Goal: Information Seeking & Learning: Learn about a topic

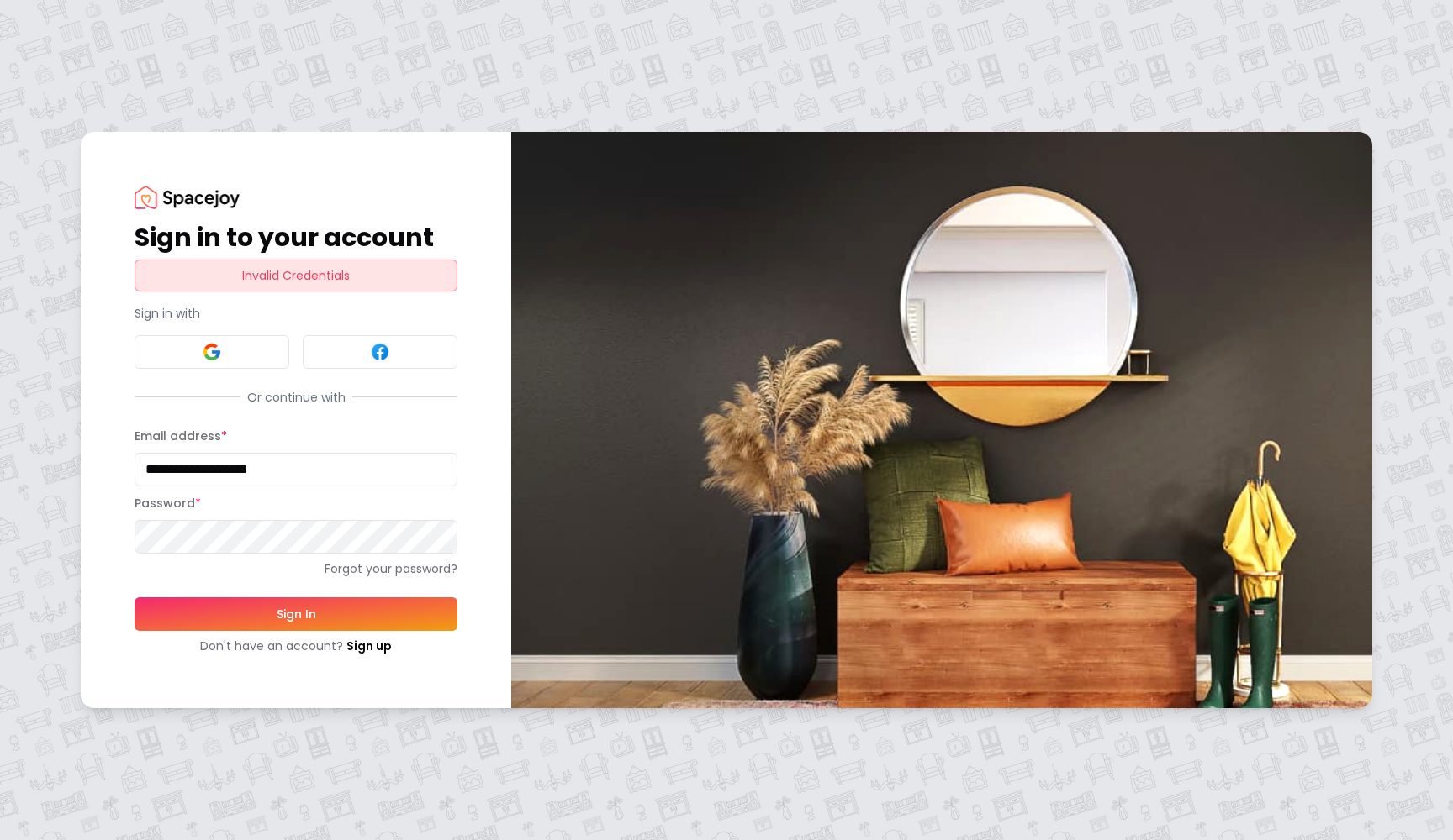
click at [283, 609] on button "Sign In" at bounding box center [296, 614] width 323 height 34
click at [246, 312] on p "Sign in with" at bounding box center [296, 312] width 323 height 17
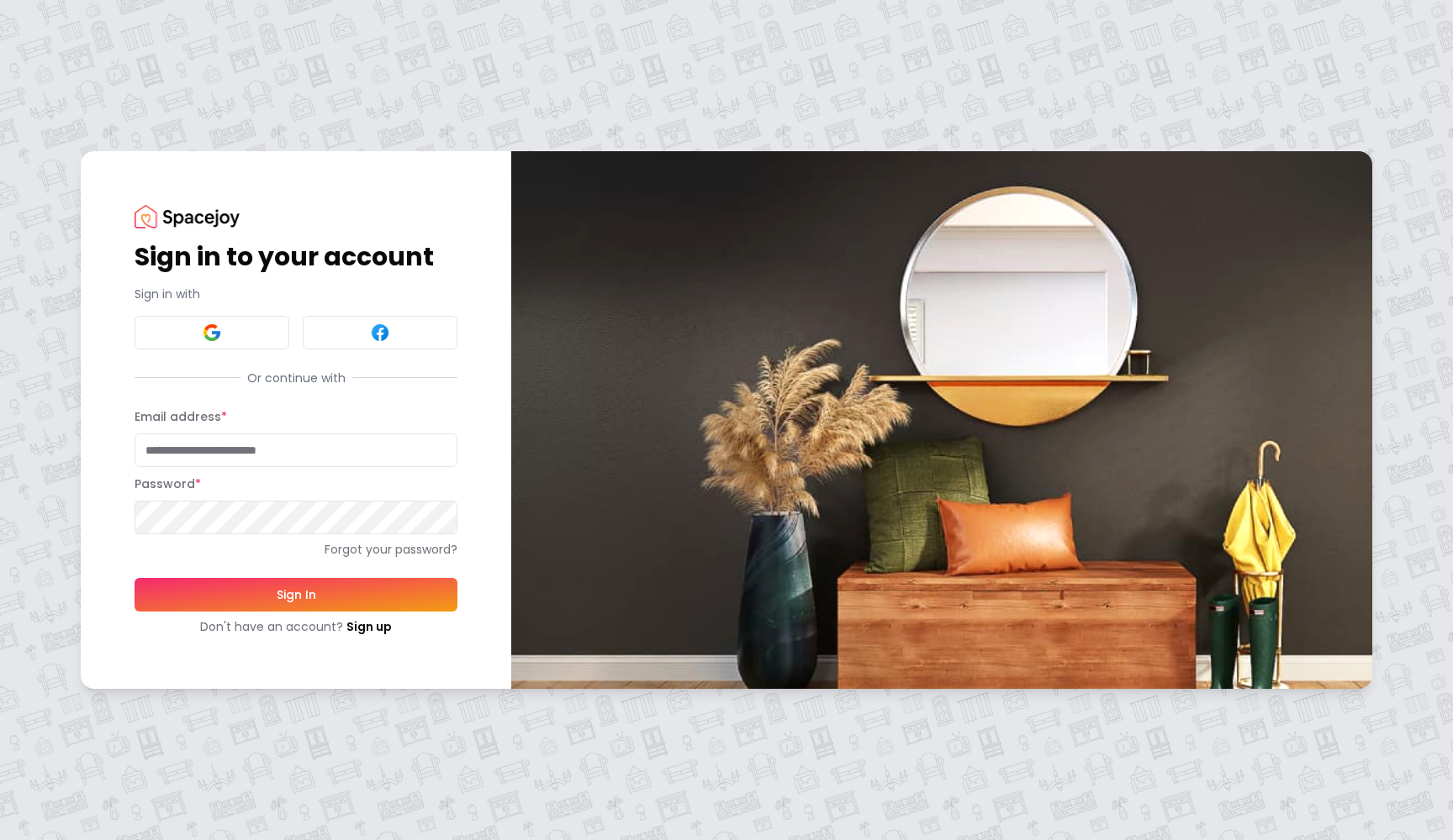
type input "**********"
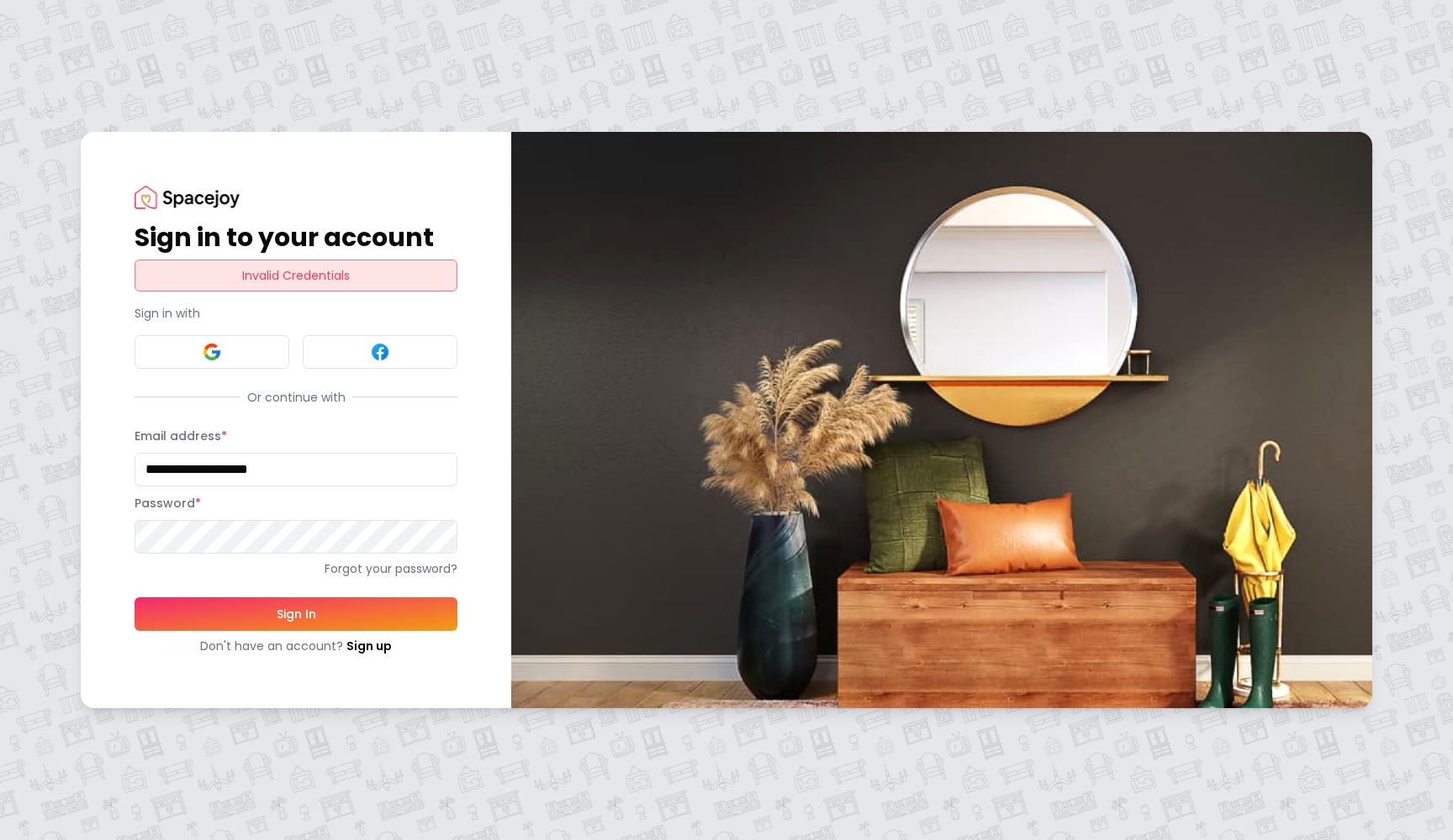
click at [198, 204] on img at bounding box center [187, 197] width 105 height 22
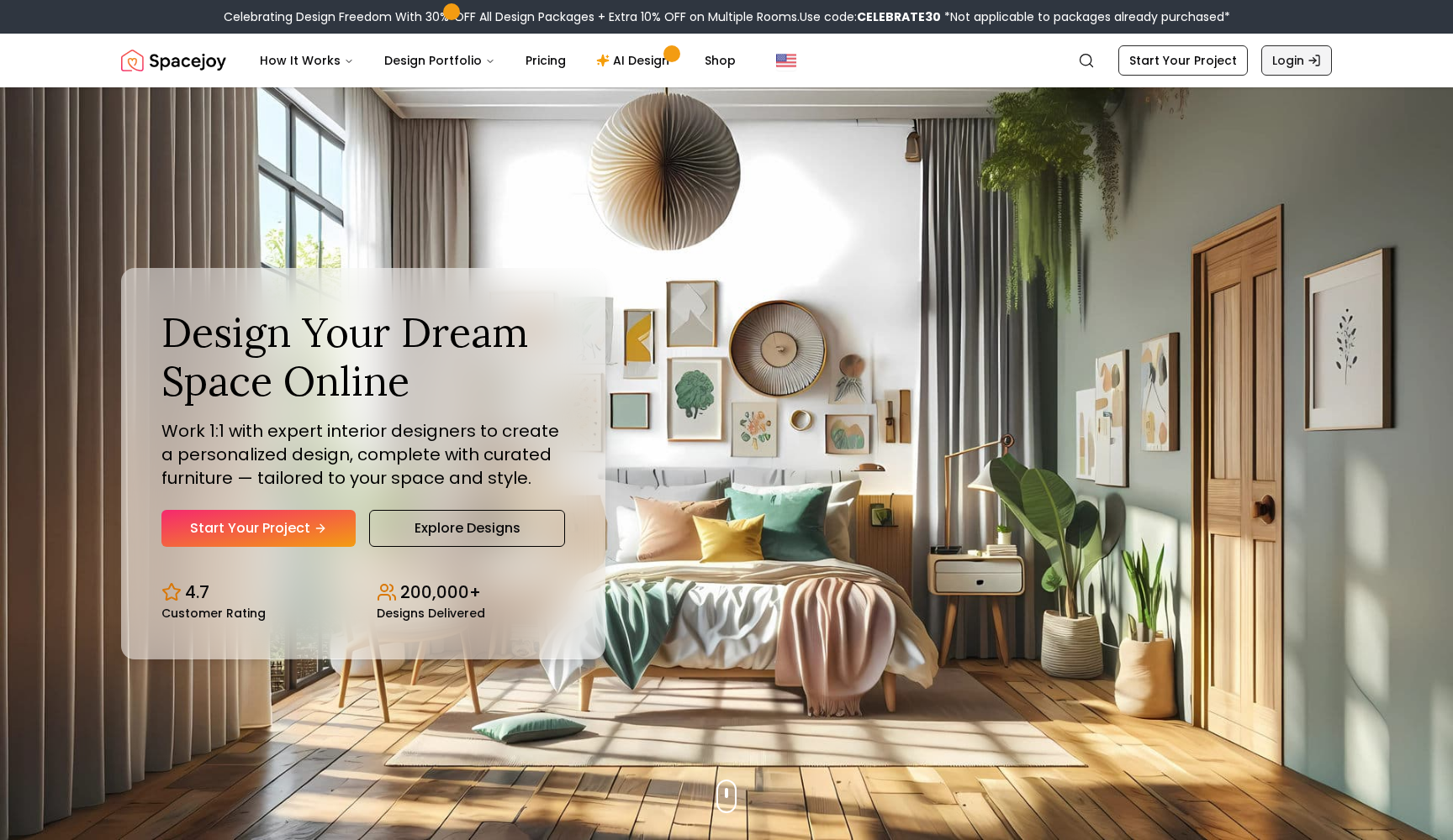
click at [1298, 66] on link "Login" at bounding box center [1296, 60] width 71 height 30
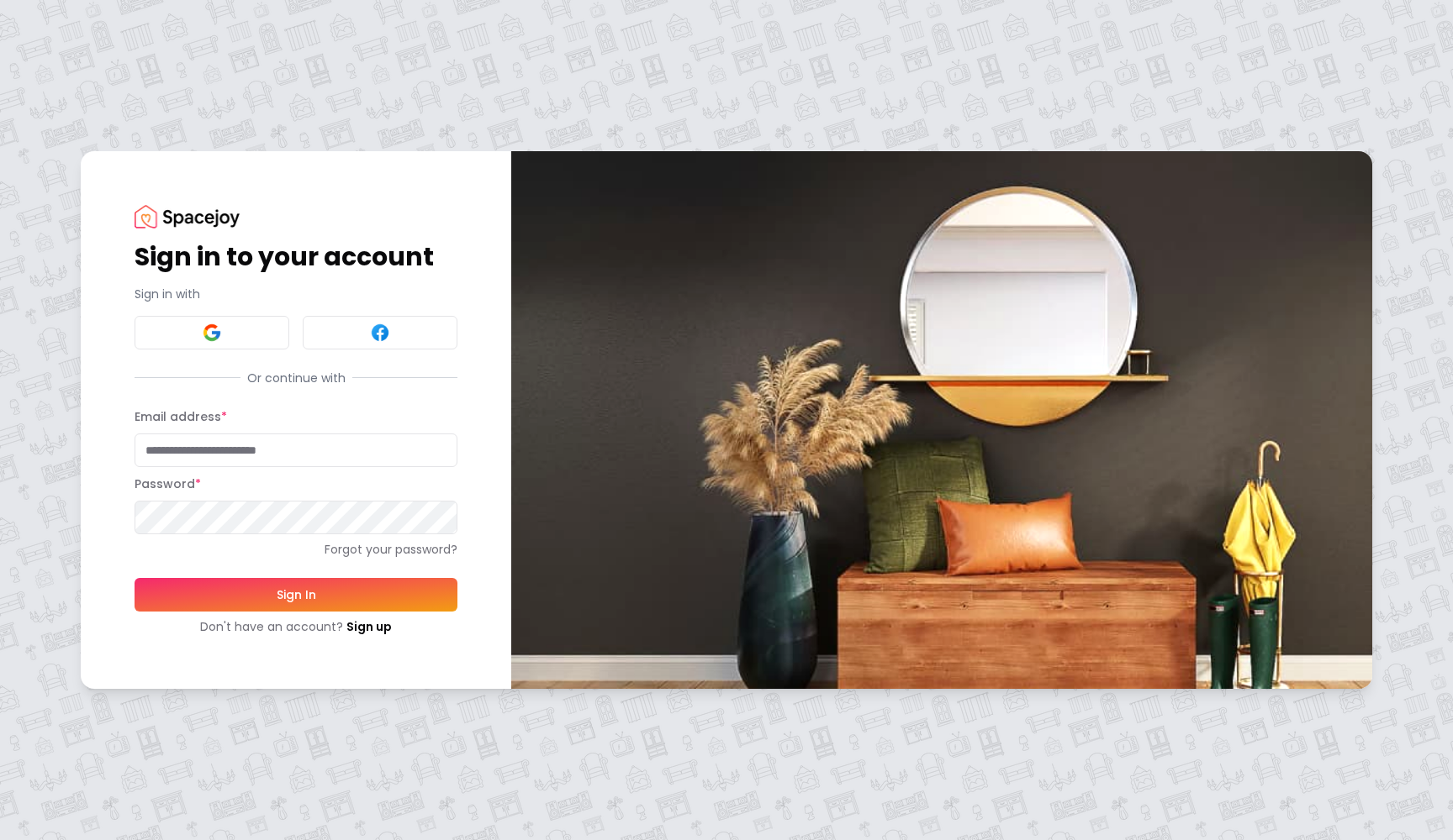
type input "**********"
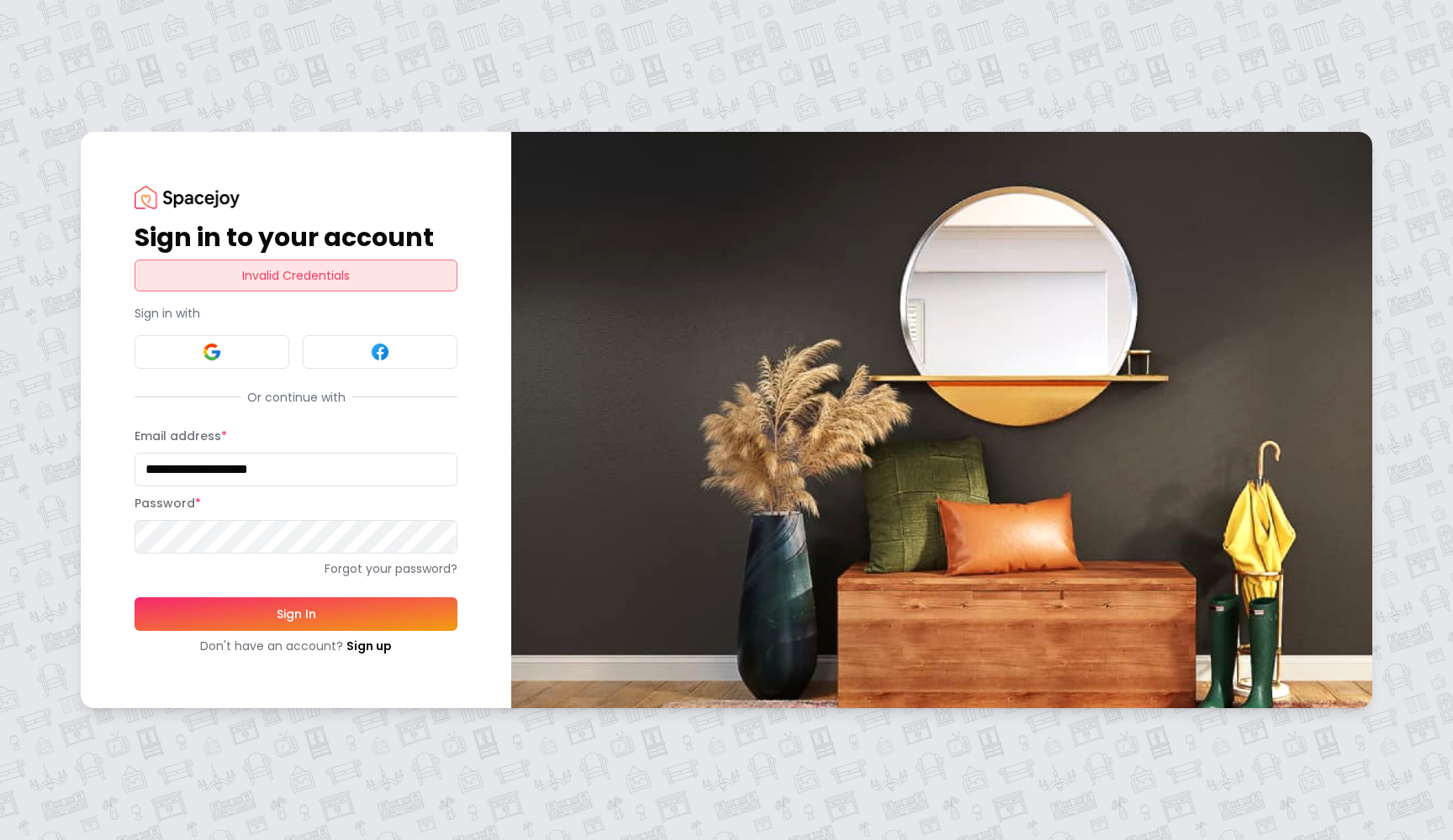
click at [355, 279] on div "Invalid Credentials" at bounding box center [296, 275] width 323 height 32
click at [237, 348] on button at bounding box center [211, 351] width 155 height 34
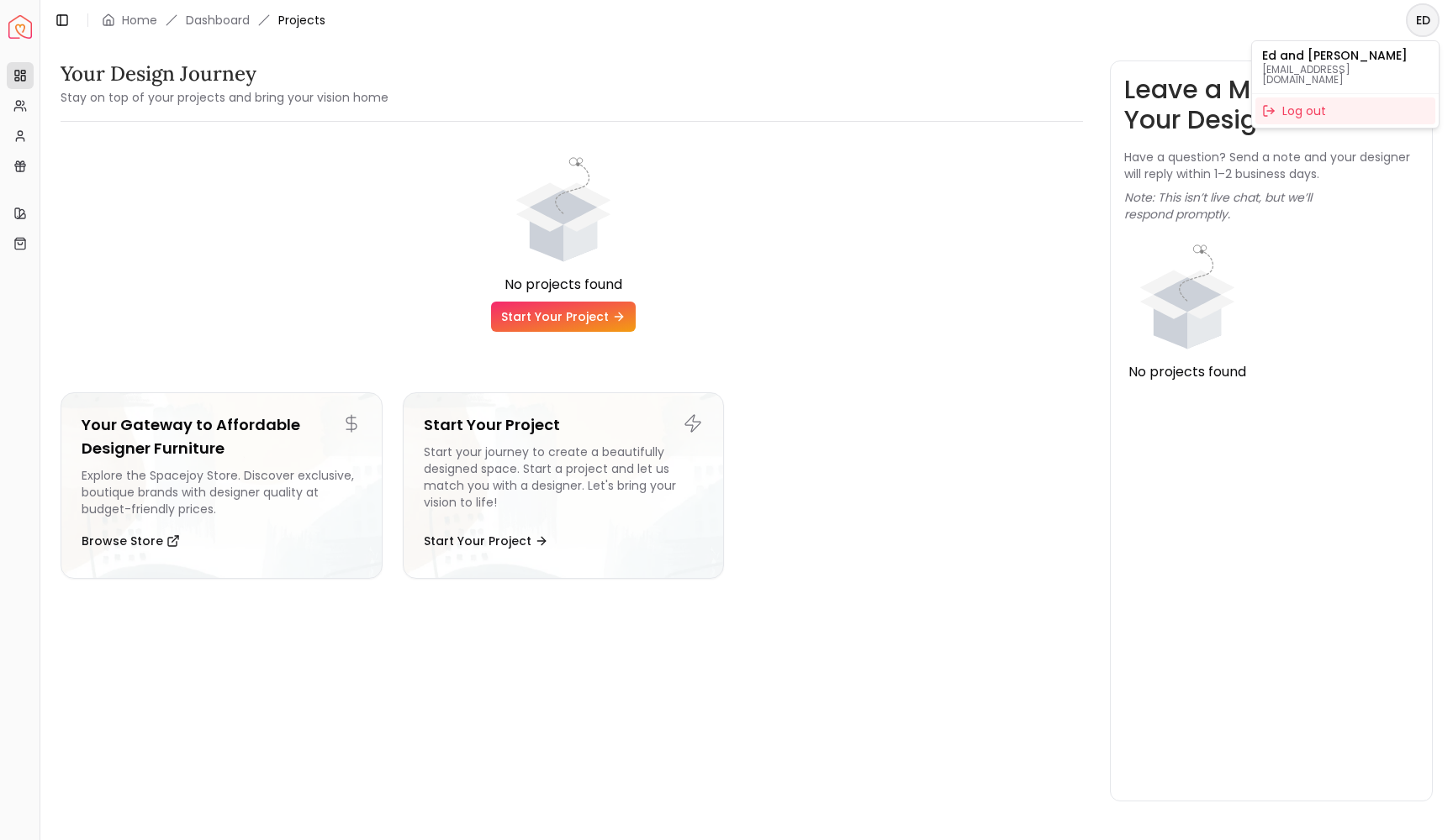
click at [1419, 22] on html "Spacejoy Dashboard Overview Projects My Referrals My Profile Gift Card Balance …" at bounding box center [726, 420] width 1453 height 840
click at [1303, 100] on div "Log out" at bounding box center [1345, 111] width 180 height 27
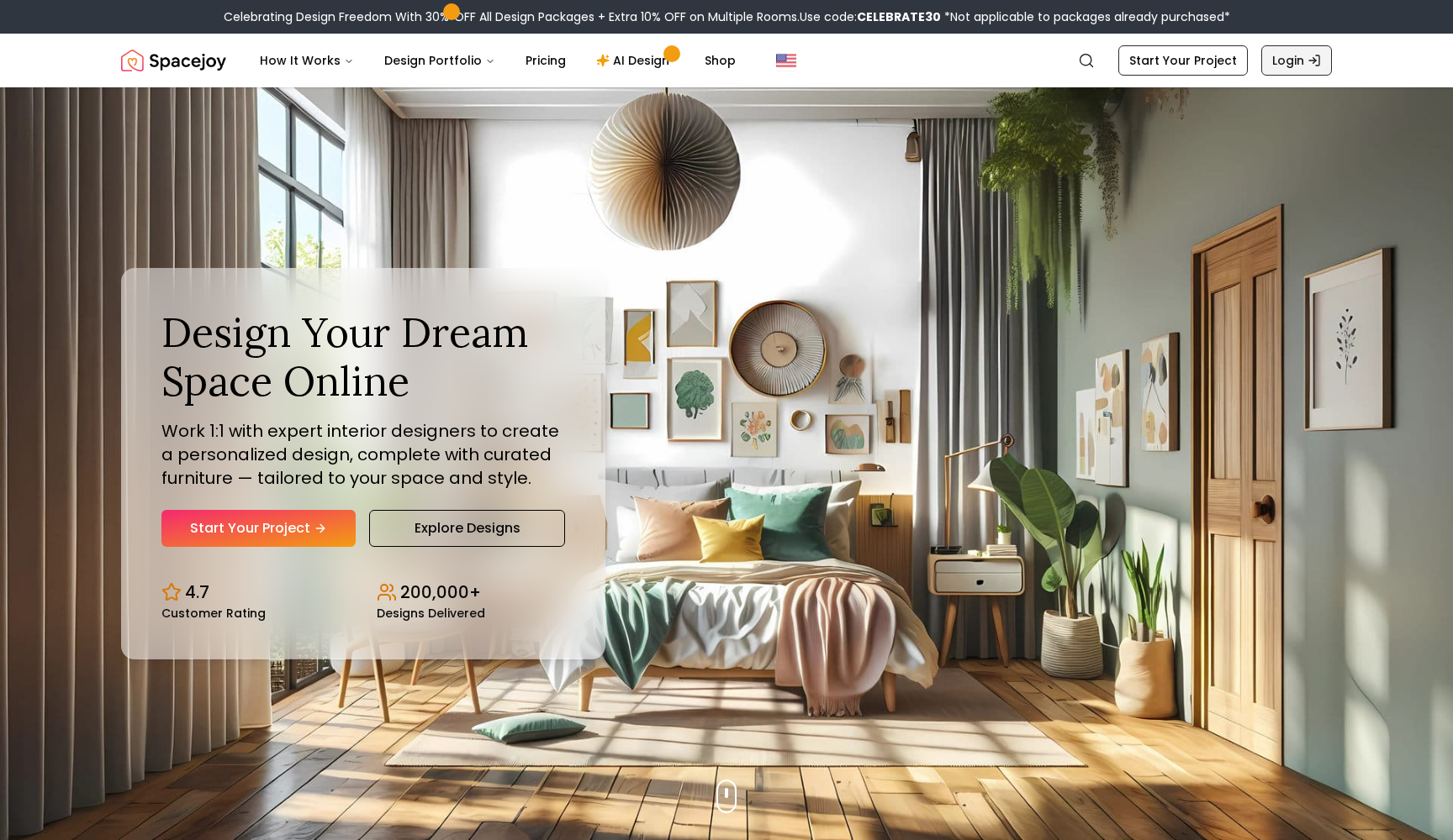
click at [1301, 70] on link "Login" at bounding box center [1296, 60] width 71 height 30
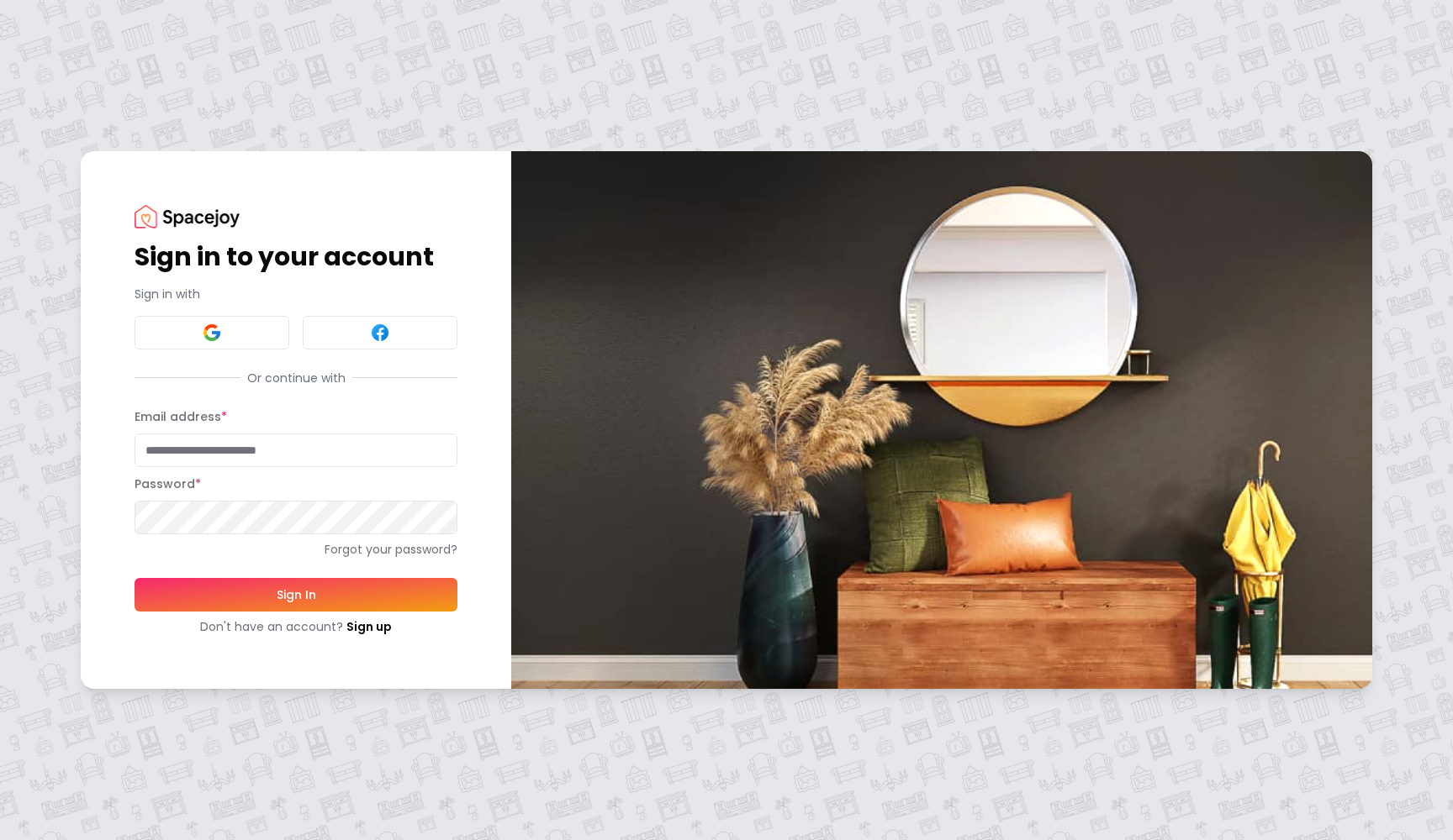
type input "**********"
click at [349, 597] on button "Sign In" at bounding box center [296, 595] width 323 height 34
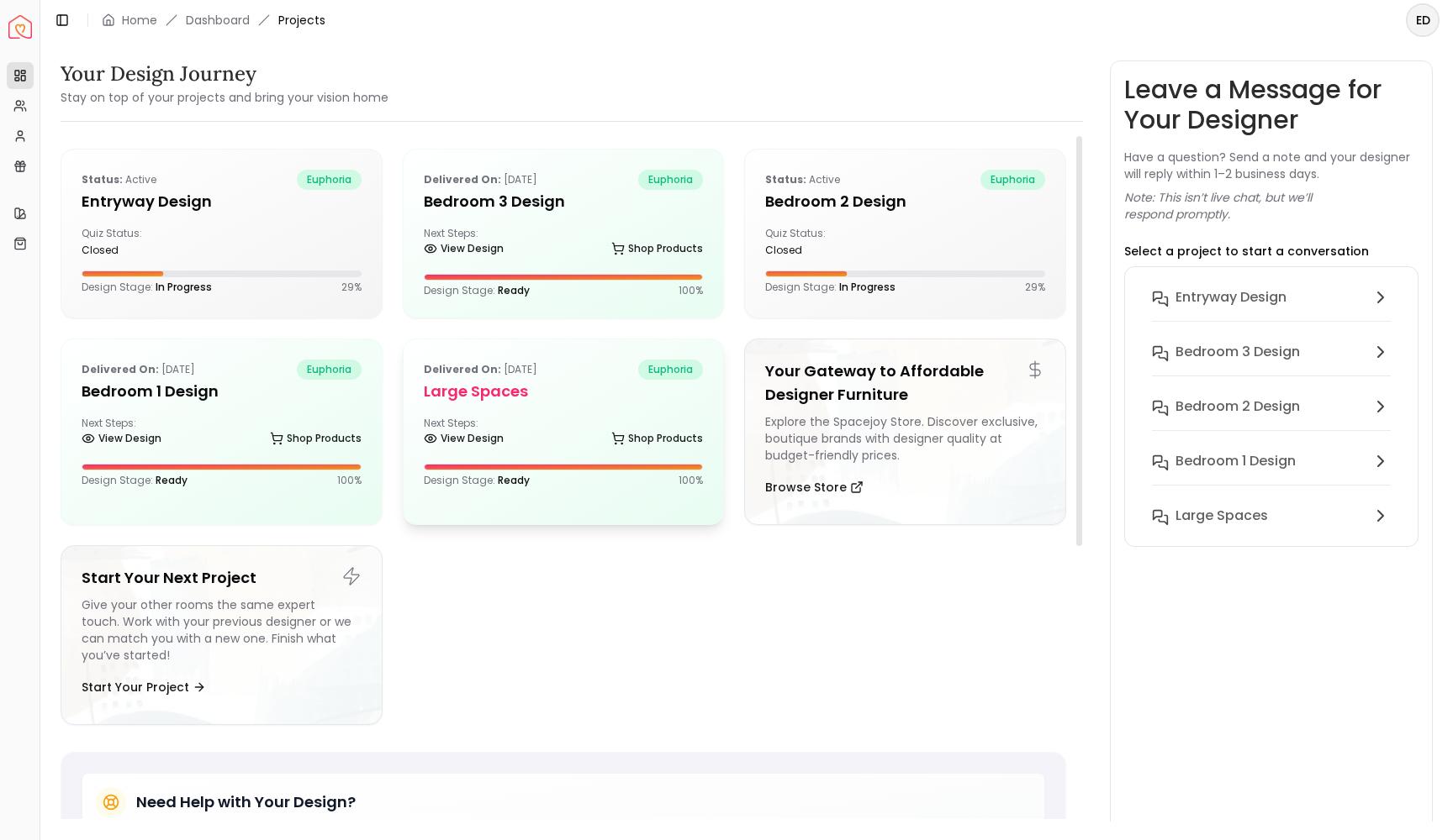
click at [569, 396] on h5 "Large Spaces" at bounding box center [564, 391] width 280 height 23
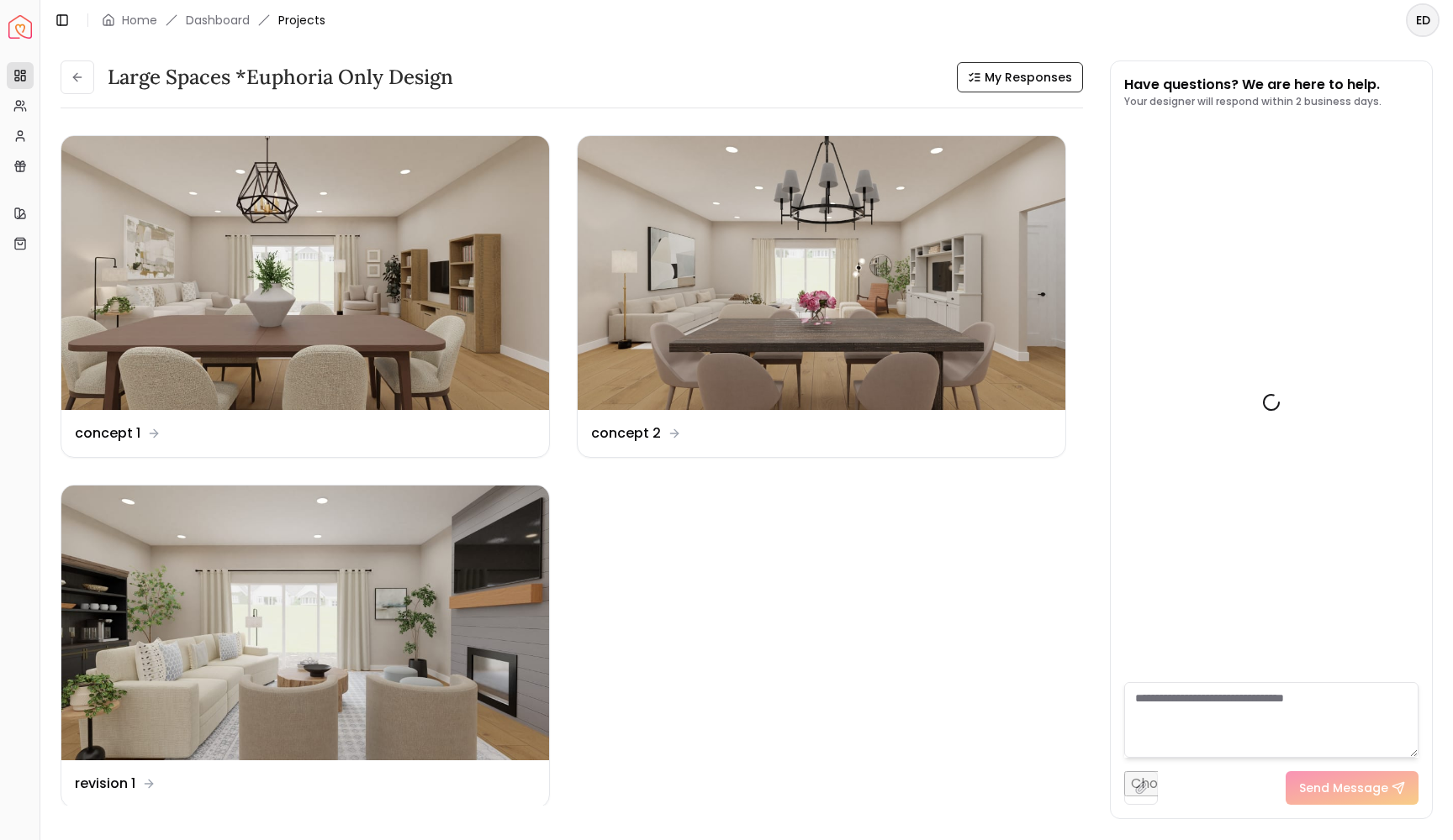
scroll to position [280, 0]
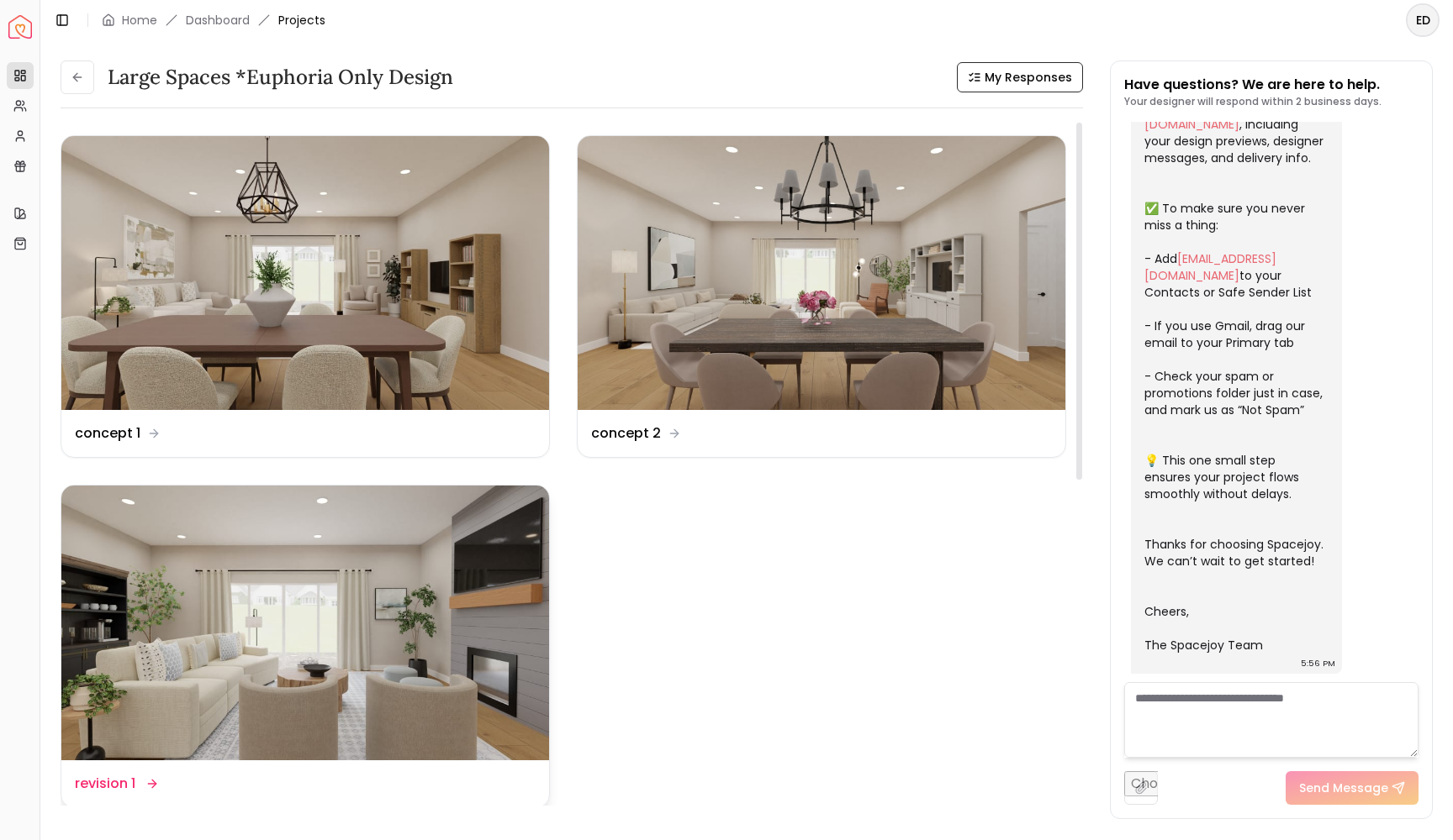
click at [405, 607] on img at bounding box center [305, 622] width 488 height 274
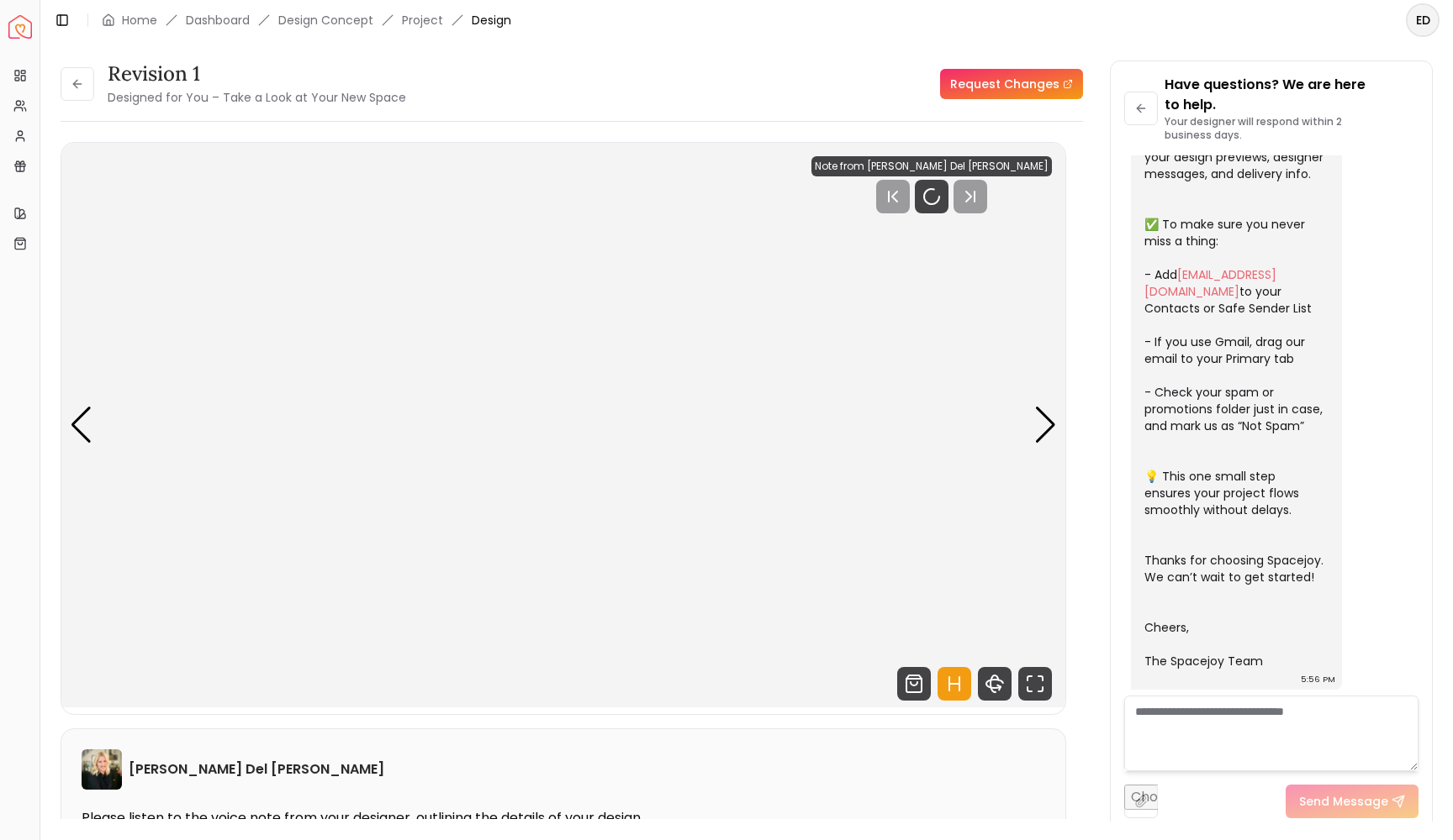
scroll to position [267, 0]
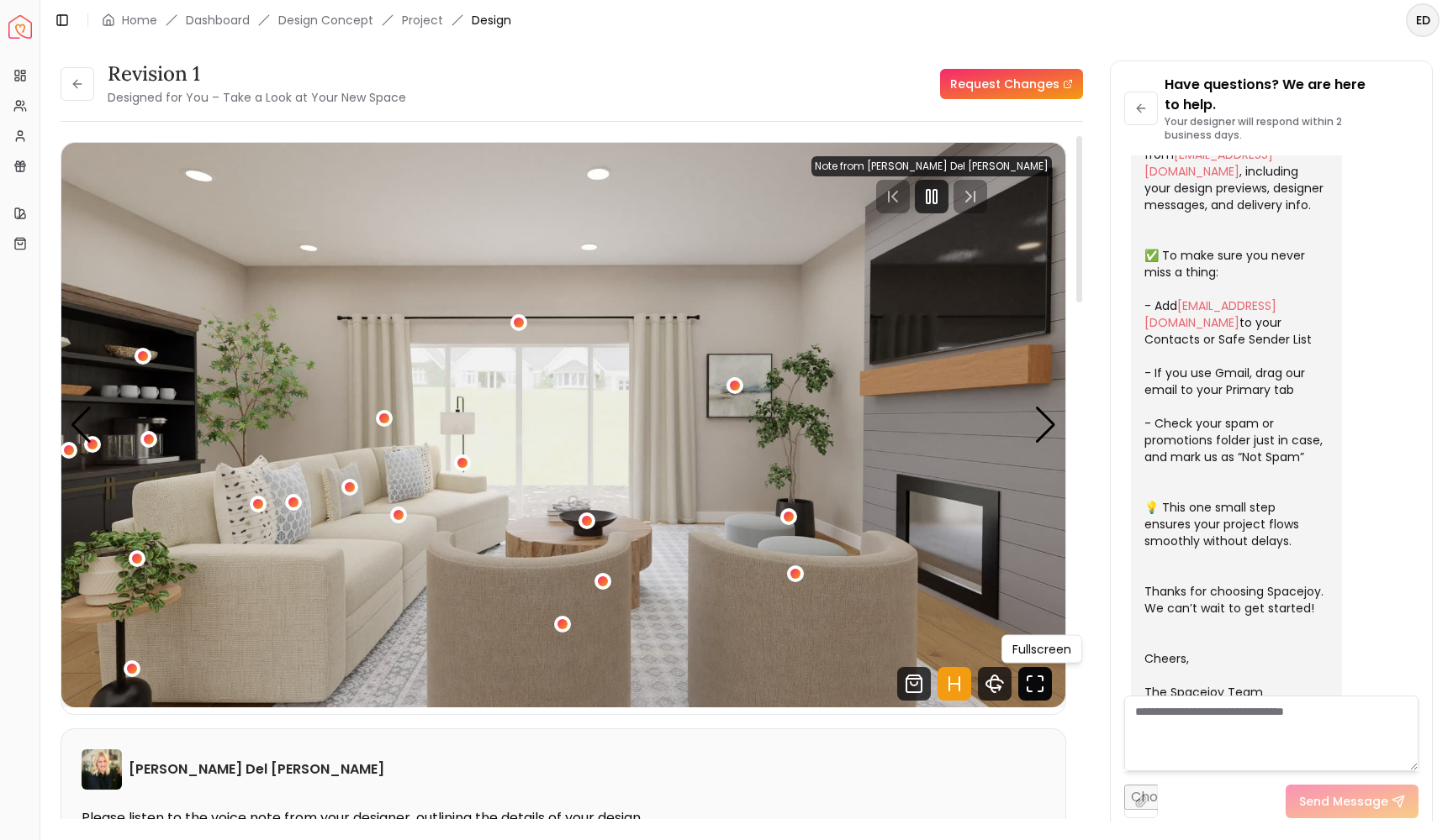
click at [1041, 690] on icon "Fullscreen" at bounding box center [1035, 684] width 34 height 34
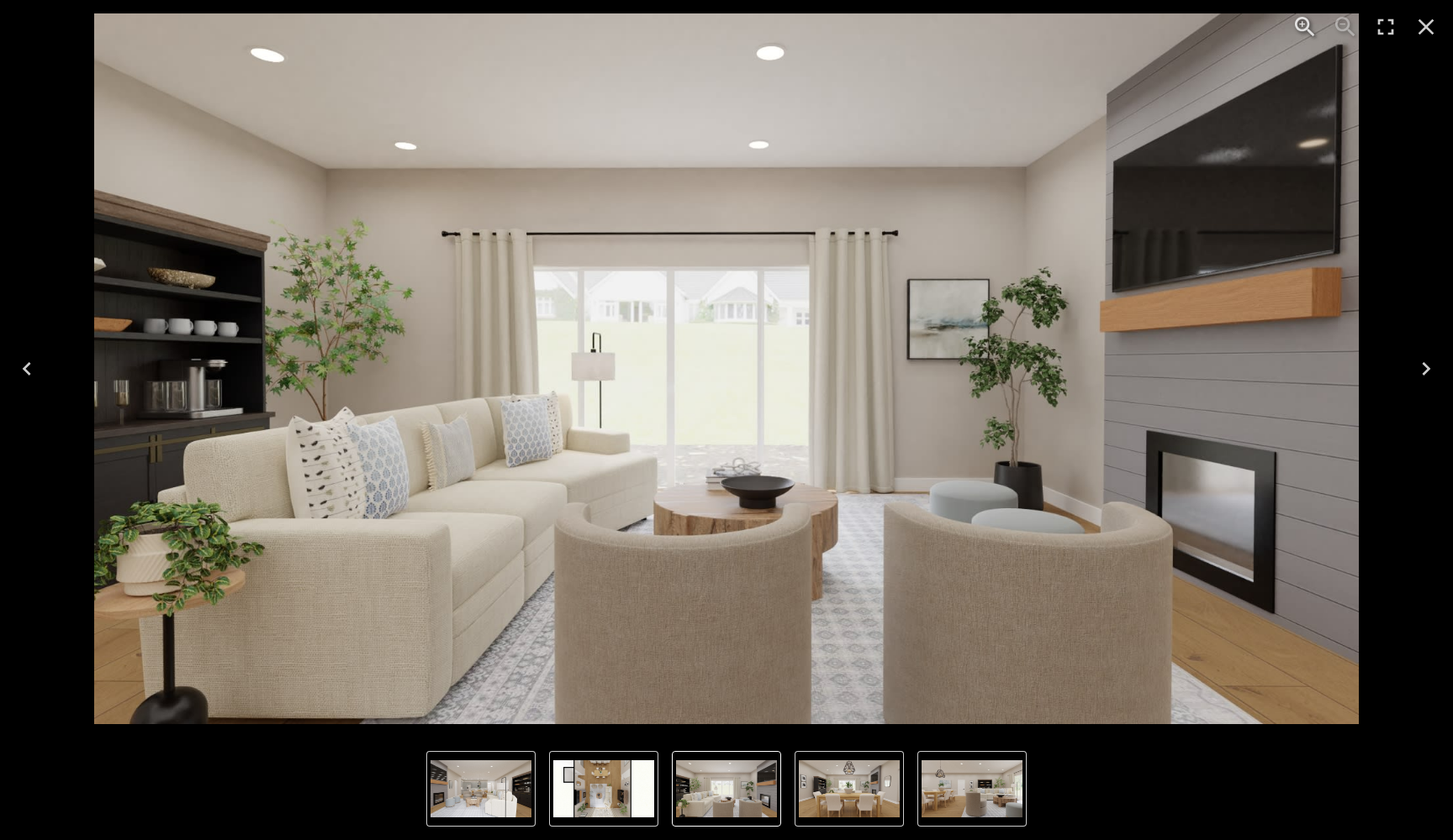
click at [1074, 80] on img "1 of 5" at bounding box center [726, 369] width 1265 height 711
click at [1428, 369] on icon "Next" at bounding box center [1426, 369] width 9 height 14
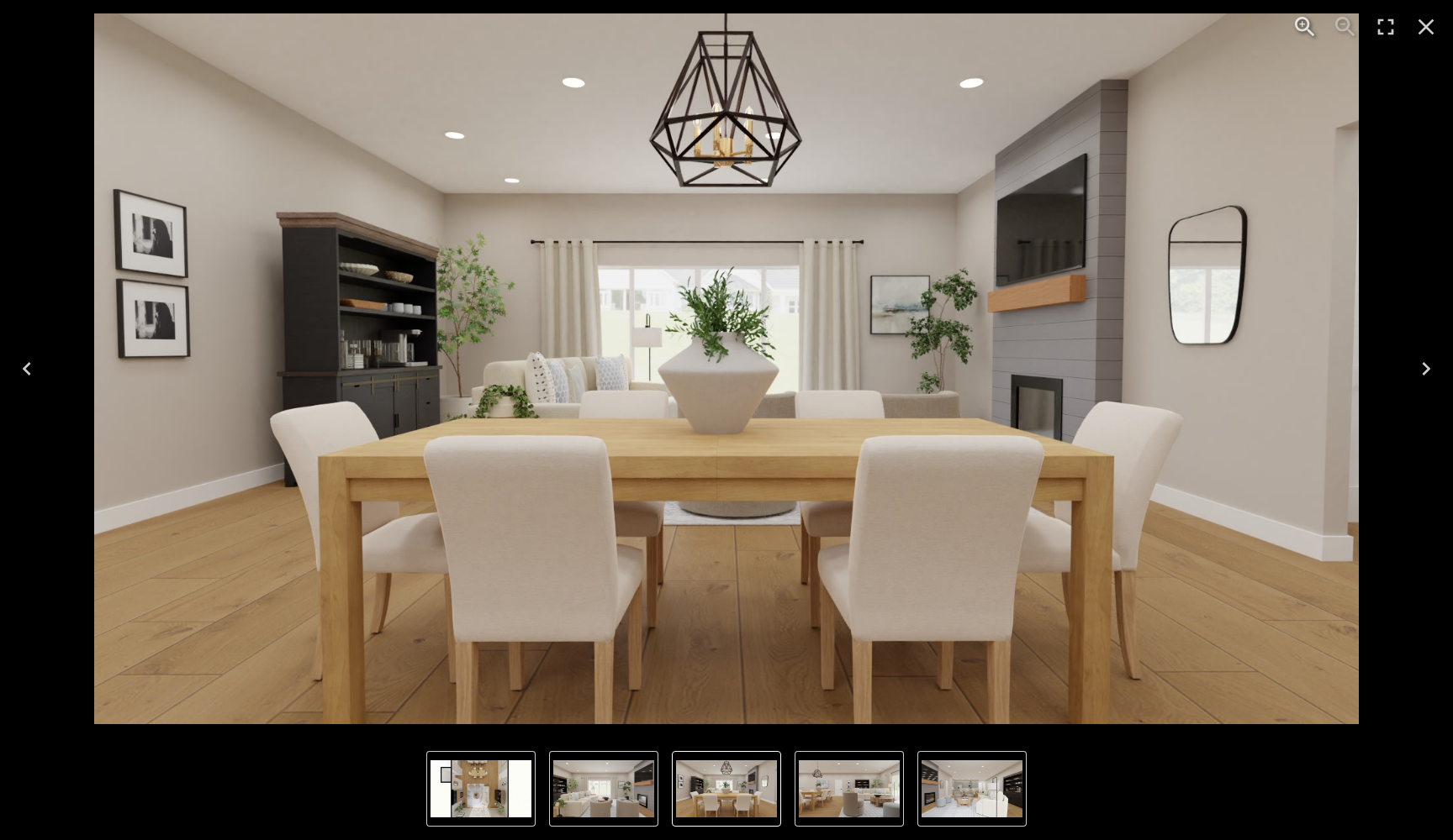
click at [1428, 369] on icon "Next" at bounding box center [1426, 369] width 9 height 14
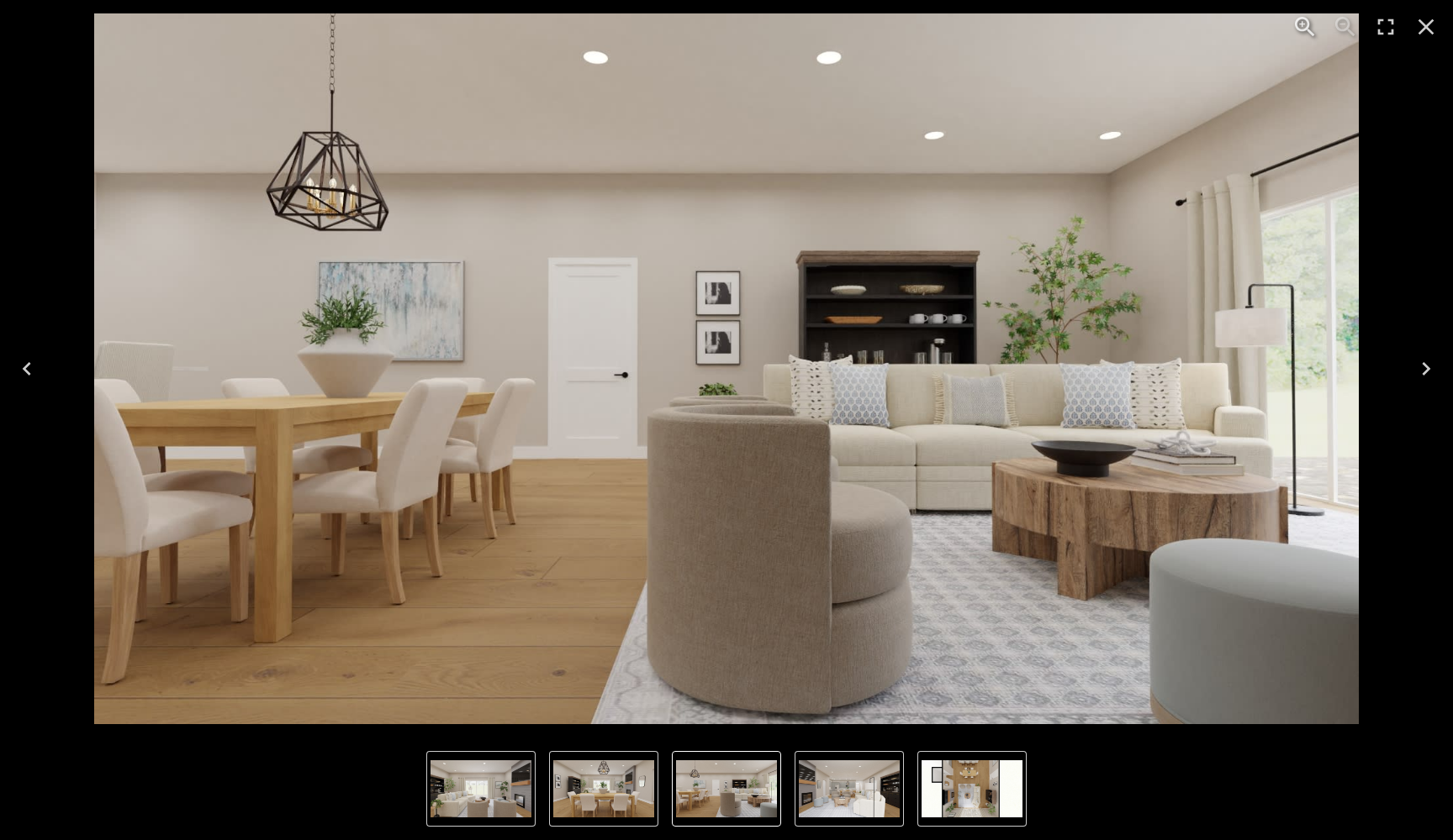
click at [1428, 370] on icon "Next" at bounding box center [1426, 369] width 9 height 14
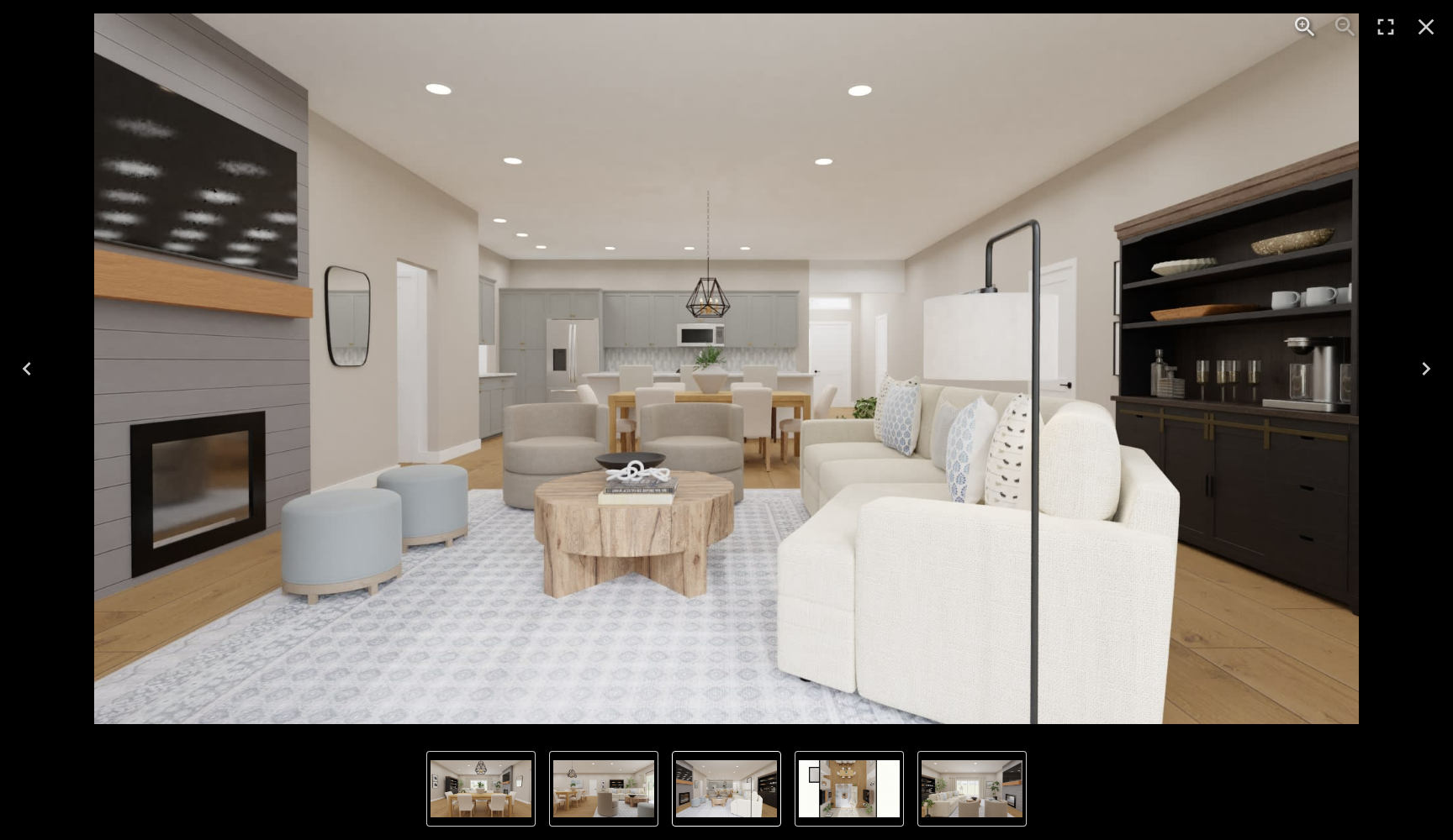
click at [1428, 370] on icon "Next" at bounding box center [1426, 369] width 9 height 14
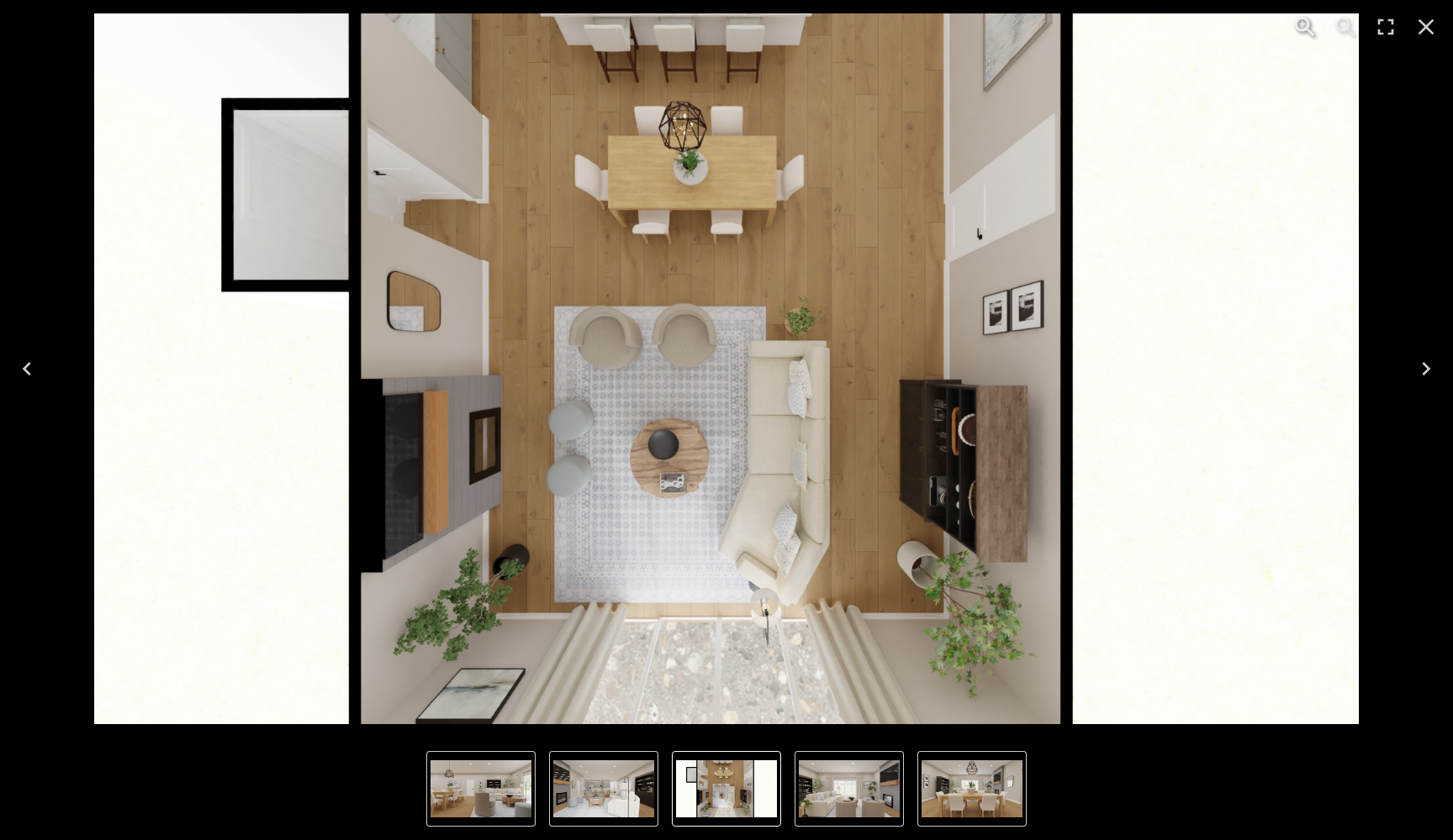
click at [1423, 378] on icon "Next" at bounding box center [1426, 369] width 27 height 27
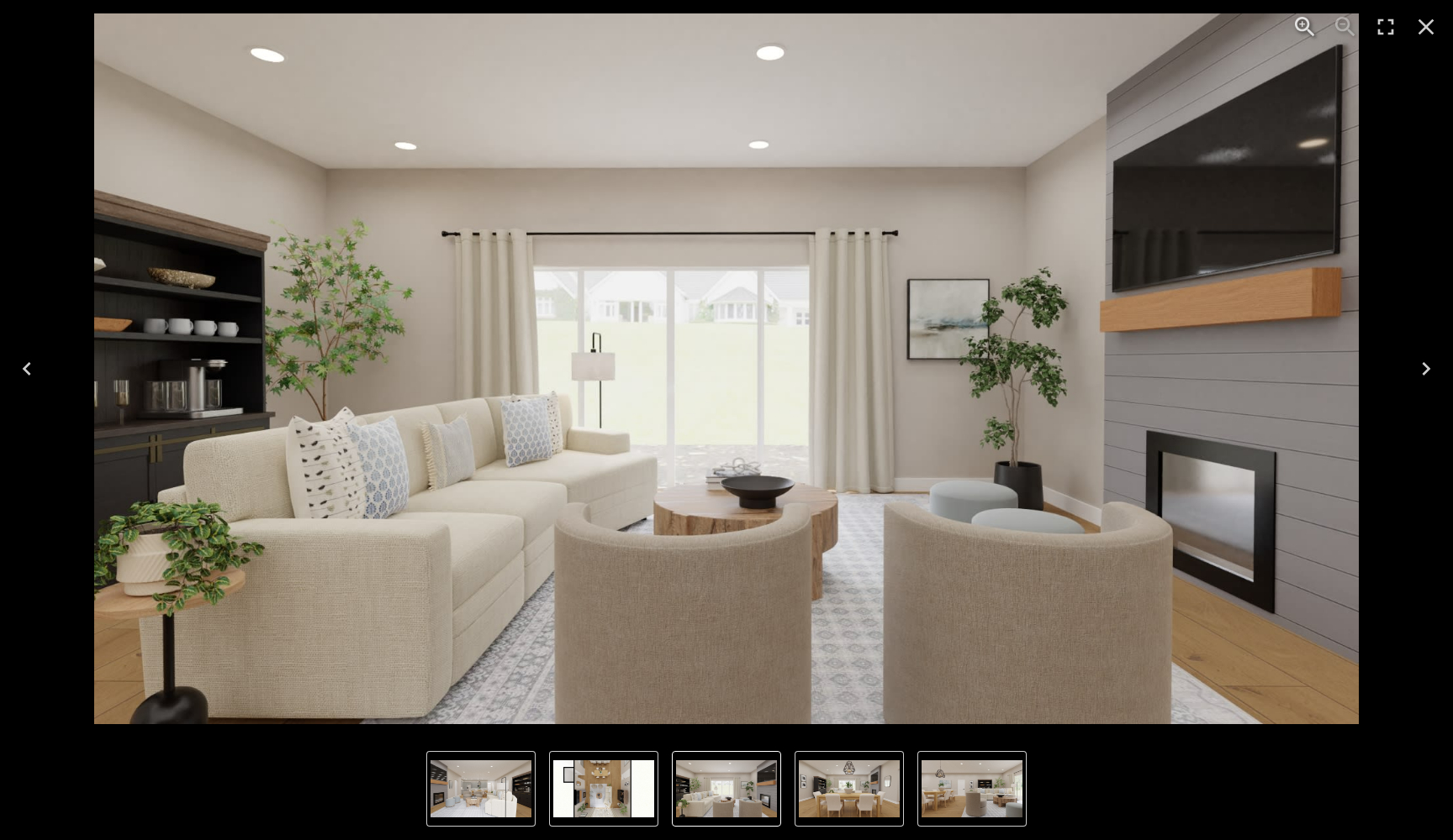
click at [1433, 33] on icon "Close" at bounding box center [1426, 27] width 16 height 16
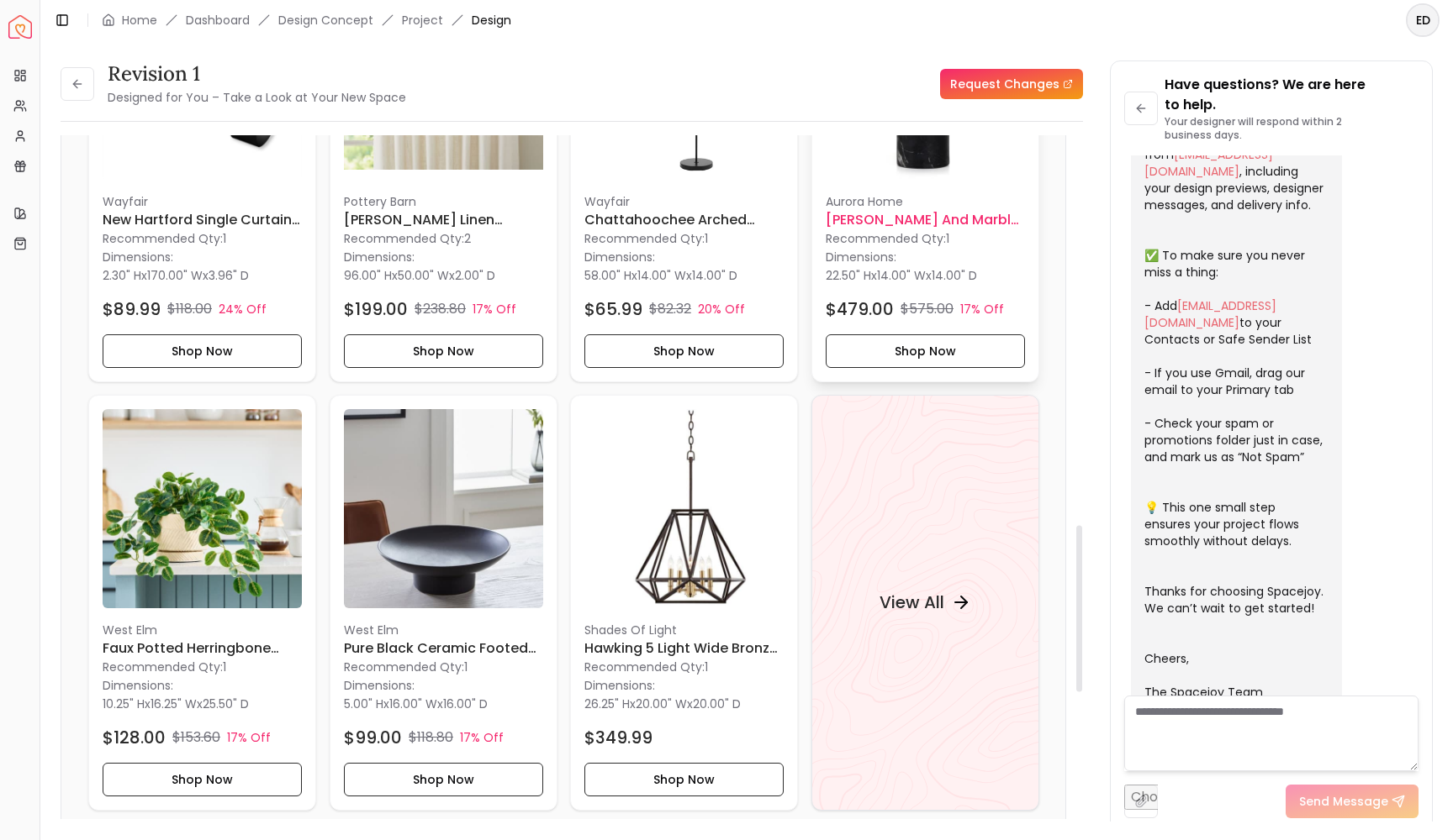
scroll to position [1607, 0]
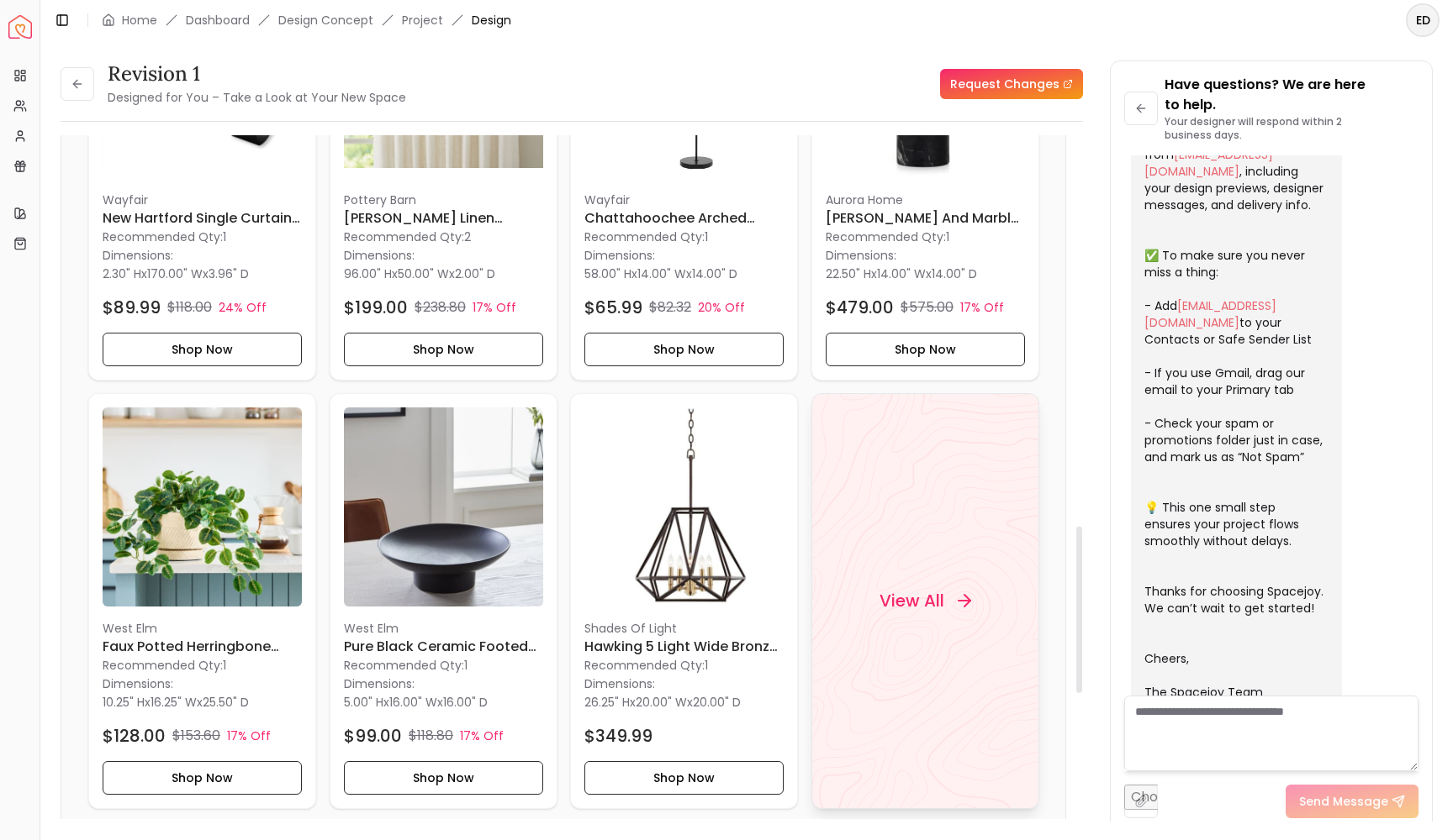
click at [939, 591] on h4 "View All" at bounding box center [911, 601] width 64 height 23
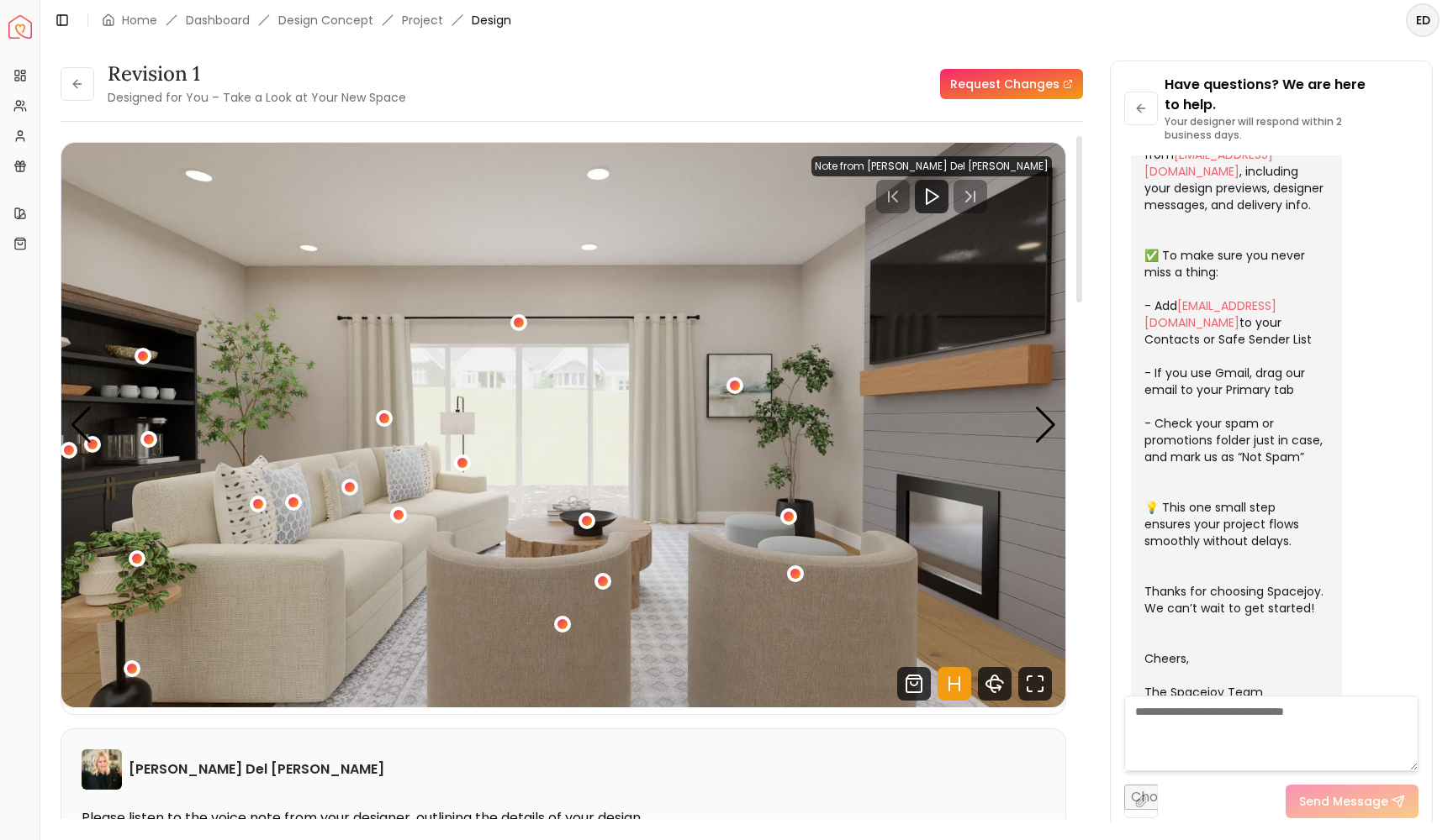
scroll to position [0, 0]
click at [1043, 427] on div "Next slide" at bounding box center [1045, 425] width 22 height 37
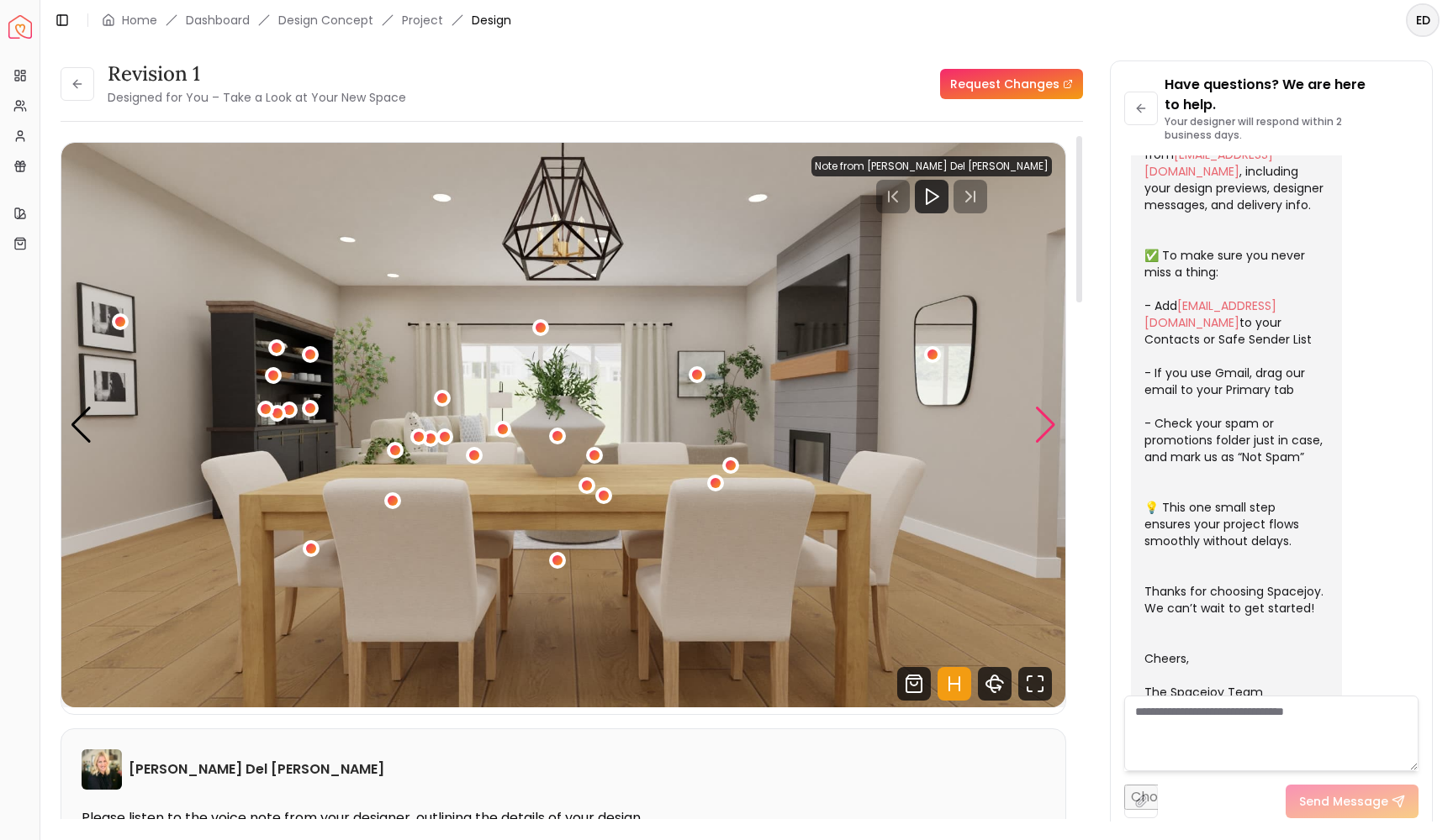
click at [1043, 427] on div "Next slide" at bounding box center [1045, 425] width 22 height 37
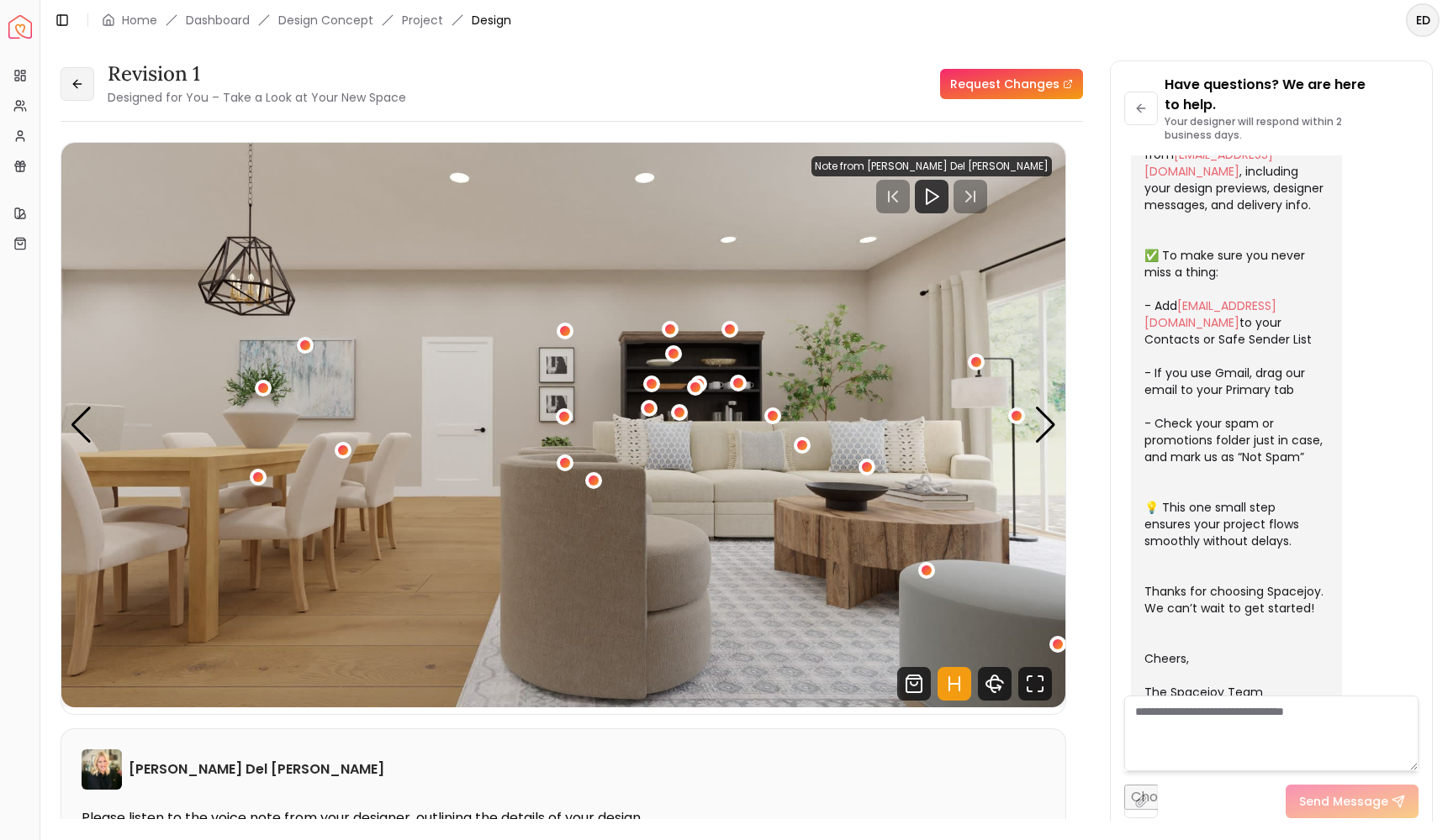
click at [75, 87] on icon at bounding box center [78, 84] width 14 height 14
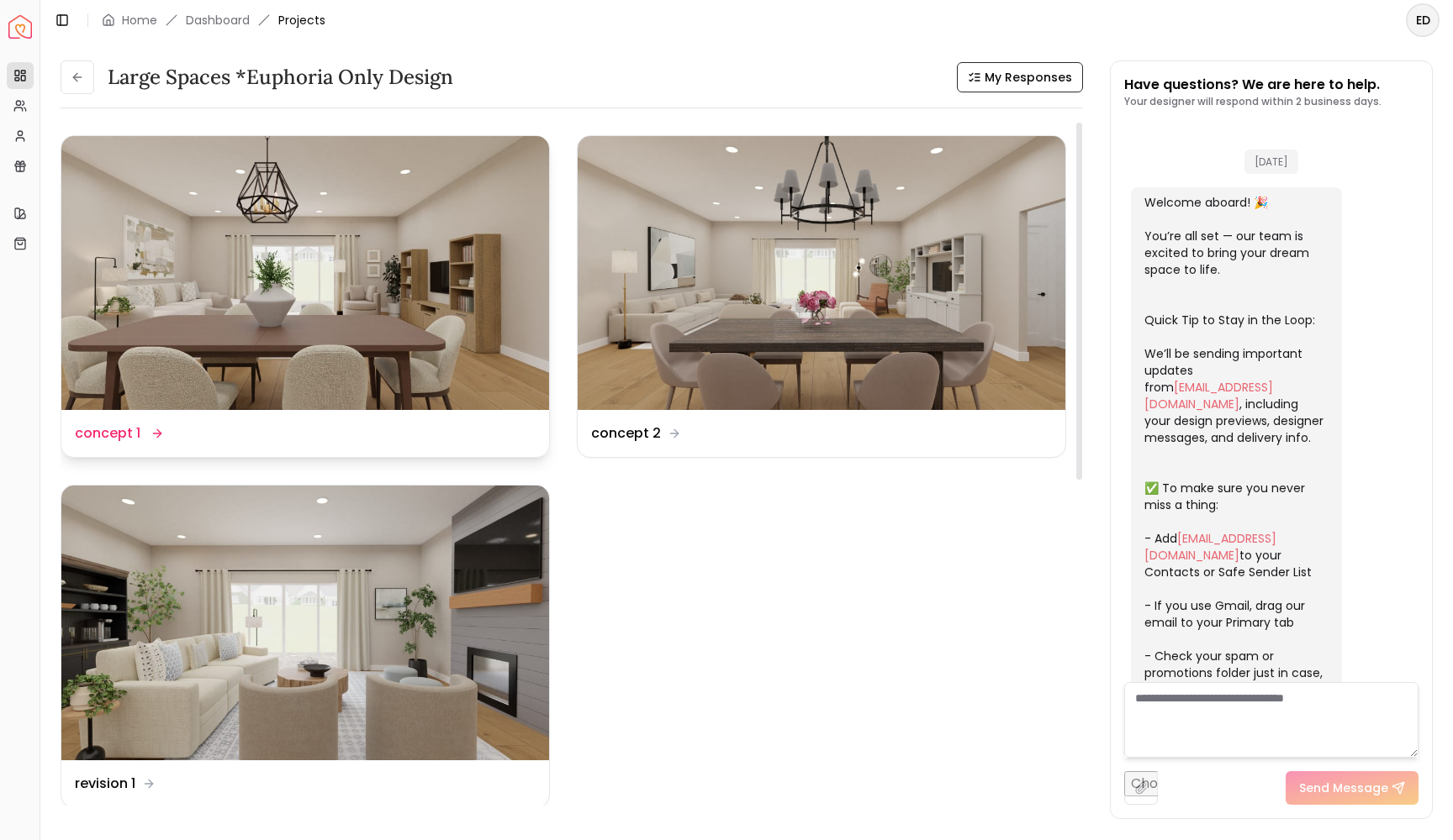
scroll to position [280, 0]
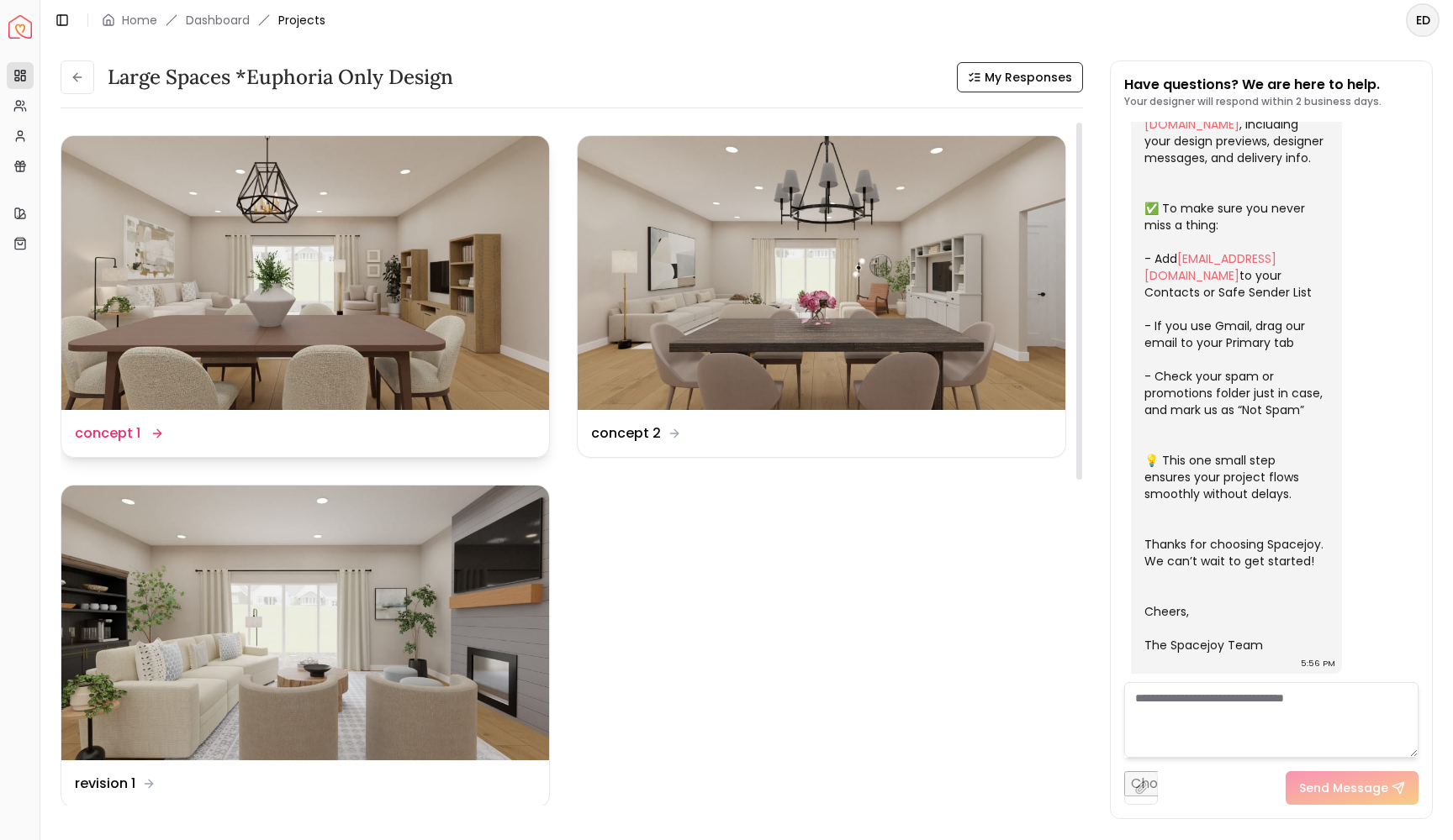
click at [357, 291] on img at bounding box center [305, 273] width 488 height 274
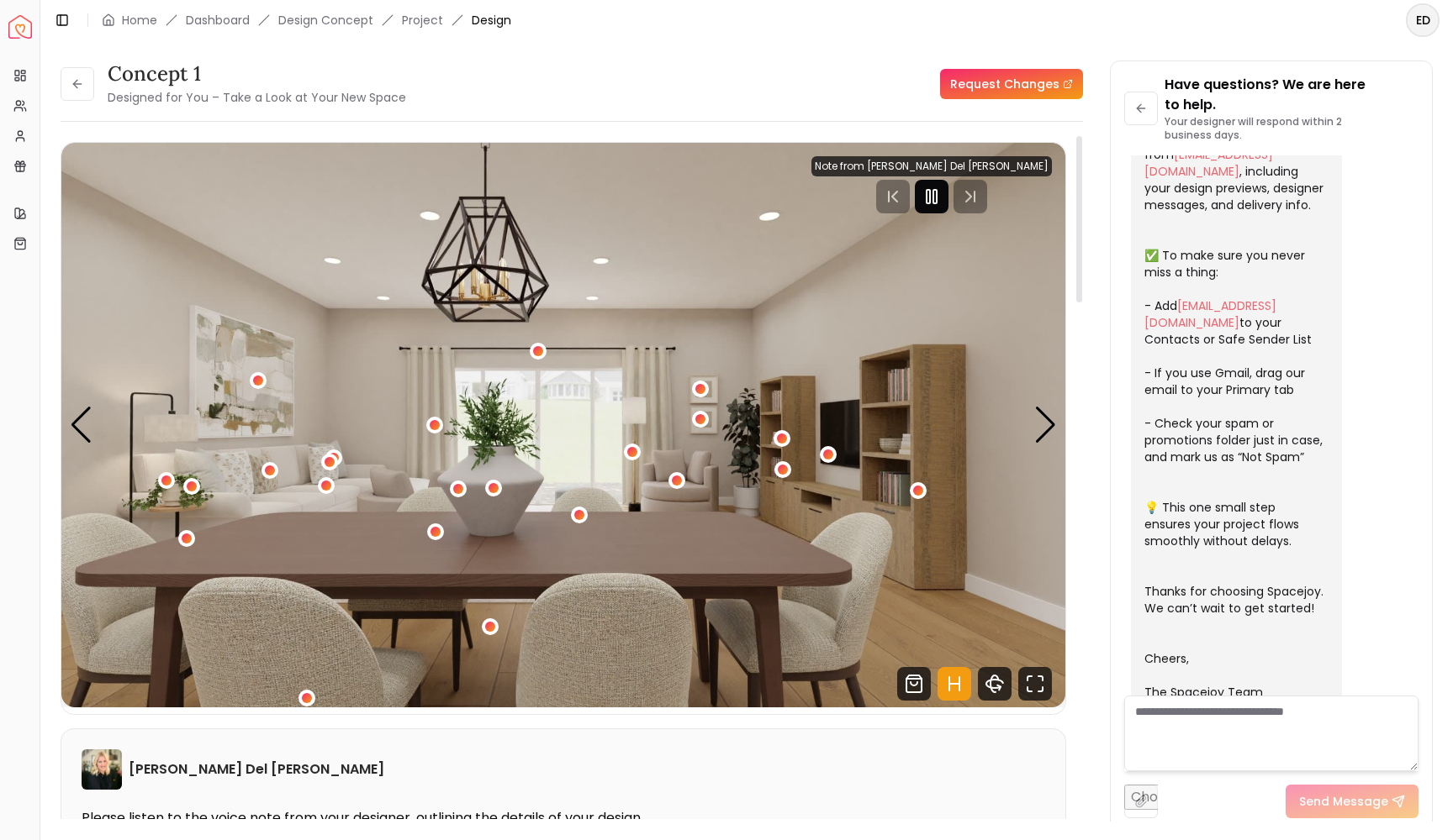
click at [942, 206] on icon "Pause" at bounding box center [931, 197] width 20 height 20
click at [1048, 434] on div "Next slide" at bounding box center [1045, 425] width 22 height 37
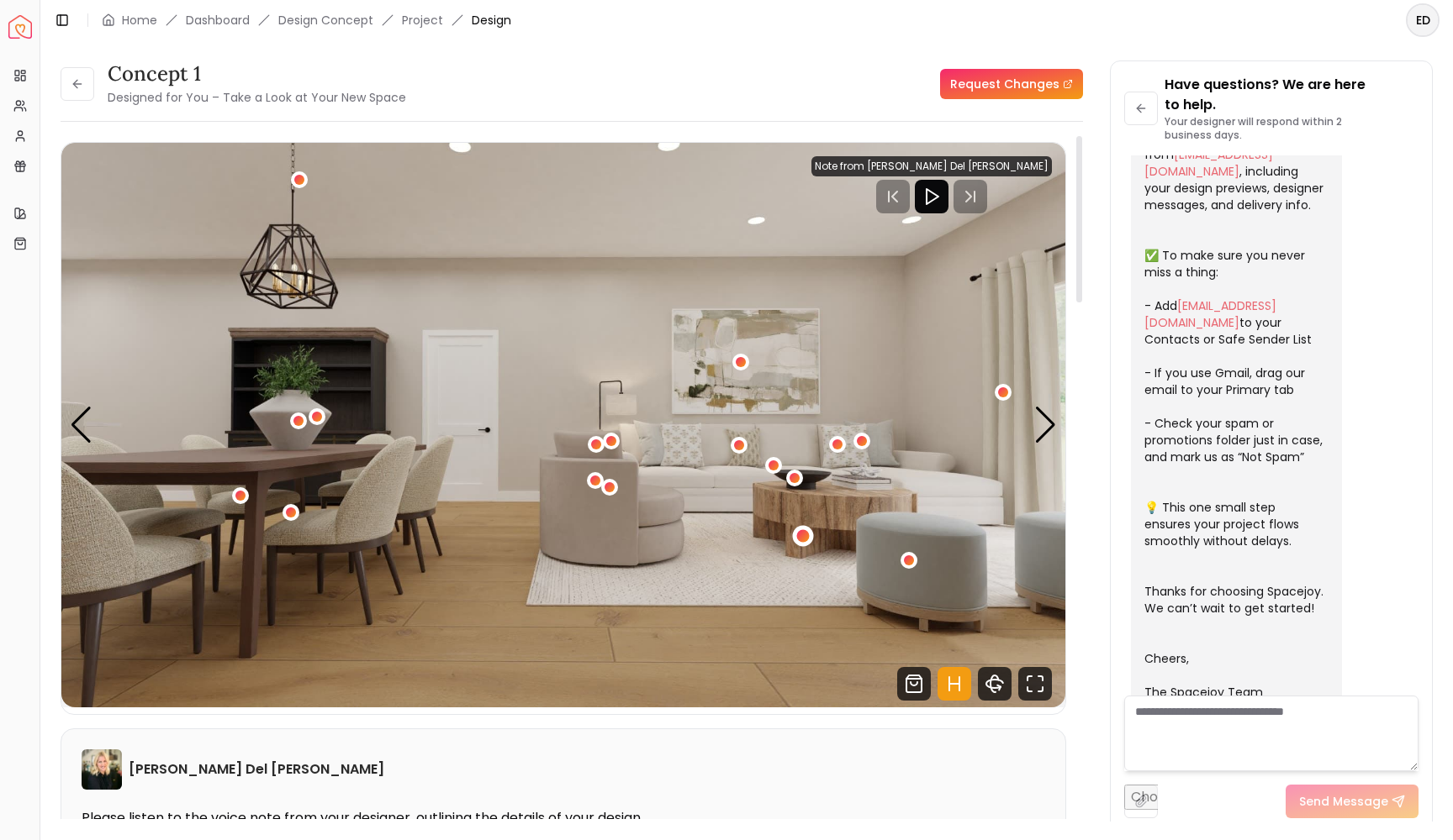
click at [802, 539] on div "2 / 5" at bounding box center [802, 536] width 13 height 13
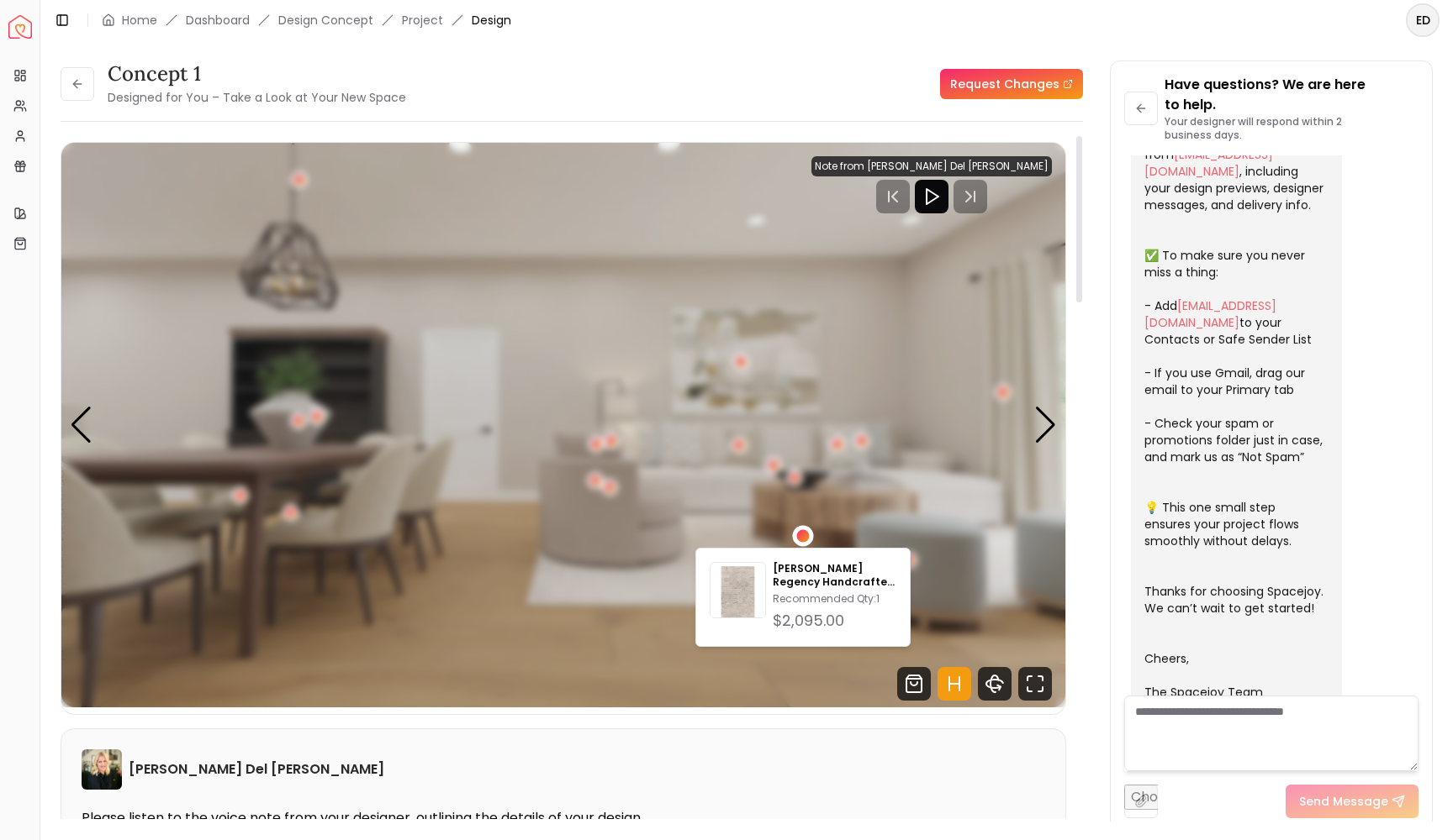
click at [802, 539] on div "2 / 5" at bounding box center [802, 536] width 13 height 13
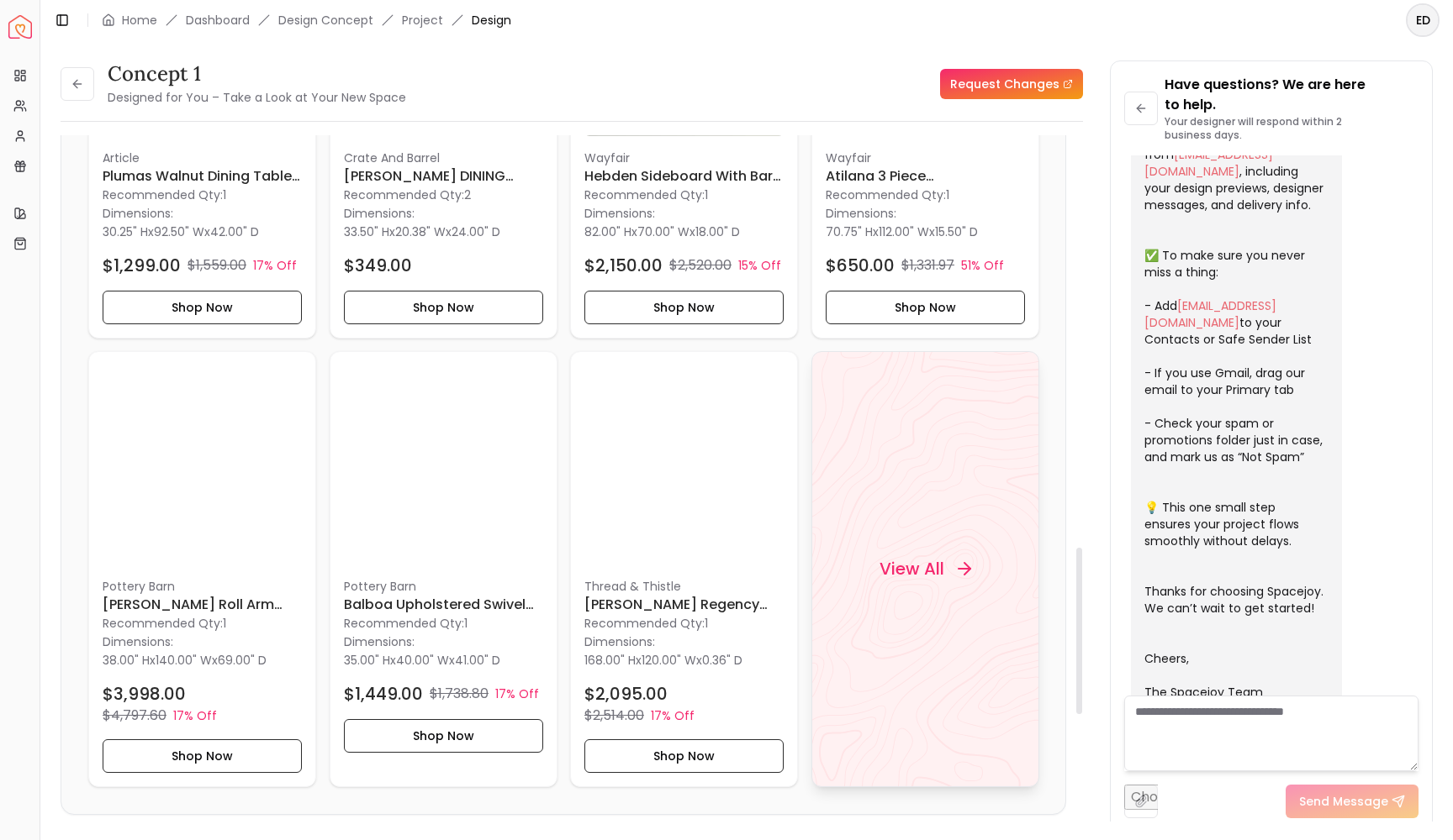
scroll to position [1705, 0]
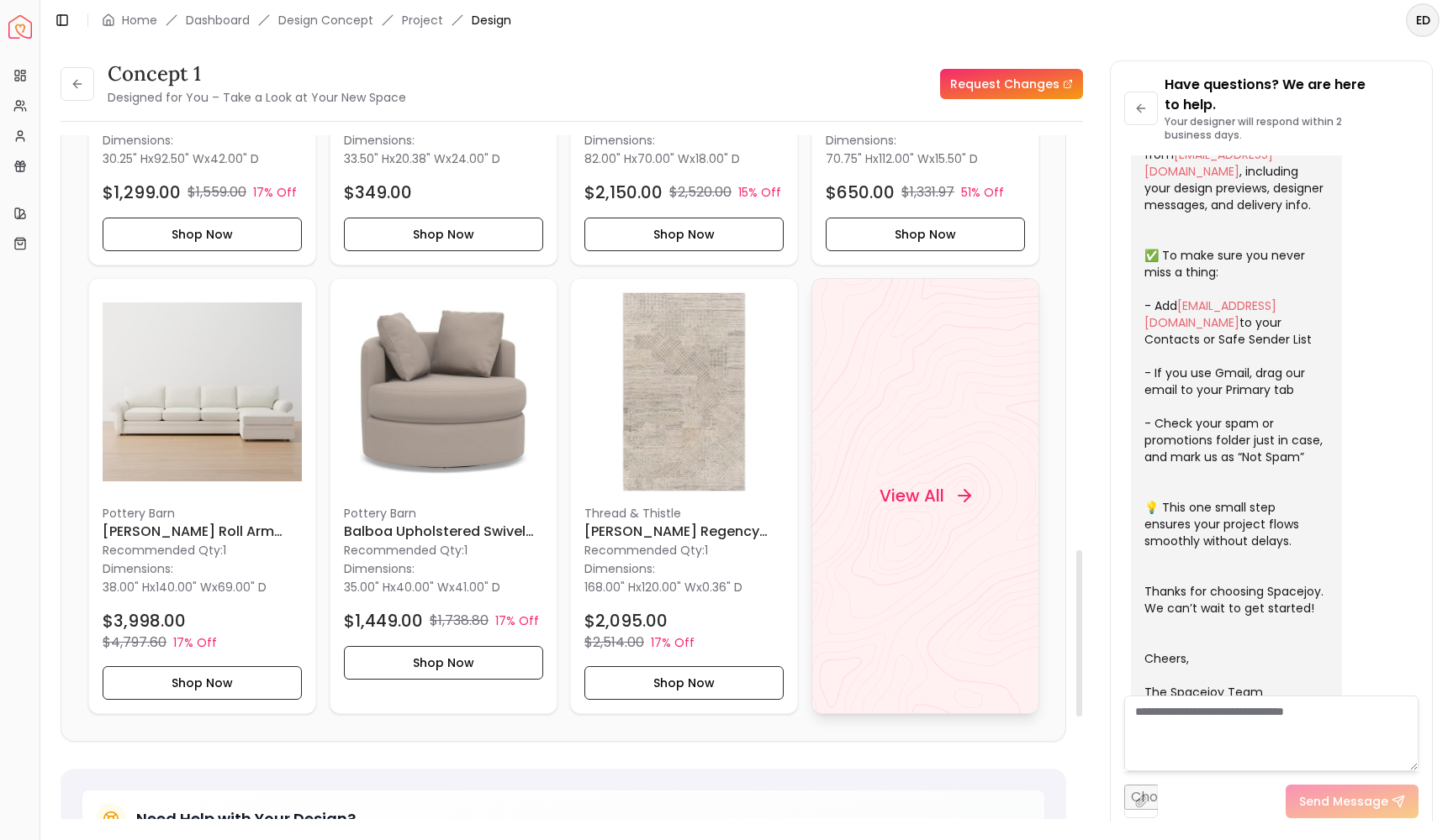
click at [927, 484] on h4 "View All" at bounding box center [911, 495] width 64 height 23
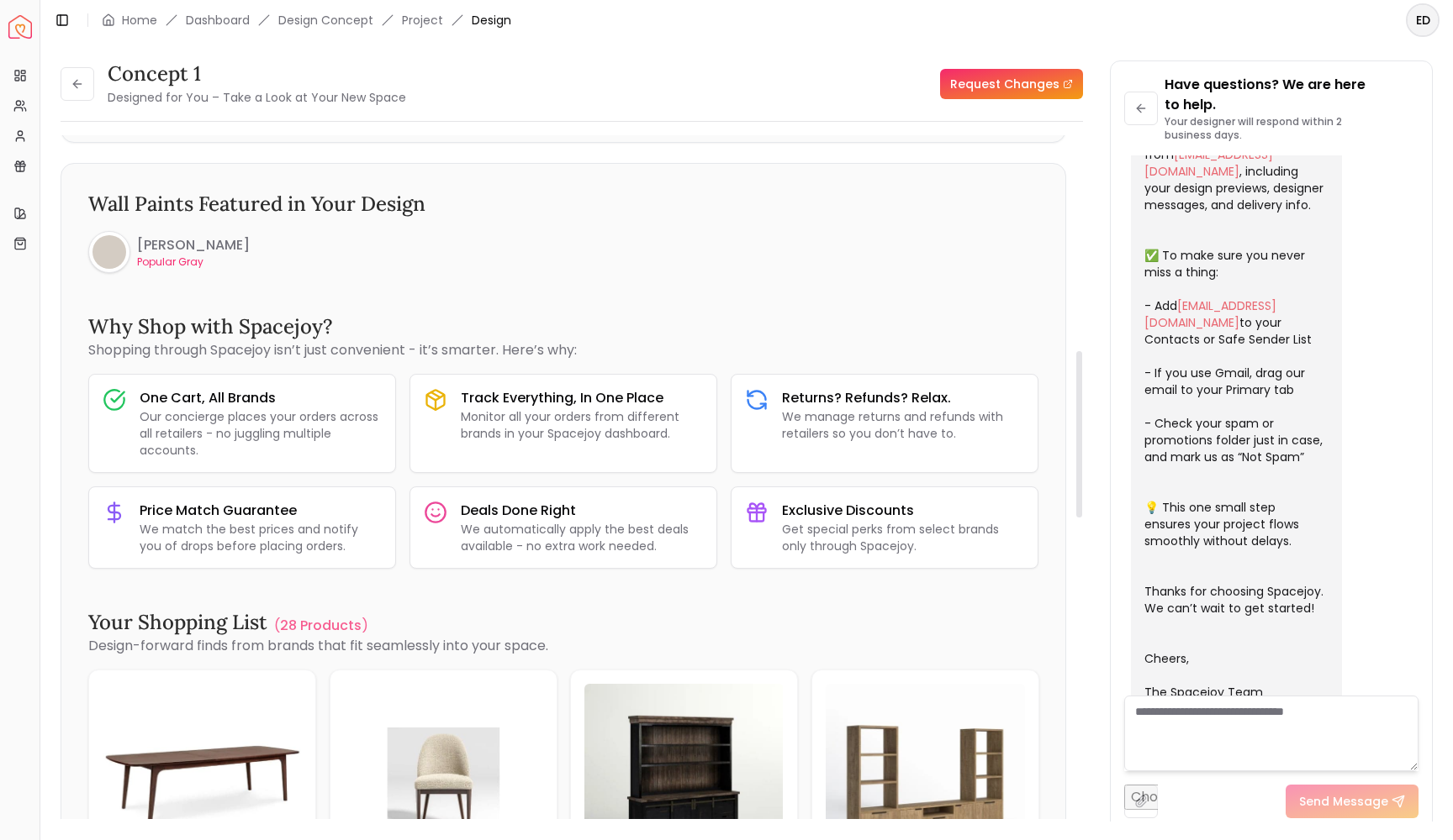
scroll to position [863, 0]
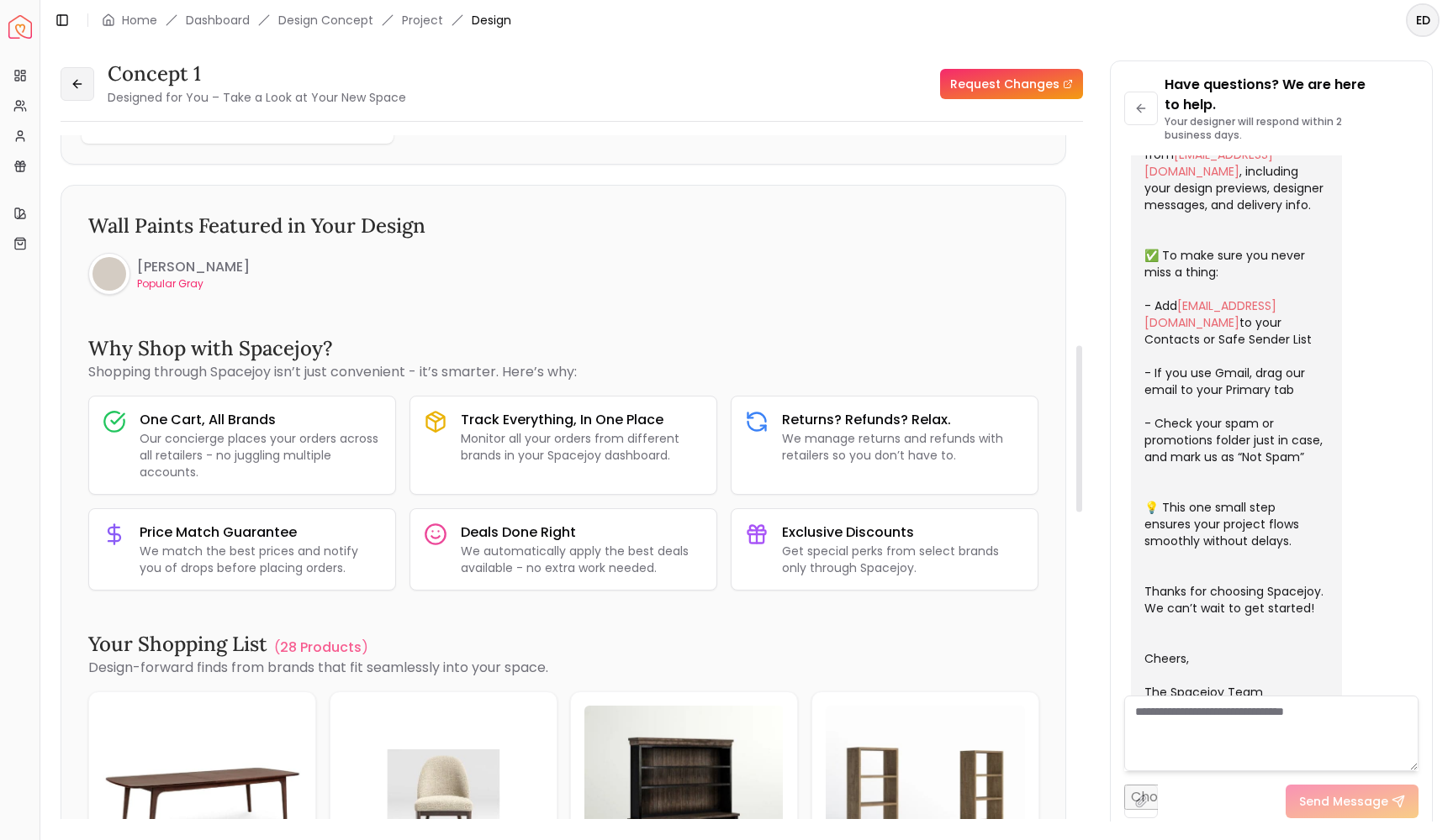
click at [80, 94] on button at bounding box center [77, 84] width 34 height 34
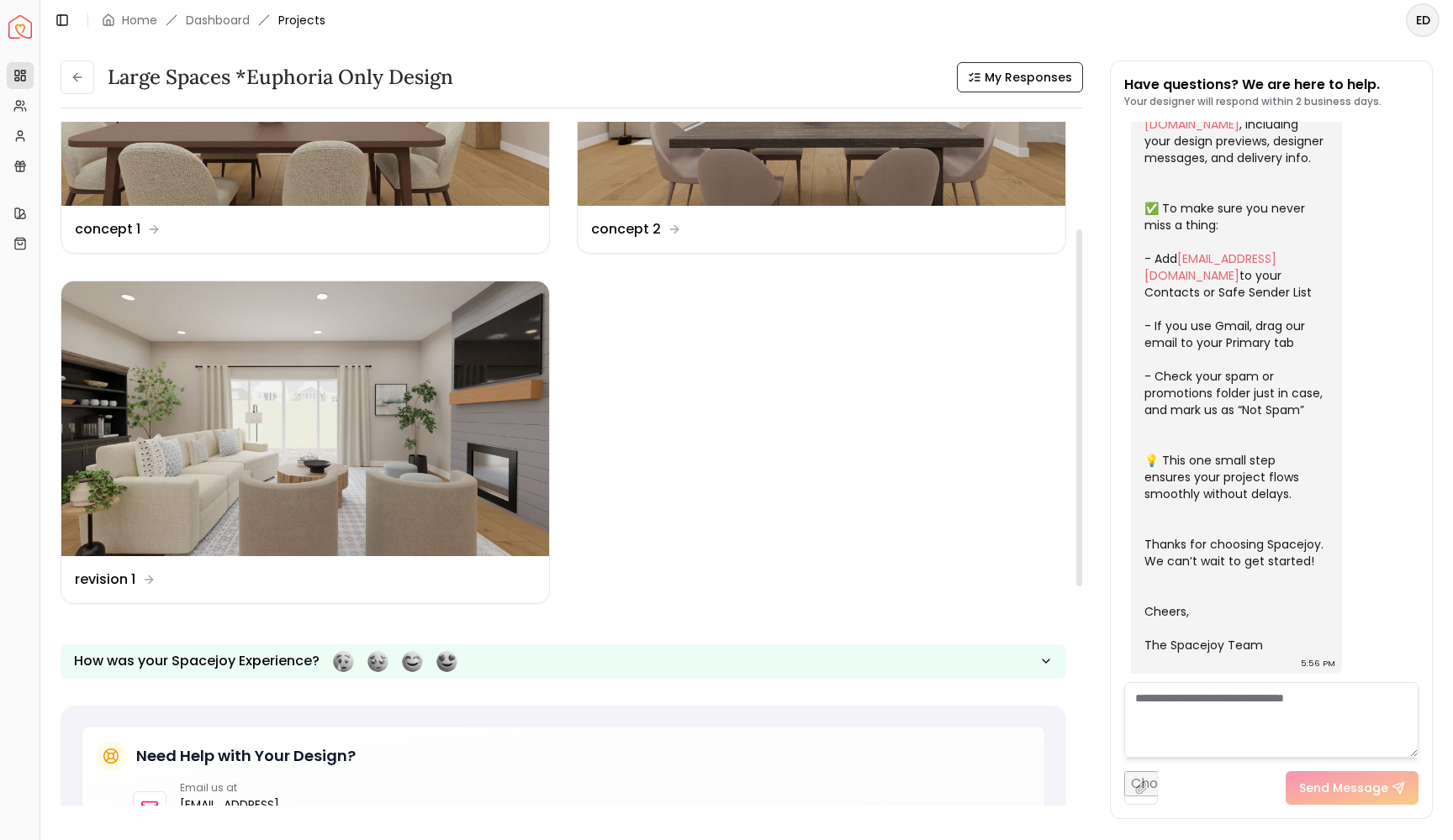
scroll to position [257, 0]
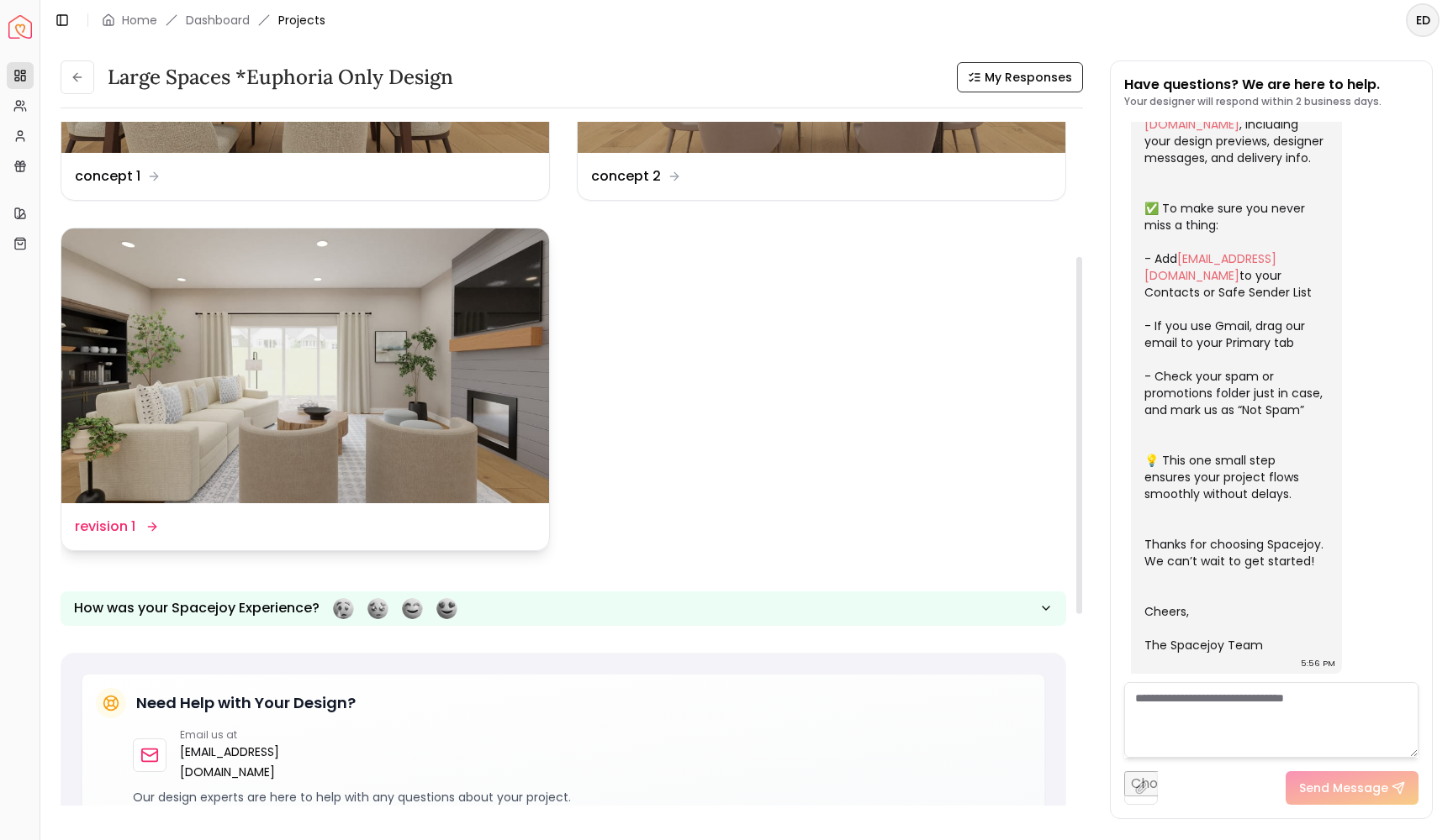
click at [463, 449] on img at bounding box center [305, 365] width 488 height 274
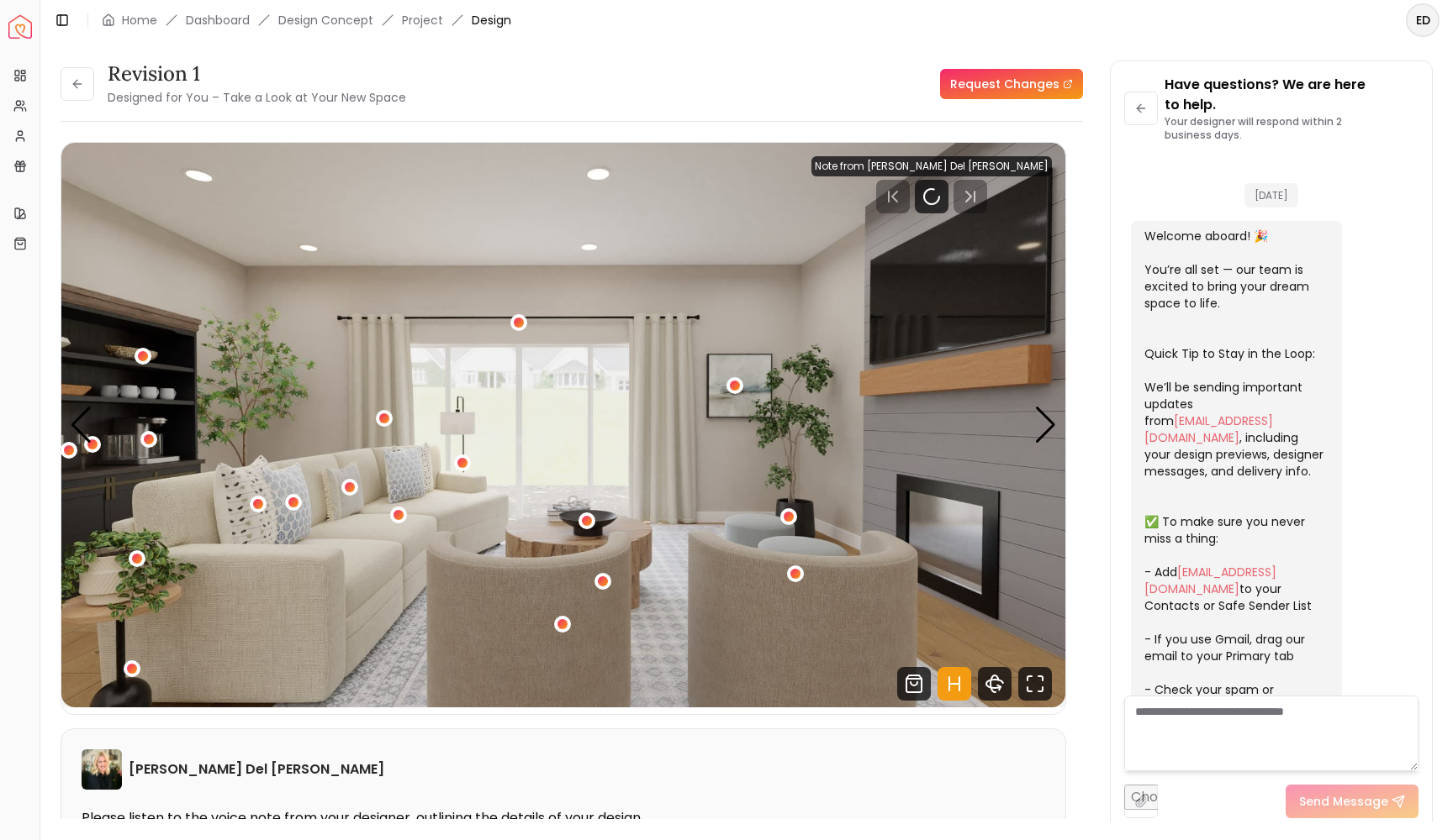
scroll to position [267, 0]
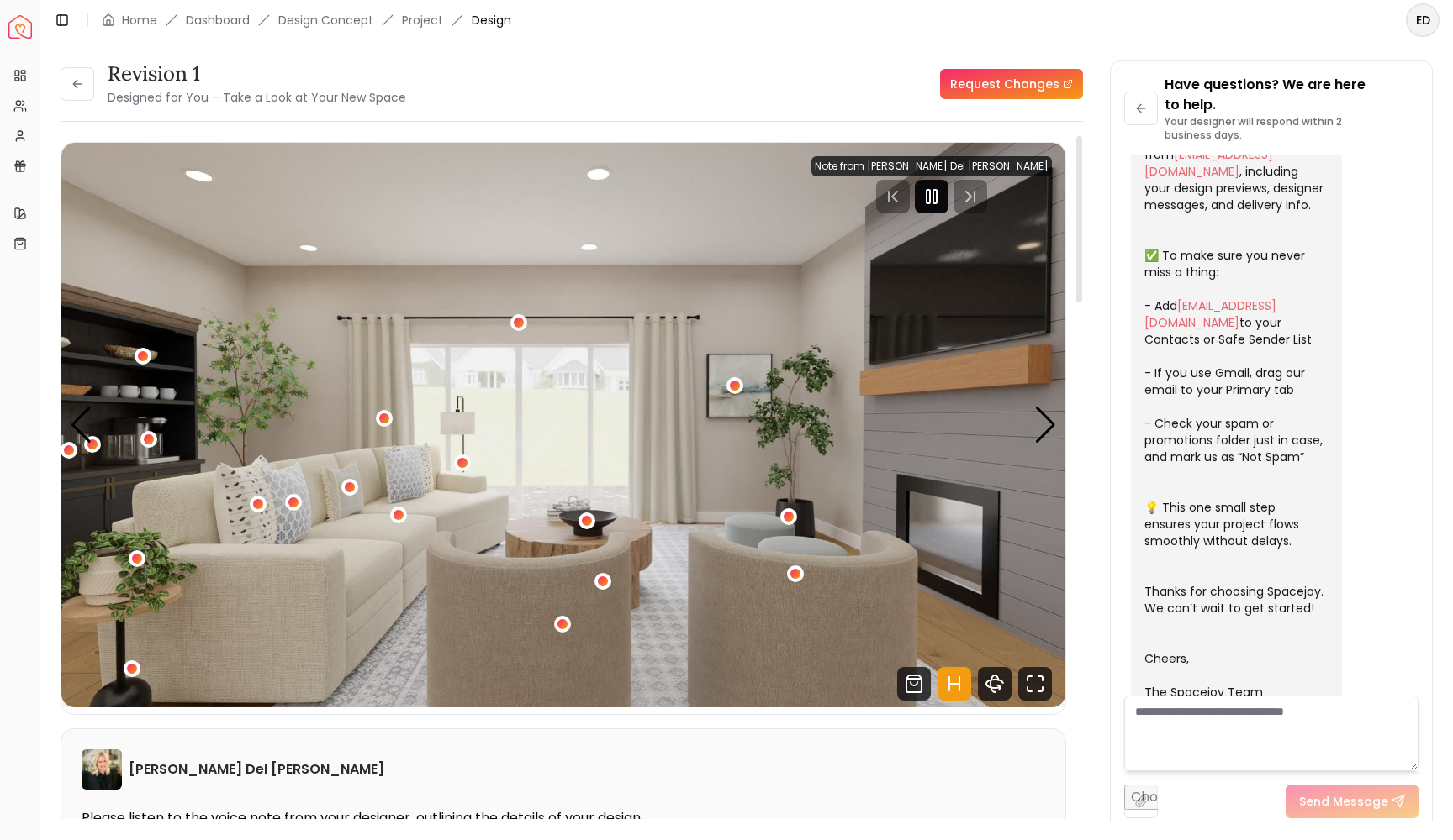
click at [930, 198] on rect "Pause" at bounding box center [927, 197] width 3 height 14
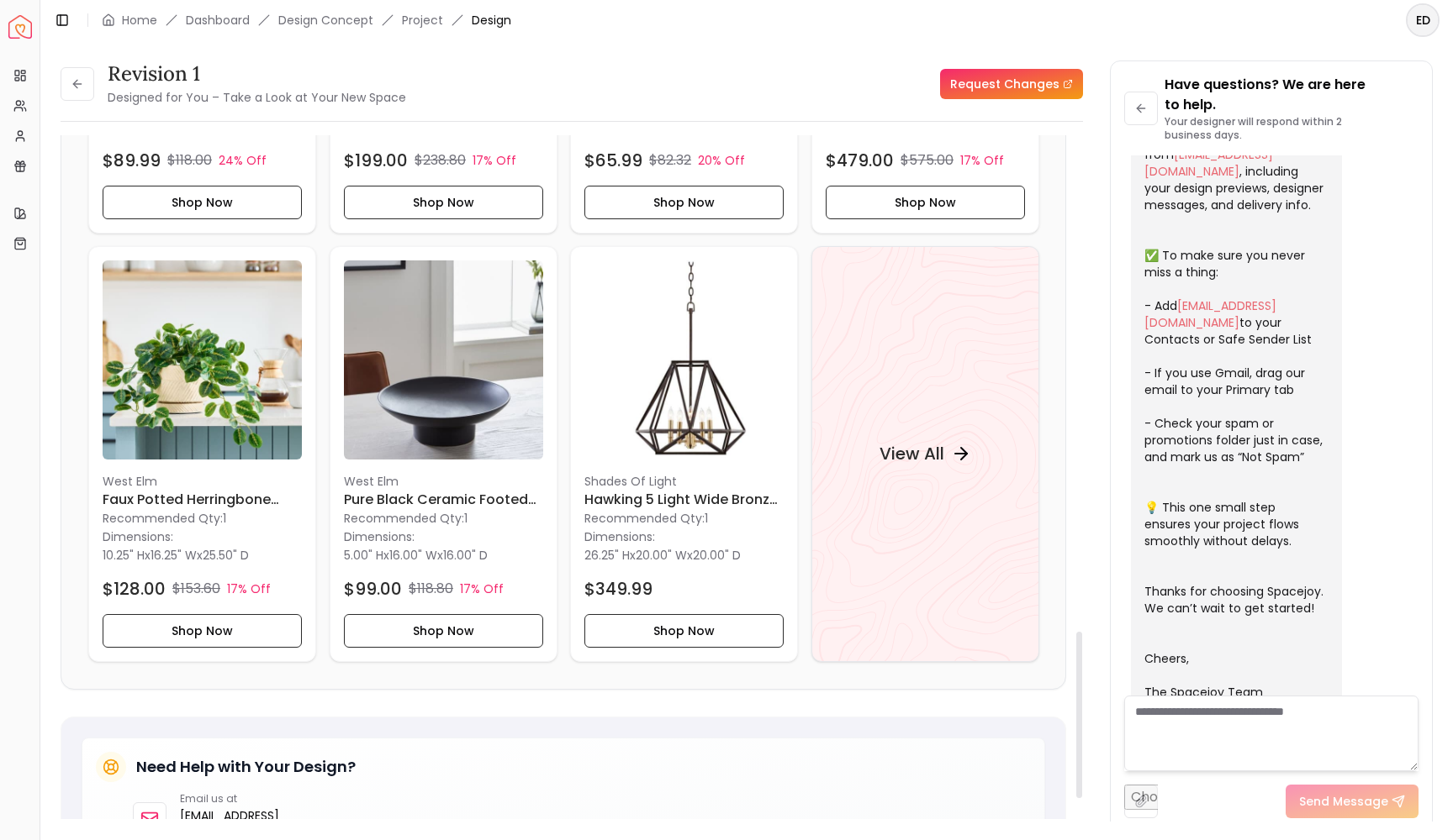
scroll to position [1634, 0]
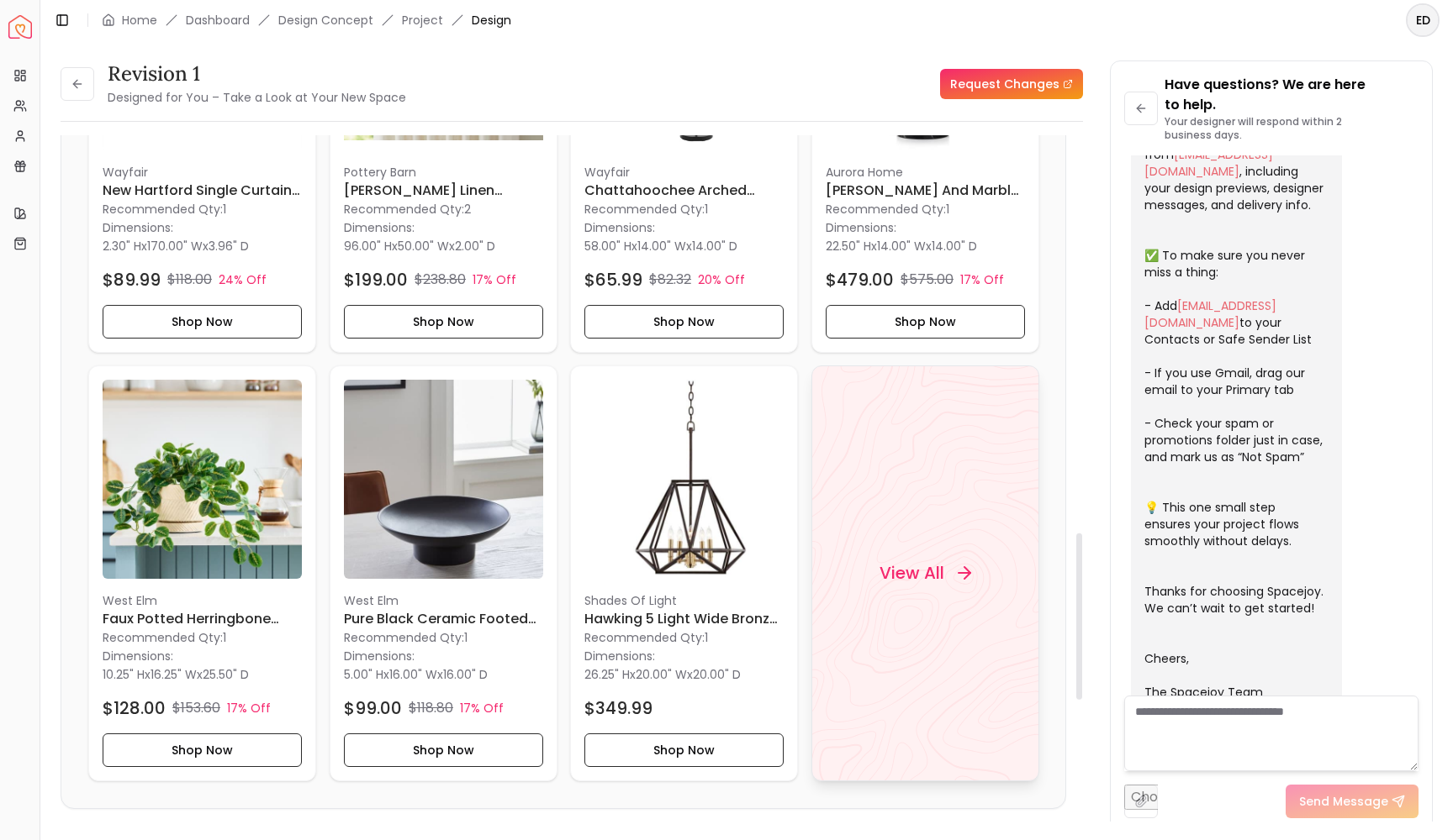
click at [928, 562] on h4 "View All" at bounding box center [911, 573] width 64 height 23
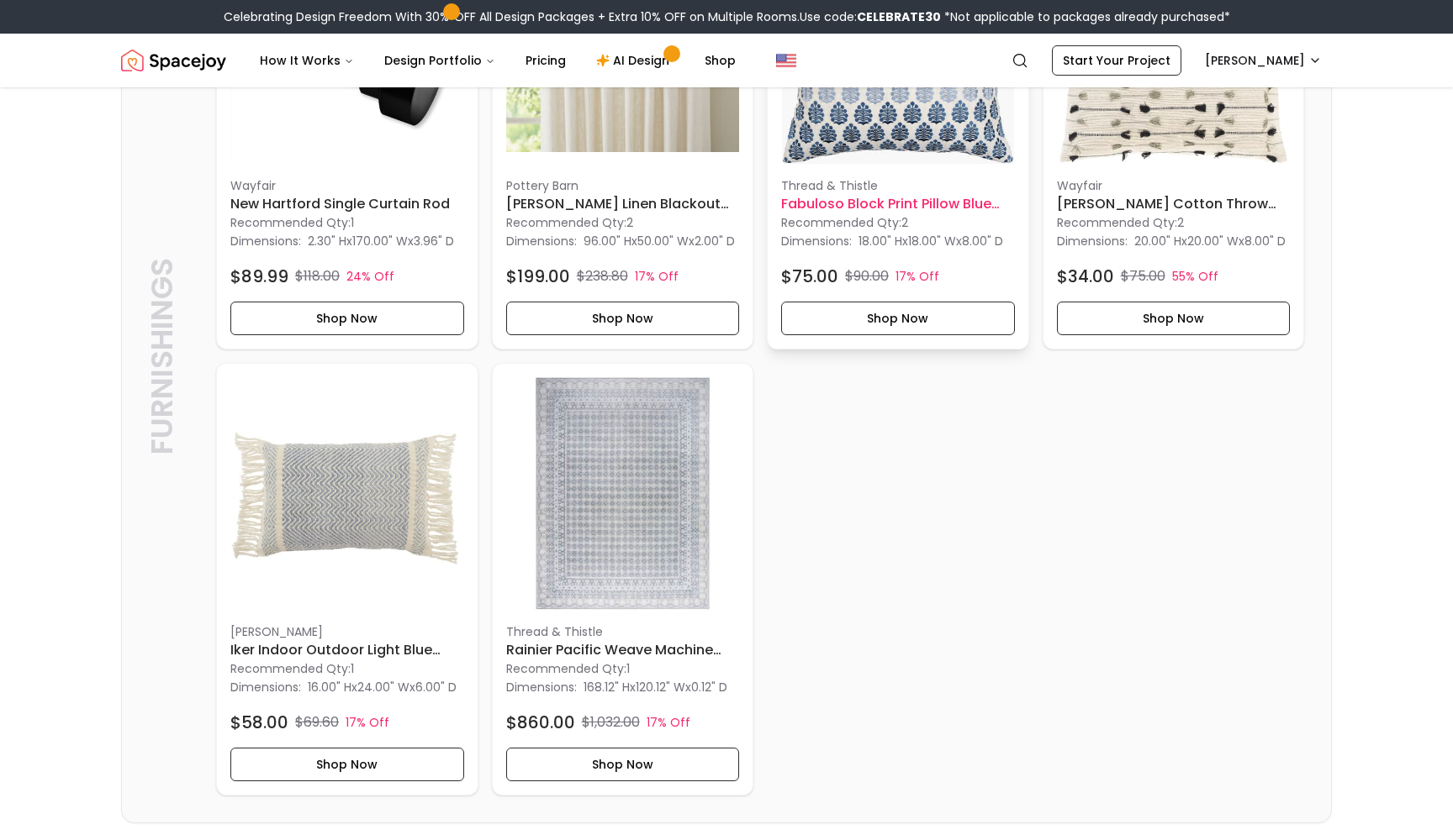
scroll to position [606, 0]
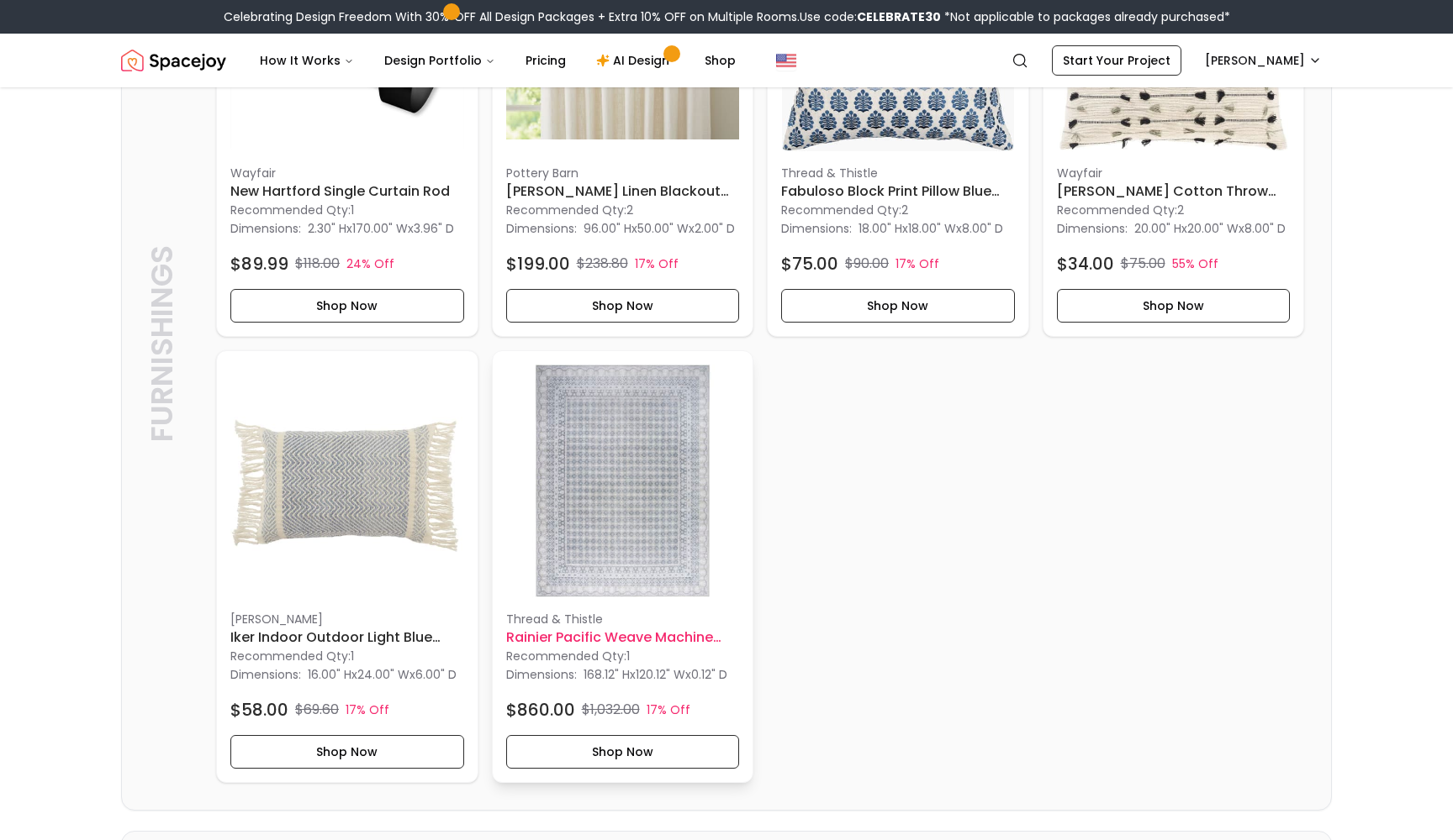
click at [601, 471] on img at bounding box center [623, 482] width 234 height 234
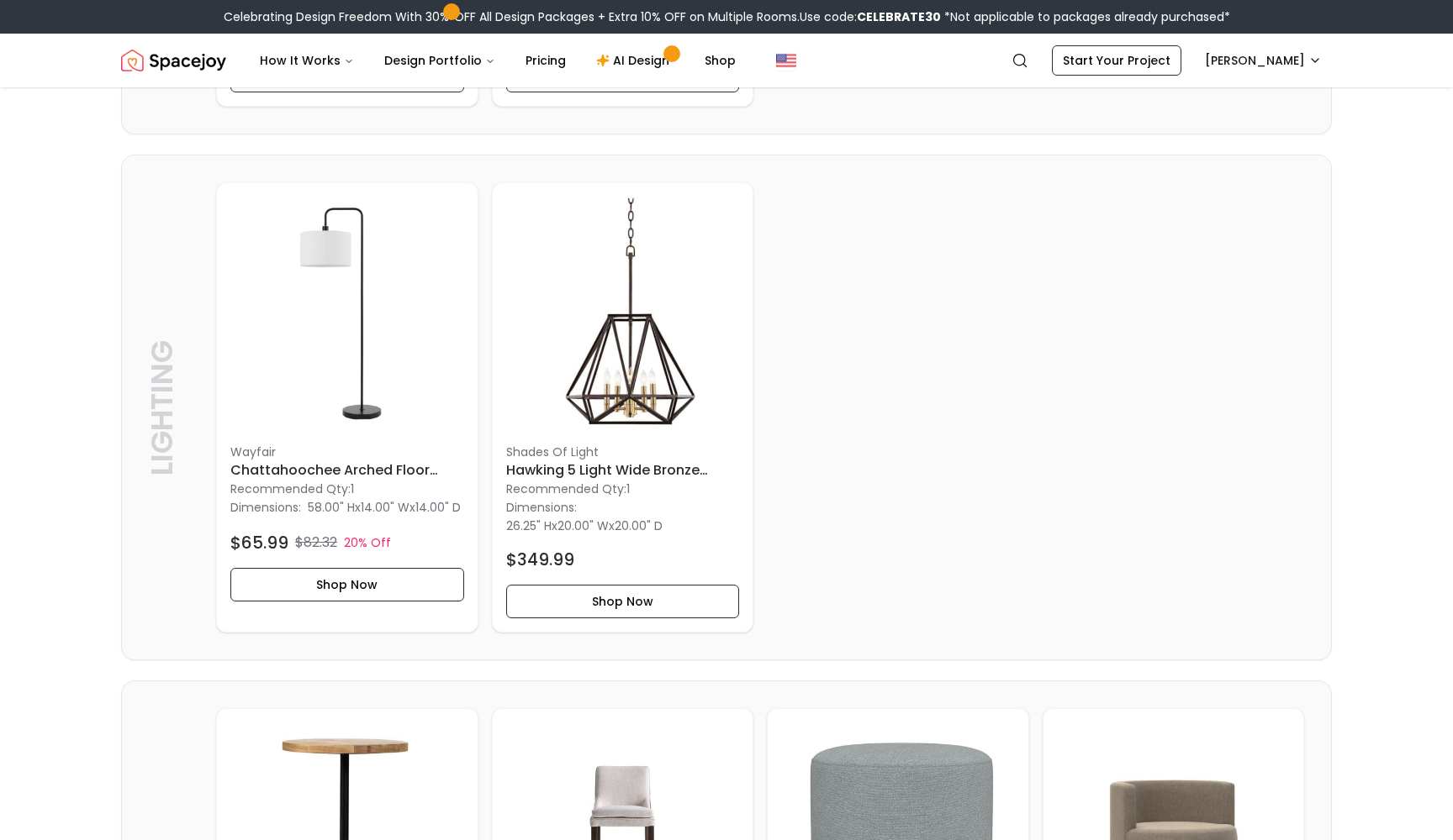
scroll to position [910, 0]
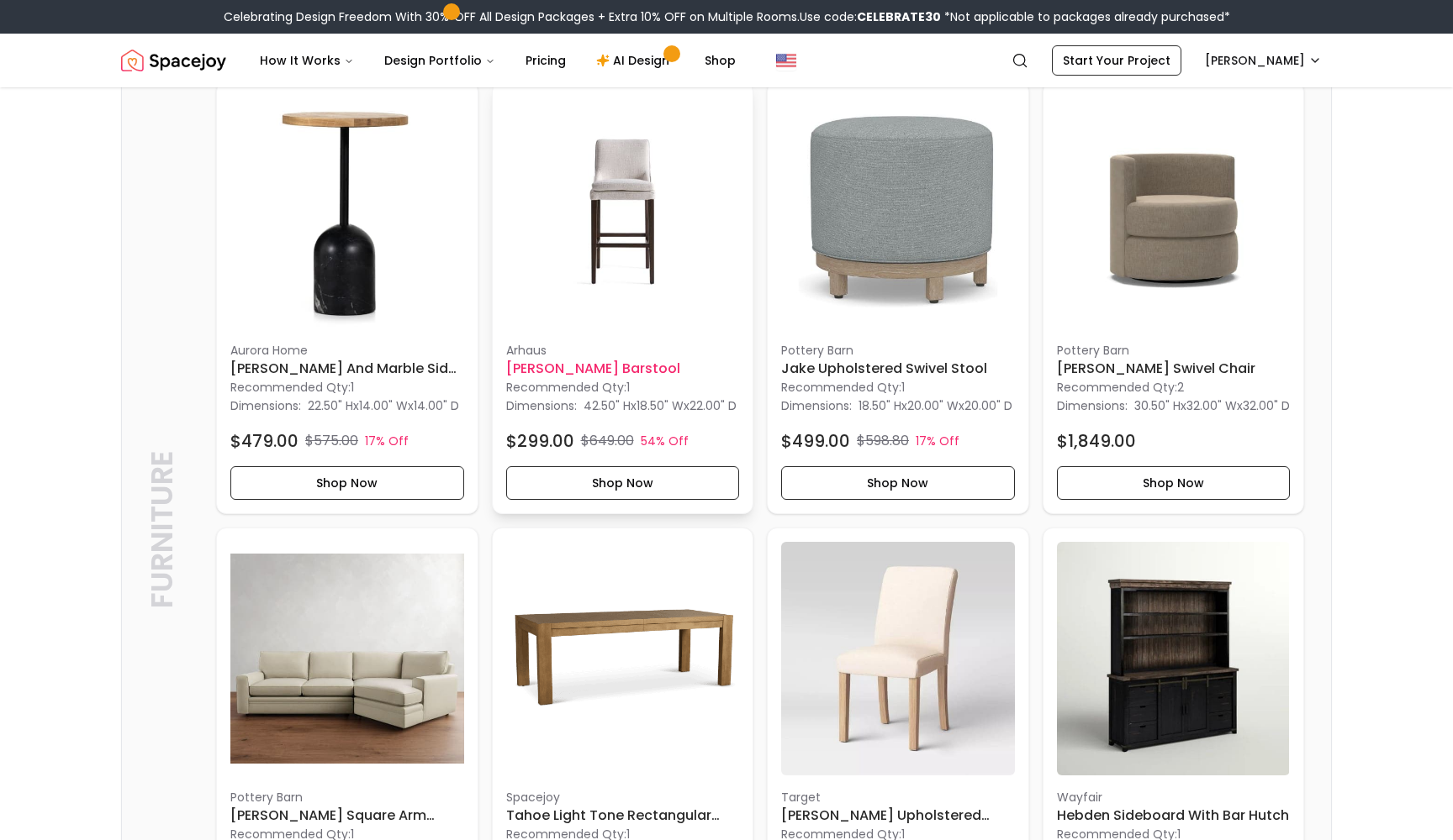
scroll to position [1912, 0]
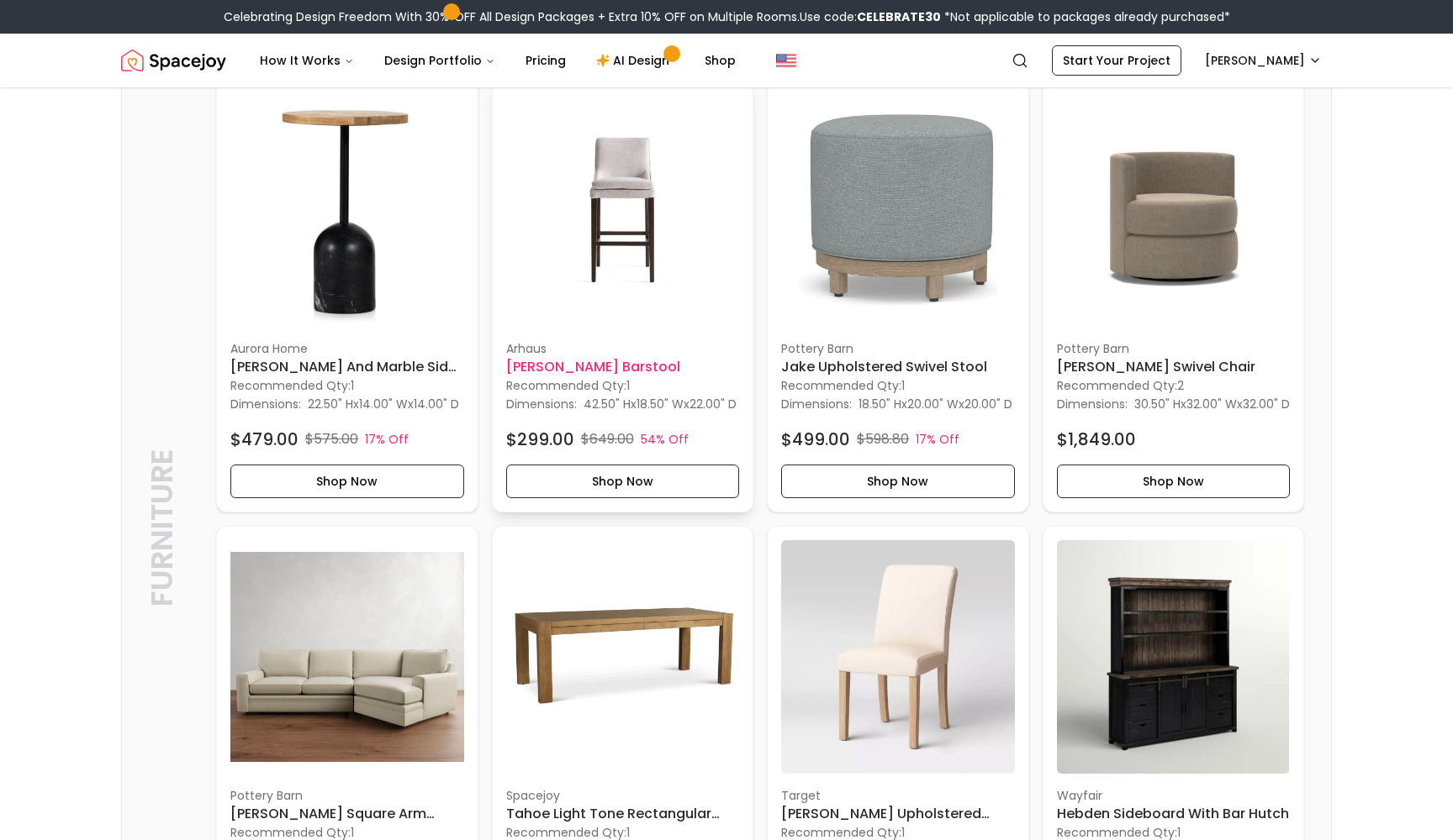
click at [629, 228] on img at bounding box center [623, 211] width 234 height 234
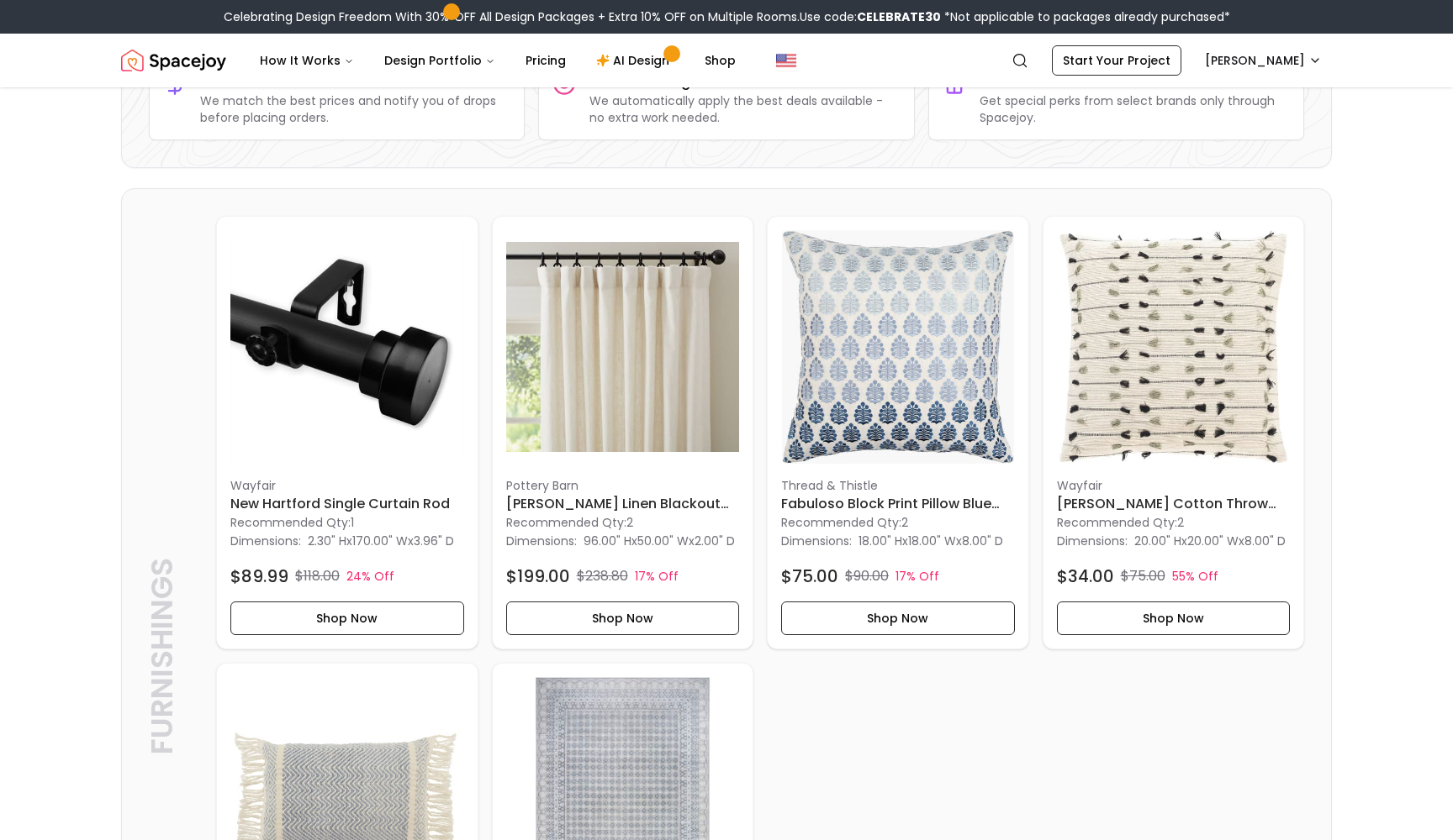
scroll to position [293, 0]
click at [672, 360] on img at bounding box center [623, 347] width 234 height 234
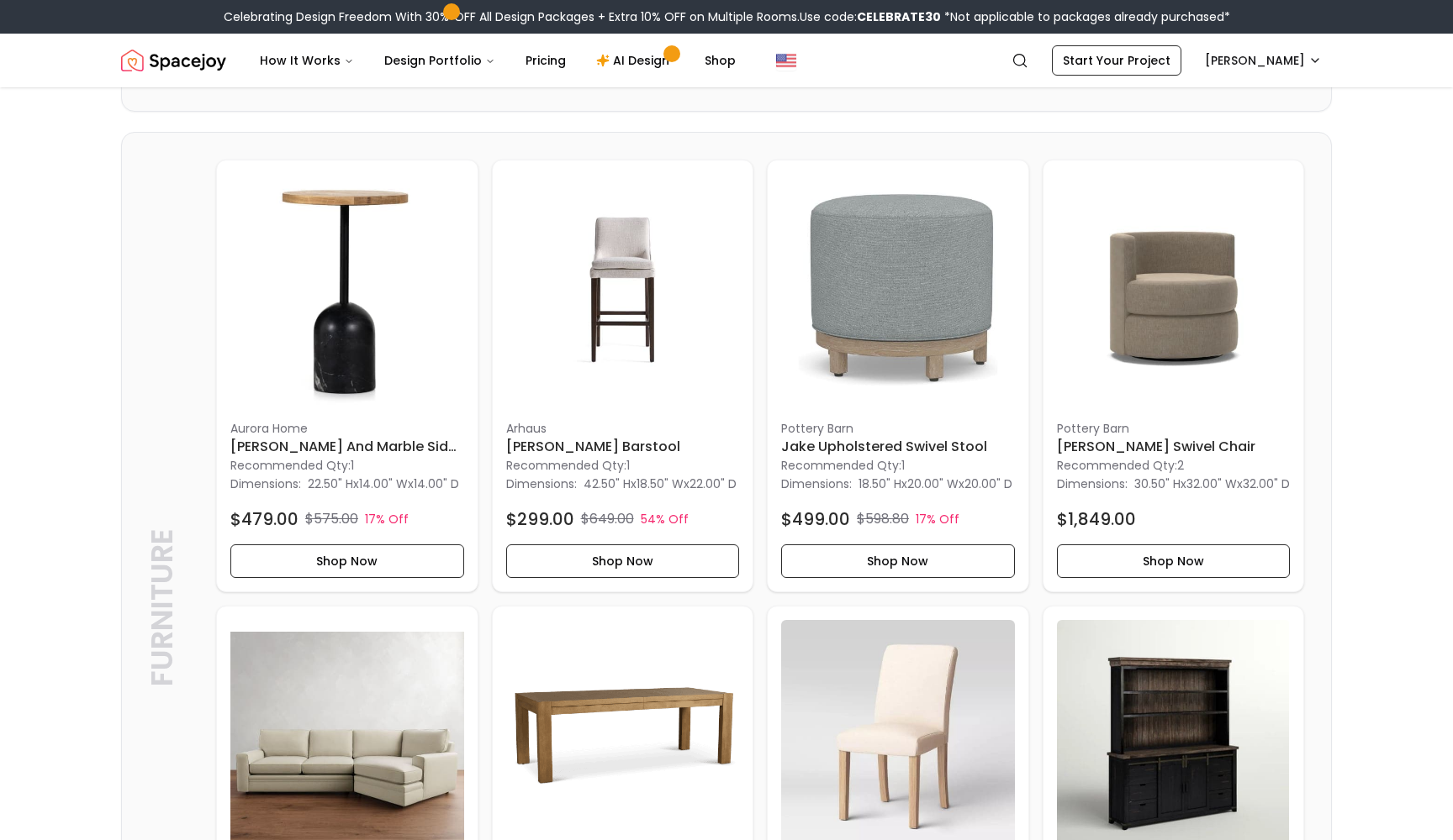
scroll to position [1864, 0]
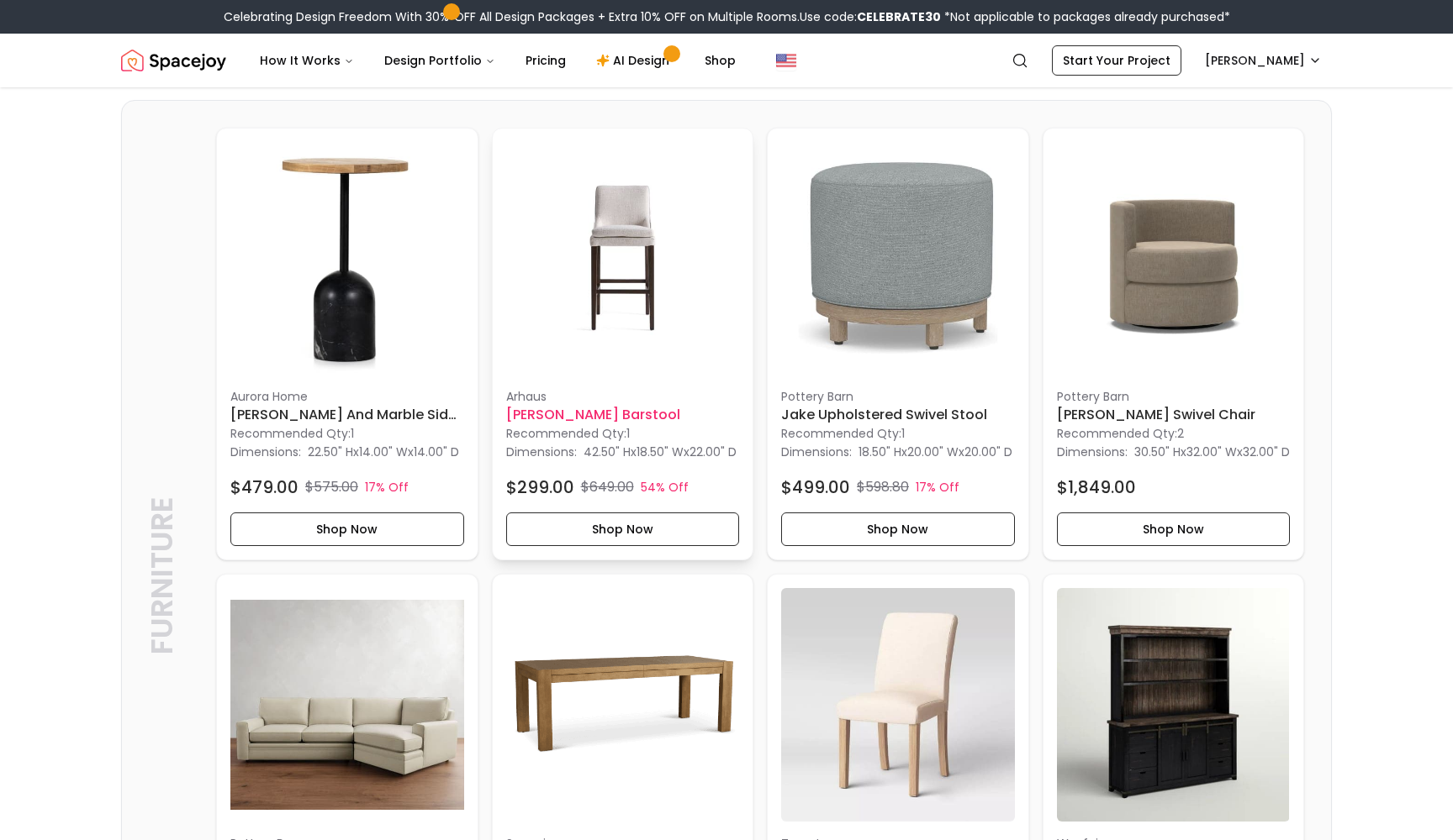
click at [640, 305] on img at bounding box center [623, 259] width 234 height 234
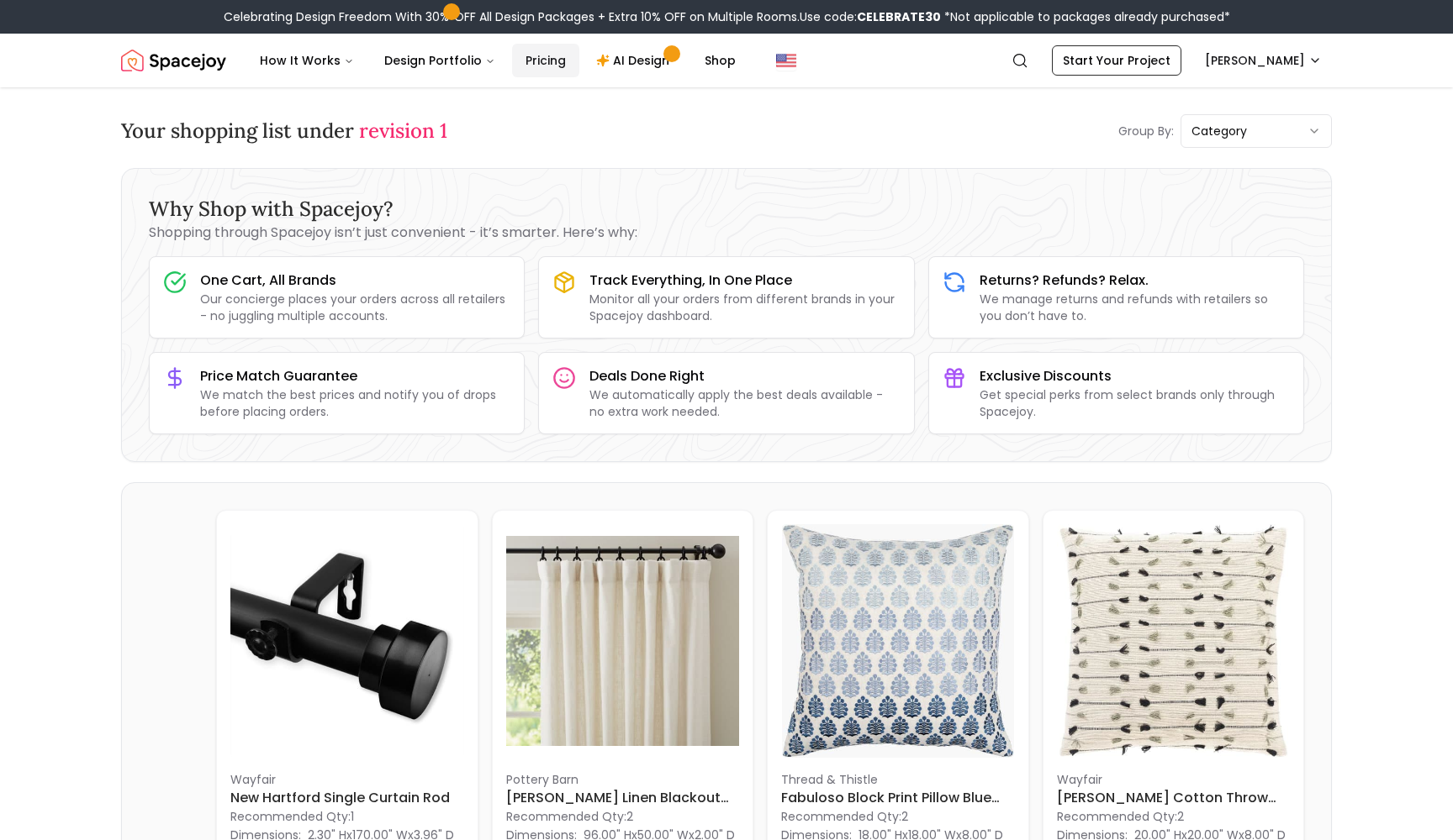
click at [523, 68] on link "Pricing" at bounding box center [545, 60] width 67 height 34
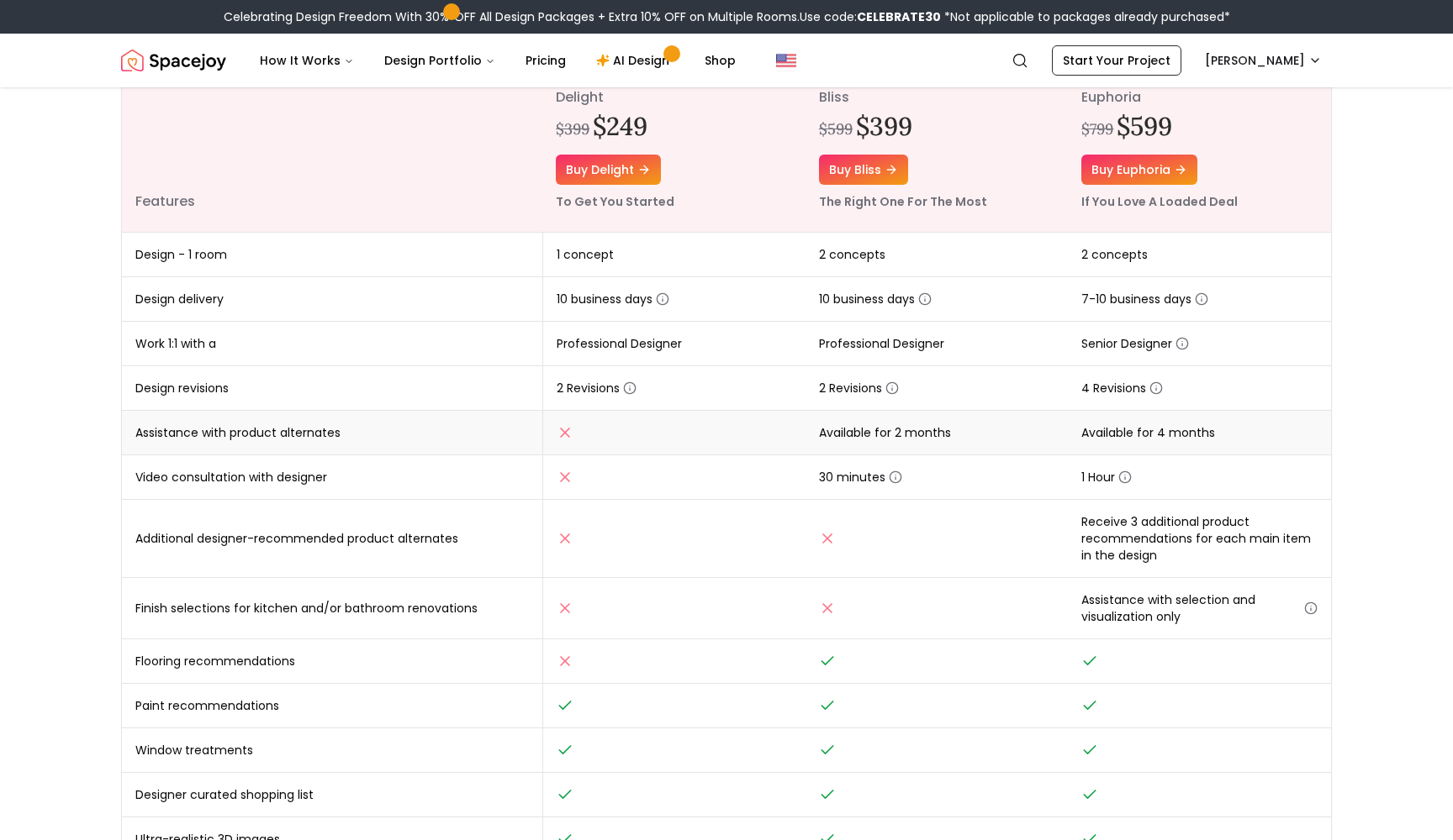
scroll to position [255, 0]
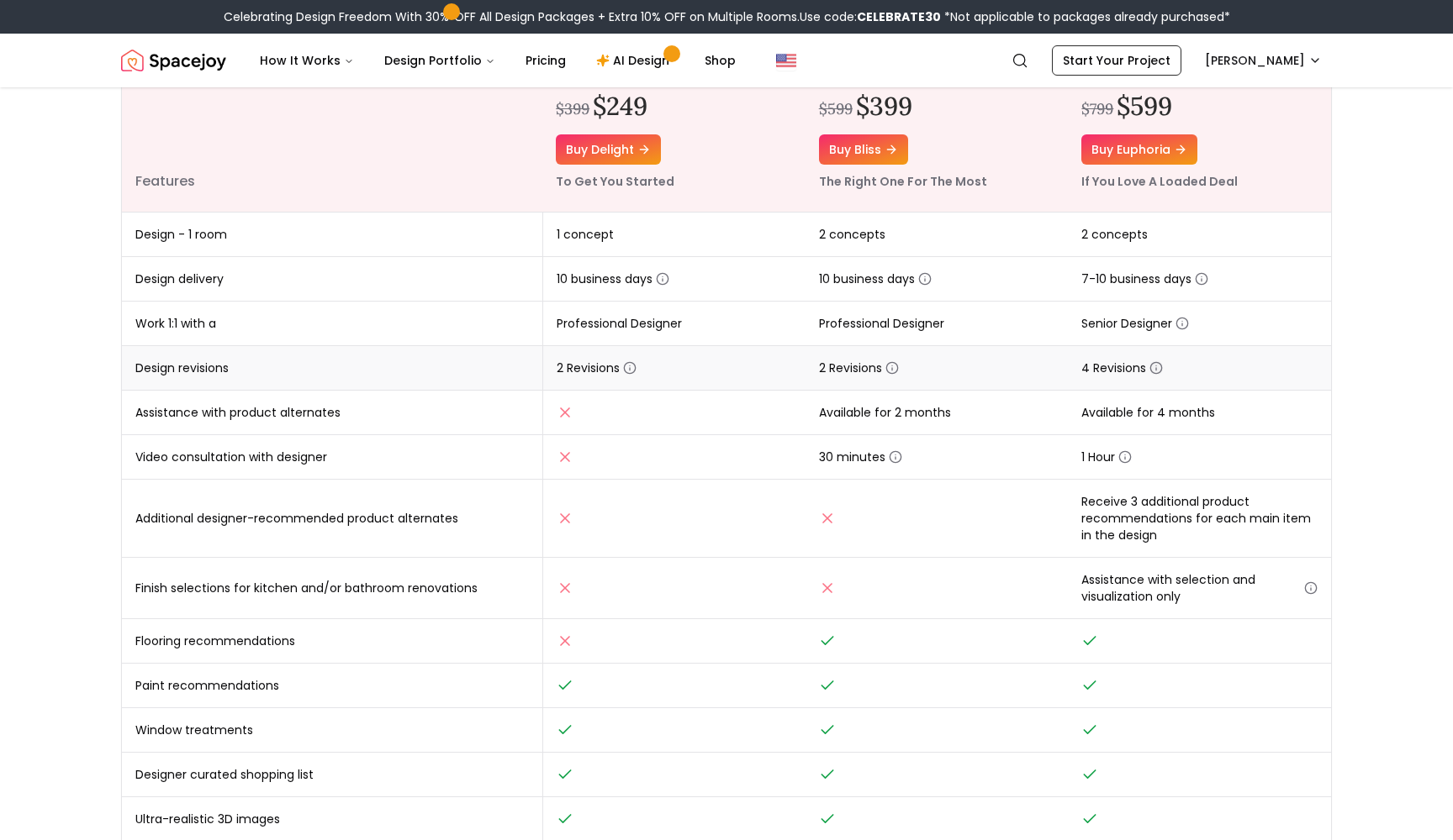
click at [1162, 367] on circle "button" at bounding box center [1156, 368] width 11 height 11
click at [1025, 471] on td "30 minutes" at bounding box center [937, 457] width 263 height 45
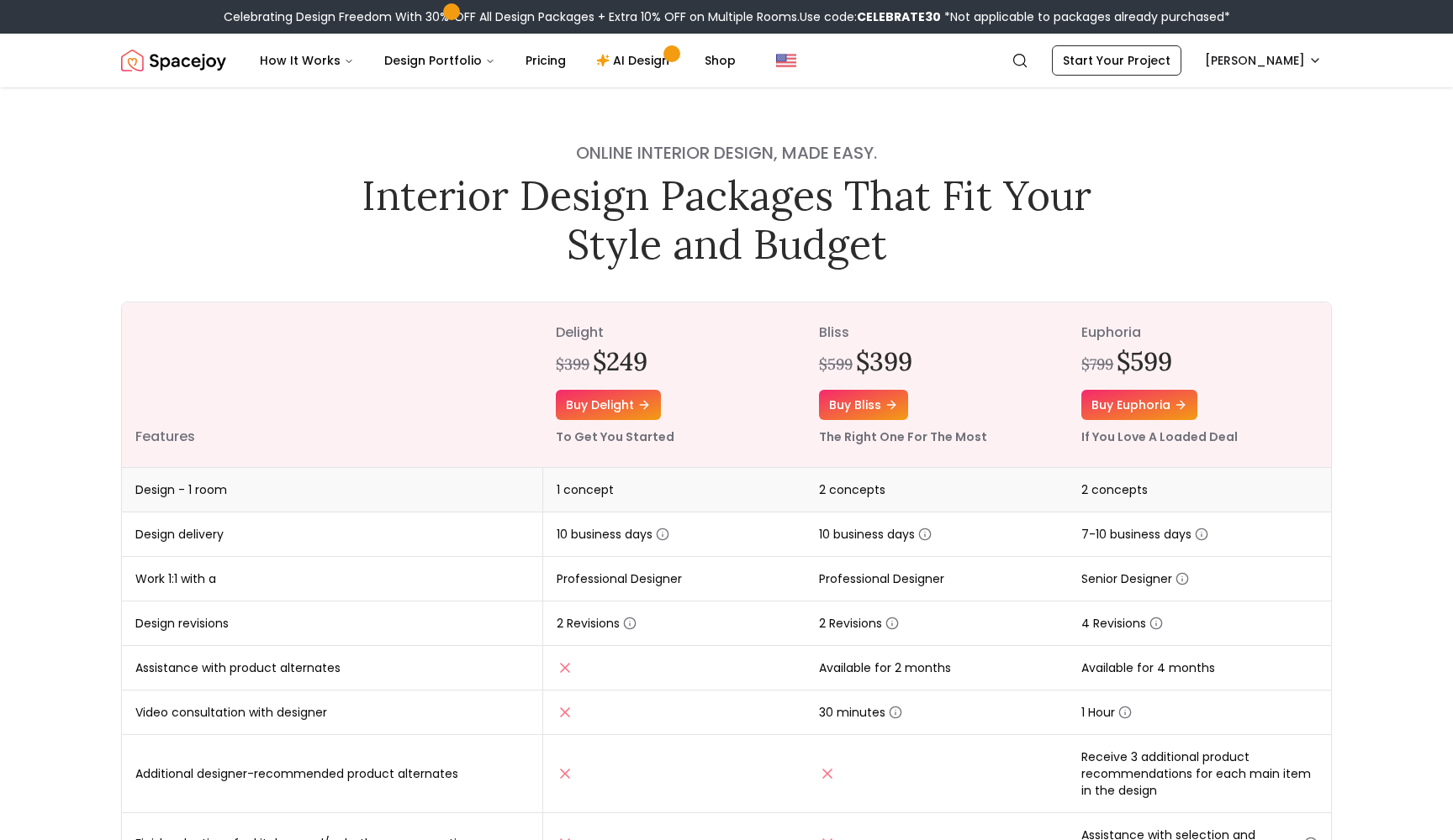
scroll to position [0, 0]
click at [1228, 151] on span "My Design Orders" at bounding box center [1225, 158] width 102 height 17
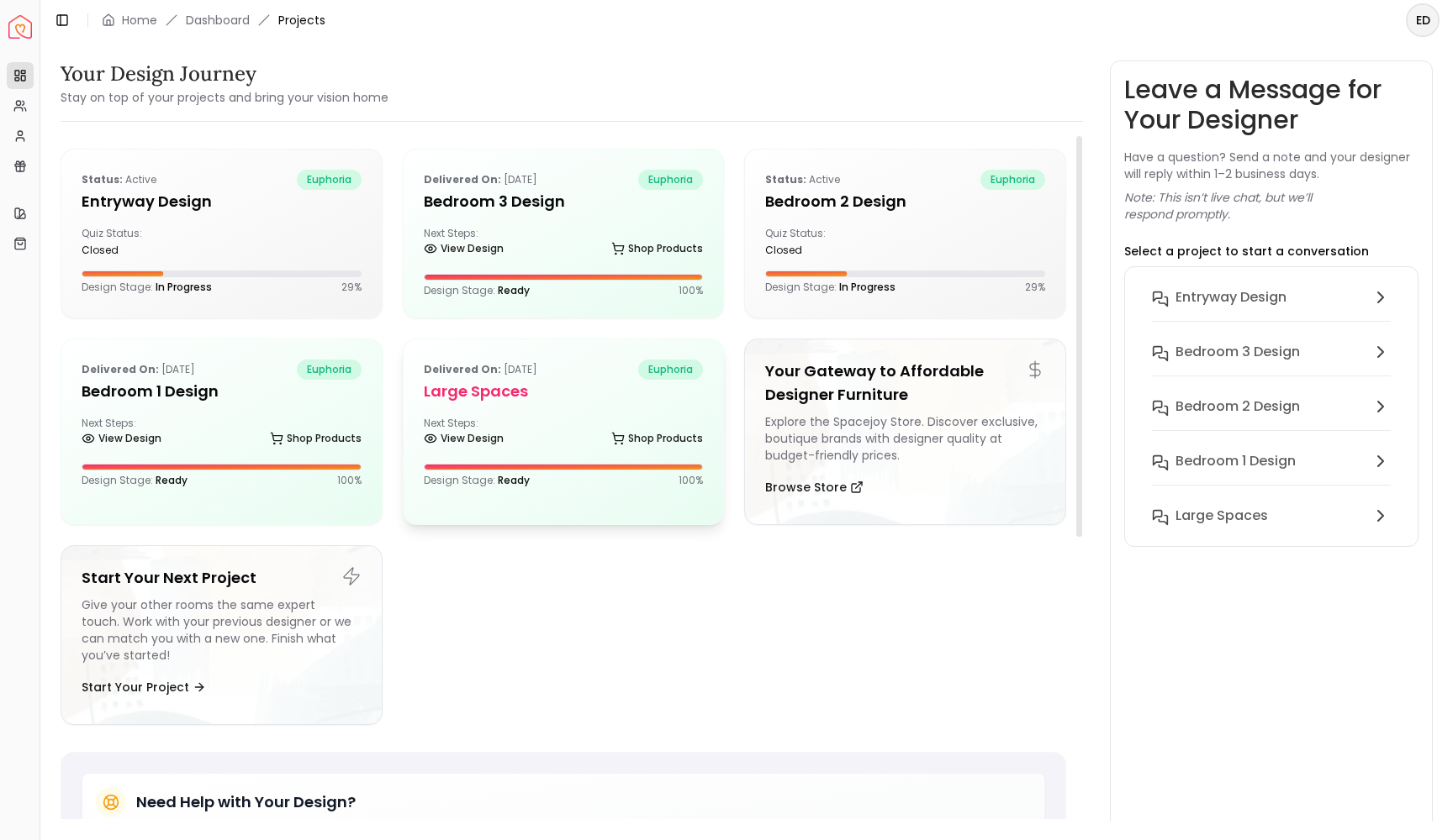
click at [608, 424] on div "Next Steps: View Design Shop Products" at bounding box center [564, 433] width 280 height 34
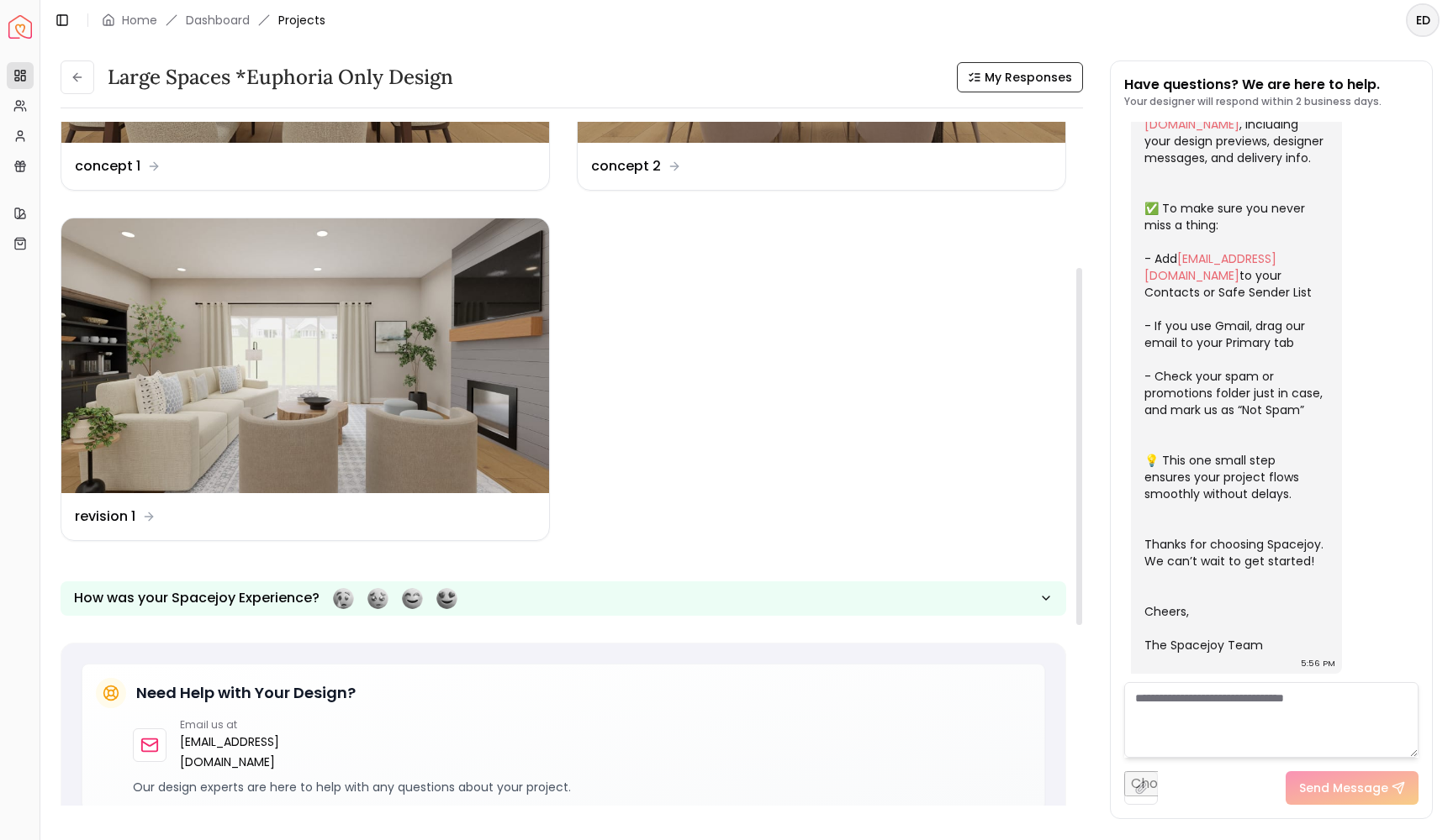
scroll to position [283, 0]
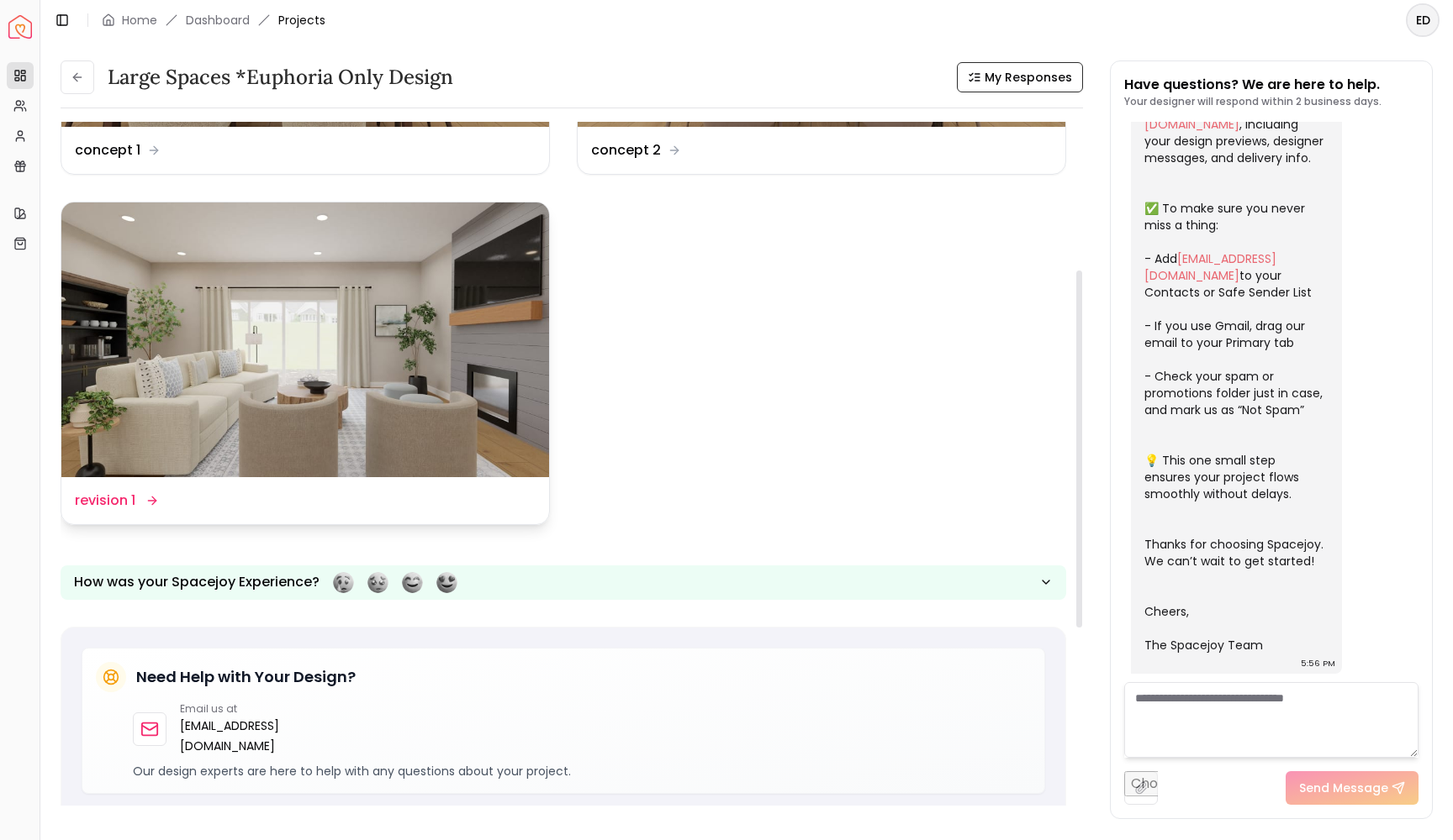
click at [379, 335] on img at bounding box center [305, 339] width 488 height 274
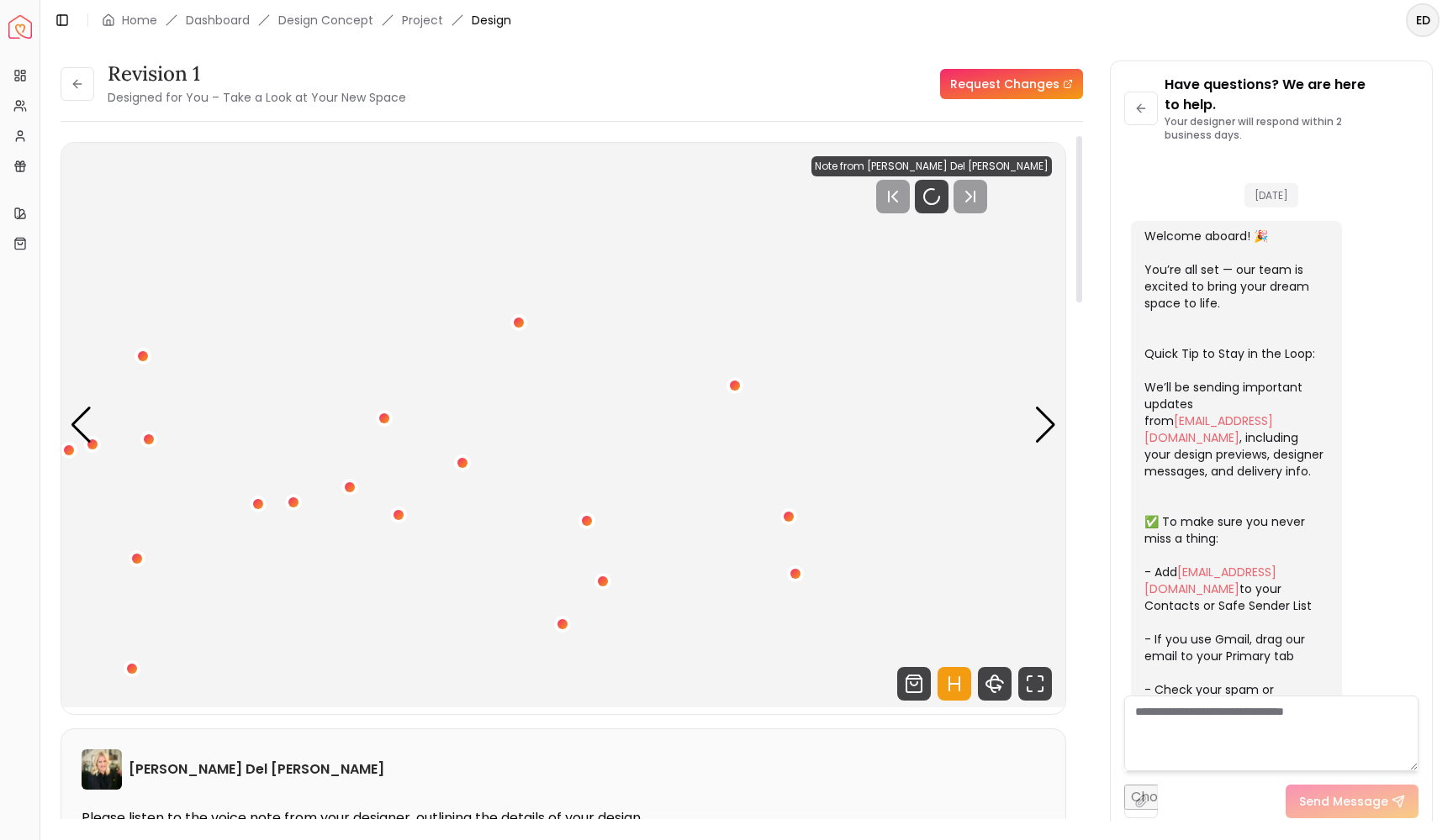
scroll to position [267, 0]
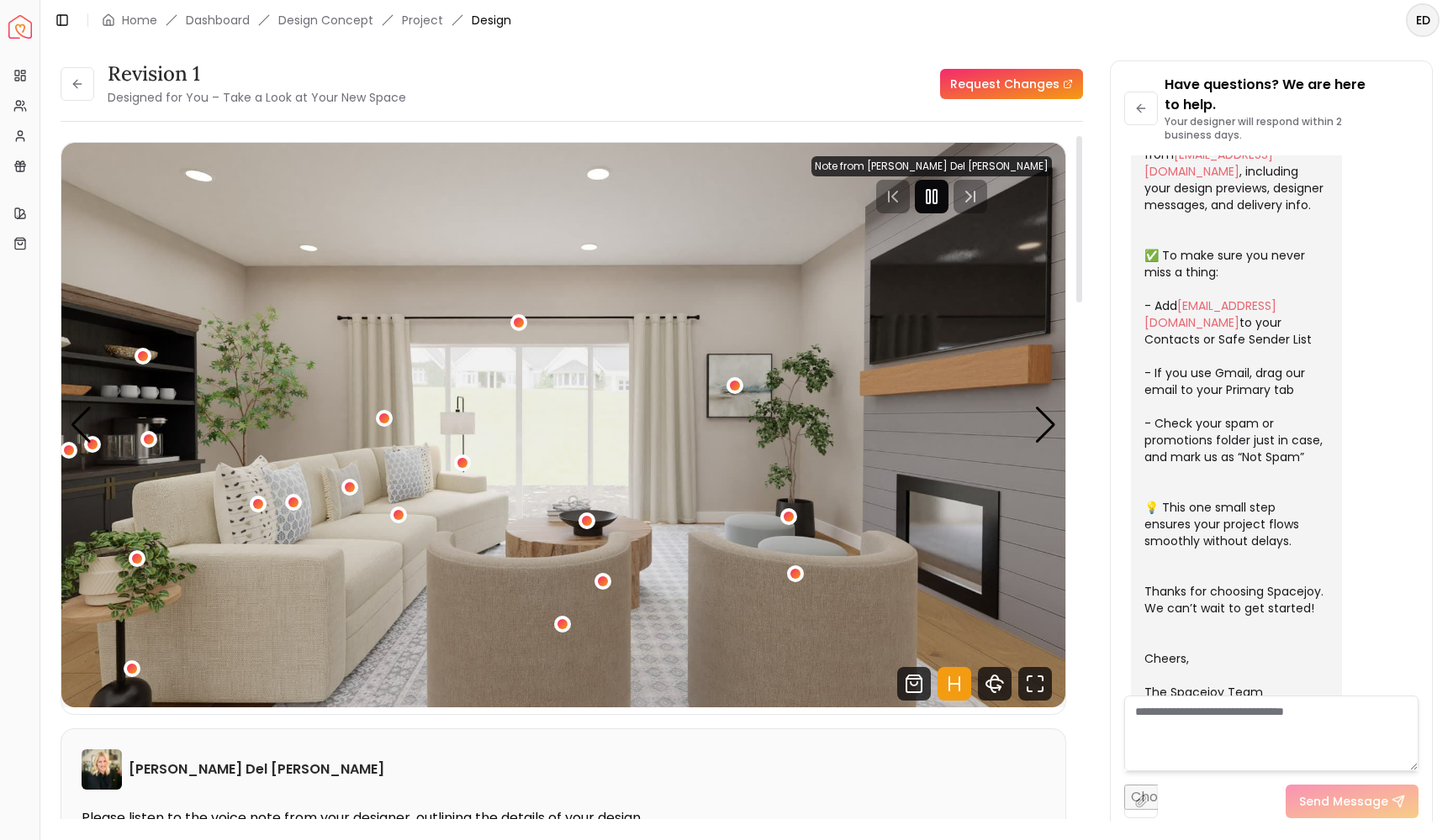
click at [937, 201] on rect "Pause" at bounding box center [934, 197] width 3 height 14
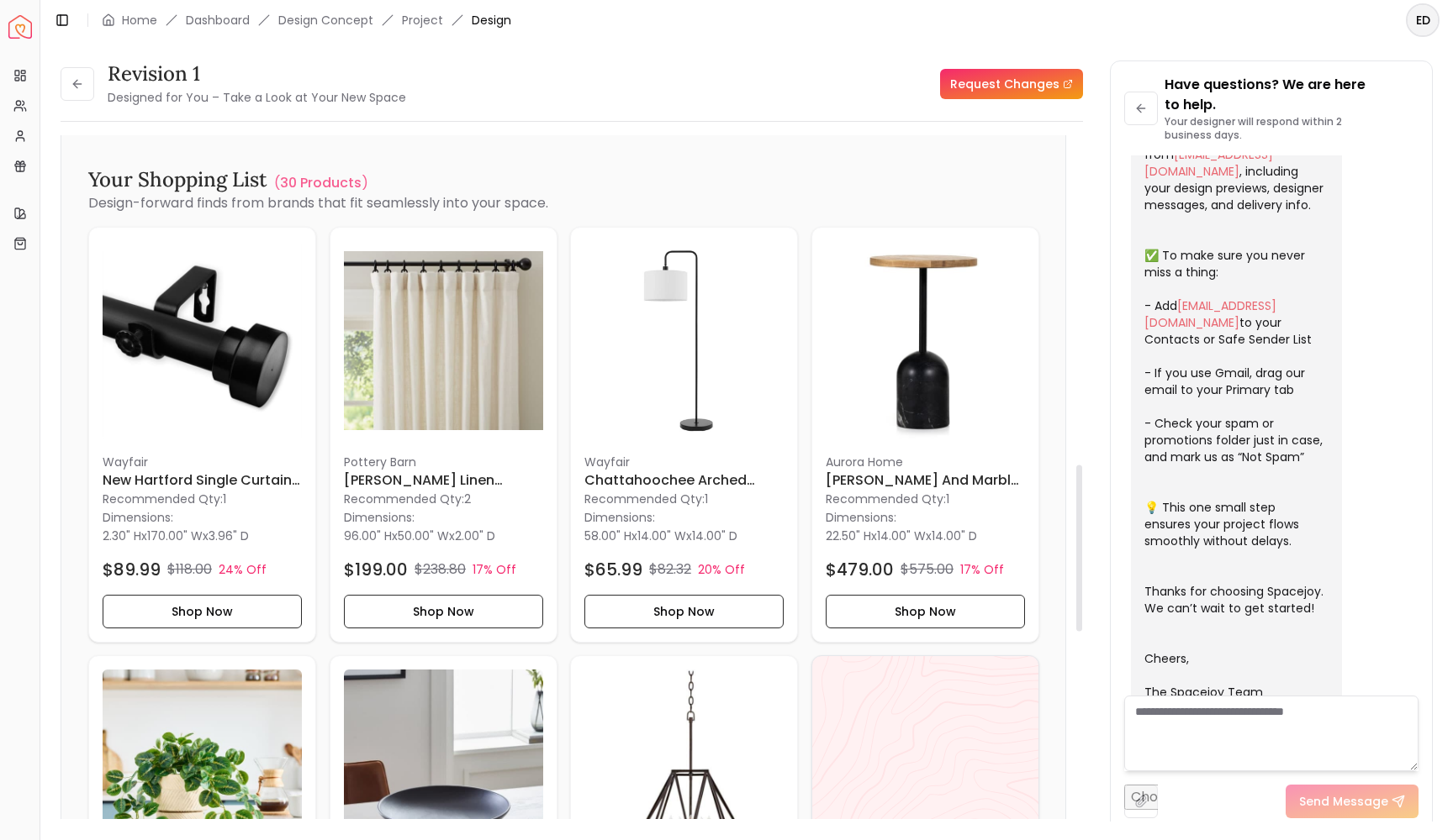
scroll to position [1354, 0]
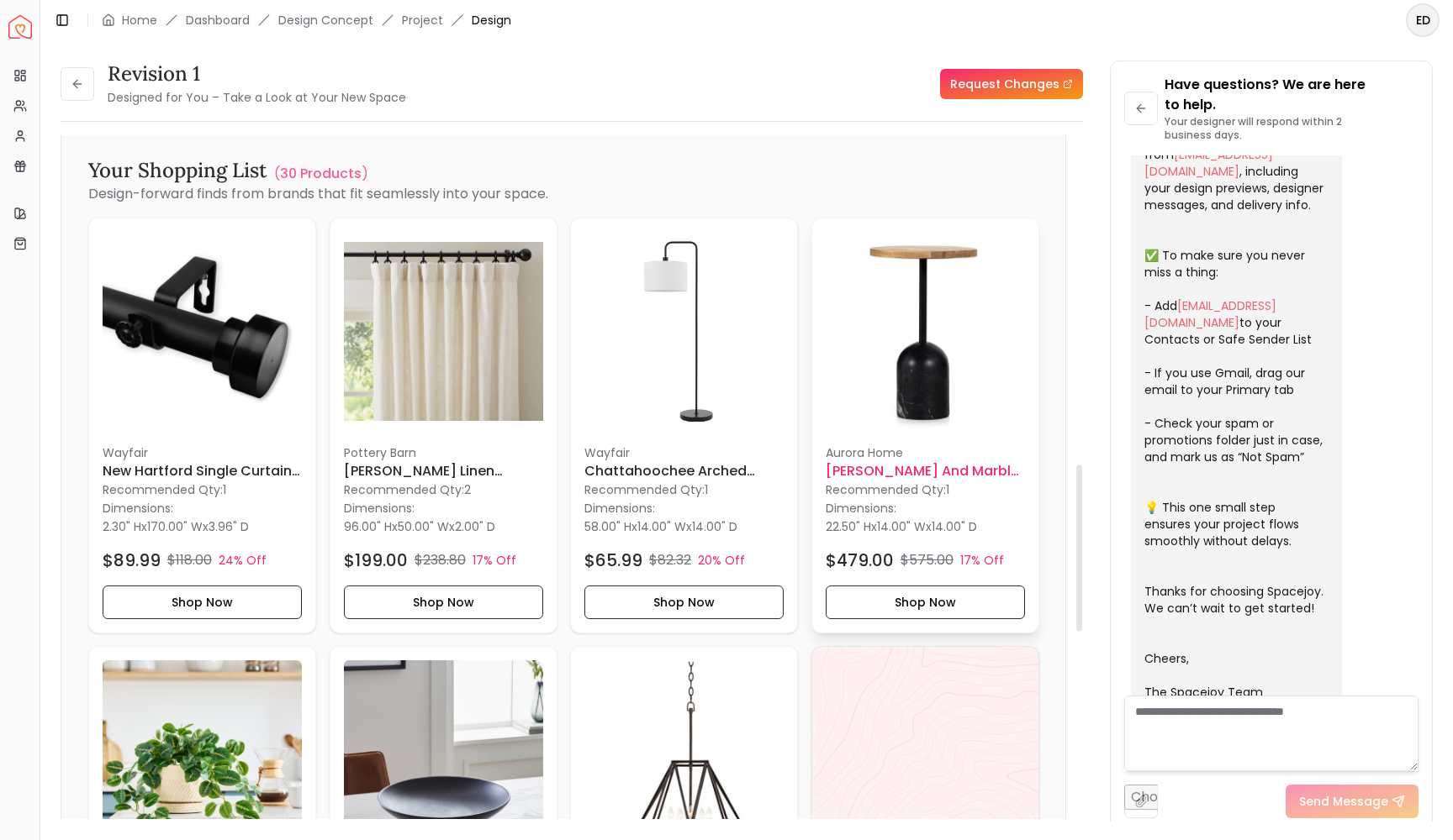
click at [928, 356] on img at bounding box center [925, 331] width 200 height 200
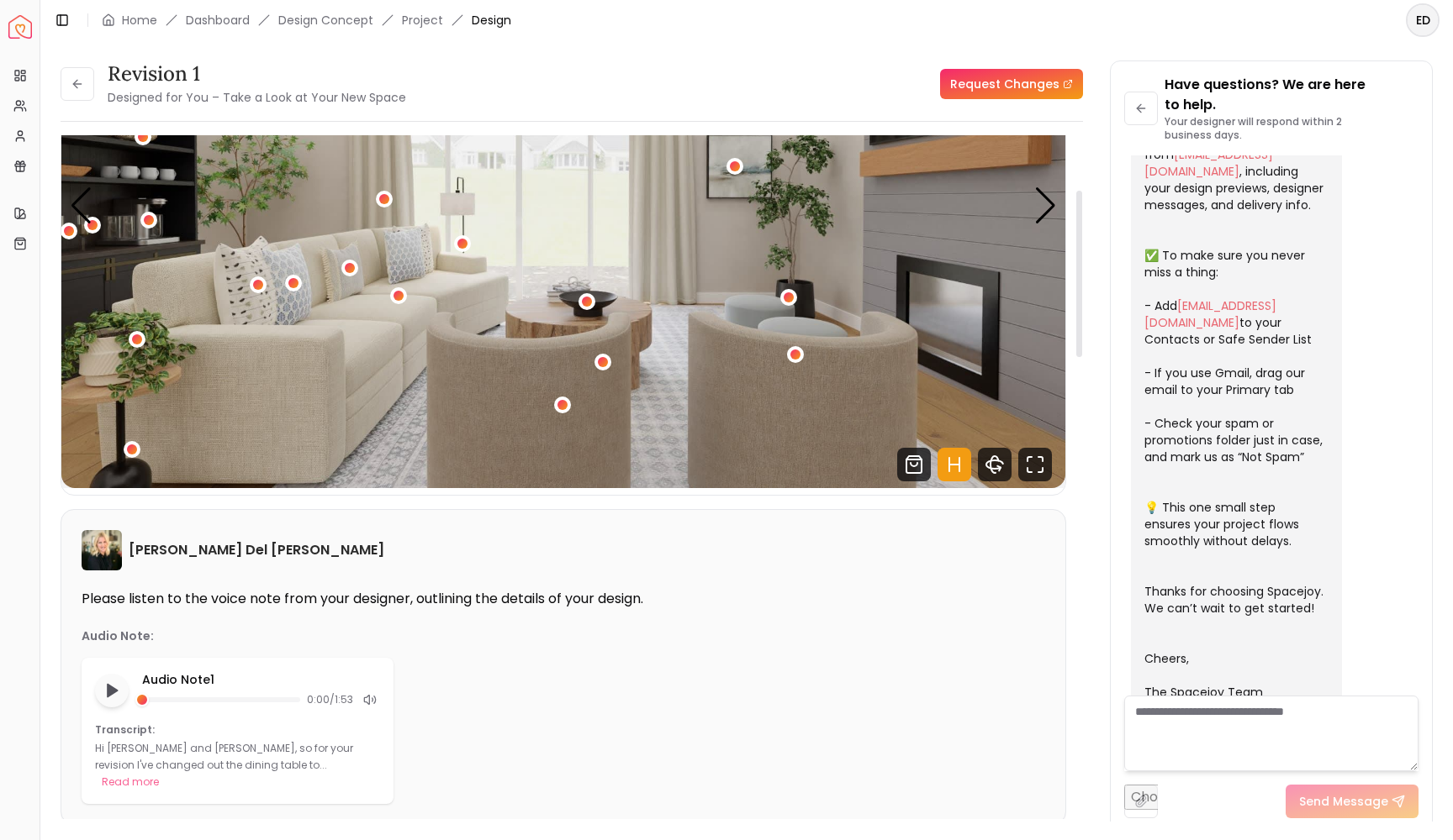
scroll to position [225, 0]
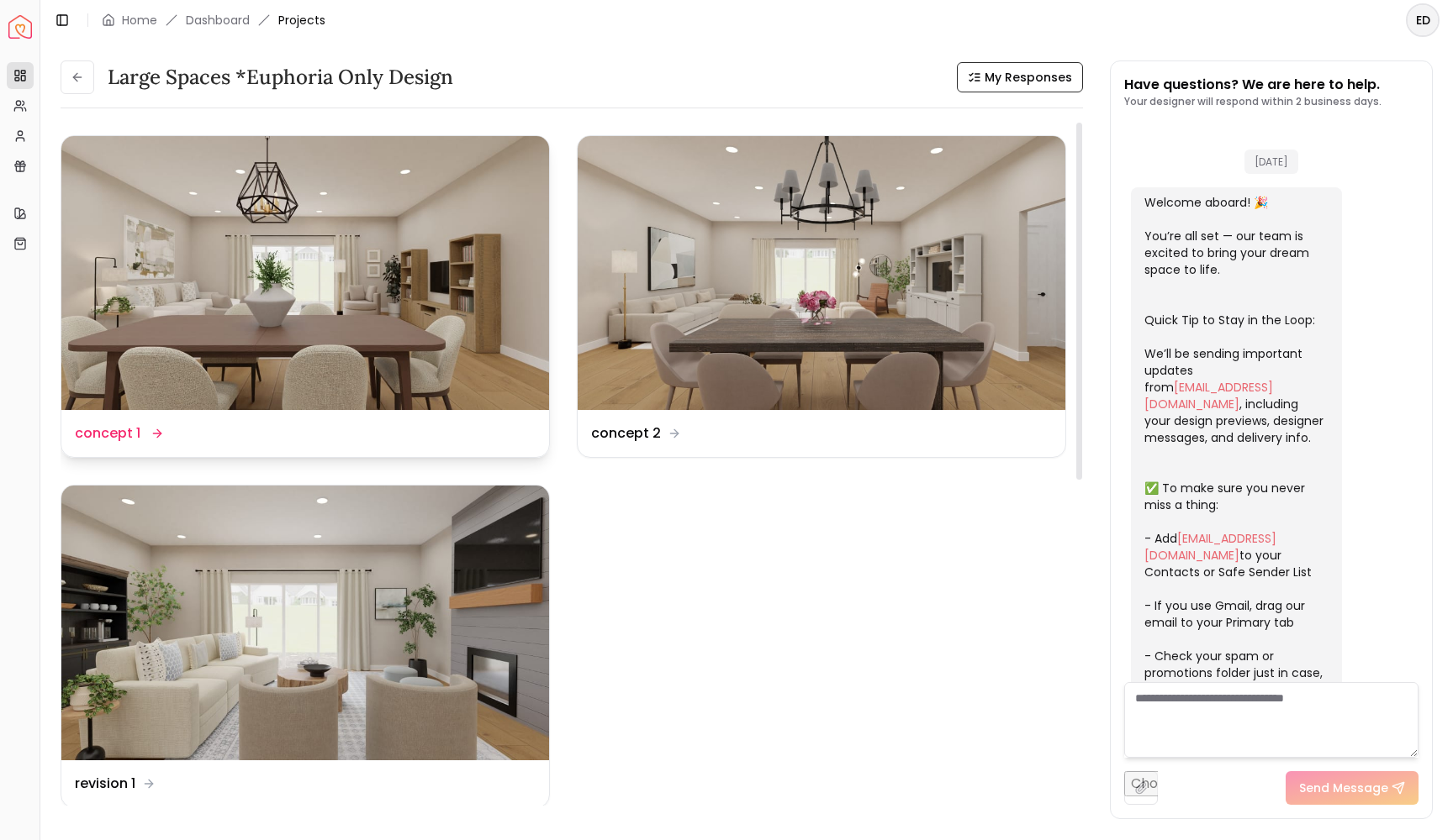
scroll to position [280, 0]
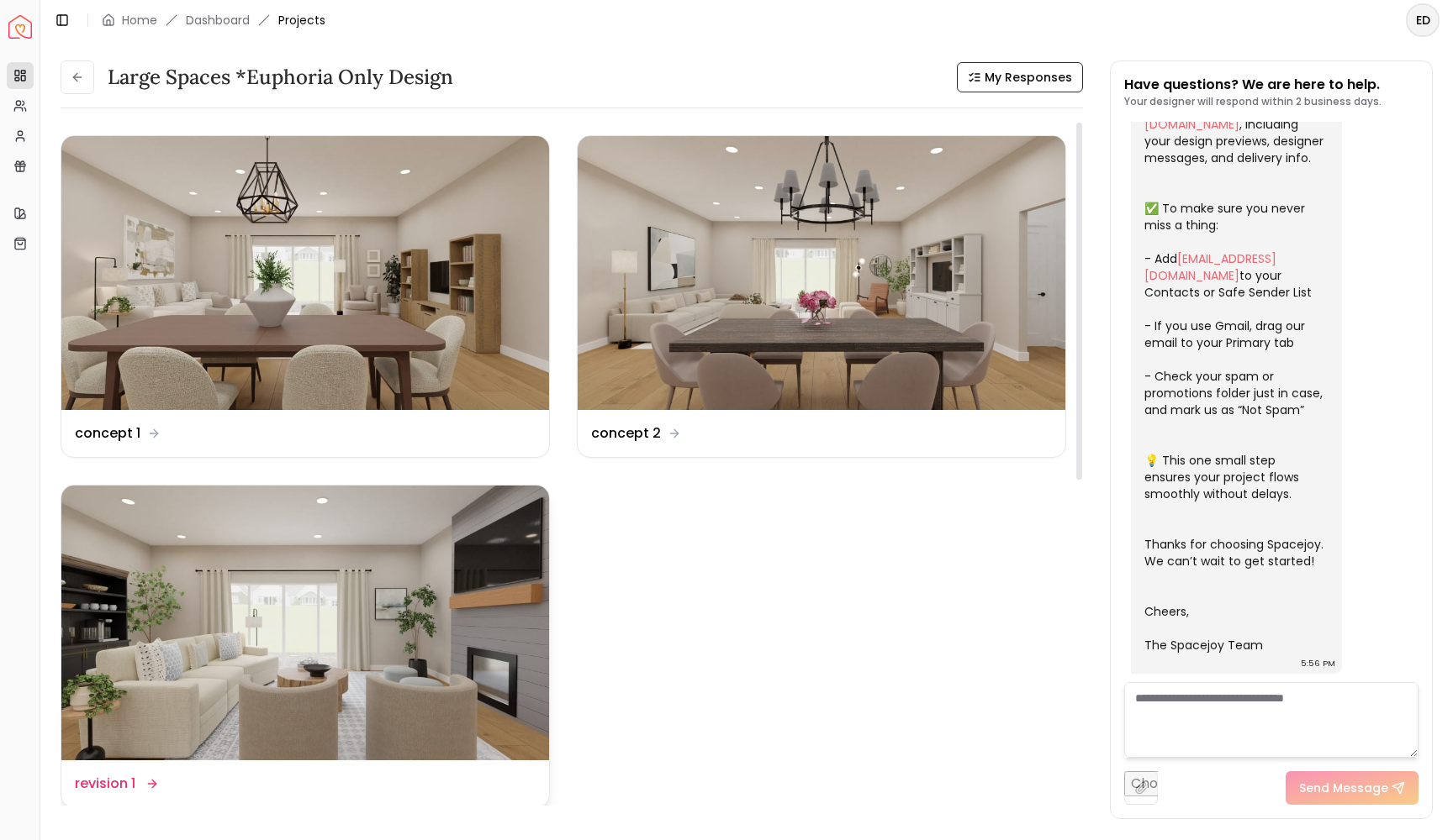
click at [451, 577] on img at bounding box center [305, 622] width 488 height 274
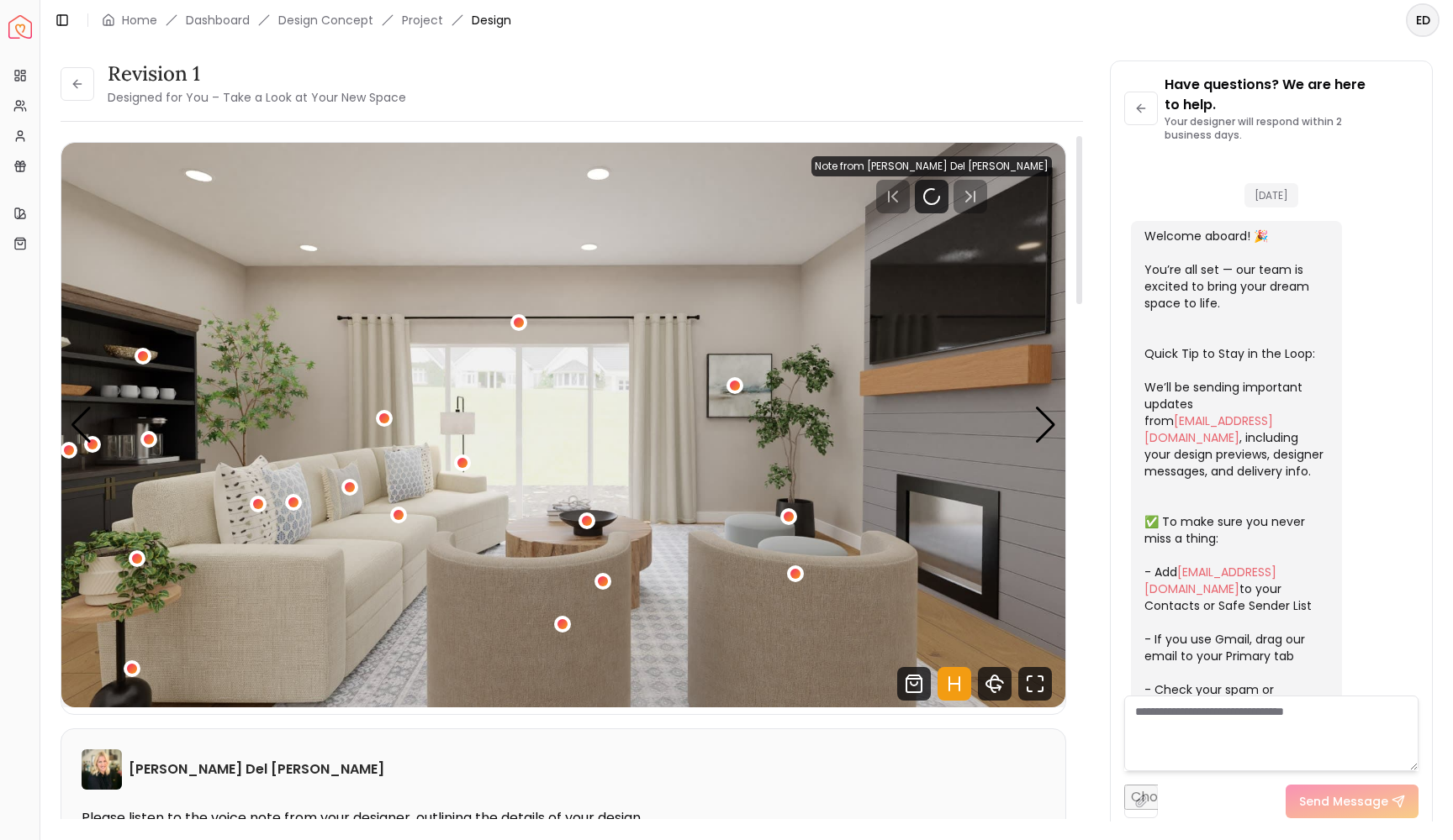
scroll to position [267, 0]
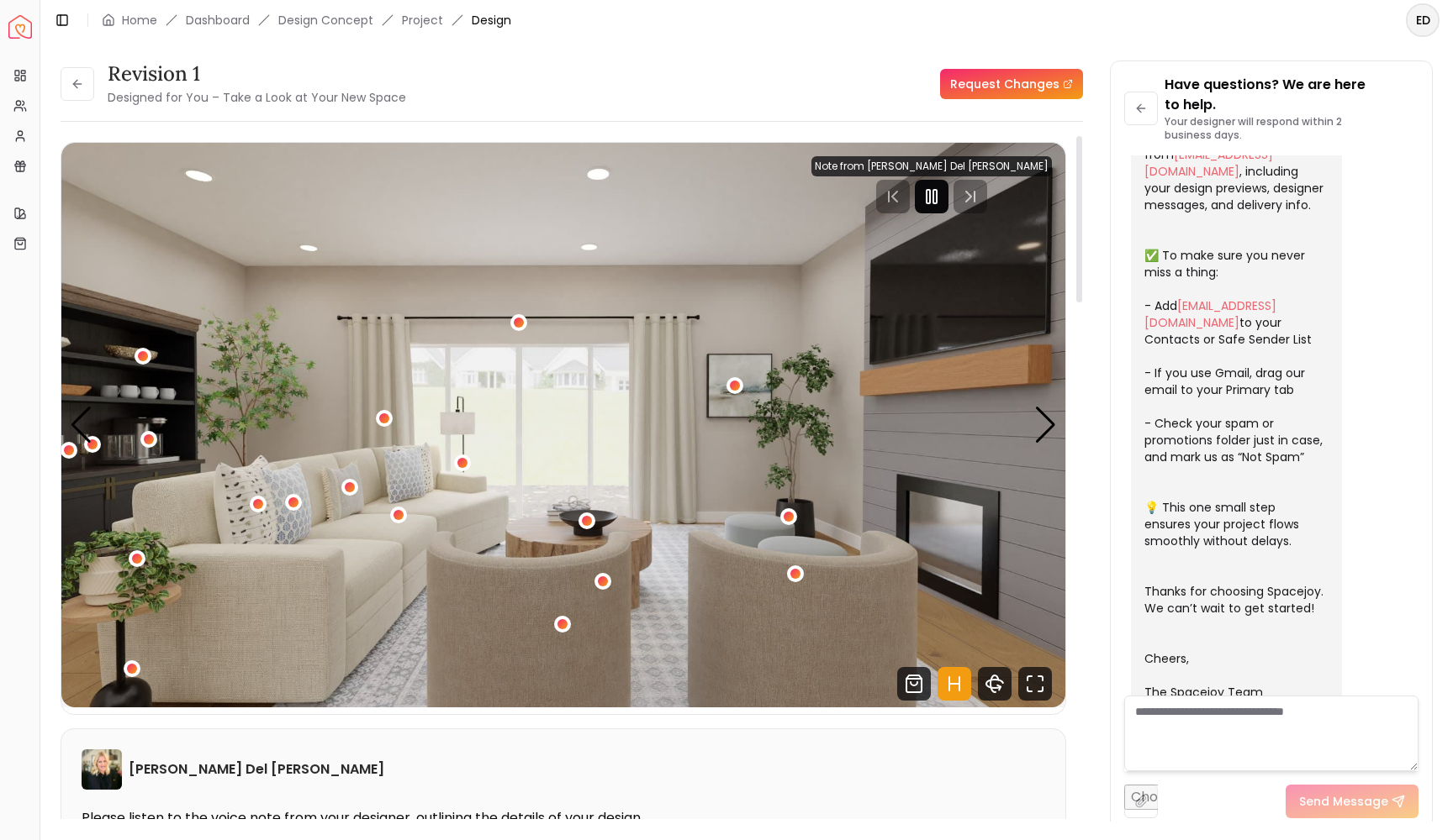
click at [942, 204] on icon "Pause" at bounding box center [931, 197] width 20 height 20
click at [1044, 427] on div "Next slide" at bounding box center [1045, 425] width 22 height 37
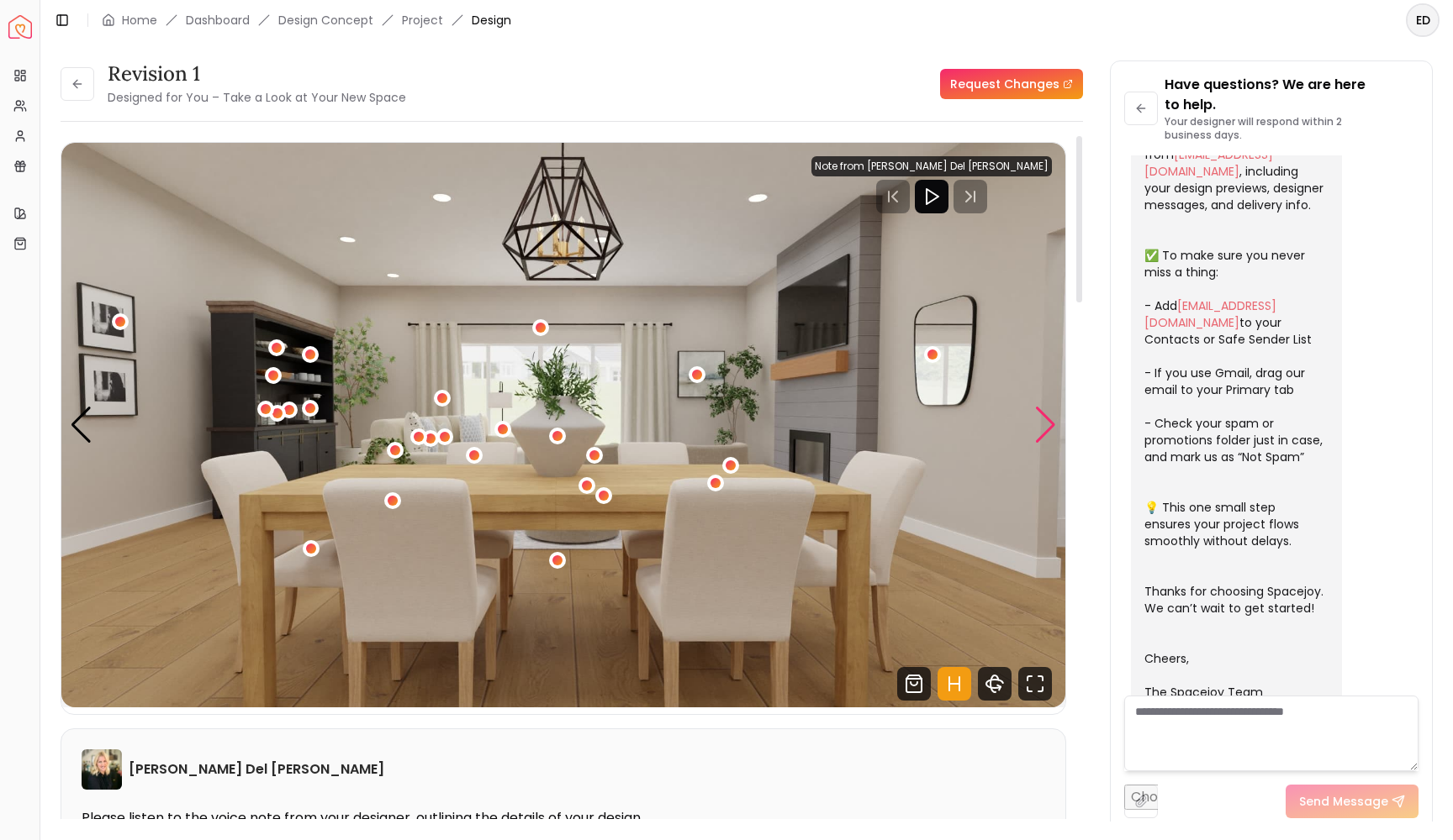
click at [1044, 427] on div "Next slide" at bounding box center [1045, 425] width 22 height 37
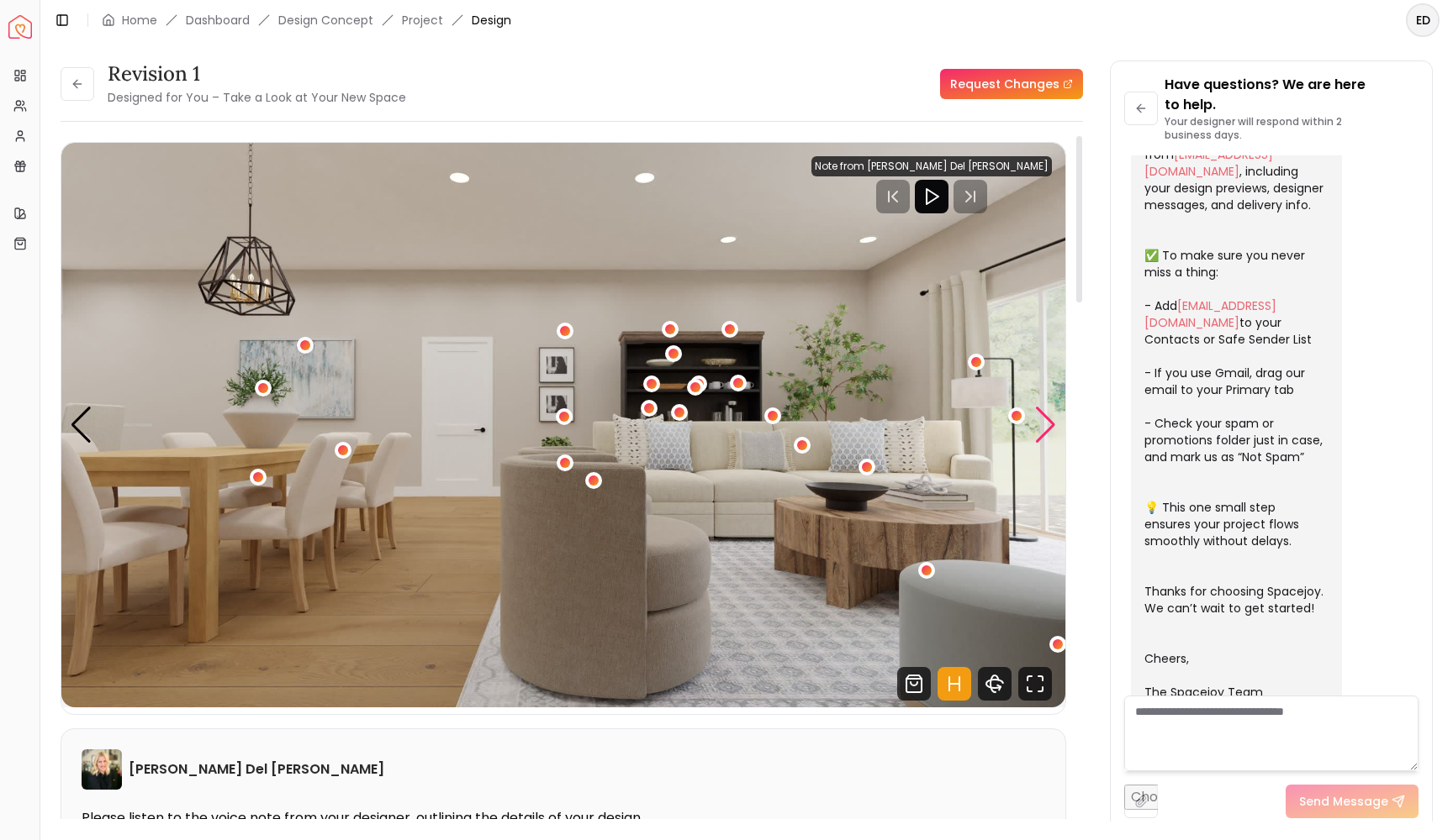
click at [1056, 423] on div "Next slide" at bounding box center [1045, 425] width 22 height 37
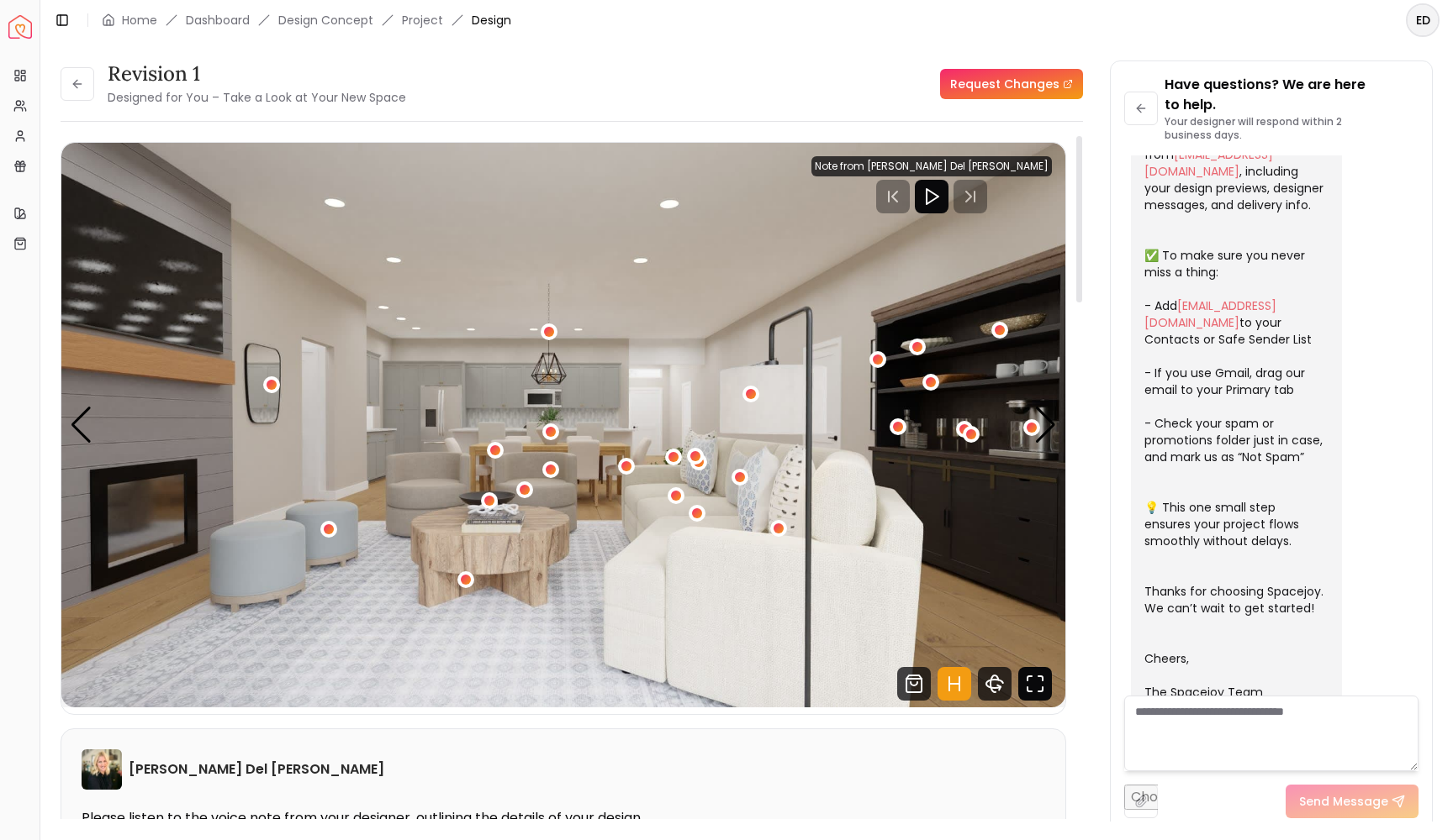
click at [1040, 680] on icon "Fullscreen" at bounding box center [1035, 684] width 34 height 34
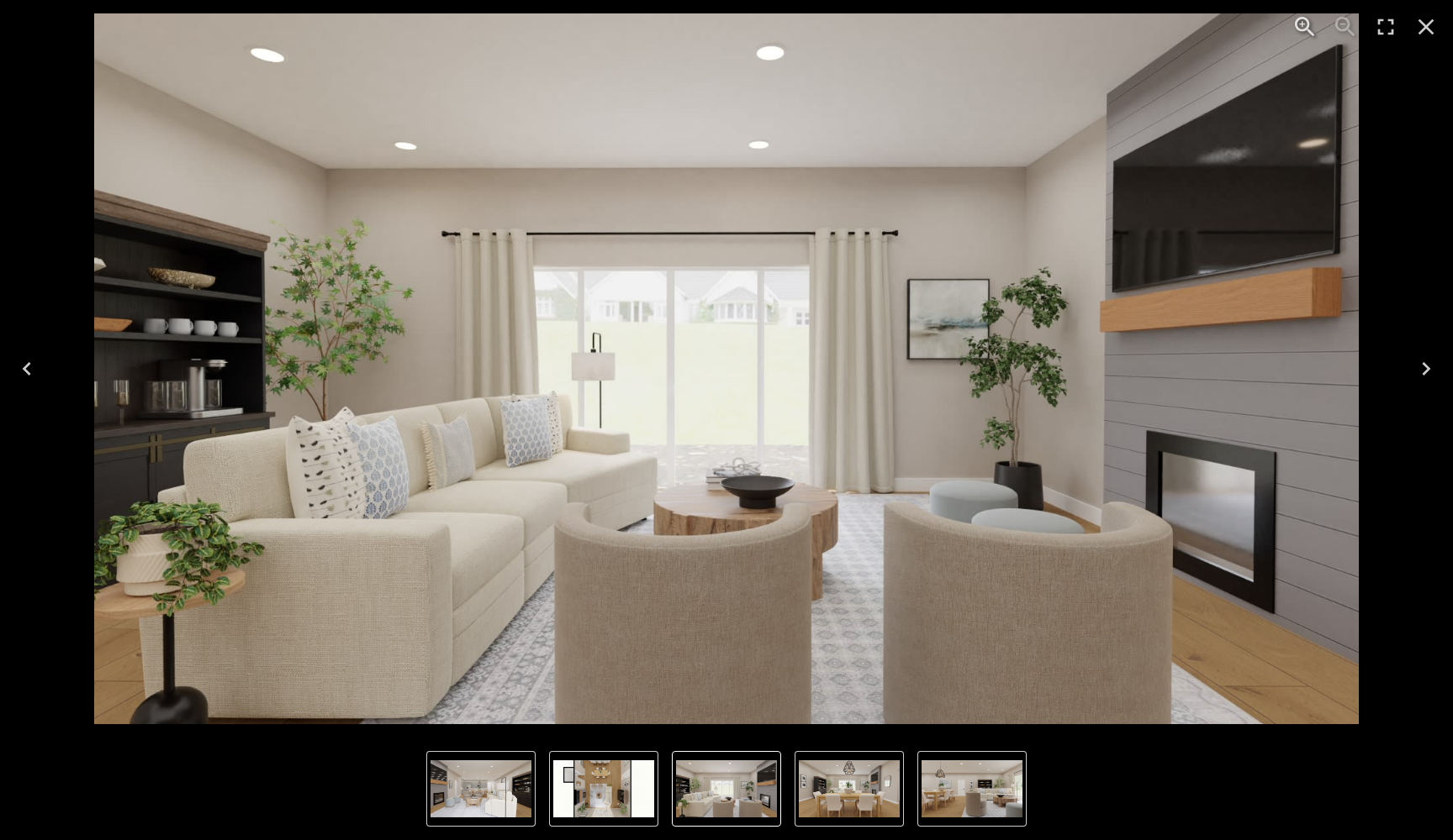
click at [1424, 370] on icon "Next" at bounding box center [1426, 369] width 27 height 27
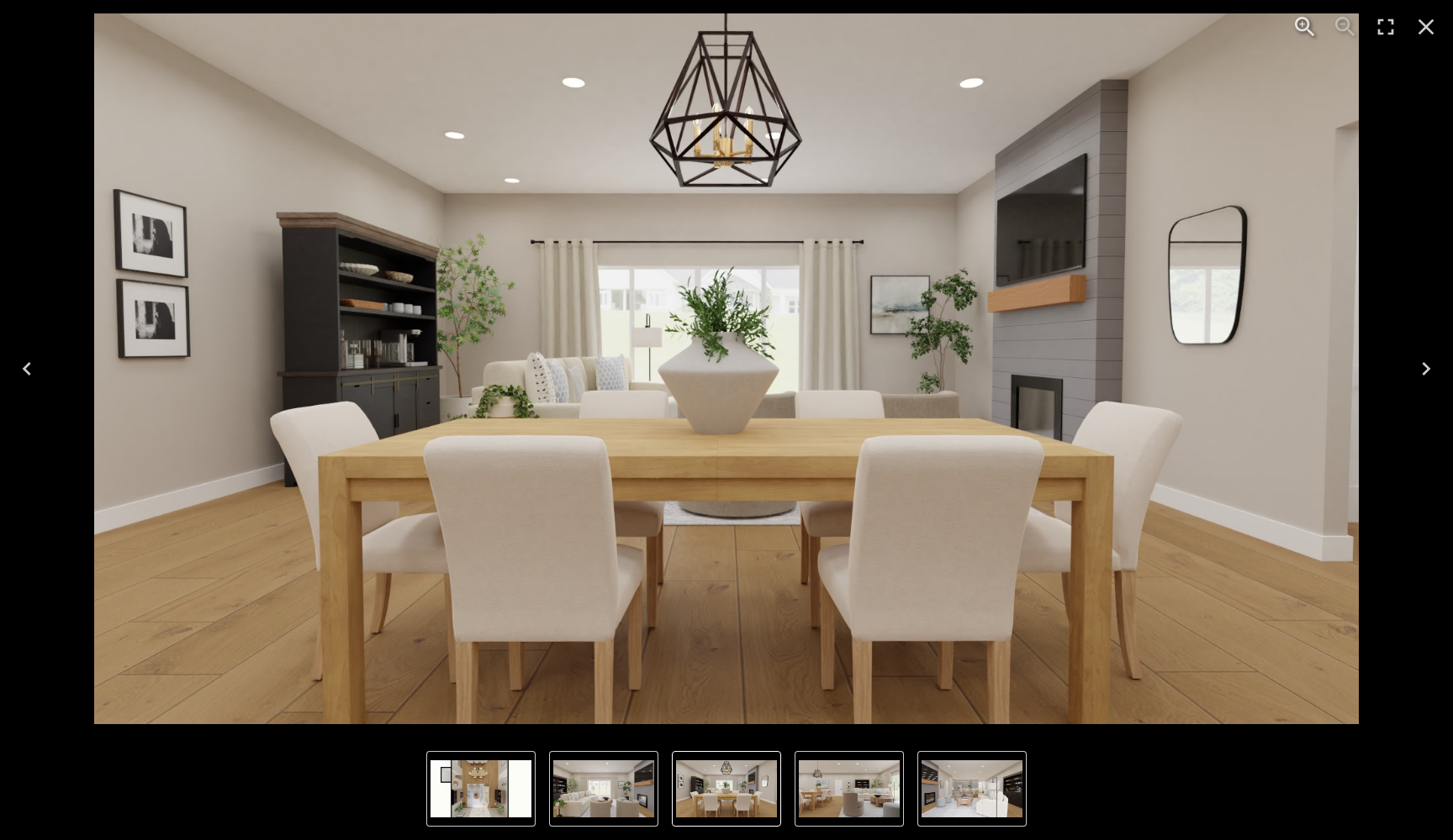
click at [1424, 370] on icon "Next" at bounding box center [1426, 369] width 27 height 27
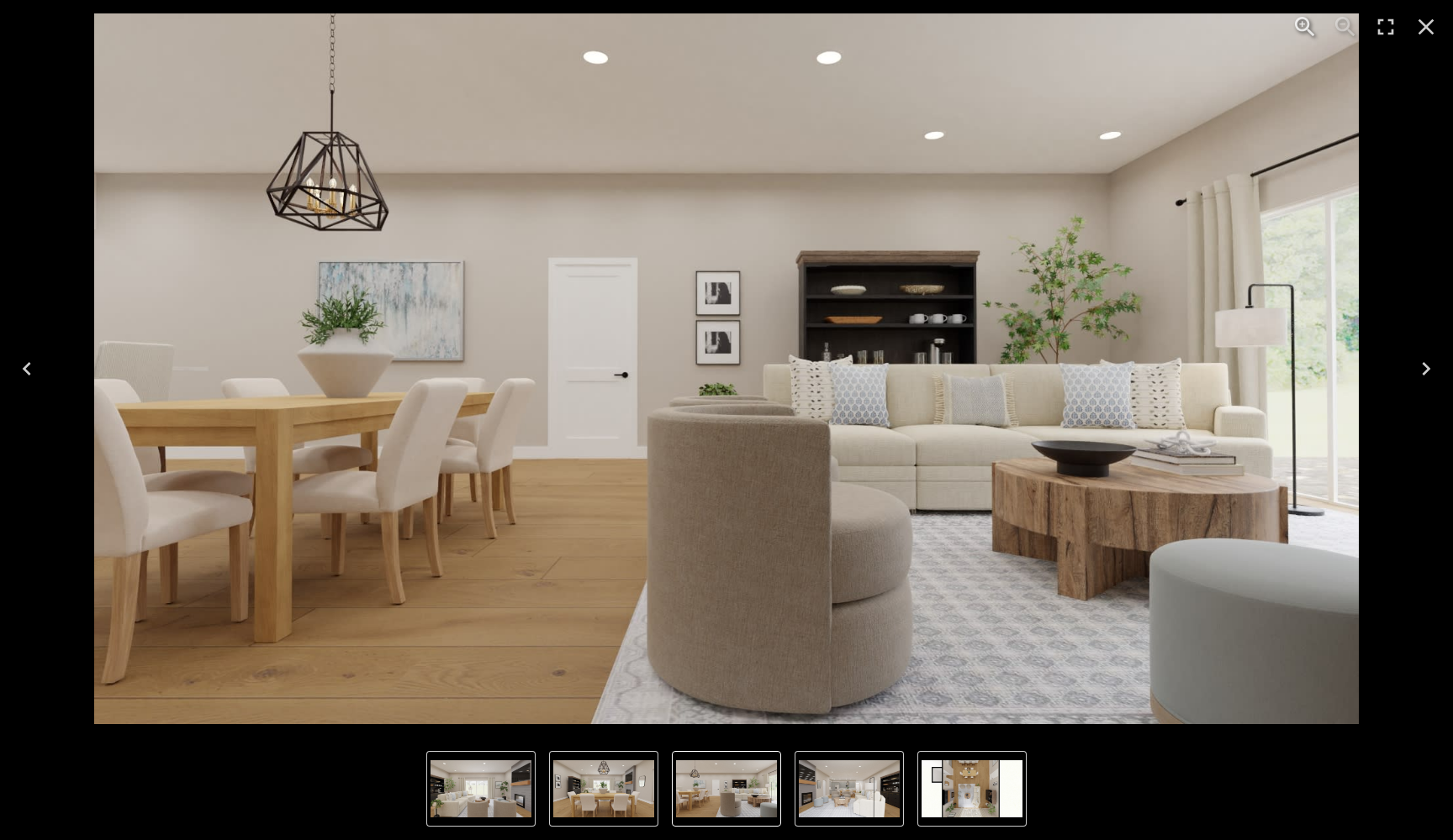
click at [1424, 371] on icon "Next" at bounding box center [1426, 369] width 27 height 27
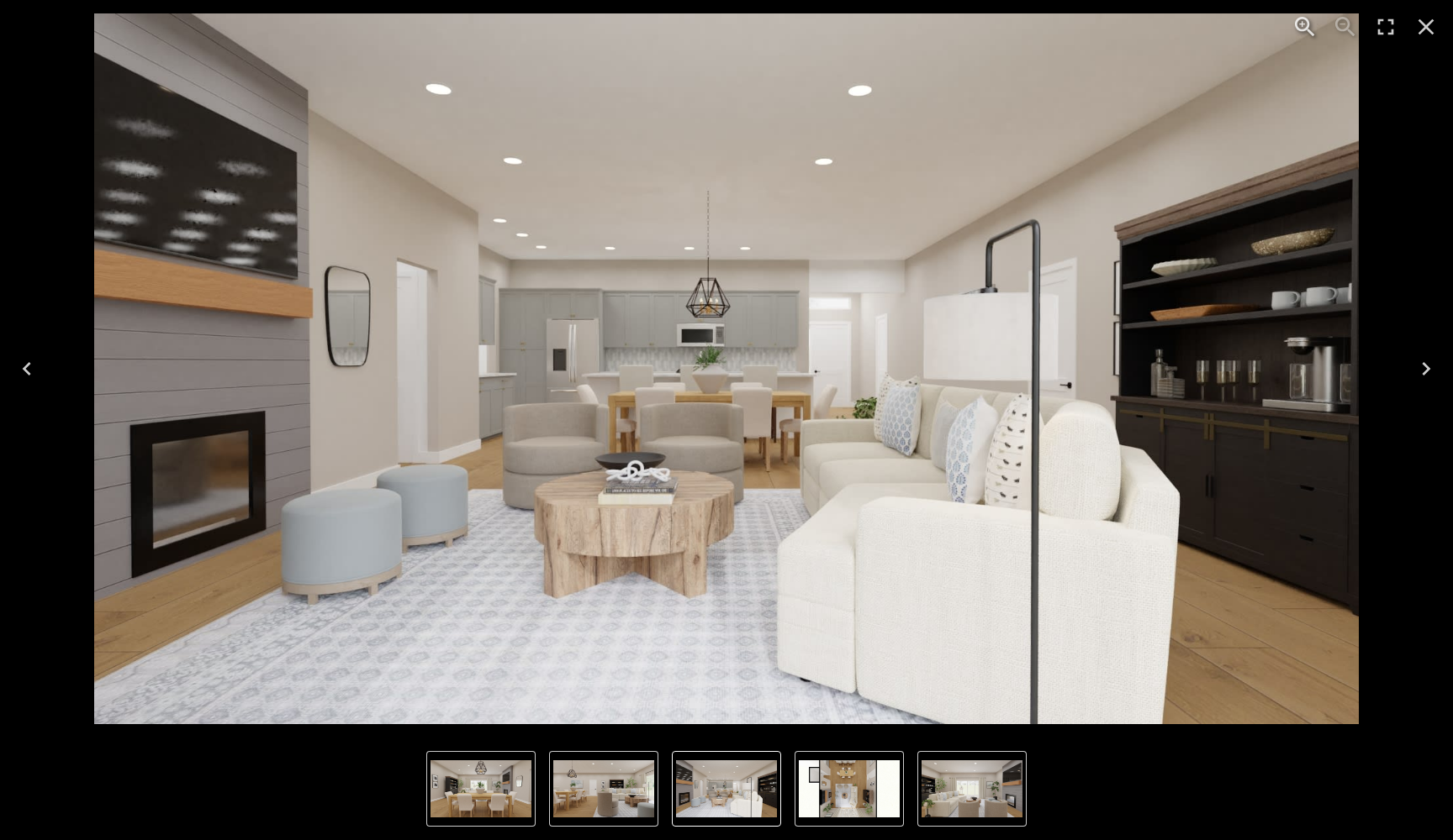
click at [1423, 372] on icon "Next" at bounding box center [1426, 369] width 27 height 27
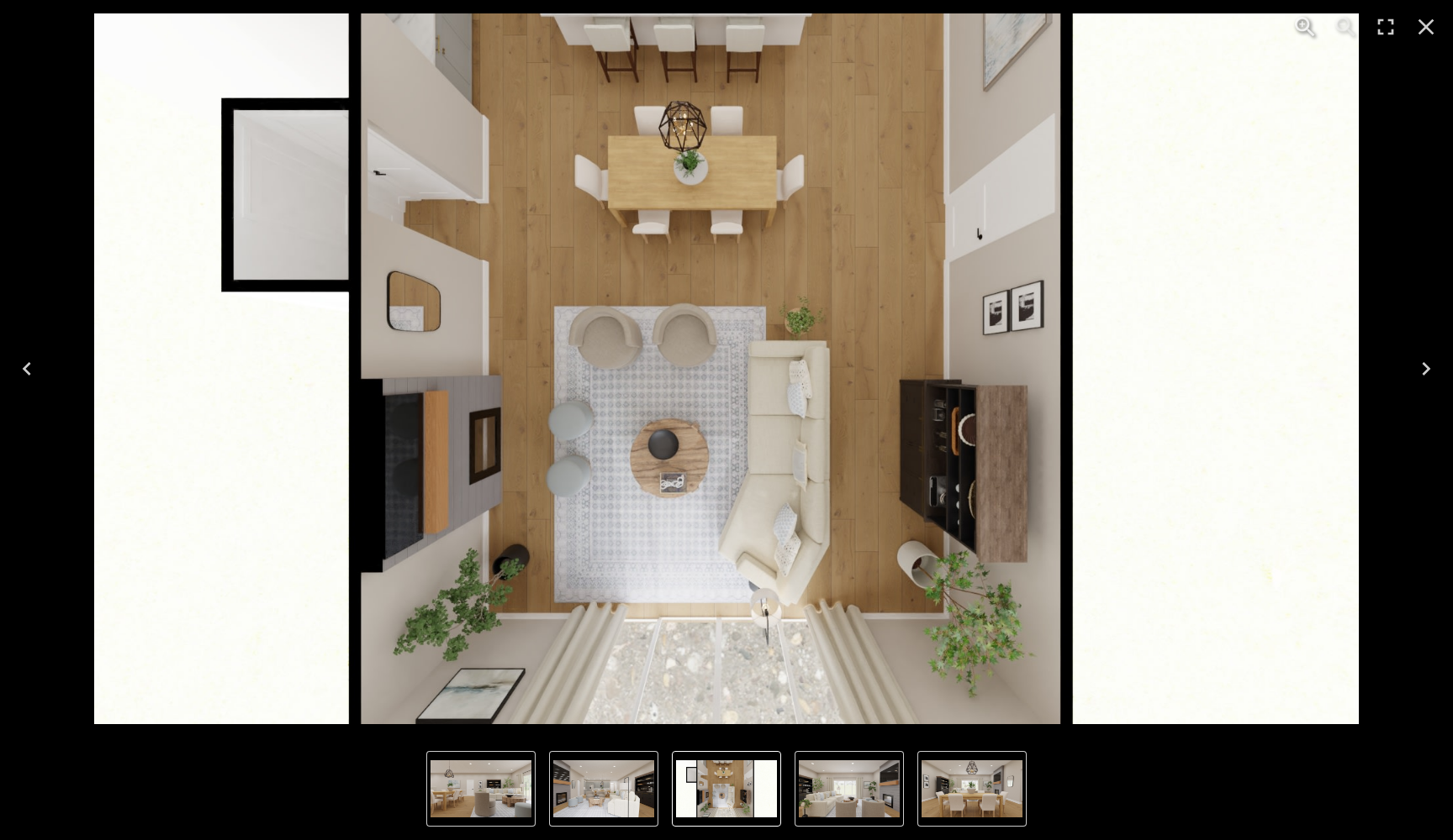
click at [1423, 372] on icon "Next" at bounding box center [1426, 369] width 27 height 27
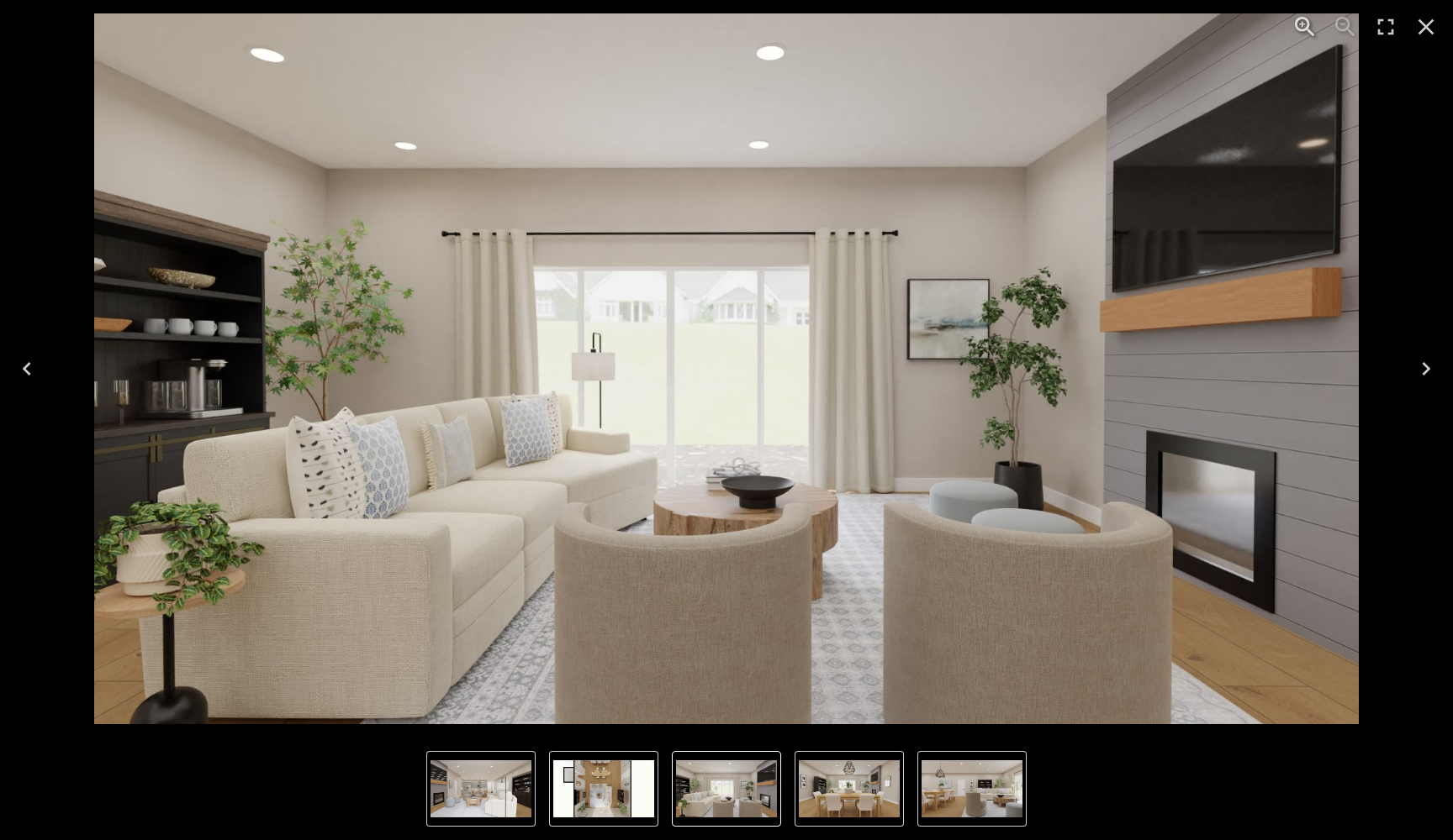
click at [1425, 373] on icon "Next" at bounding box center [1426, 369] width 9 height 14
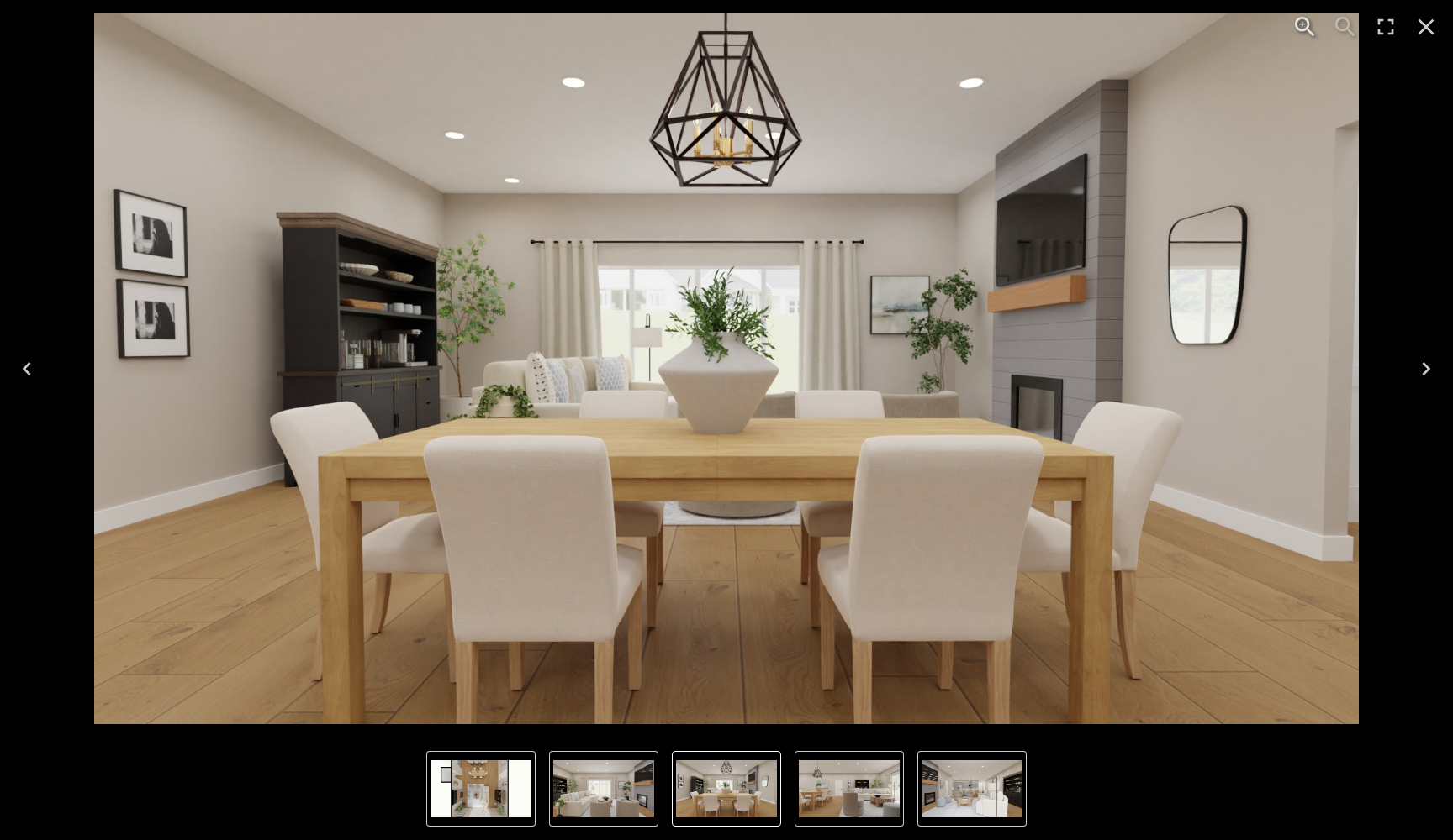
click at [1425, 373] on icon "Next" at bounding box center [1426, 369] width 9 height 14
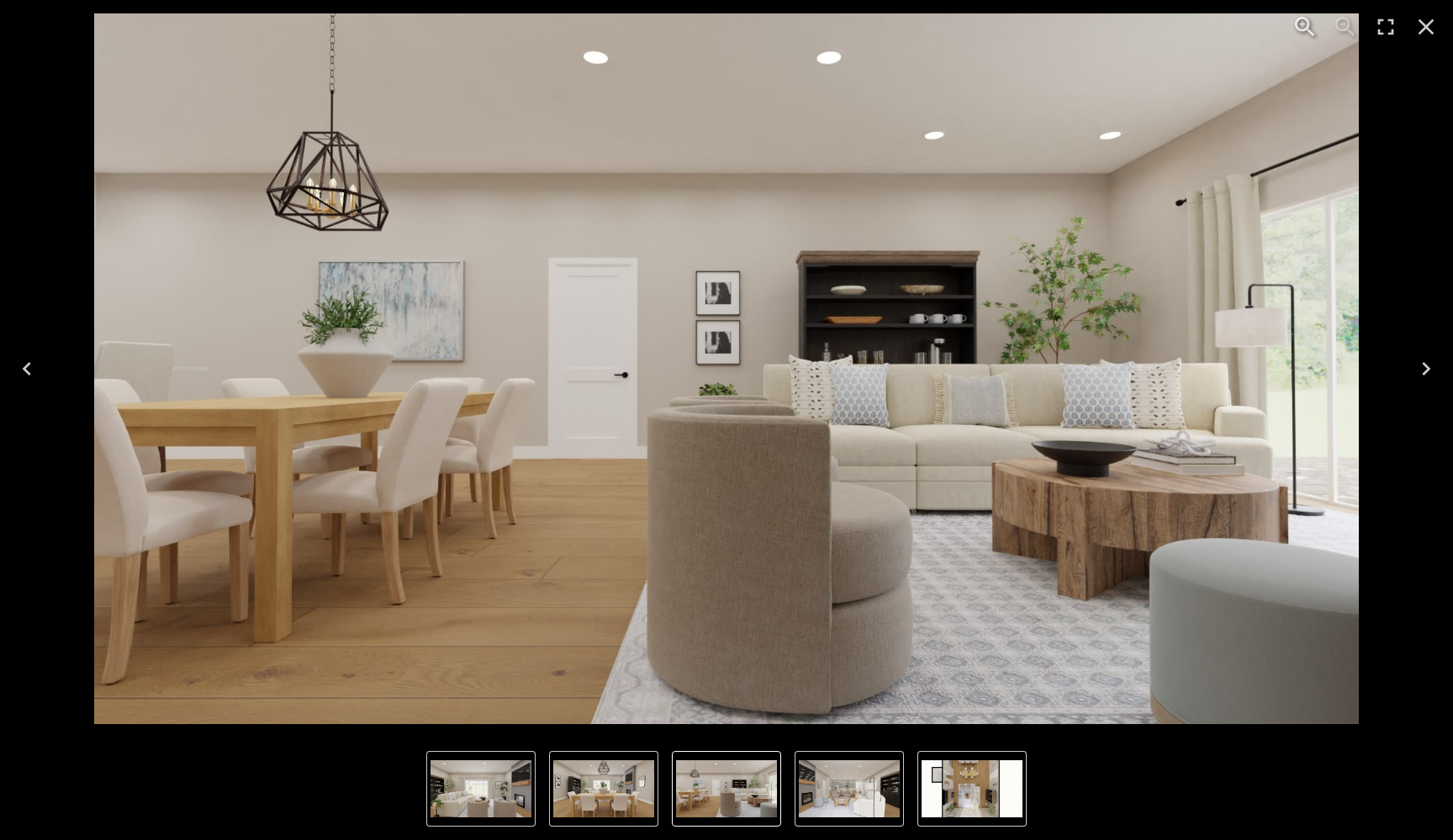
click at [1425, 374] on icon "Next" at bounding box center [1426, 369] width 9 height 14
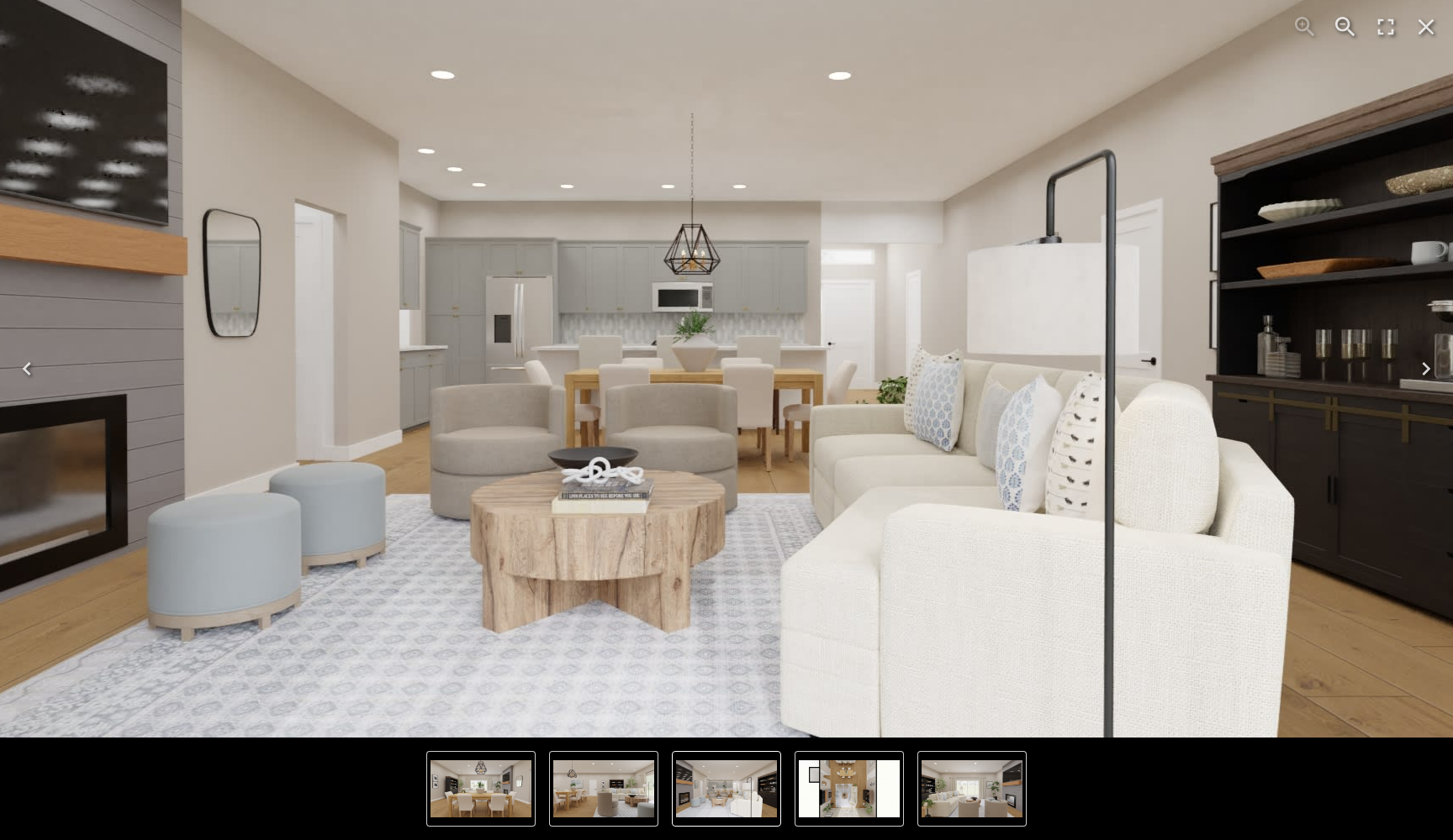
click at [1422, 29] on icon "Close" at bounding box center [1426, 27] width 27 height 27
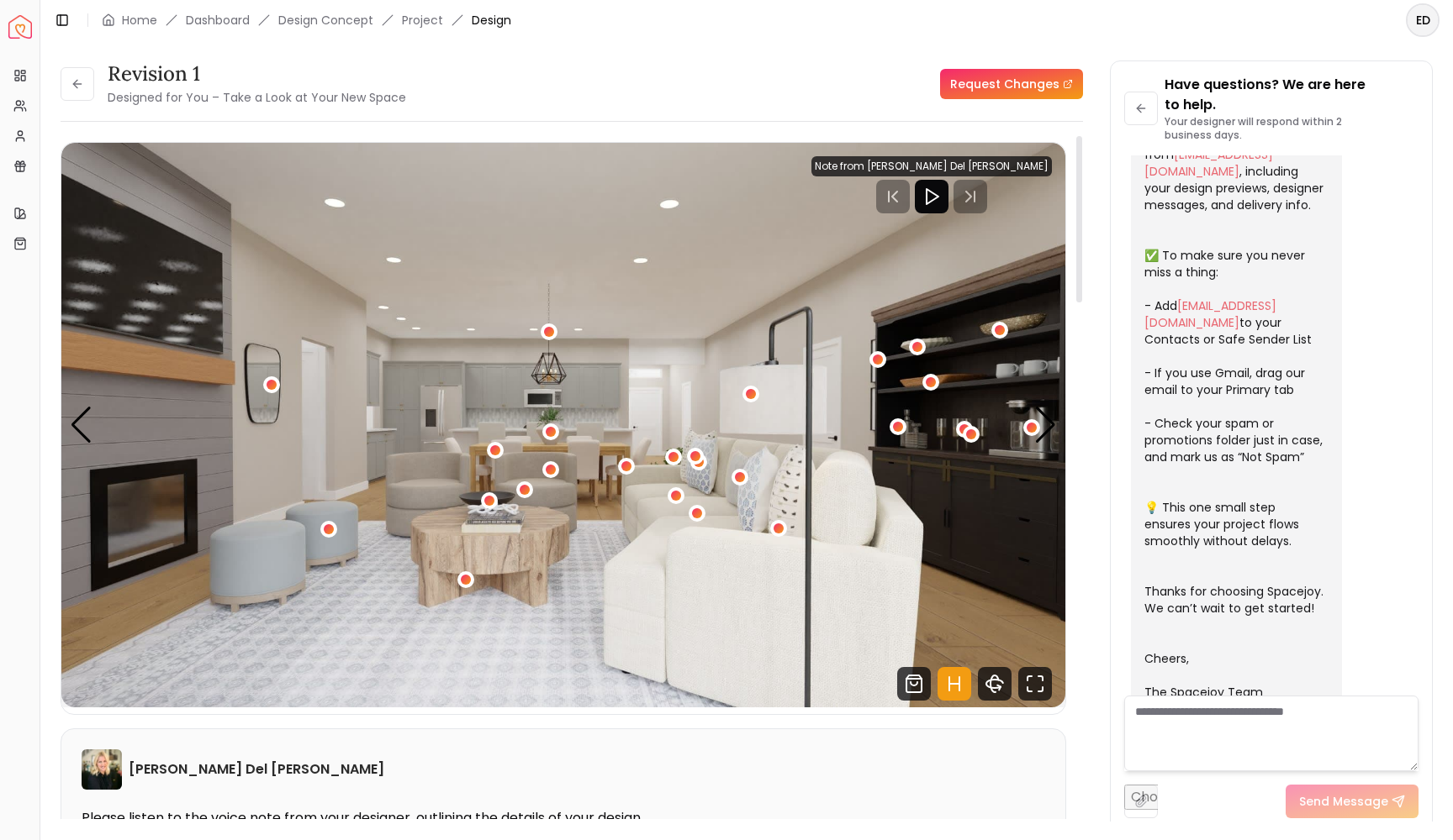
scroll to position [0, 0]
click at [73, 102] on div "My Referrals My Referrals" at bounding box center [84, 104] width 93 height 28
click at [82, 88] on icon at bounding box center [78, 84] width 14 height 14
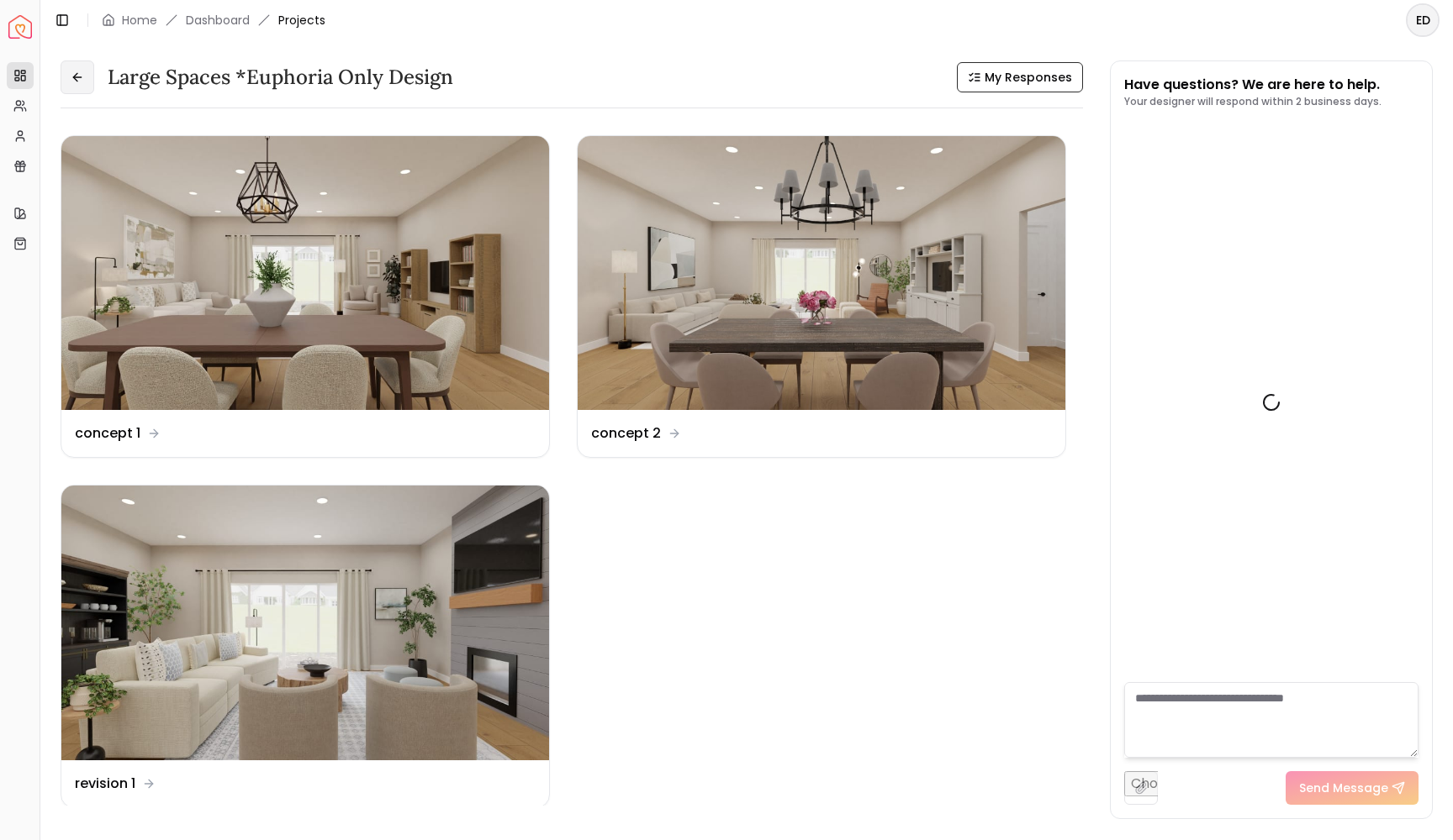
scroll to position [280, 0]
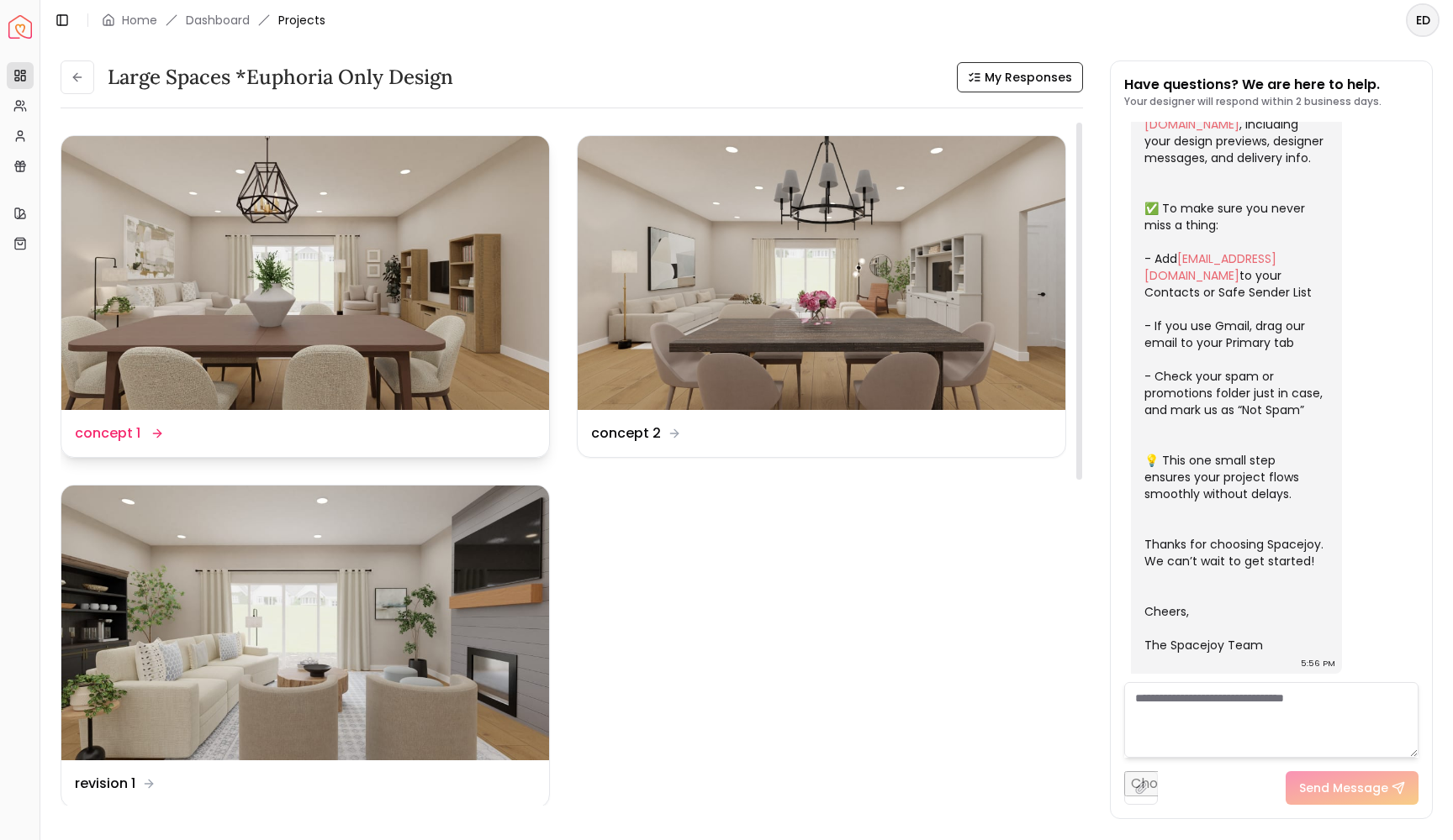
click at [413, 321] on img at bounding box center [305, 273] width 488 height 274
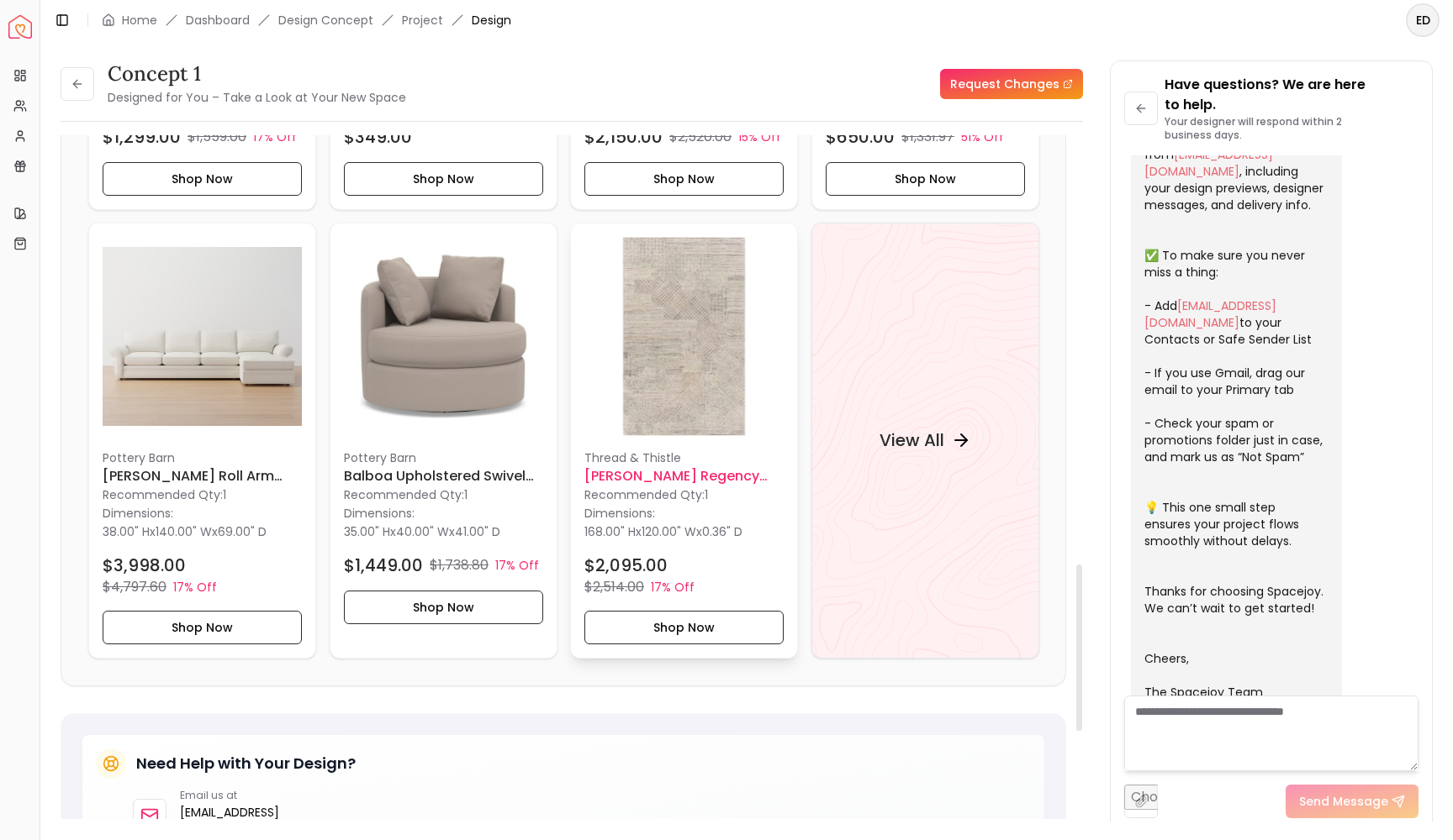
scroll to position [1764, 0]
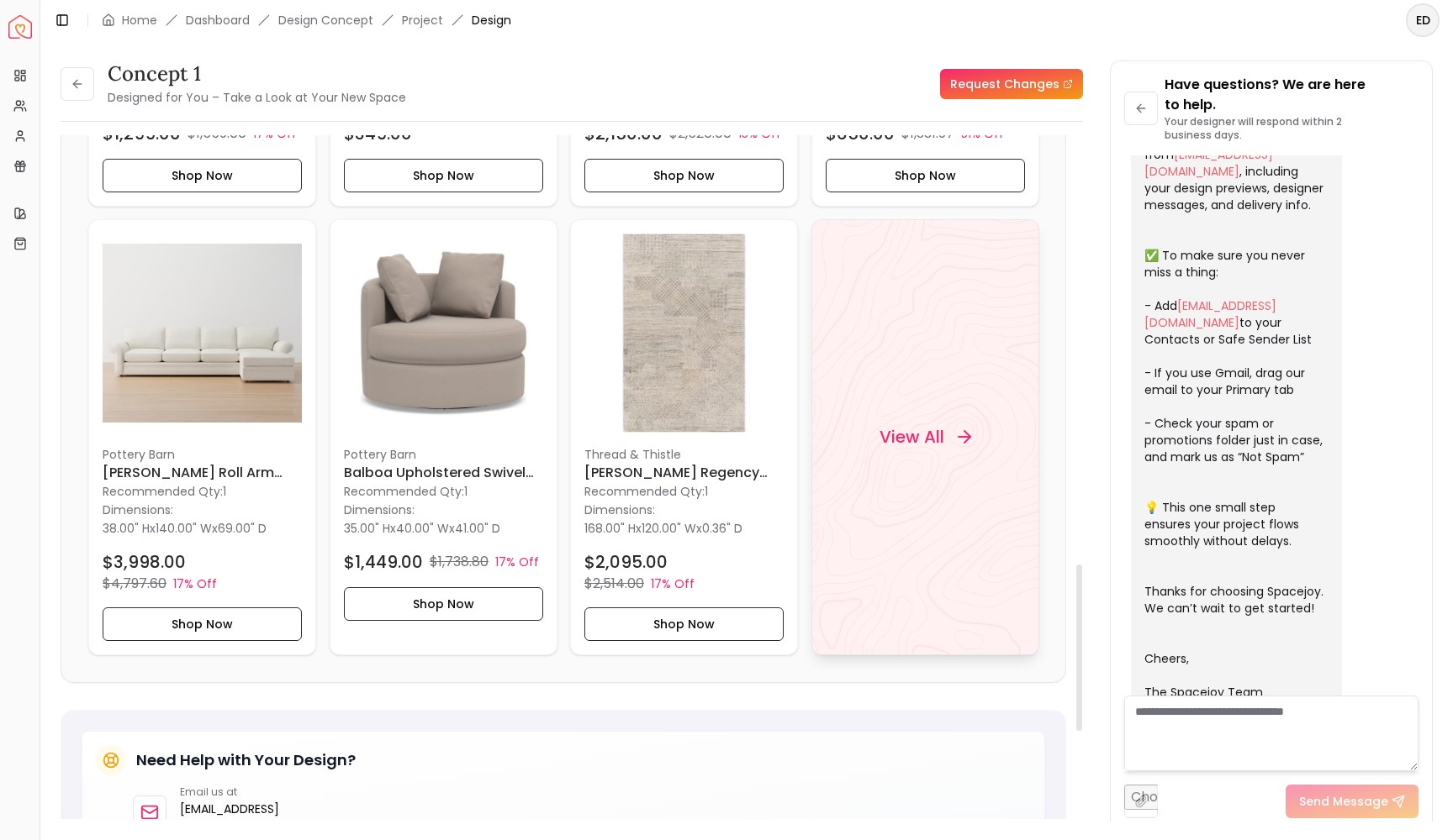
click at [929, 431] on h4 "View All" at bounding box center [911, 437] width 64 height 23
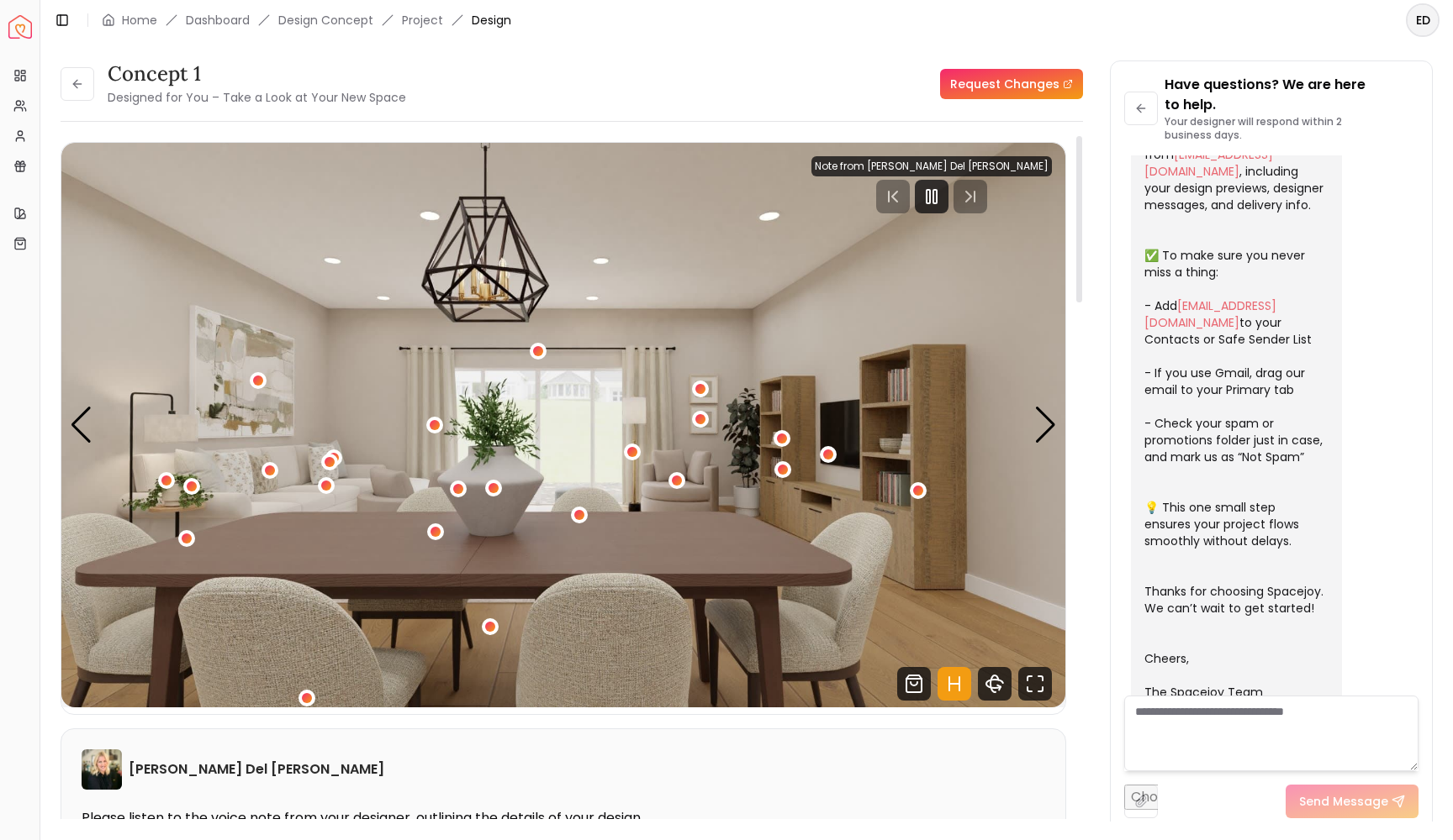
scroll to position [0, 0]
click at [942, 200] on icon "Pause" at bounding box center [931, 197] width 20 height 20
click at [66, 89] on button at bounding box center [77, 84] width 34 height 34
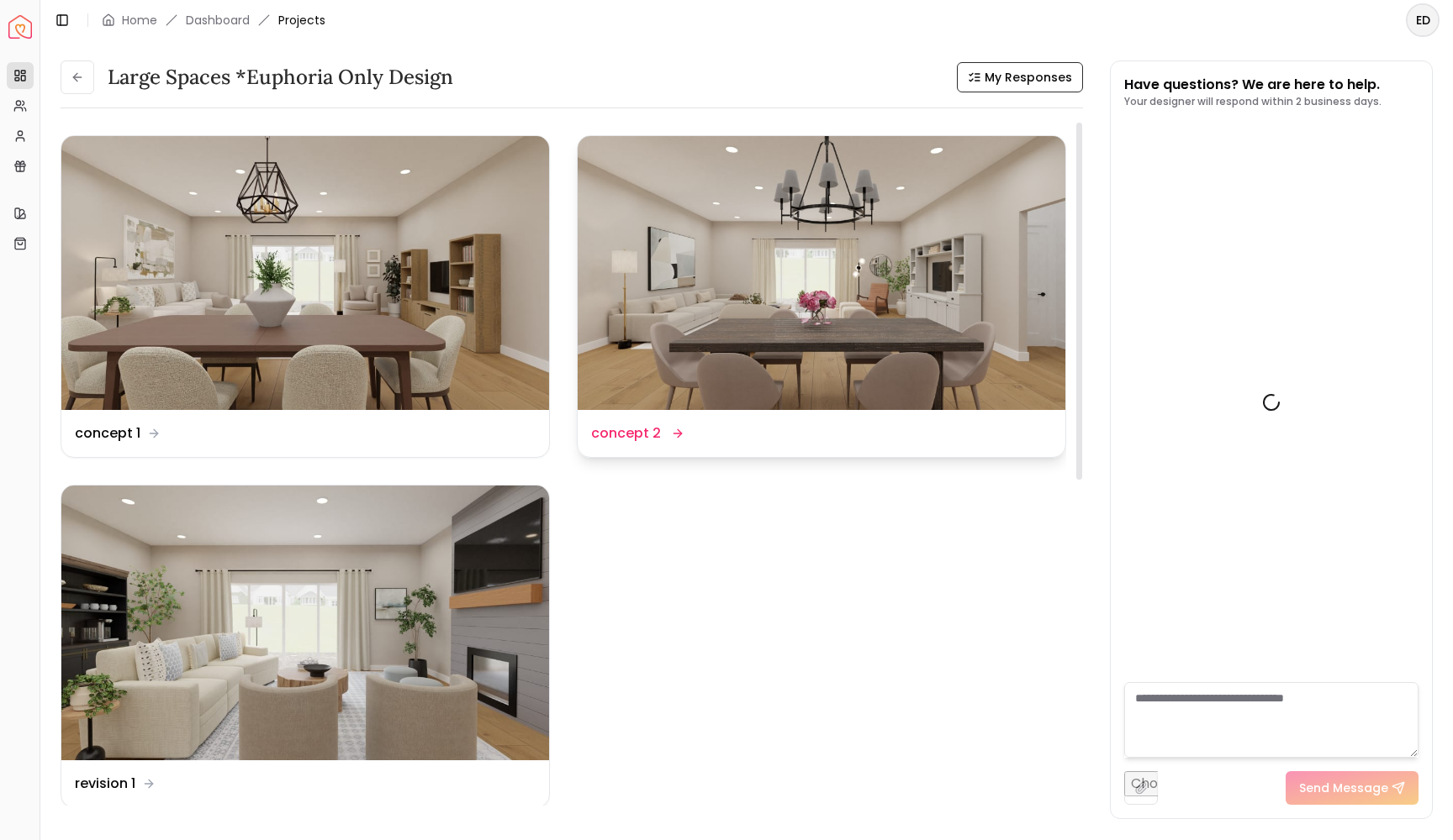
scroll to position [280, 0]
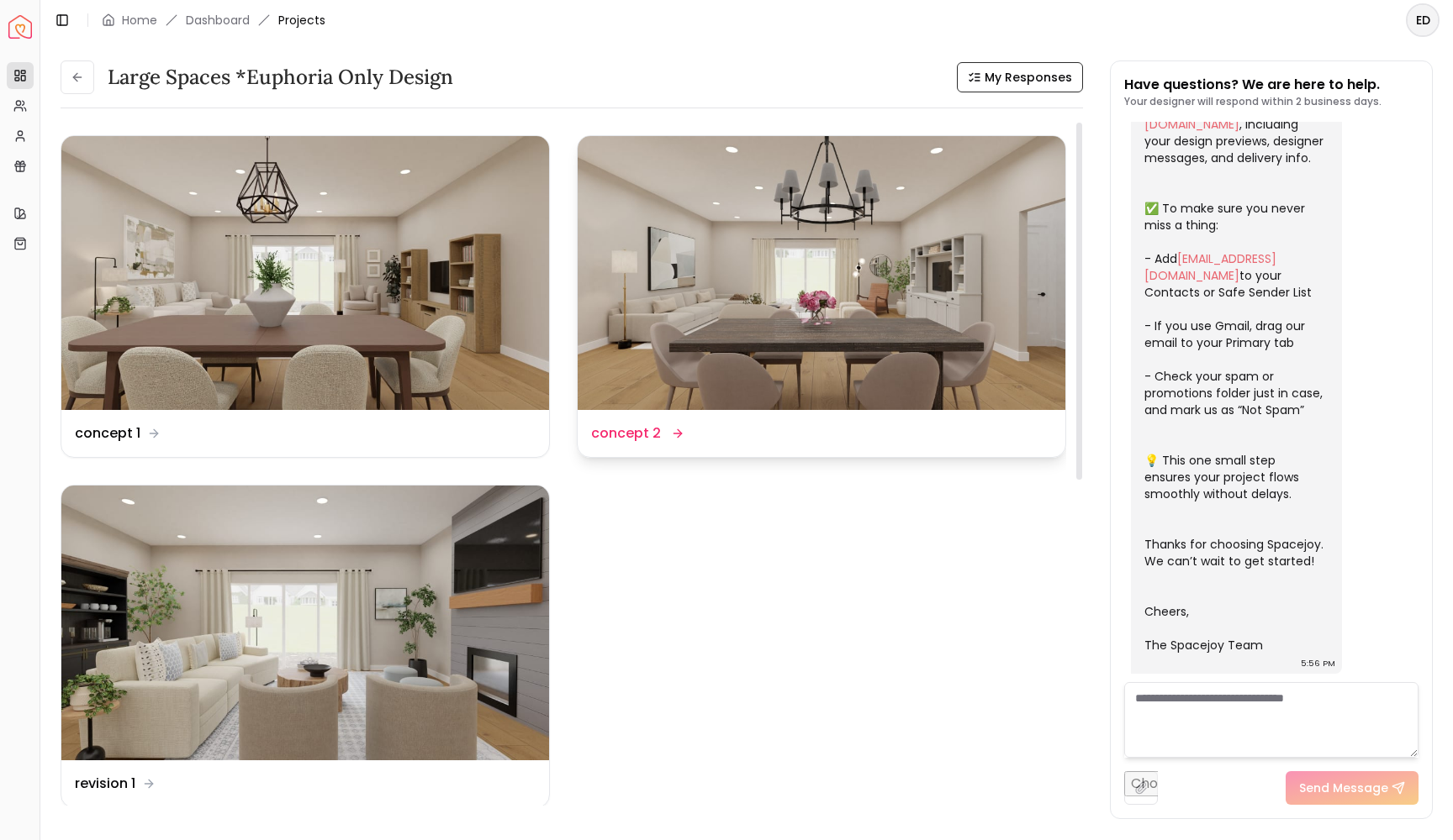
click at [764, 318] on img at bounding box center [821, 273] width 488 height 274
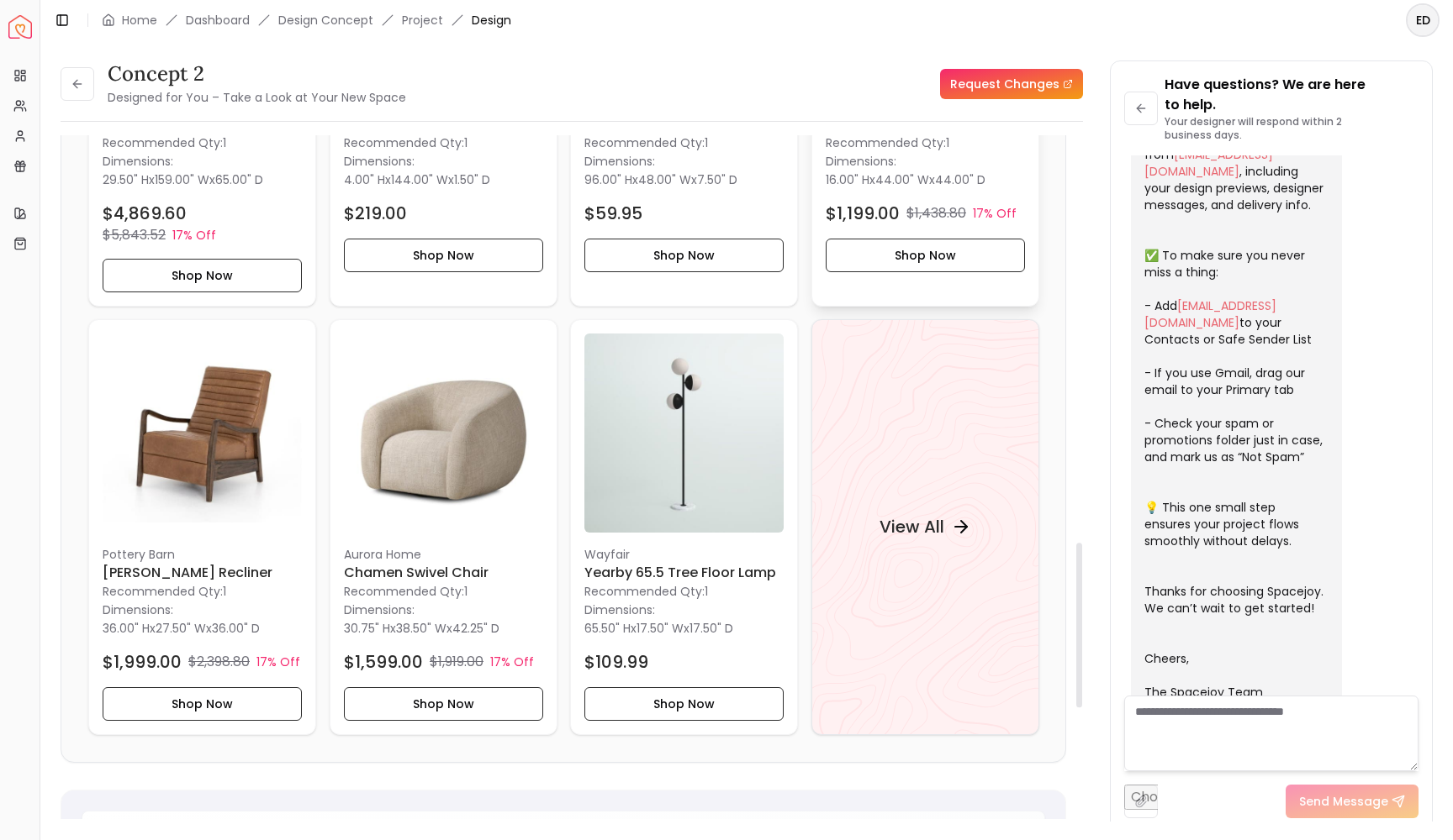
scroll to position [1688, 0]
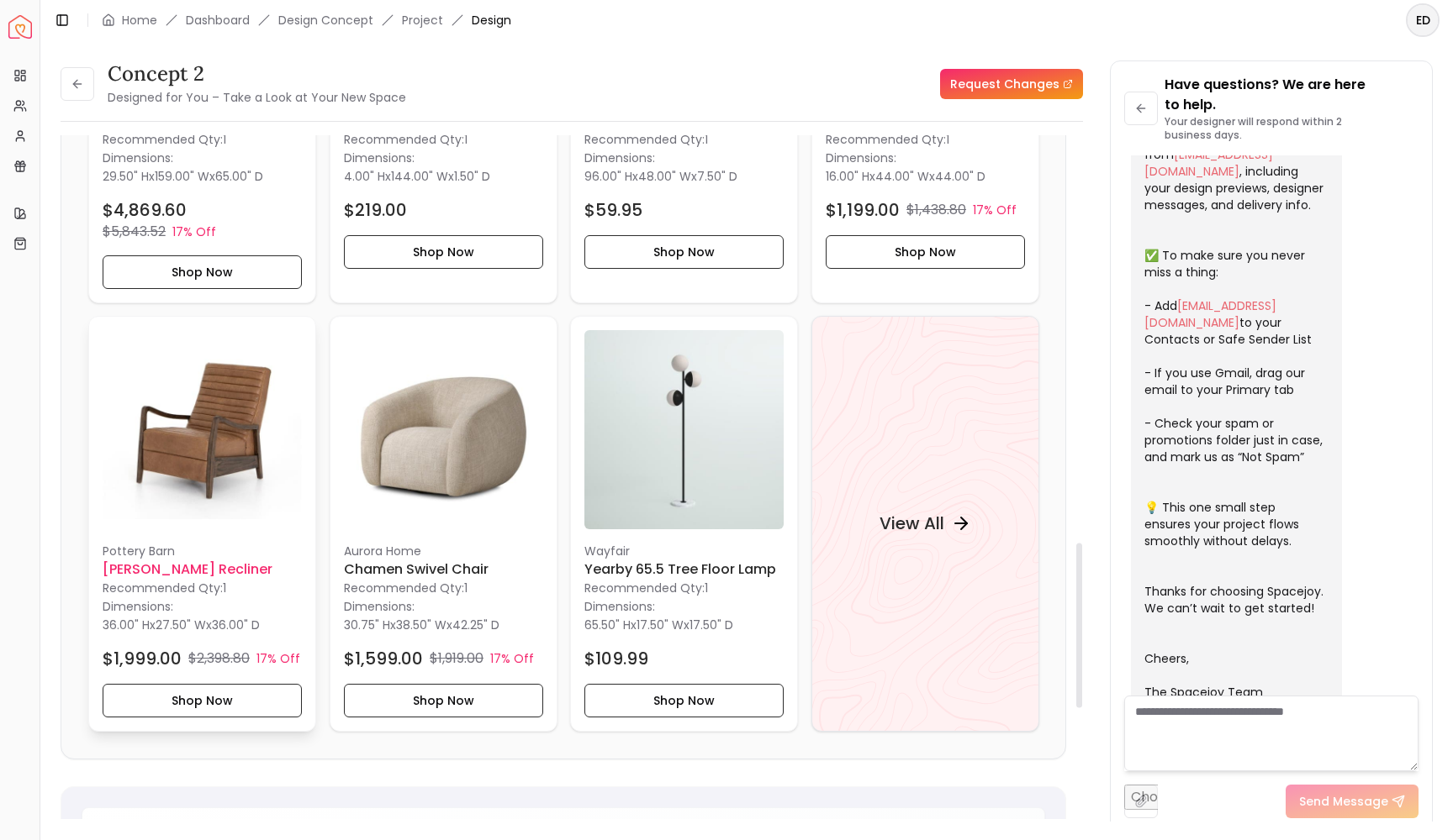
click at [244, 437] on img at bounding box center [202, 429] width 200 height 200
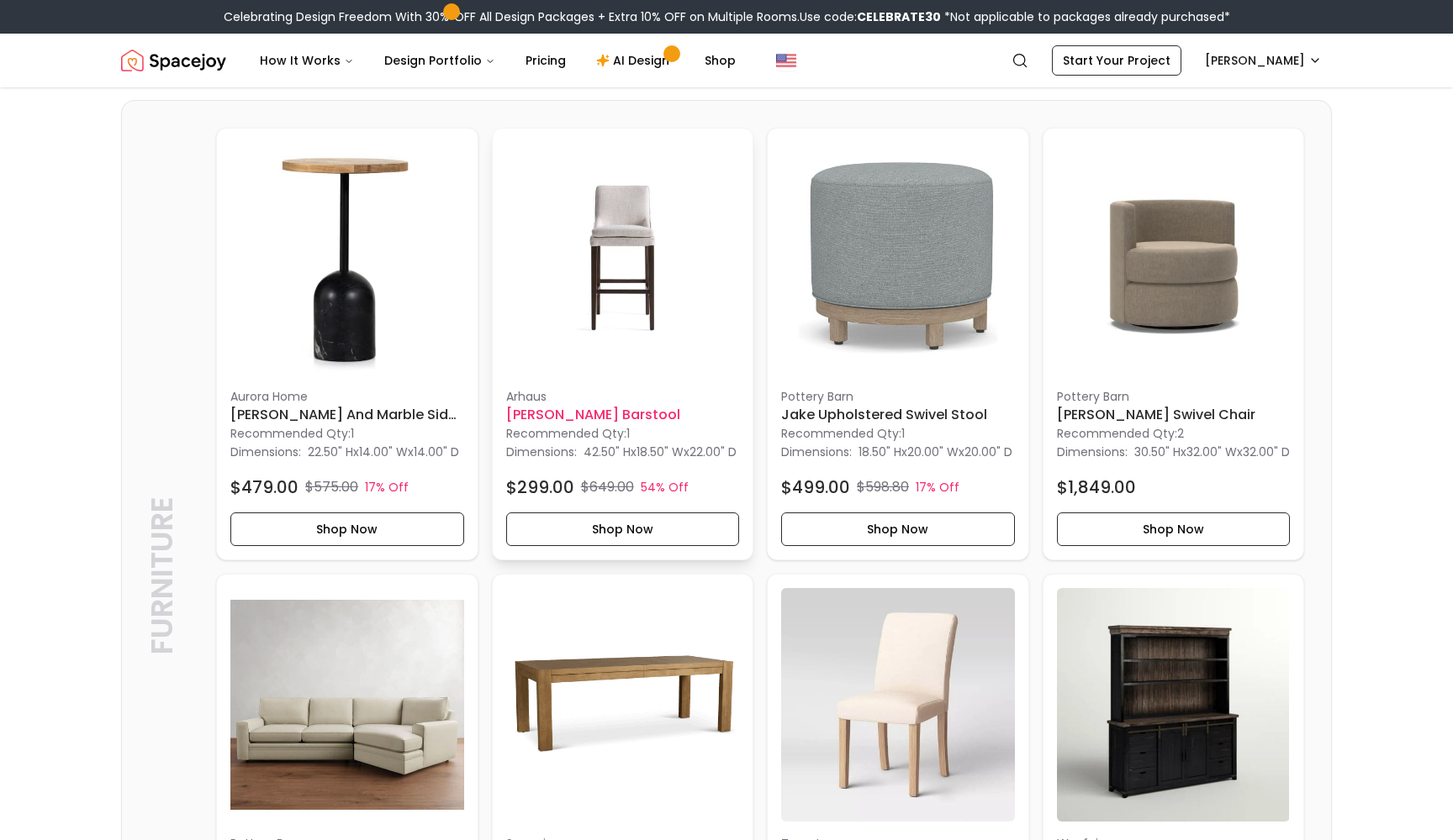
click at [653, 315] on img at bounding box center [623, 259] width 234 height 234
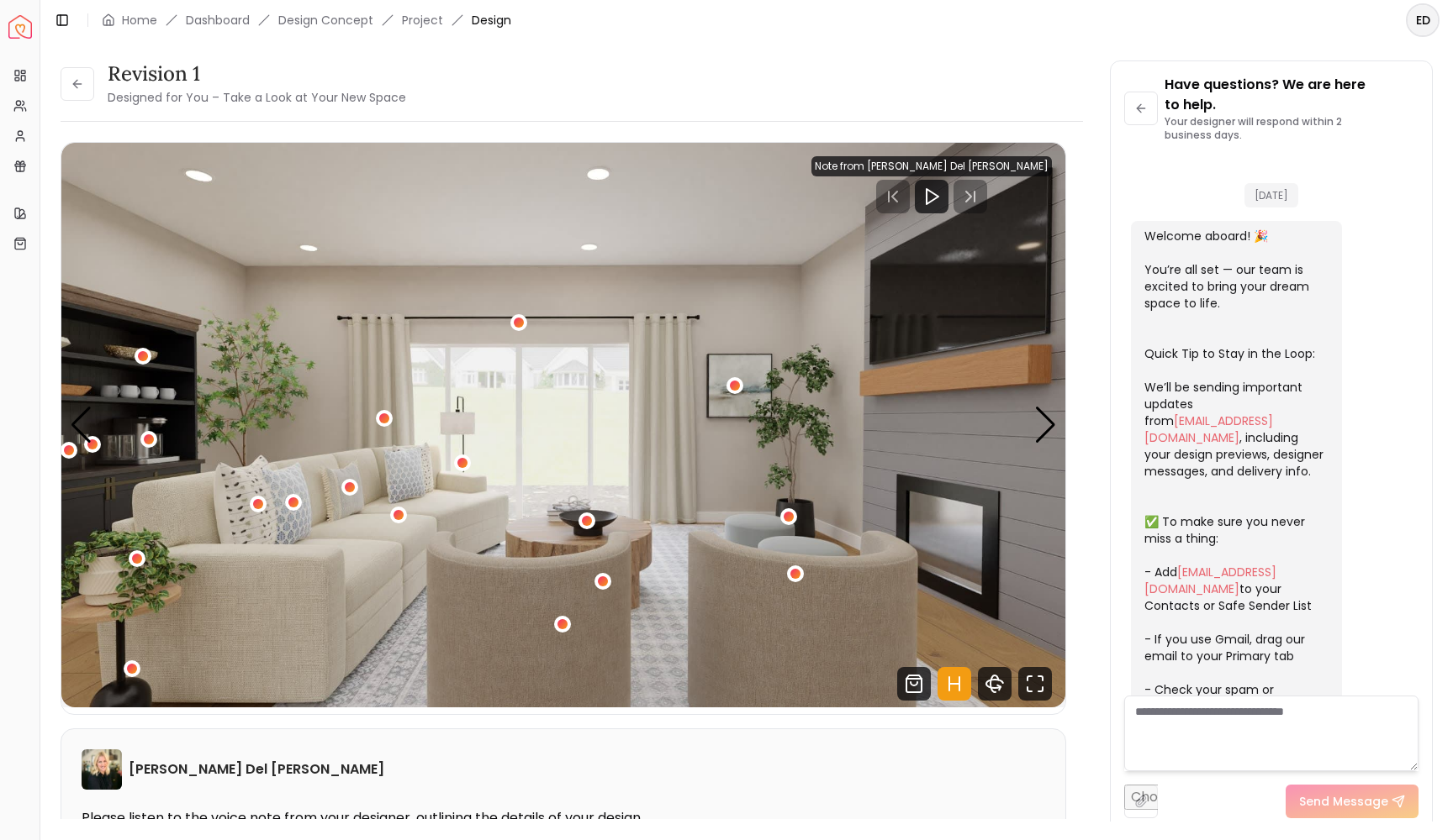
scroll to position [267, 0]
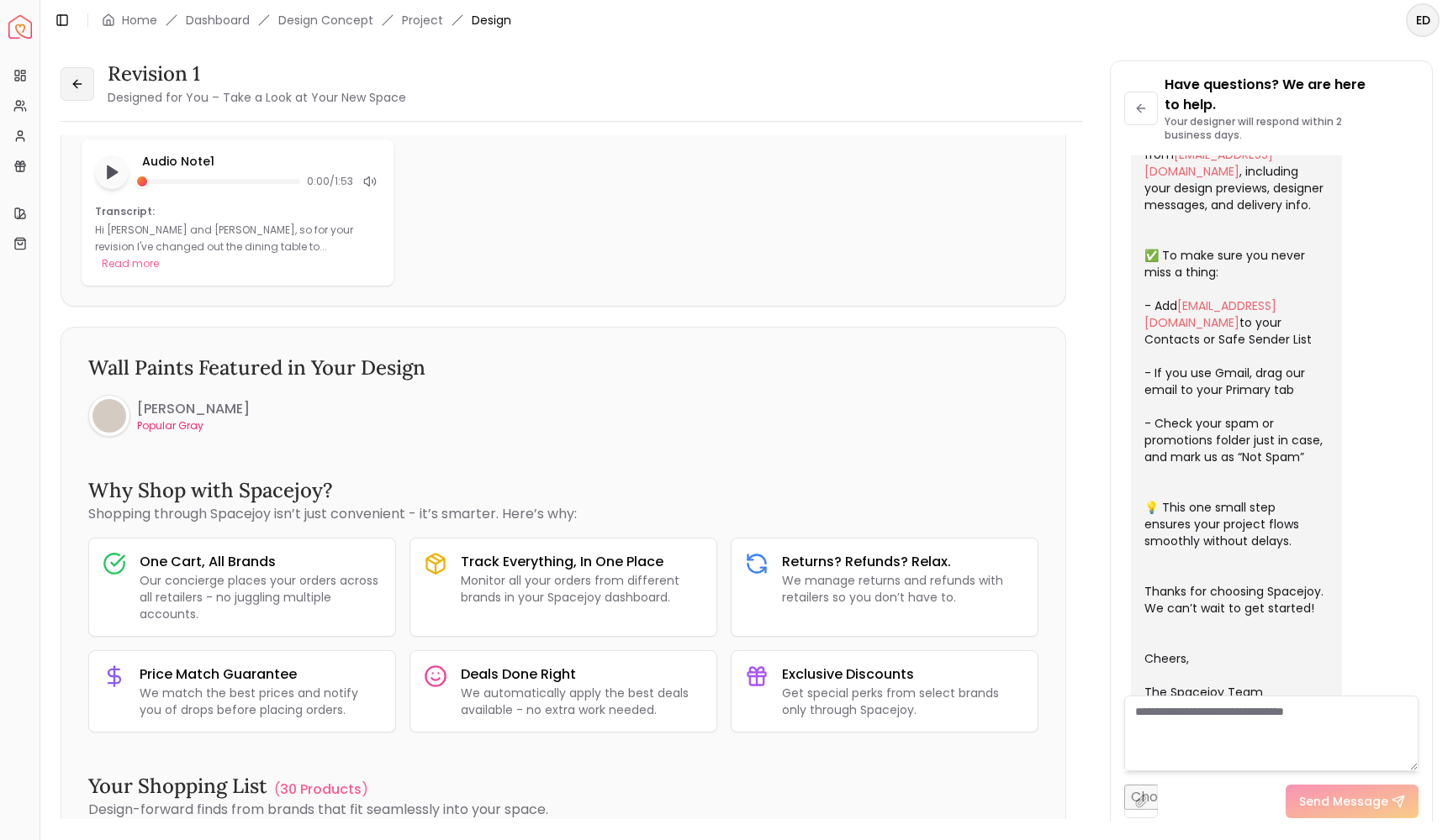
click at [77, 86] on icon at bounding box center [78, 84] width 14 height 14
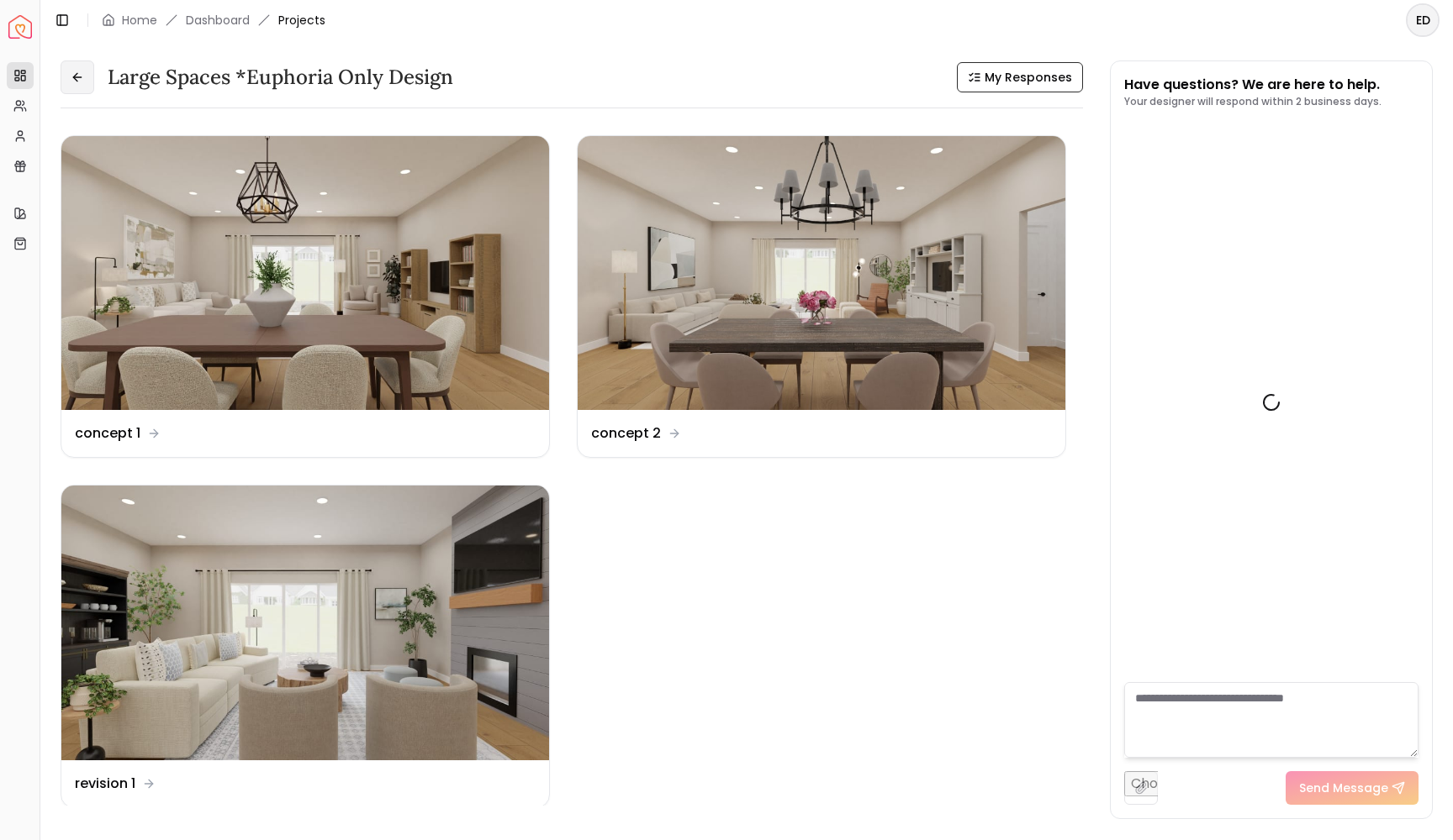
click at [77, 89] on button at bounding box center [77, 77] width 34 height 34
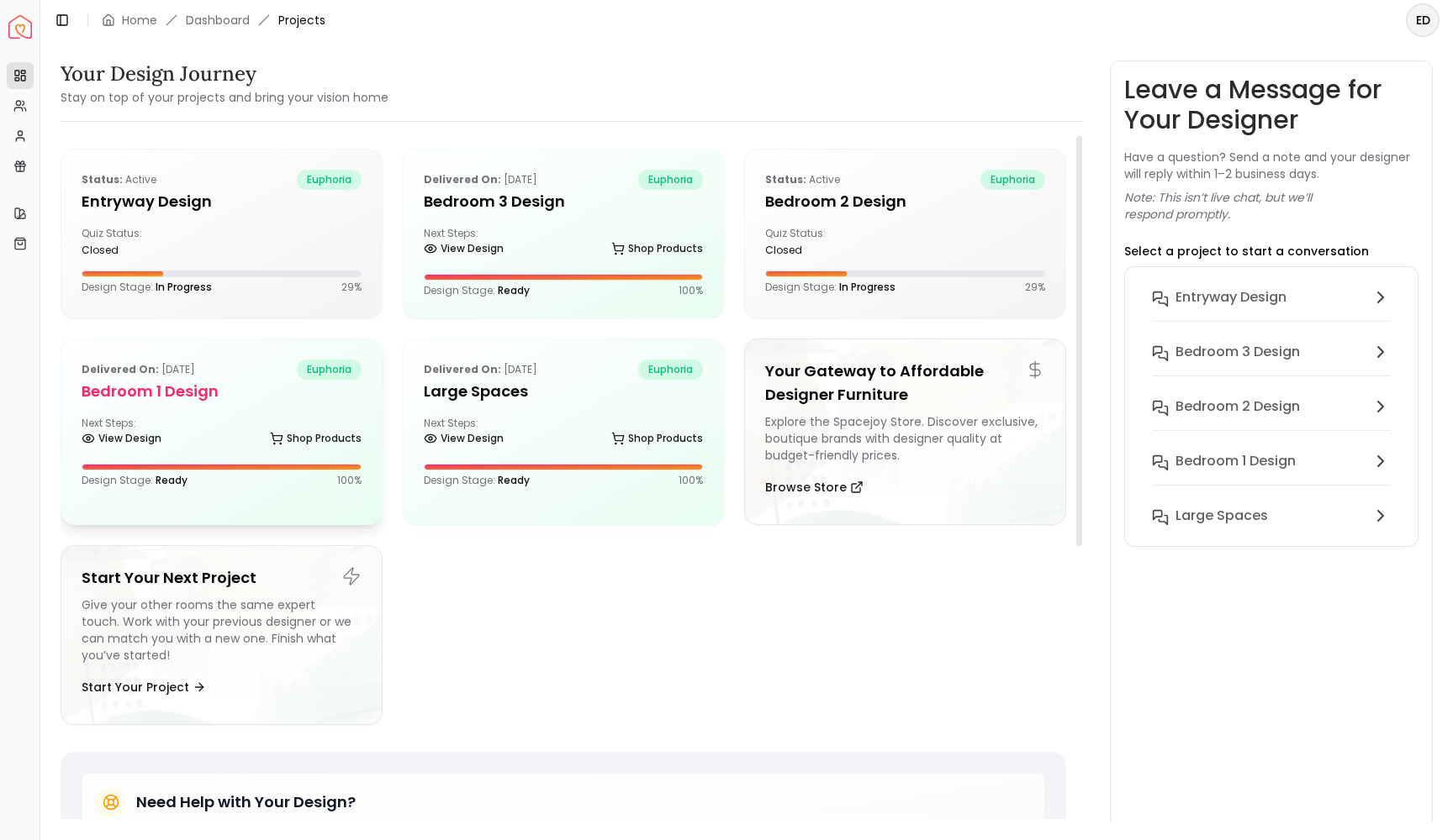
click at [252, 422] on div "Next Steps: View Design Shop Products" at bounding box center [222, 433] width 280 height 34
click at [250, 455] on div "Delivered on: [DATE] euphoria Bedroom 1 design Next Steps: View Design Shop Pro…" at bounding box center [221, 423] width 320 height 168
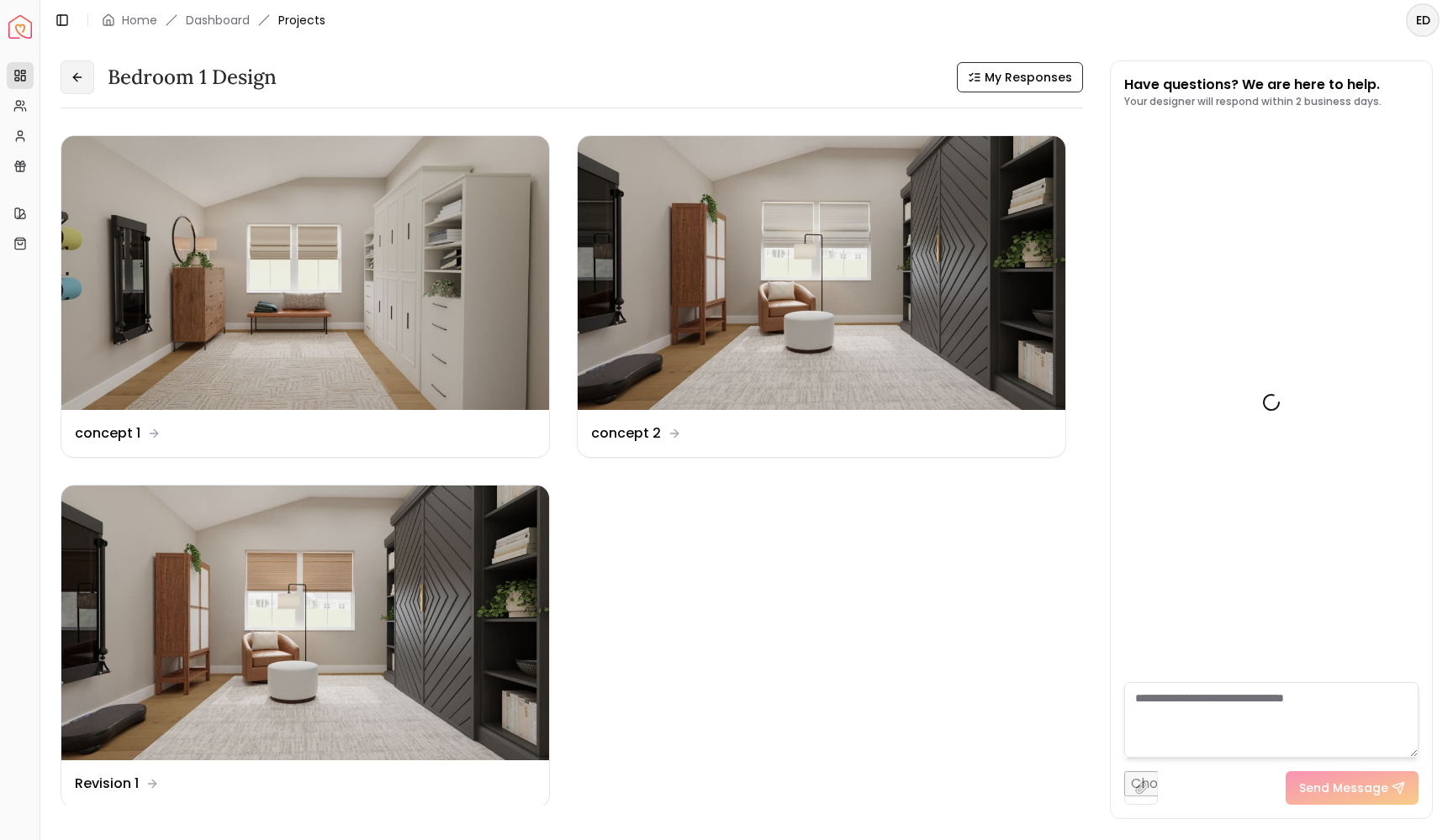
click at [77, 75] on icon at bounding box center [78, 78] width 14 height 14
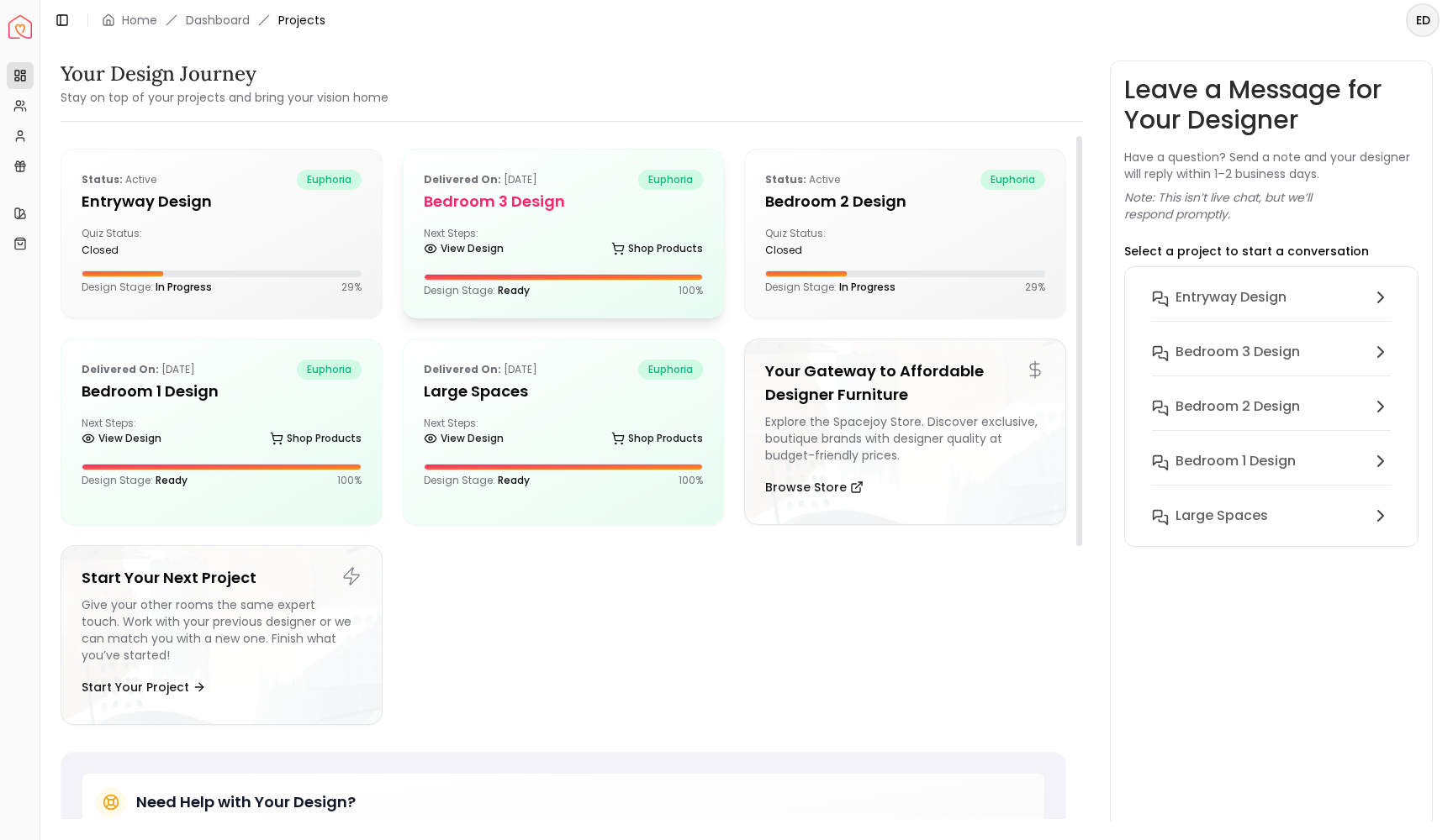
click at [594, 255] on div "View Design Shop Products" at bounding box center [564, 251] width 280 height 17
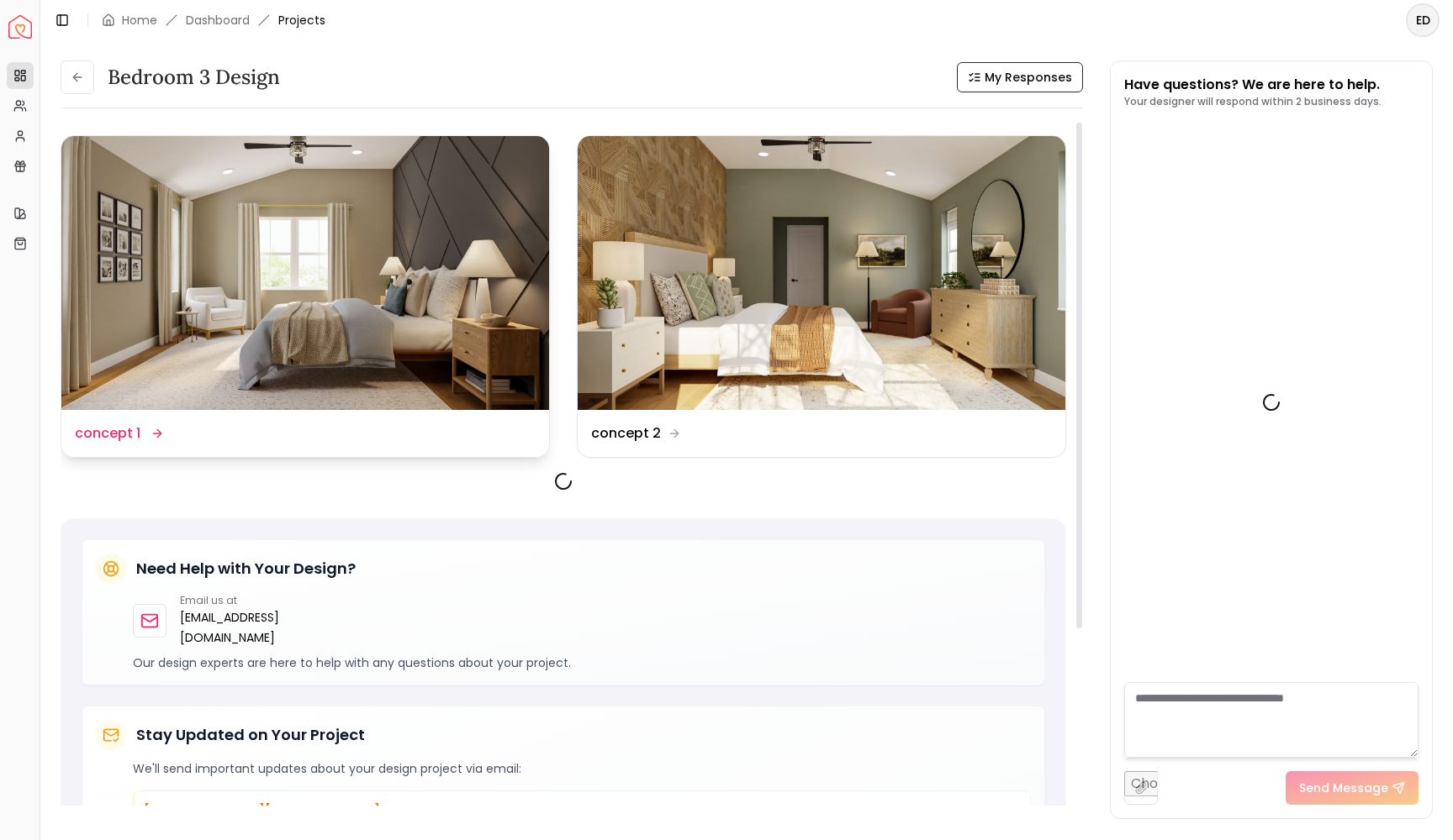
click at [411, 217] on img at bounding box center [305, 273] width 488 height 274
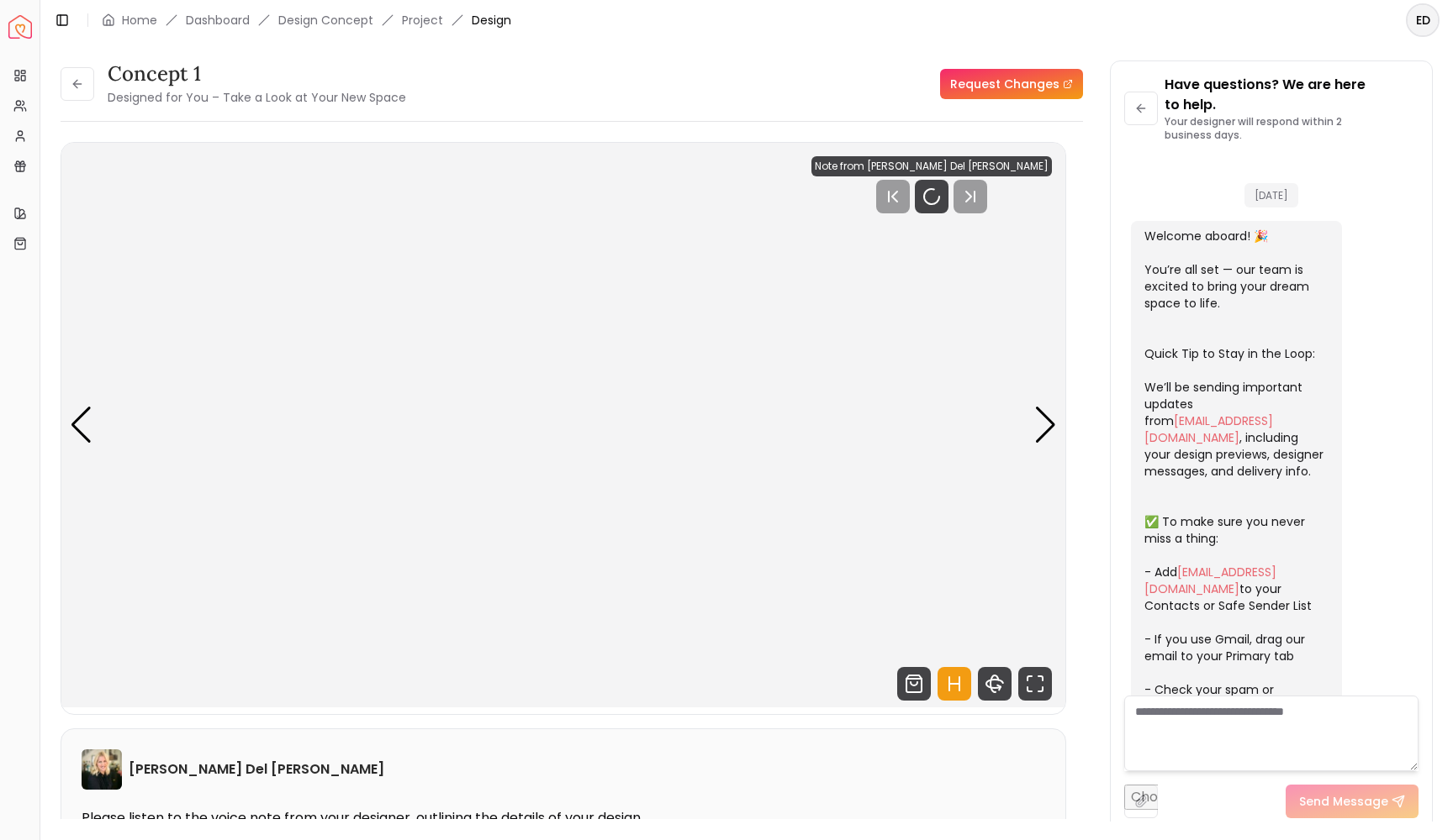
scroll to position [267, 0]
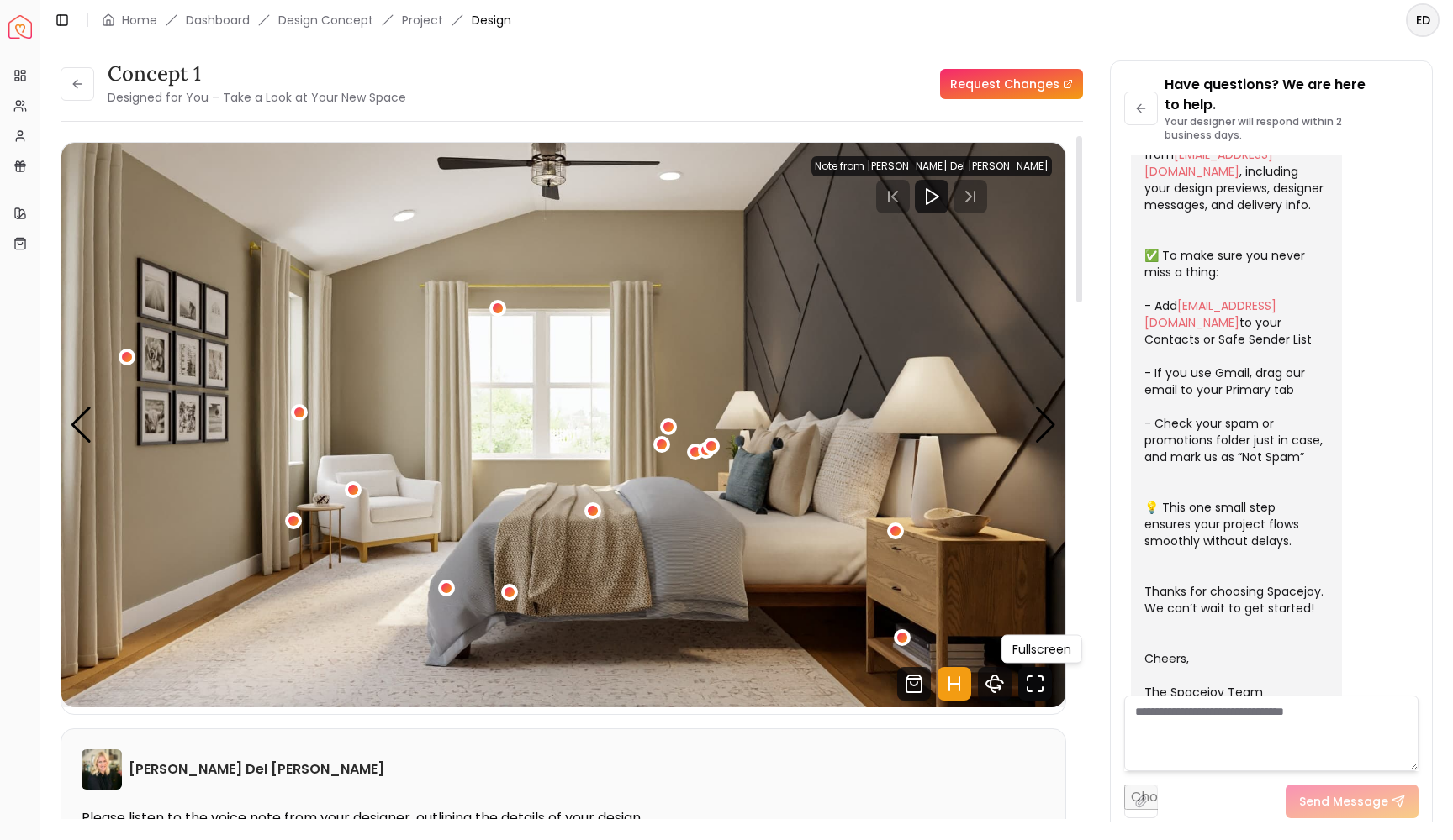
click at [1036, 687] on icon "Fullscreen" at bounding box center [1035, 684] width 34 height 34
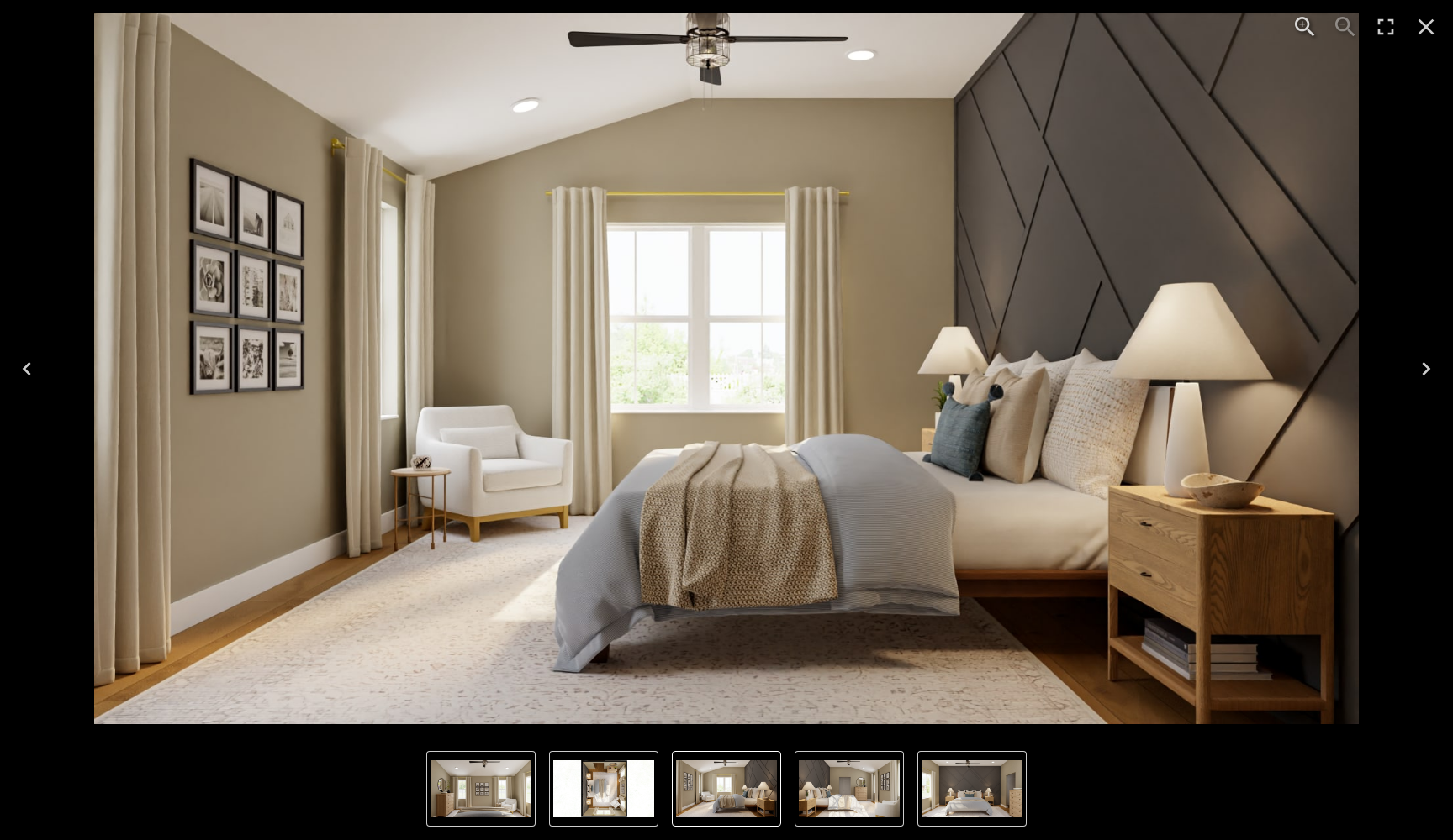
click at [1428, 378] on icon "Next" at bounding box center [1426, 369] width 27 height 27
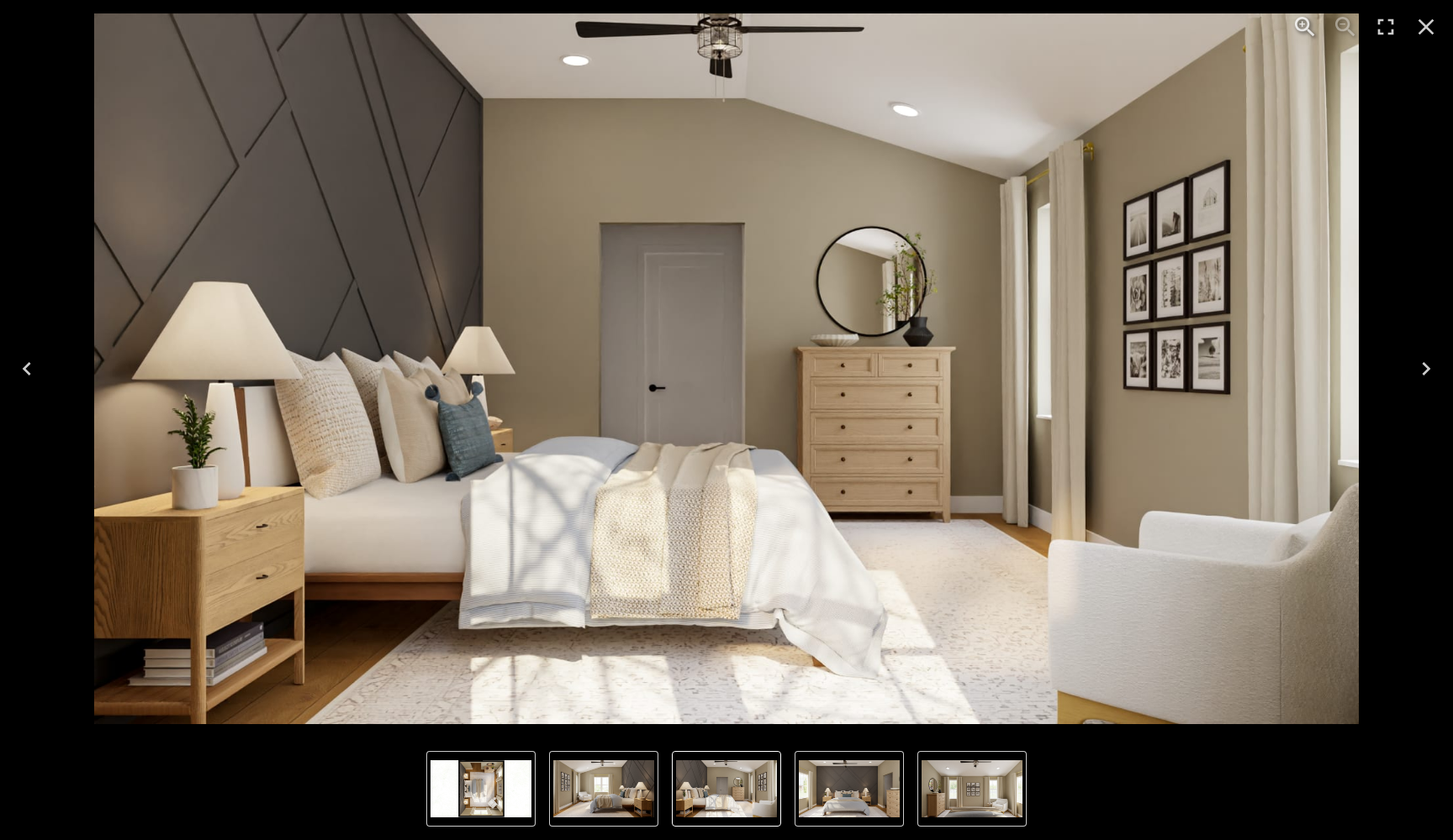
click at [1428, 378] on icon "Next" at bounding box center [1426, 369] width 27 height 27
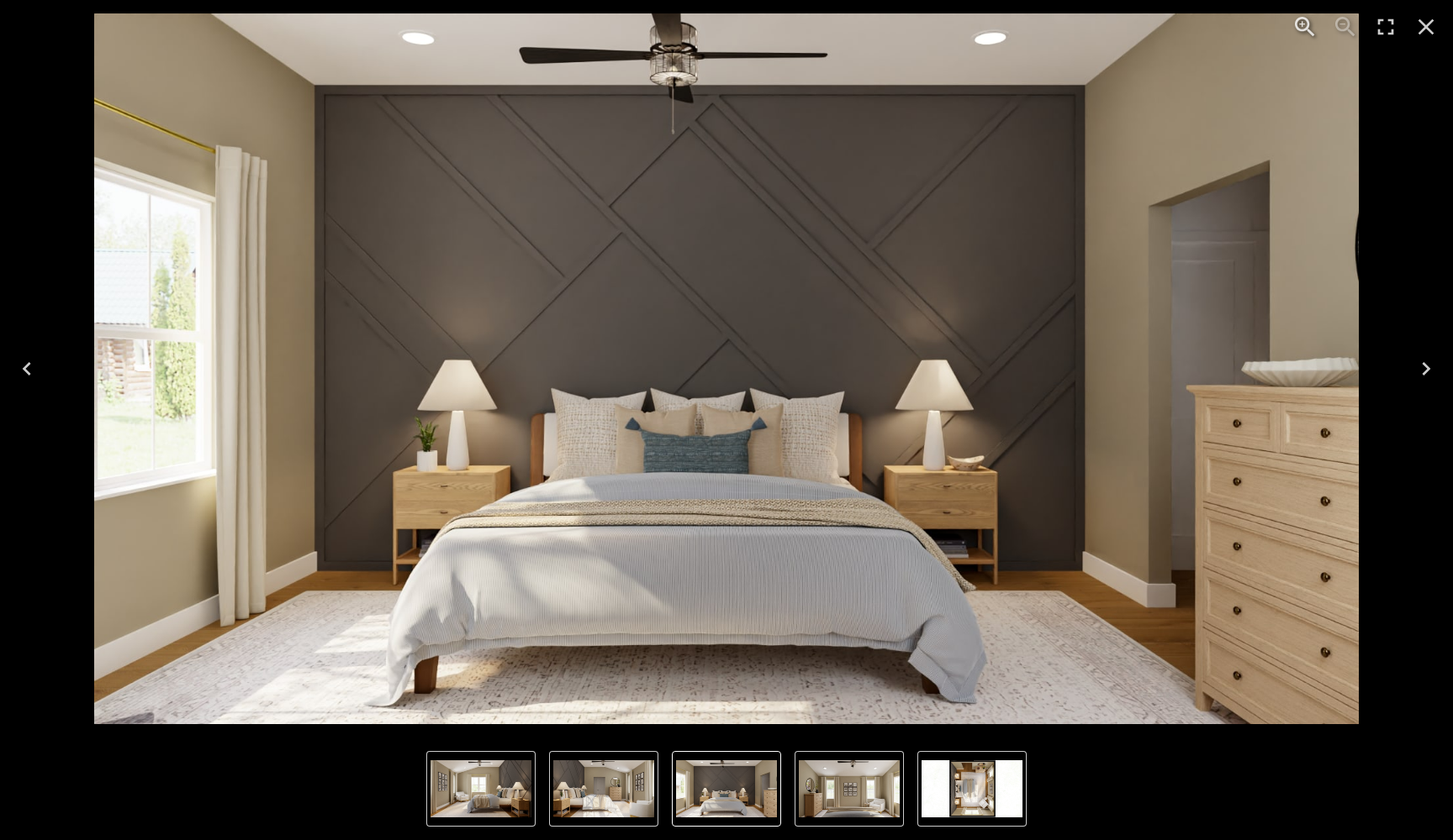
click at [1428, 369] on icon "Next" at bounding box center [1426, 369] width 9 height 14
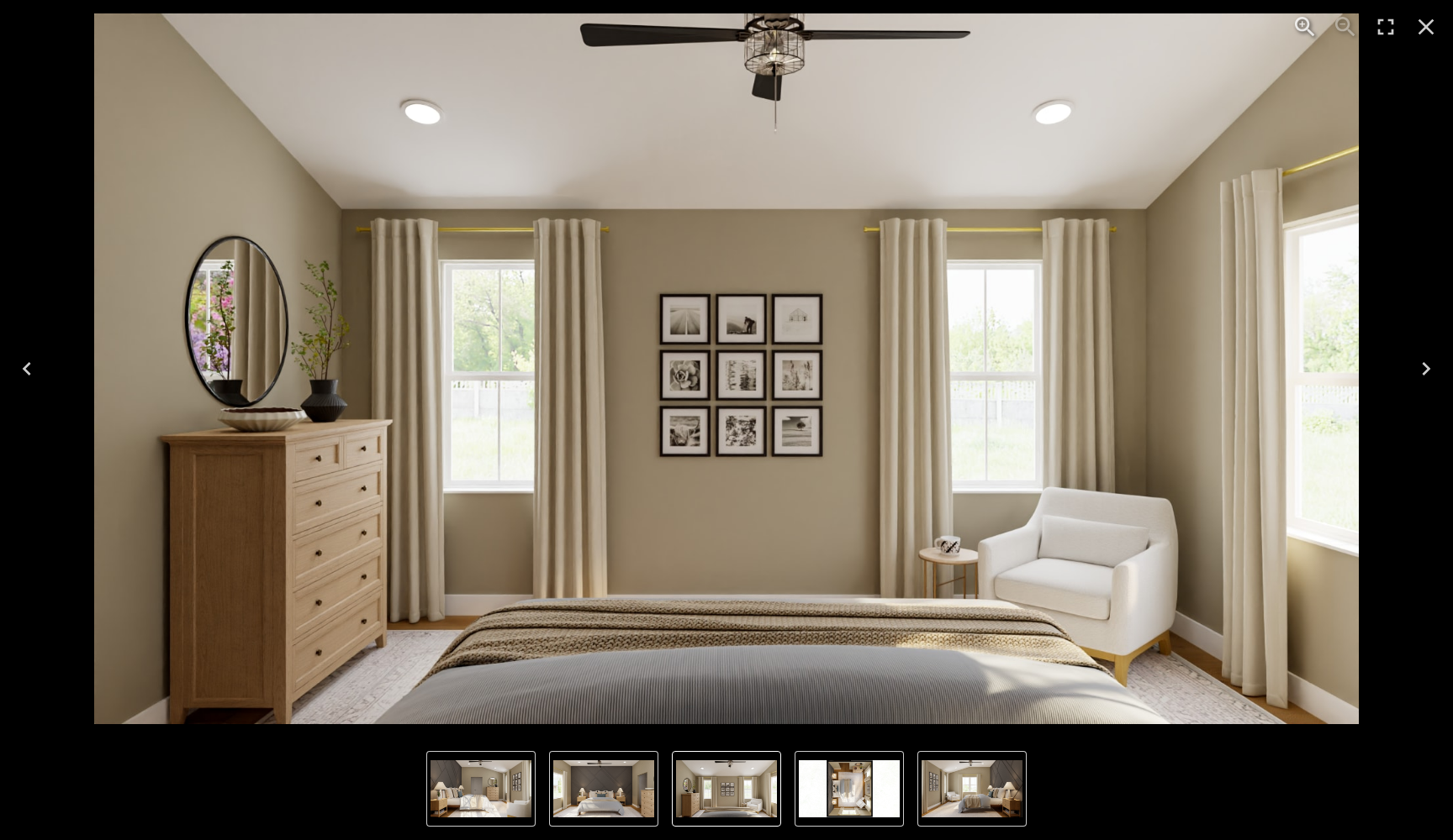
click at [1428, 369] on icon "Next" at bounding box center [1426, 369] width 9 height 14
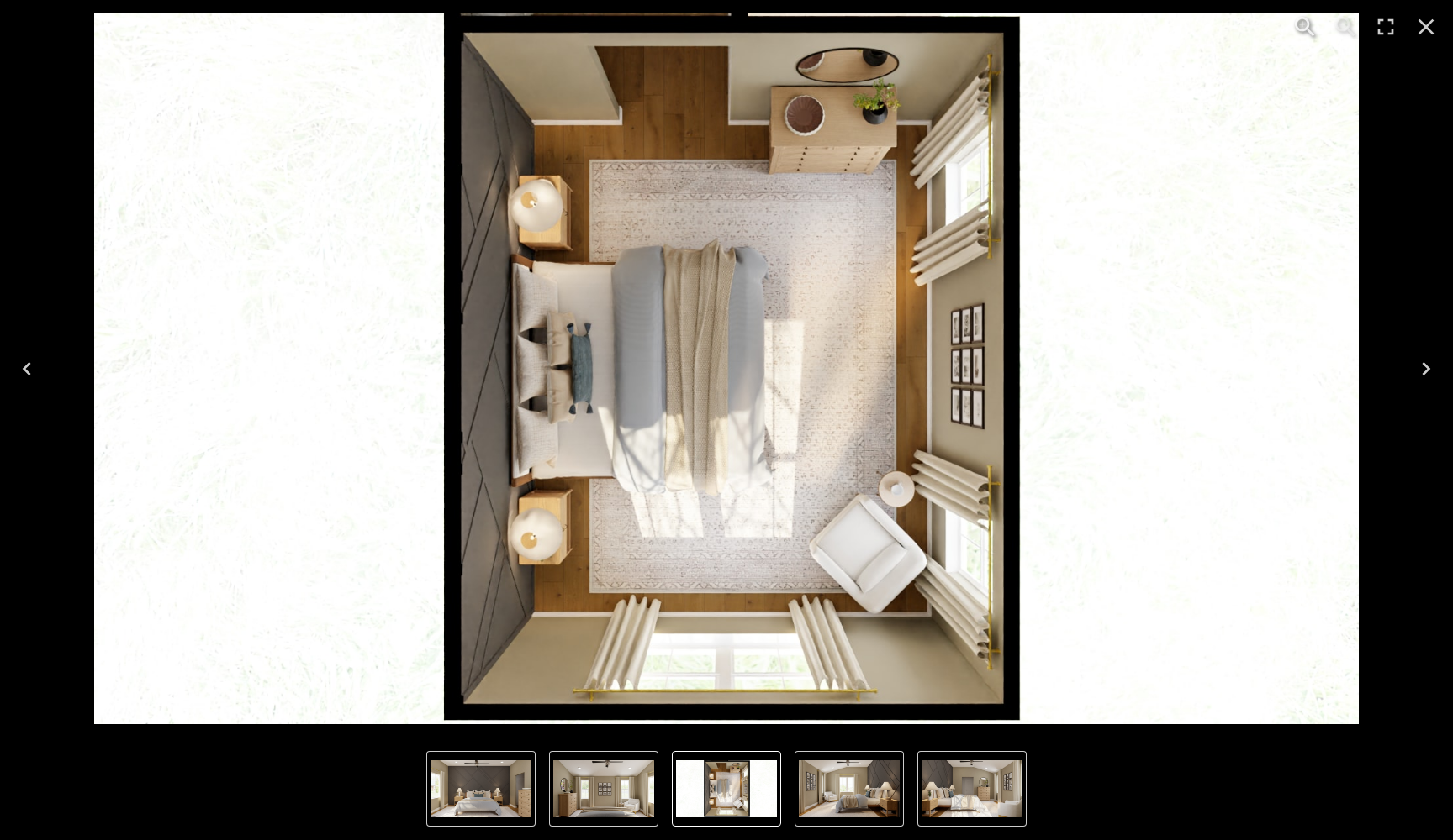
click at [1428, 369] on icon "Next" at bounding box center [1426, 369] width 9 height 14
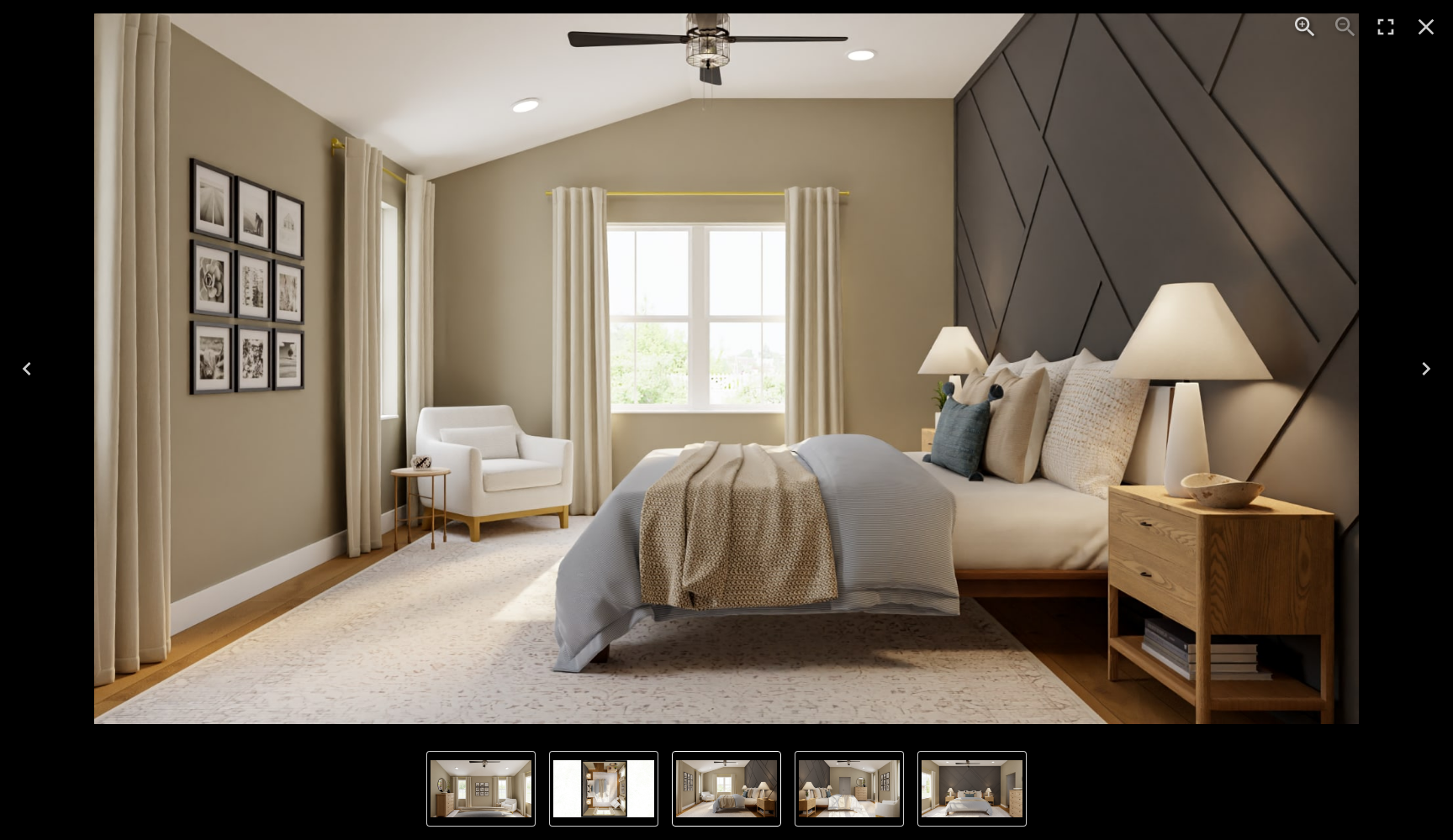
click at [1426, 36] on icon "Close" at bounding box center [1426, 27] width 27 height 27
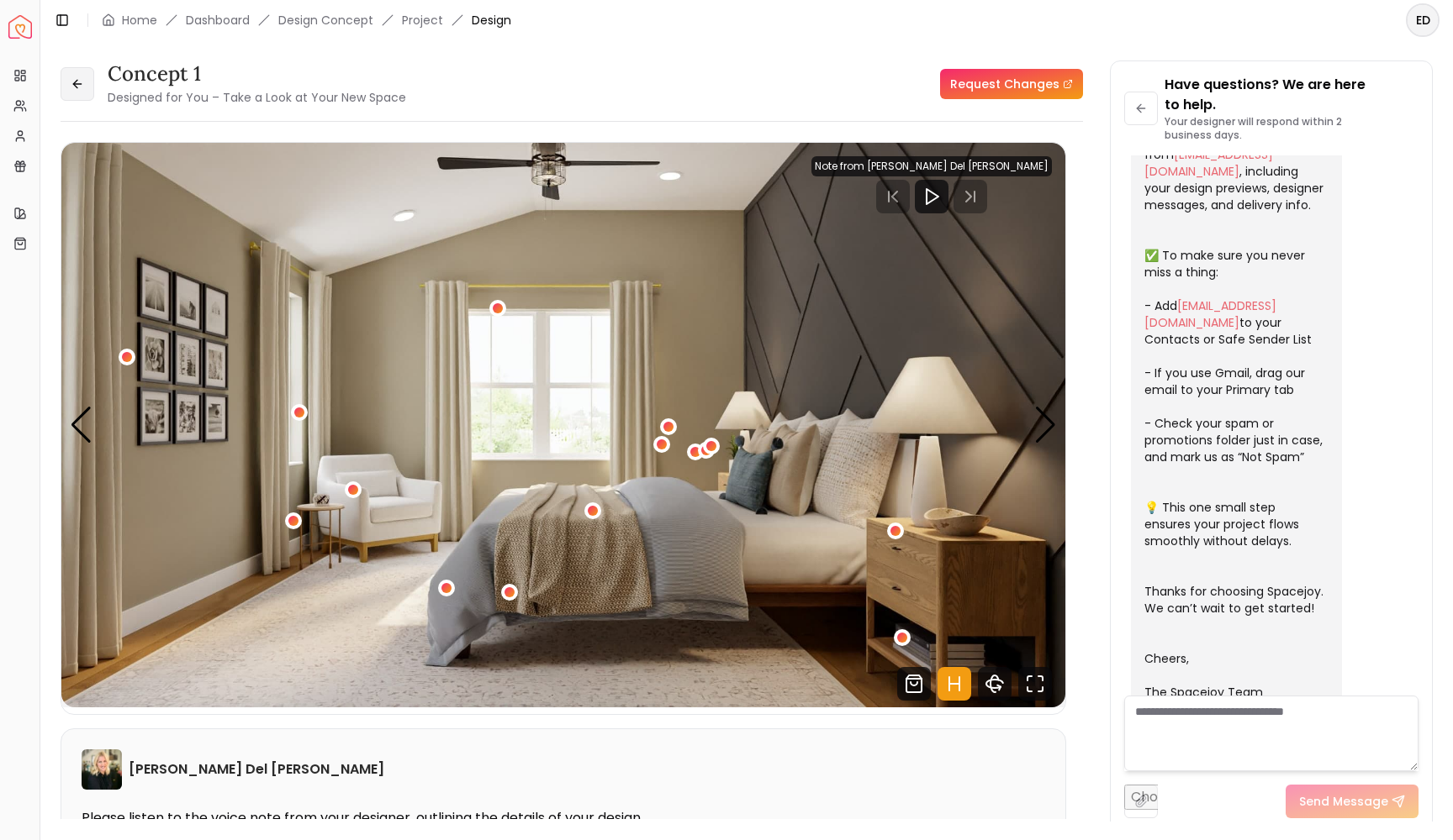
click at [84, 83] on button at bounding box center [77, 84] width 34 height 34
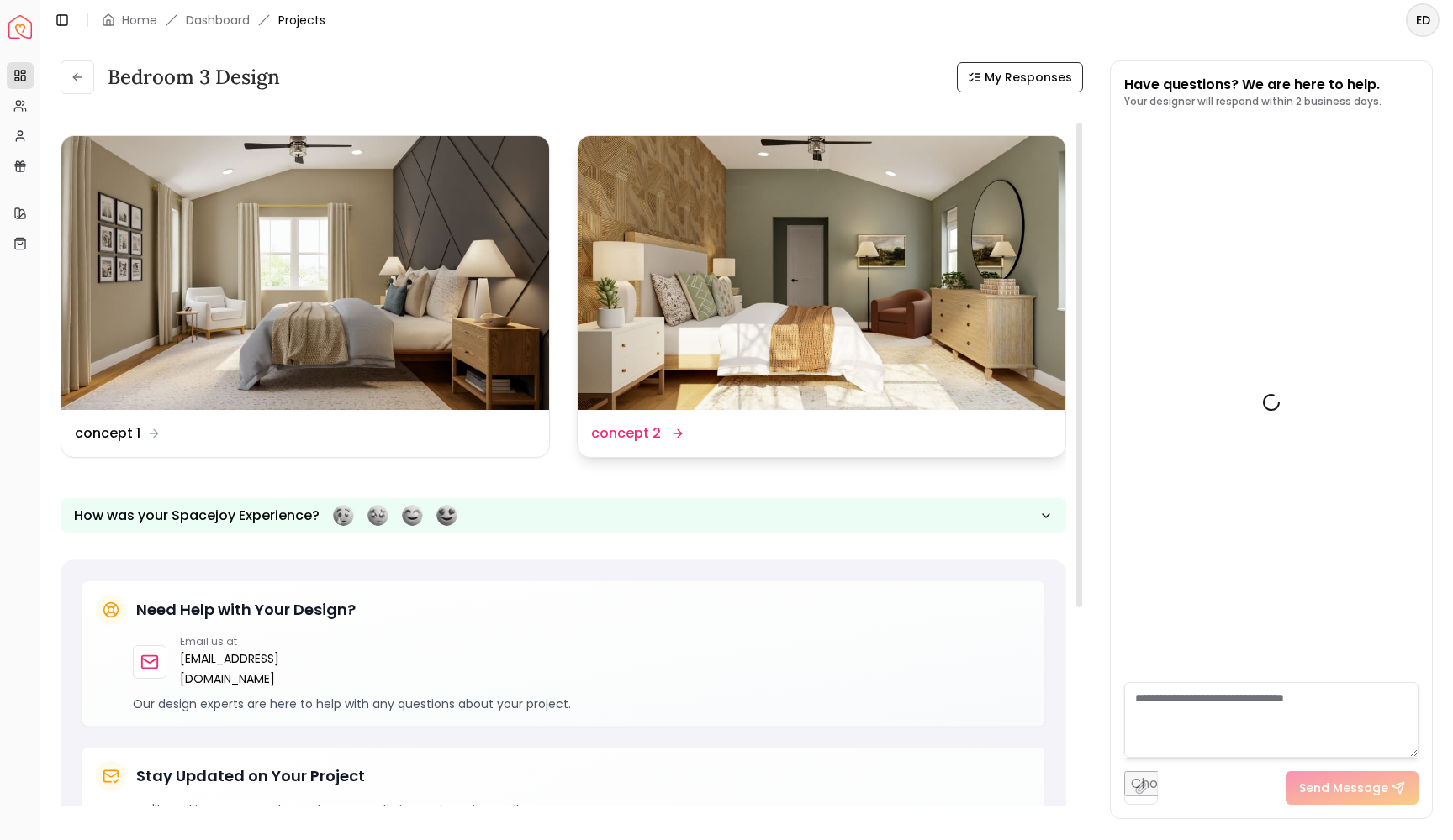
click at [783, 286] on img at bounding box center [821, 273] width 488 height 274
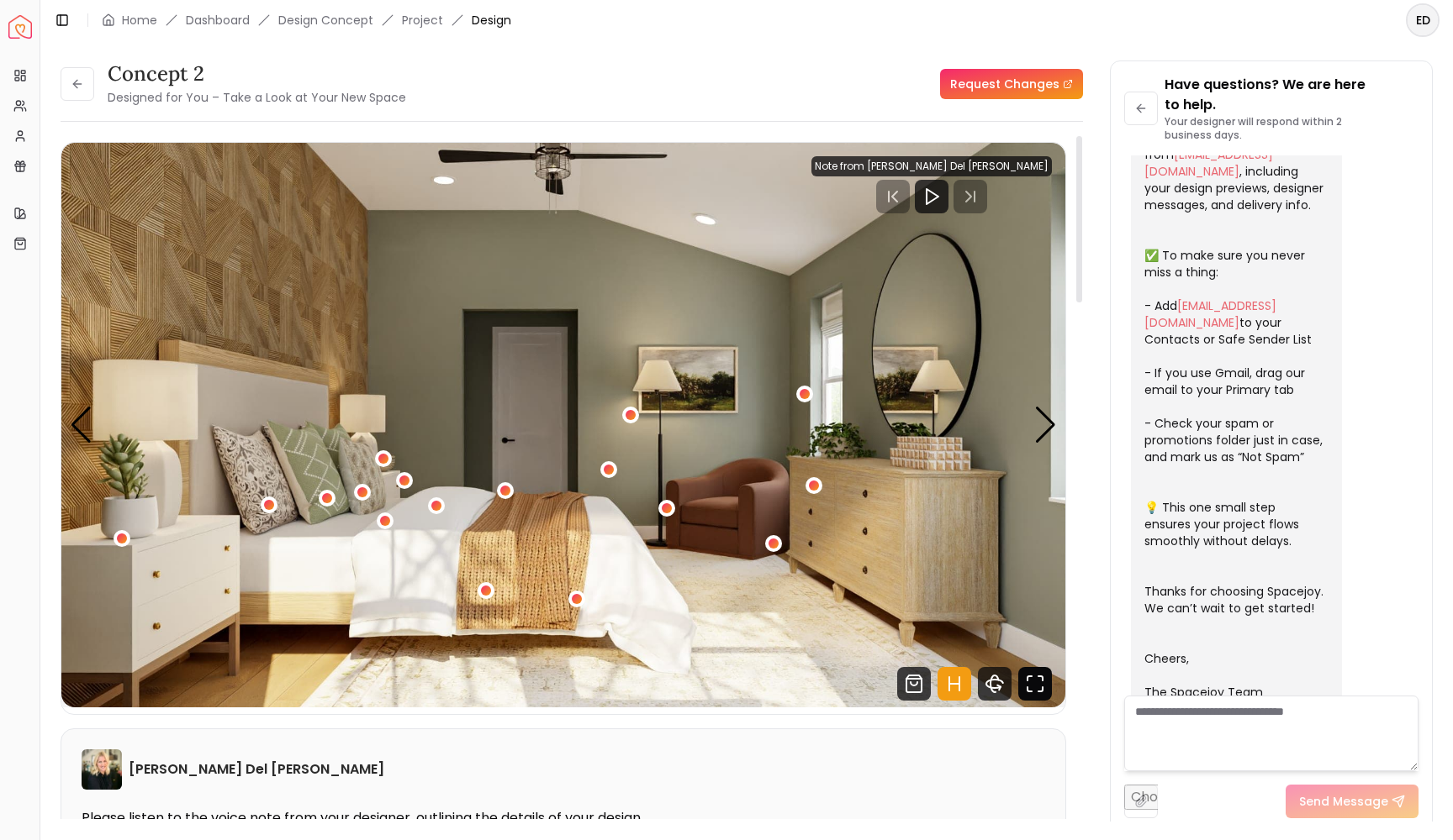
click at [1032, 689] on icon "Fullscreen" at bounding box center [1035, 684] width 34 height 34
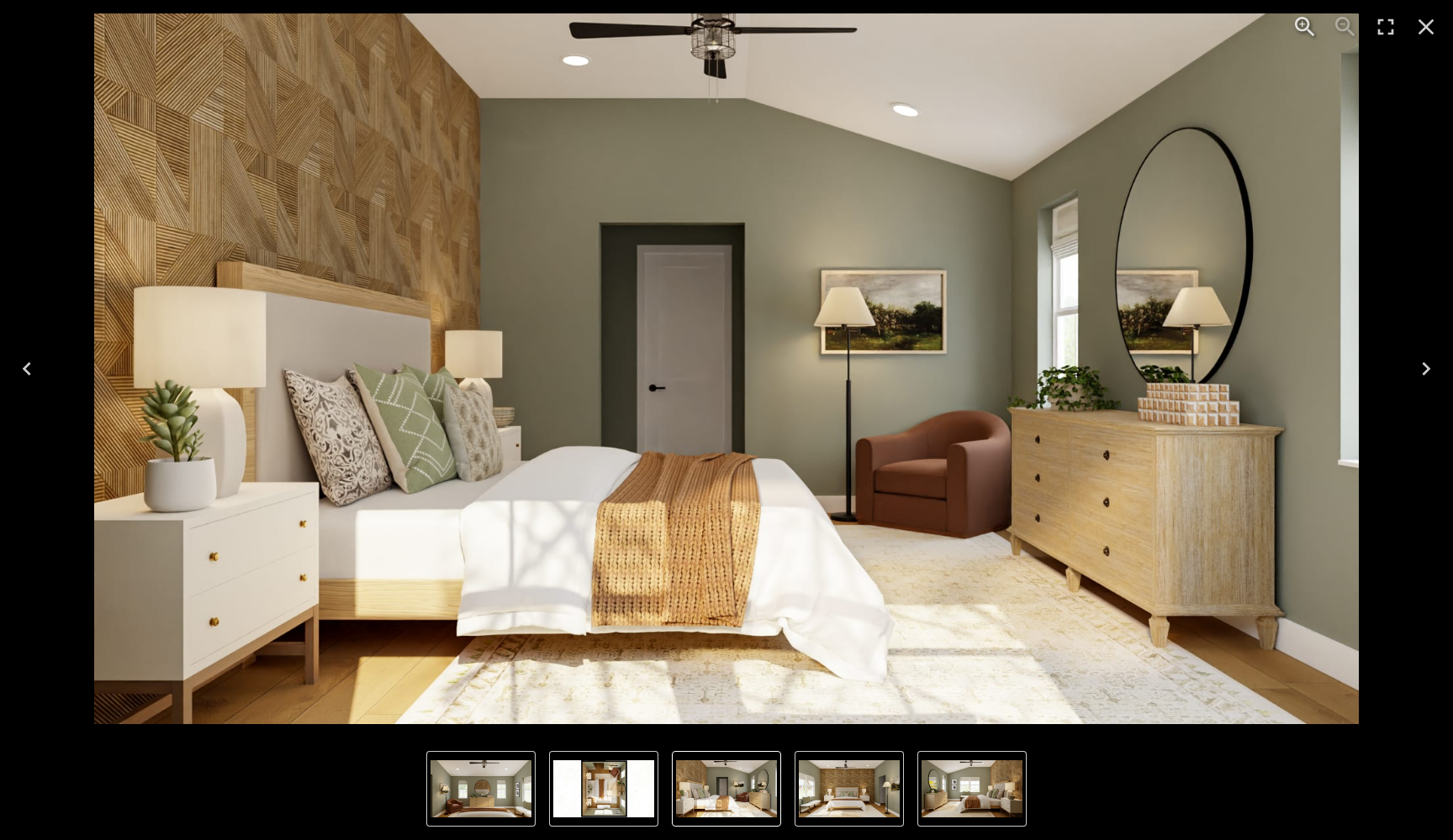
click at [1423, 379] on icon "Next" at bounding box center [1426, 369] width 27 height 27
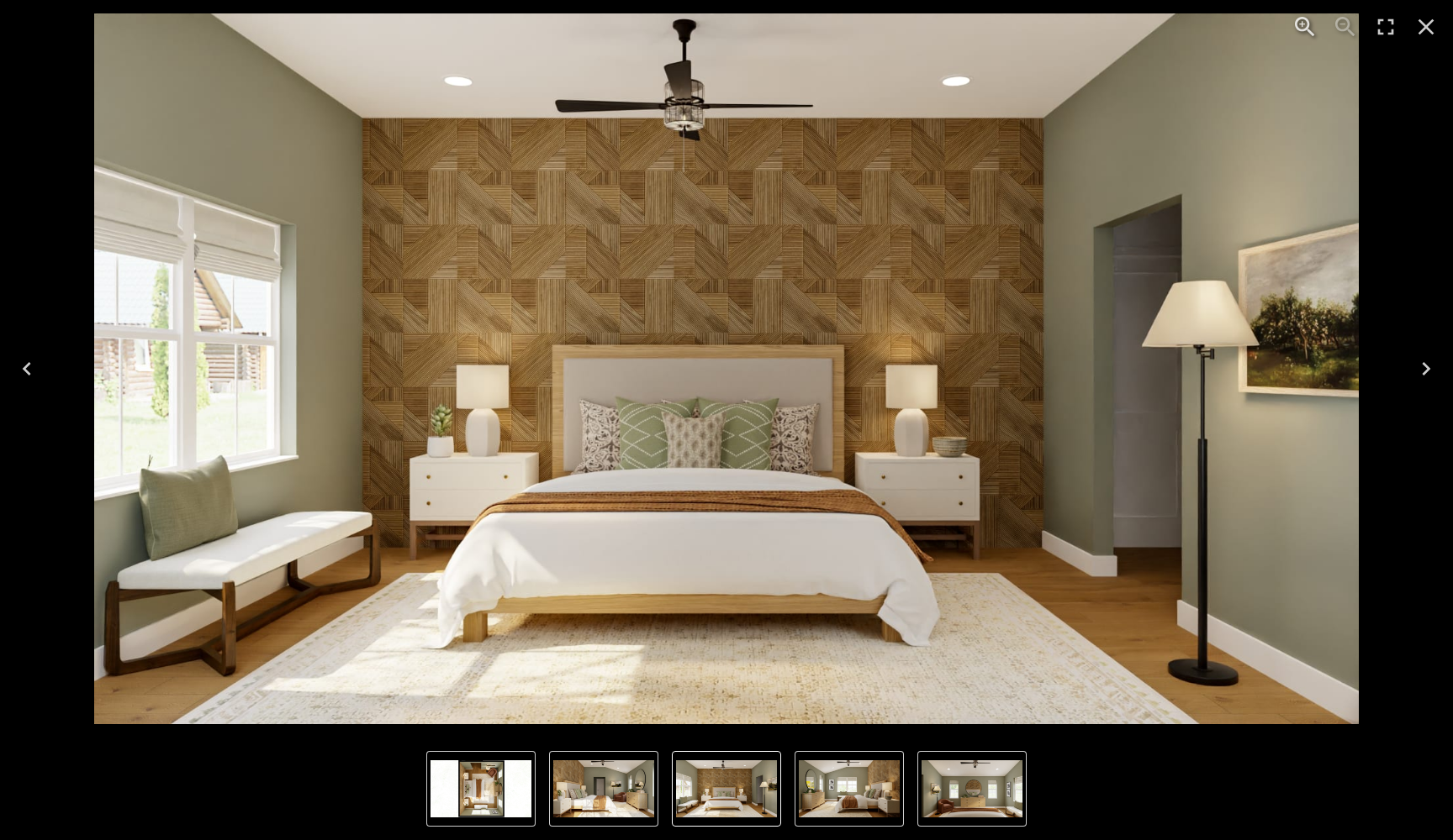
click at [1425, 369] on icon "Next" at bounding box center [1426, 369] width 27 height 27
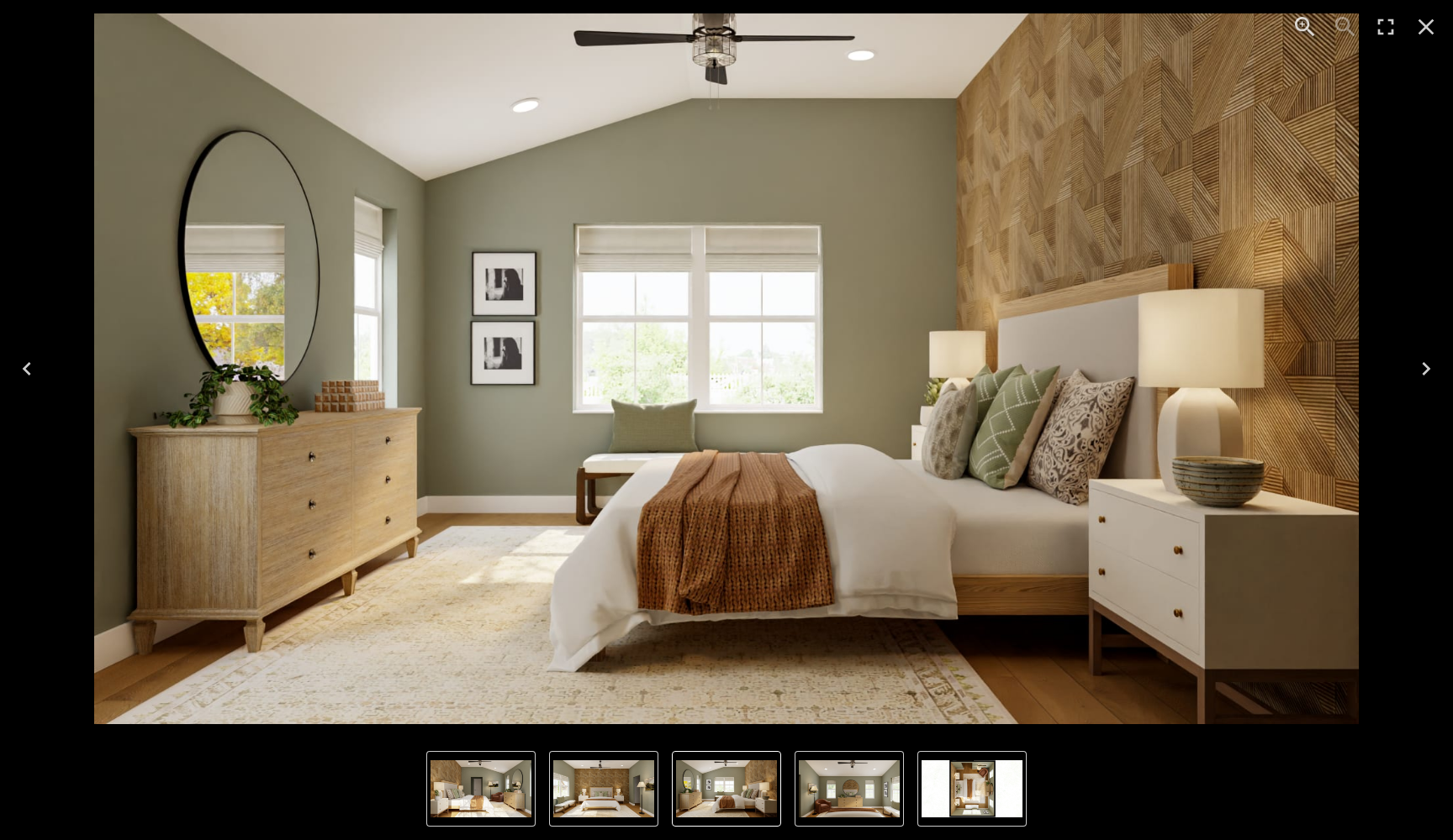
click at [1426, 373] on icon "Next" at bounding box center [1426, 369] width 9 height 14
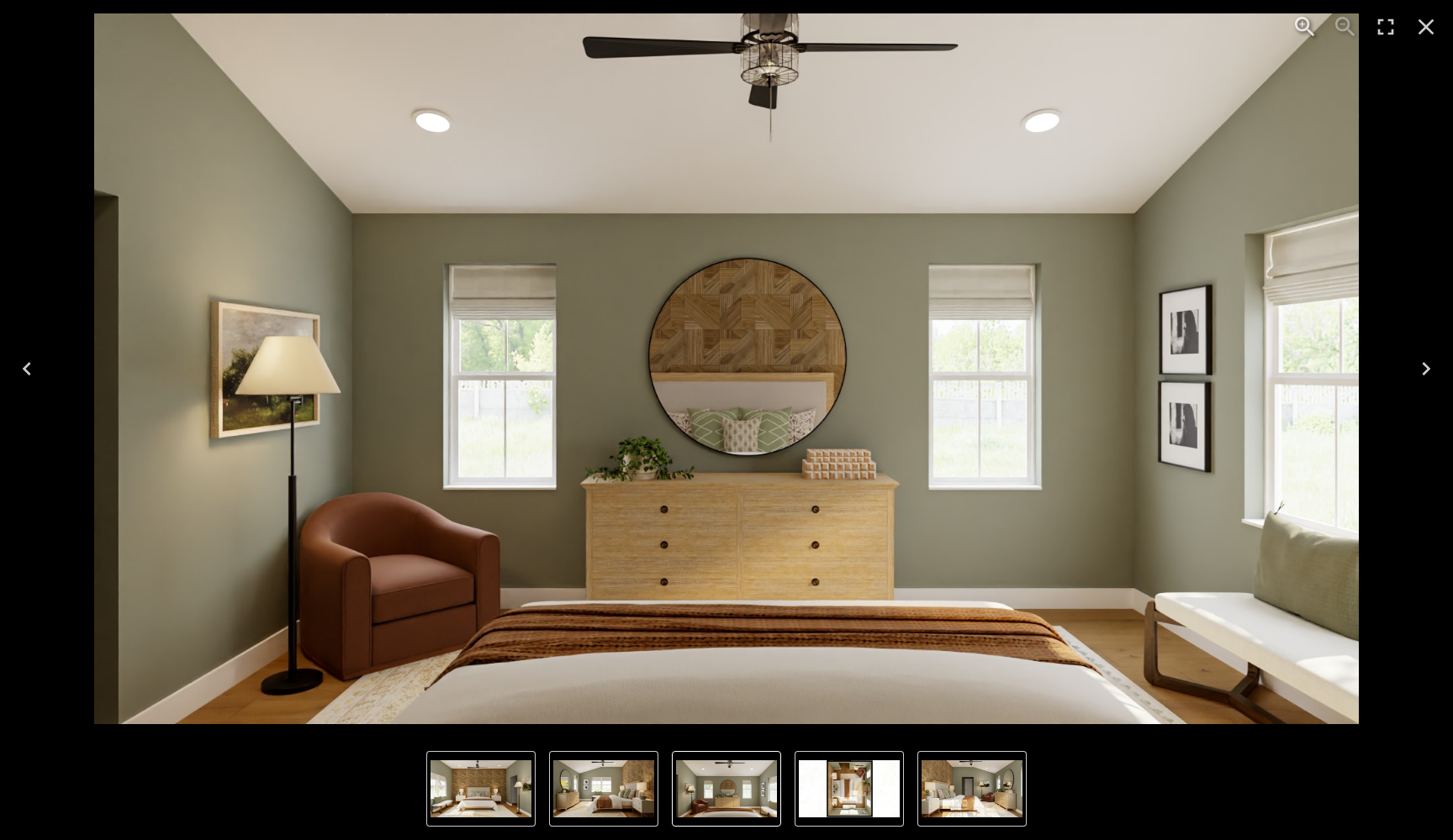
click at [1429, 367] on icon "Next" at bounding box center [1426, 369] width 9 height 14
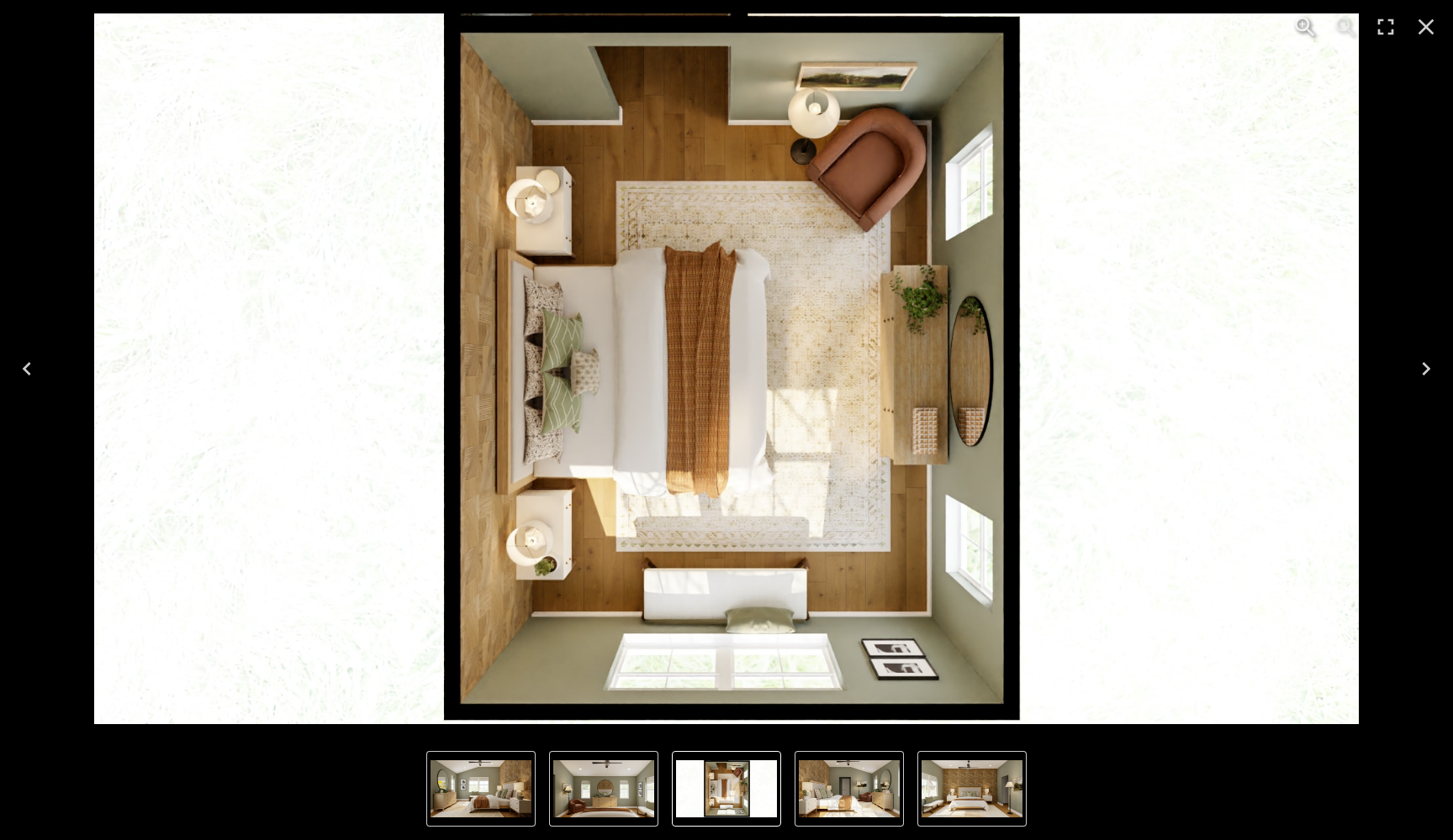
click at [1429, 367] on icon "Next" at bounding box center [1426, 369] width 9 height 14
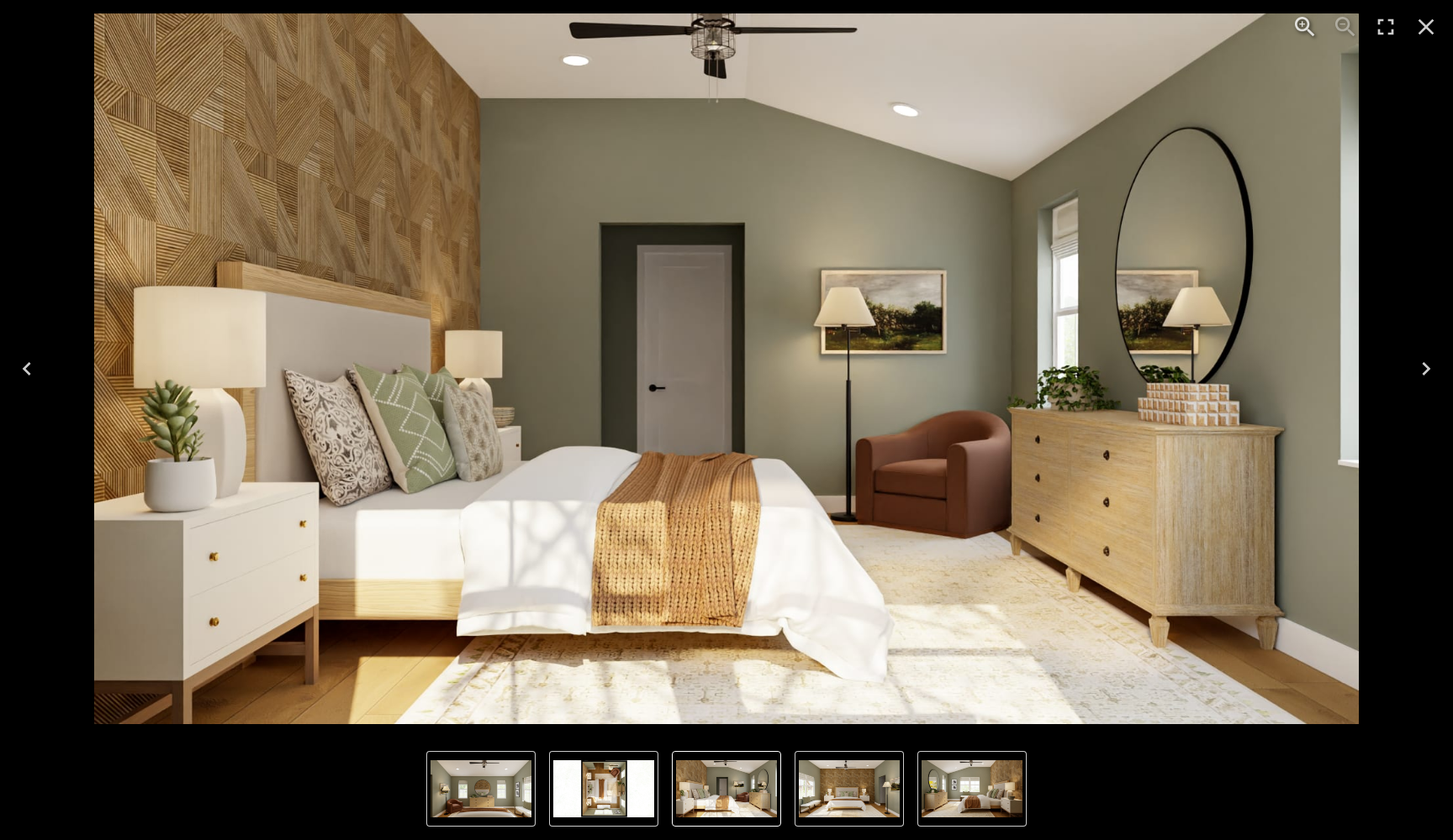
click at [1430, 22] on icon "Close" at bounding box center [1426, 27] width 16 height 16
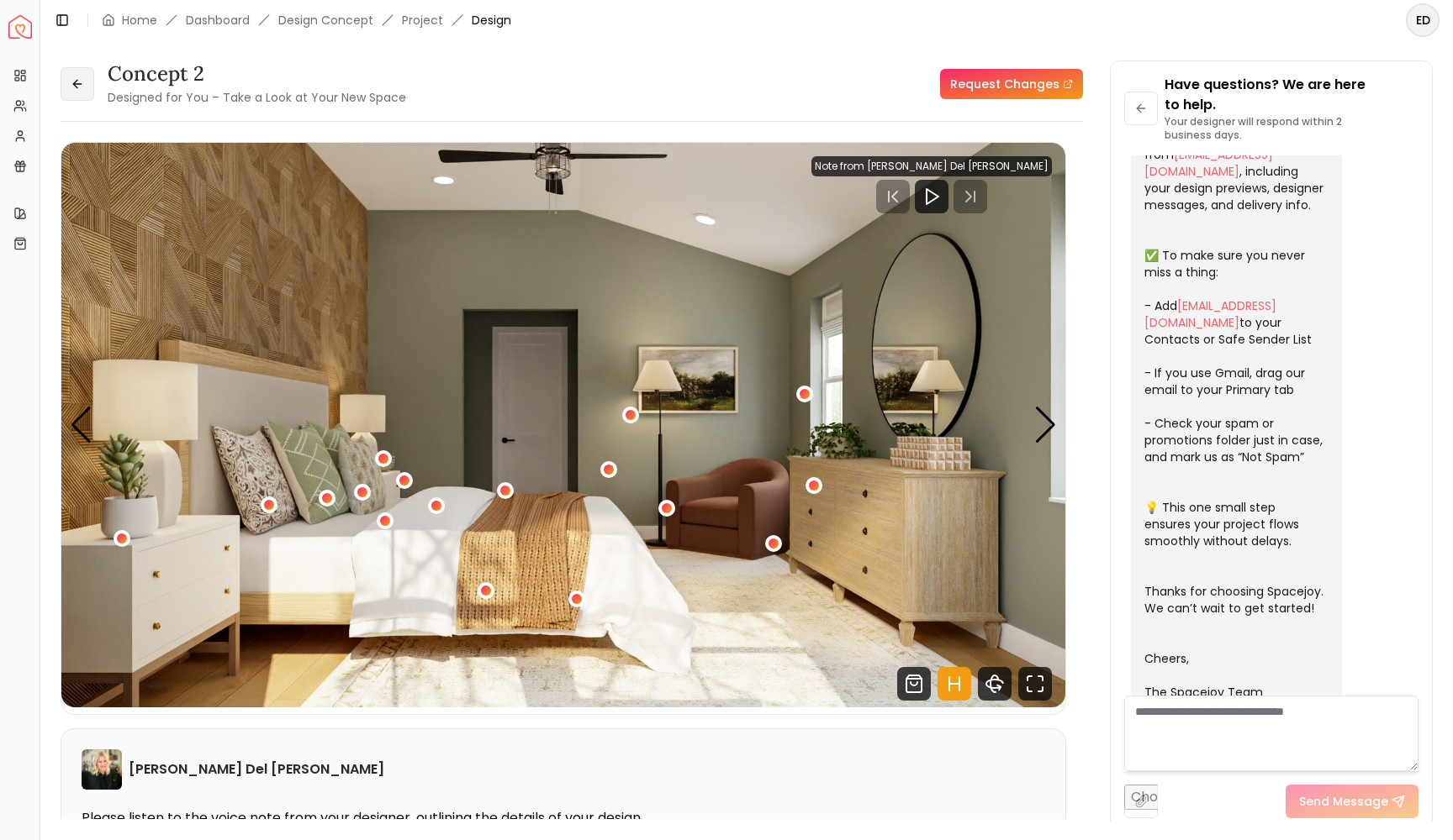
click at [76, 95] on button at bounding box center [77, 84] width 34 height 34
click at [79, 86] on icon at bounding box center [78, 84] width 14 height 14
click at [82, 90] on icon at bounding box center [78, 84] width 14 height 14
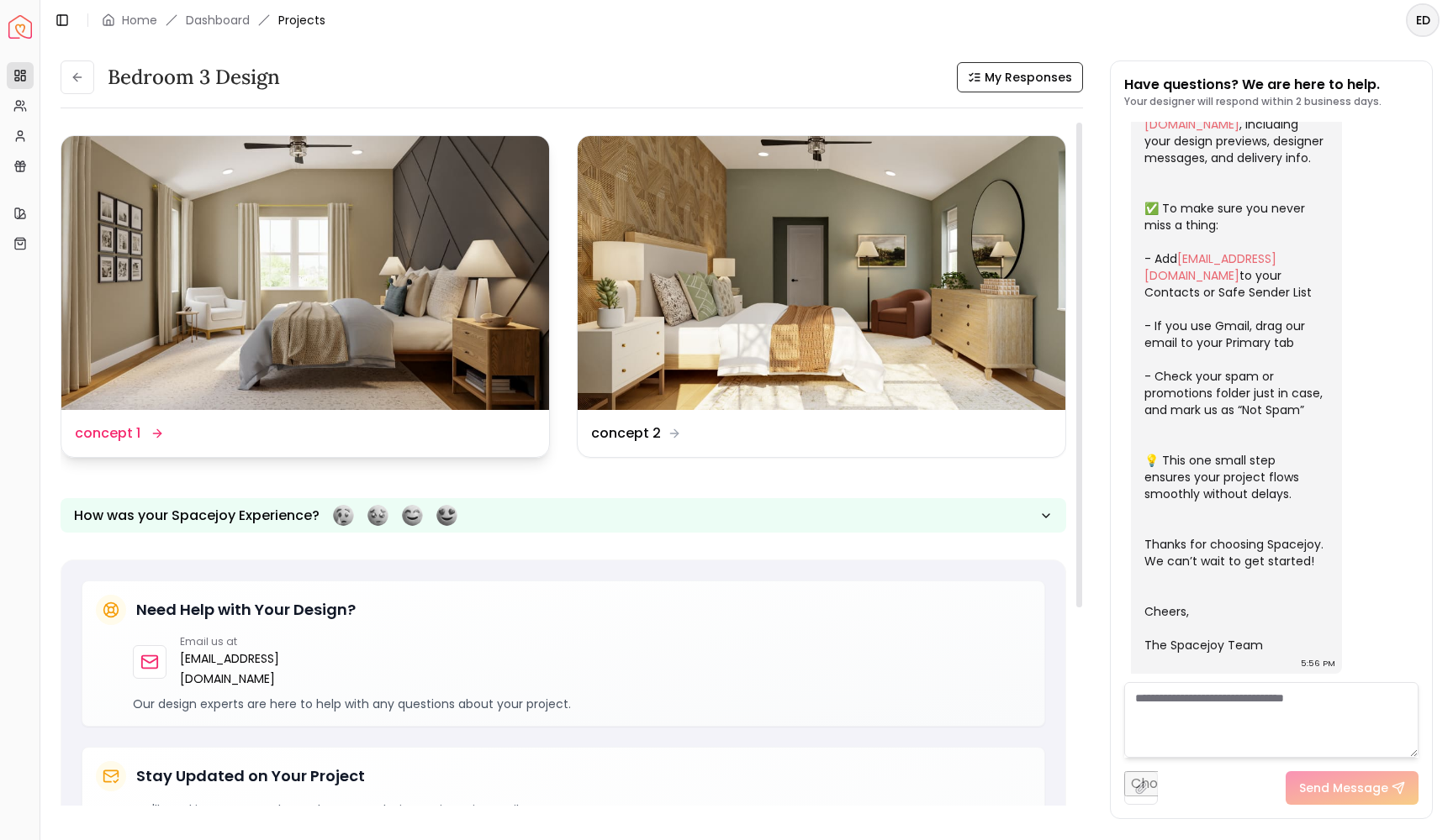
click at [436, 219] on img at bounding box center [305, 273] width 488 height 274
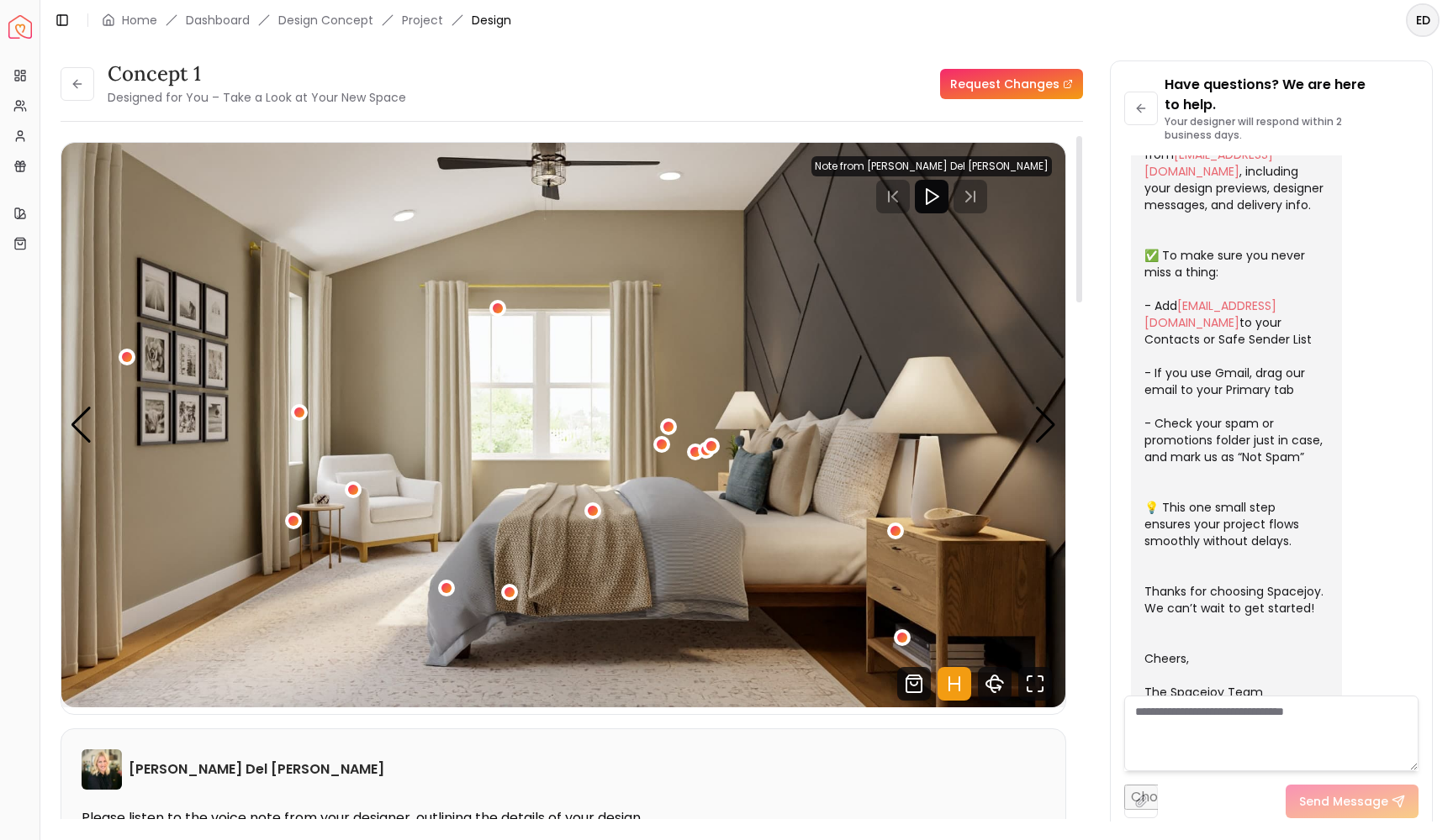
click at [942, 203] on icon "Play" at bounding box center [931, 197] width 20 height 20
click at [942, 199] on icon "Play" at bounding box center [931, 197] width 20 height 20
click at [939, 201] on polygon "Play" at bounding box center [932, 197] width 12 height 16
click at [939, 193] on polygon "Play" at bounding box center [932, 197] width 12 height 16
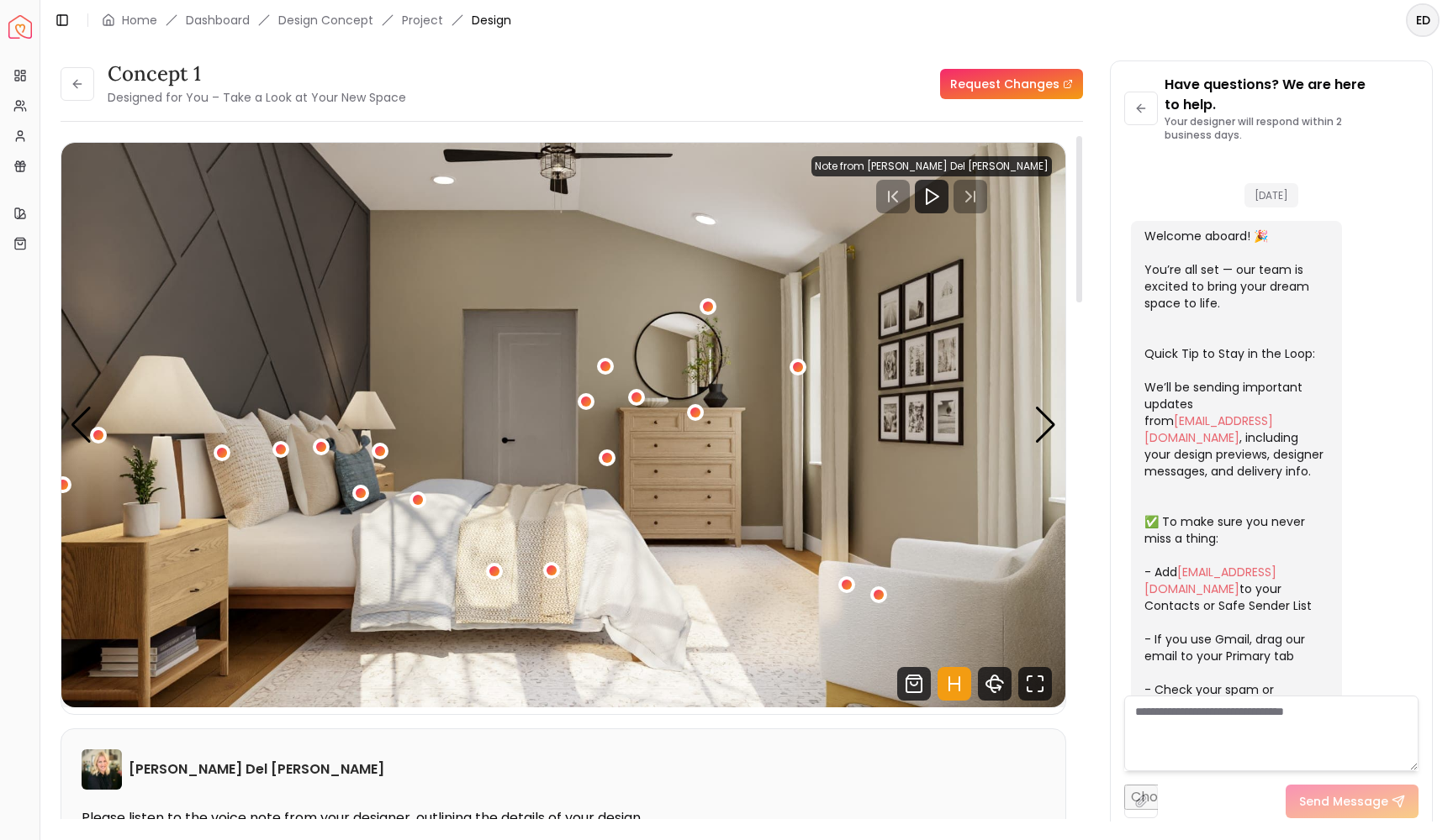
scroll to position [267, 0]
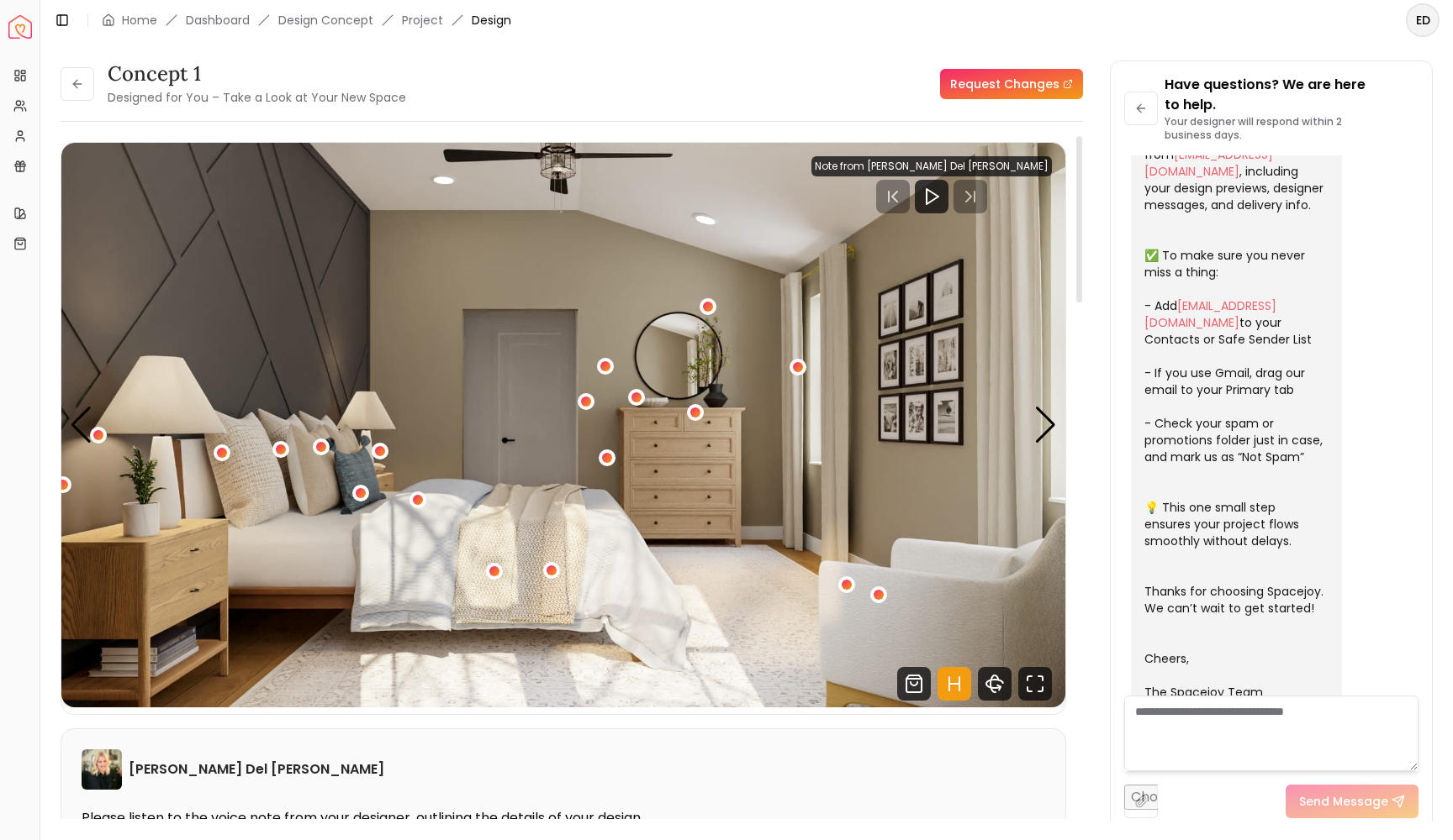
click at [1047, 422] on div "Next slide" at bounding box center [1045, 425] width 22 height 37
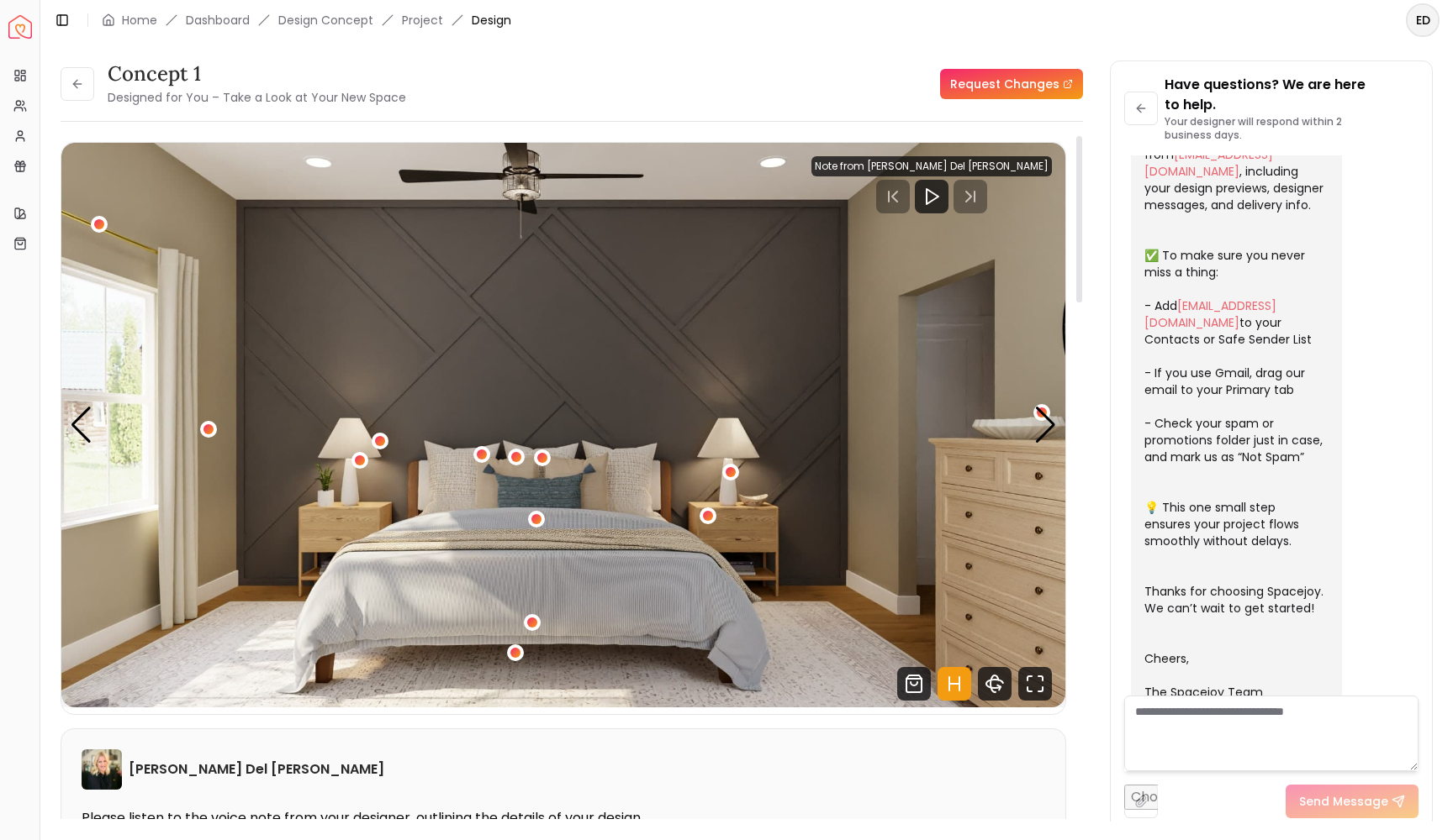
click at [1047, 422] on div "Next slide" at bounding box center [1045, 425] width 22 height 37
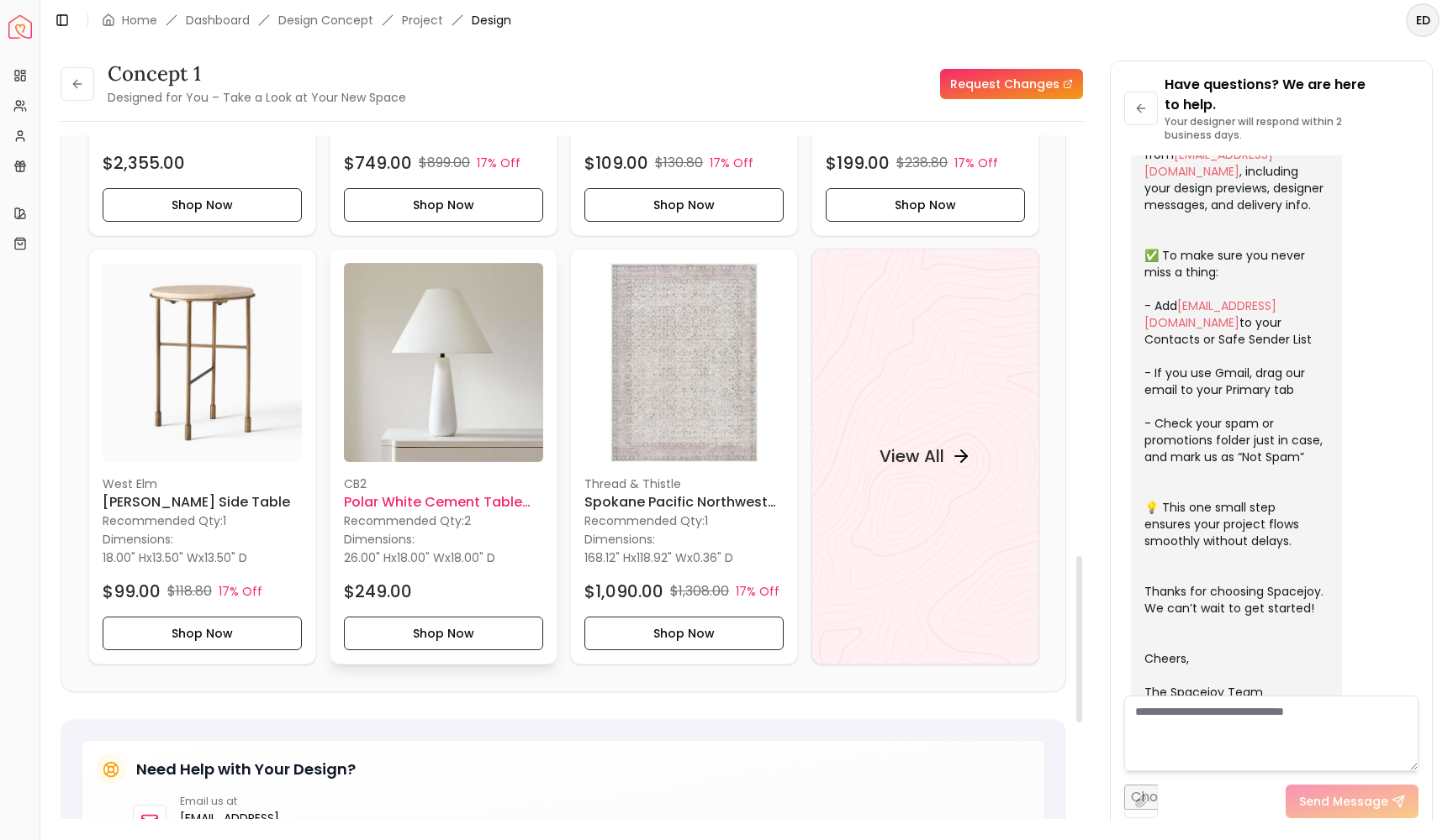
scroll to position [1753, 0]
click at [689, 329] on img at bounding box center [684, 361] width 200 height 200
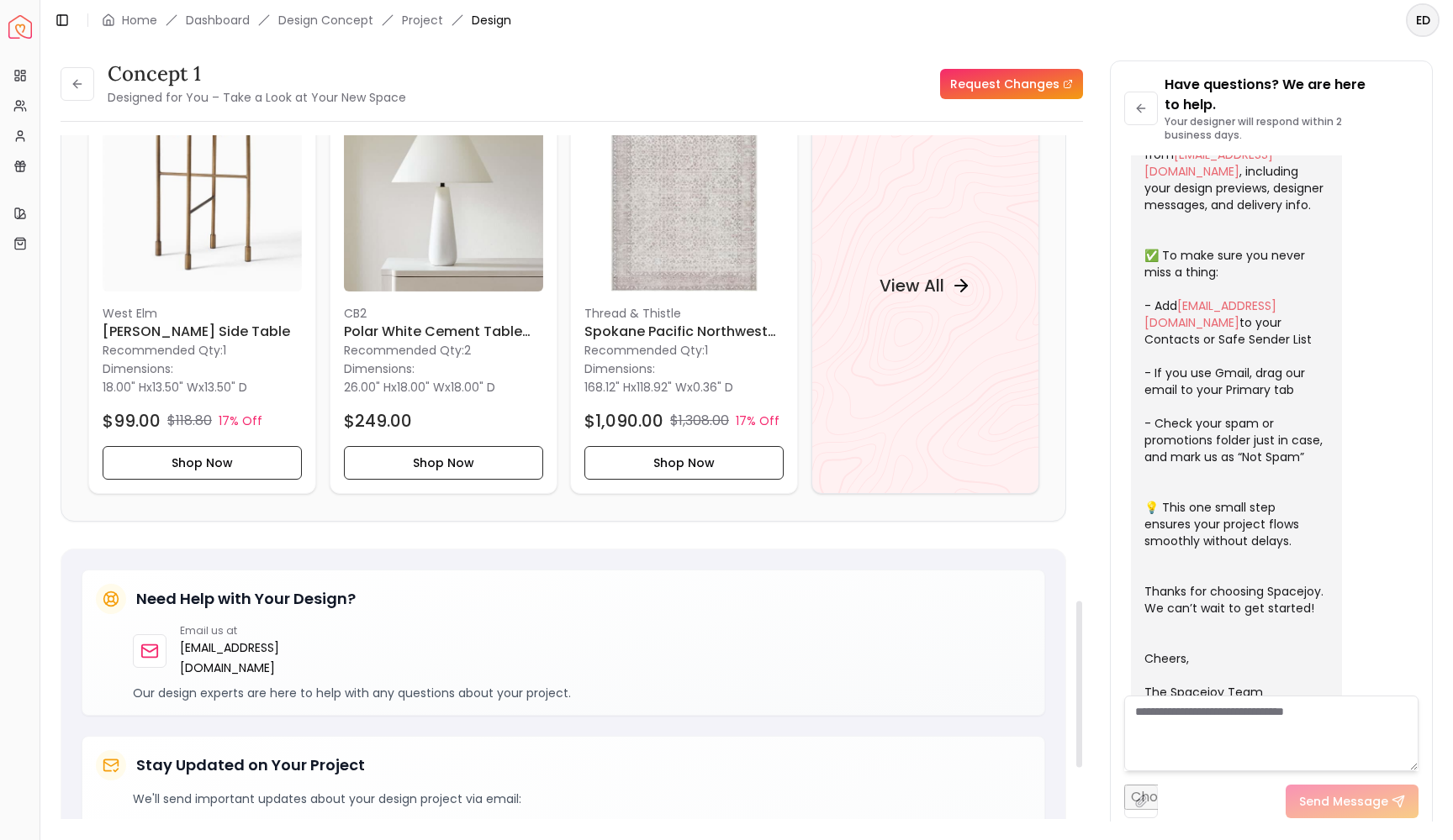
scroll to position [1931, 0]
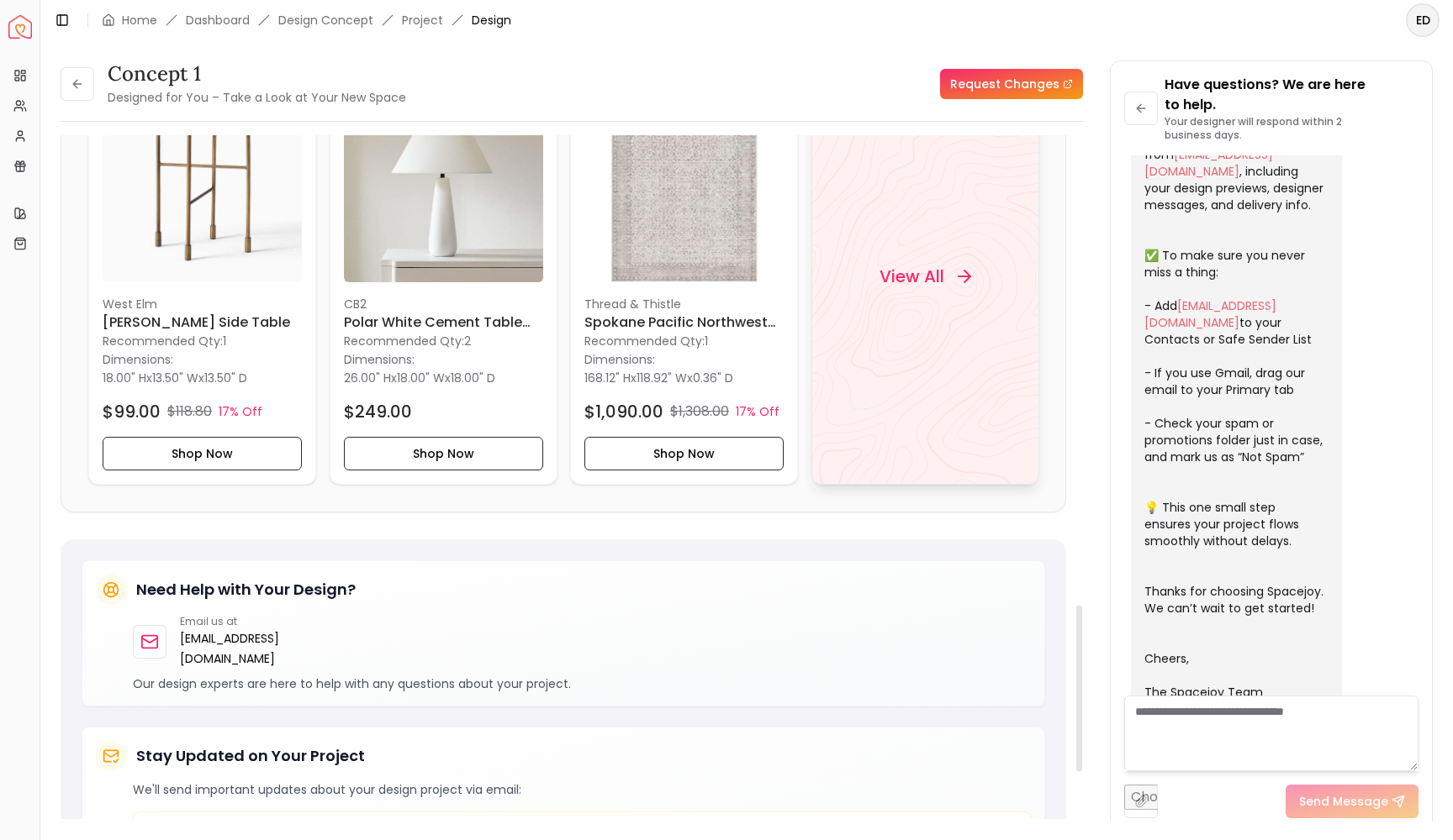
click at [907, 265] on h4 "View All" at bounding box center [911, 276] width 64 height 23
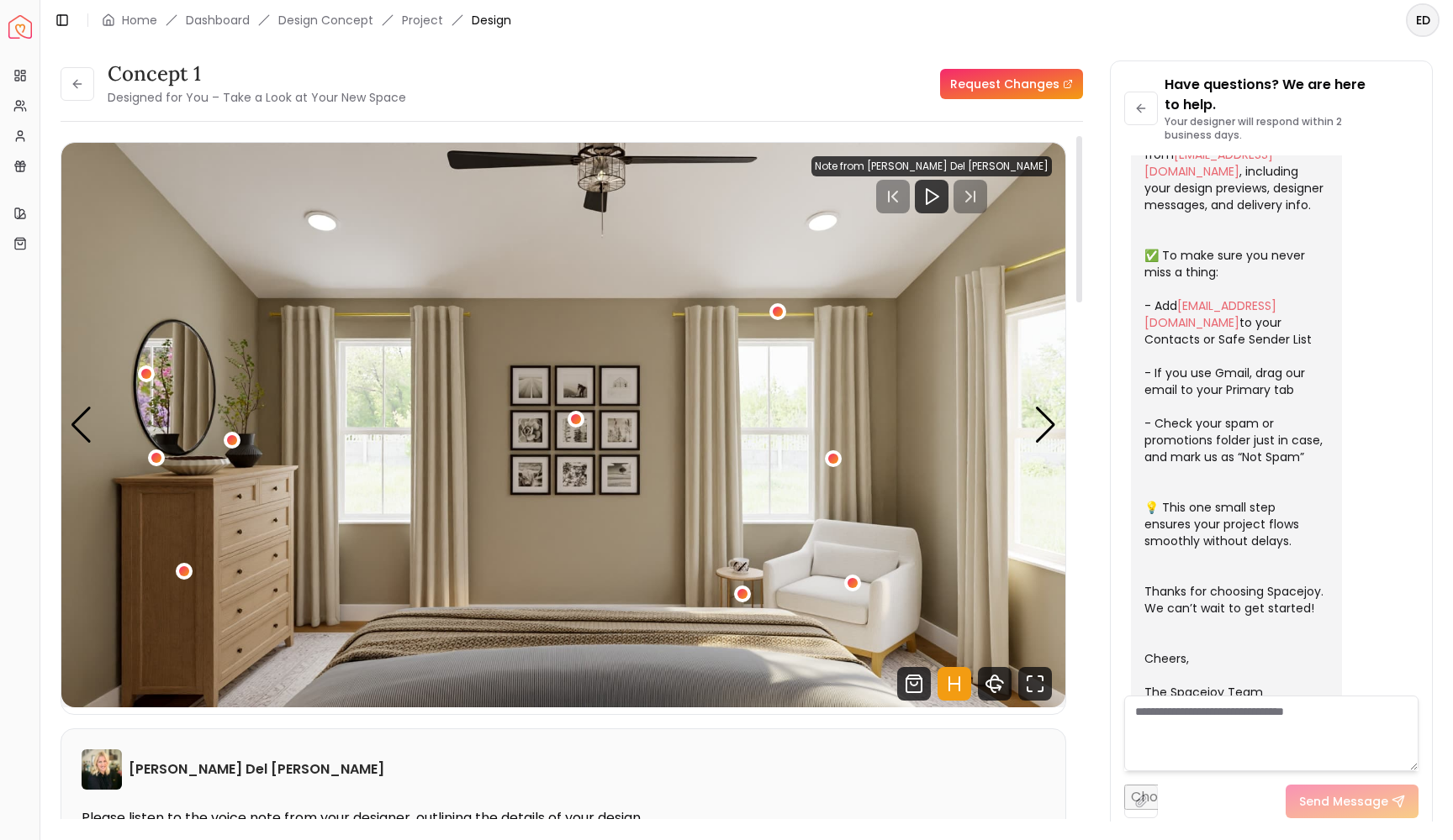
scroll to position [0, 0]
click at [1041, 430] on div "Next slide" at bounding box center [1045, 425] width 22 height 37
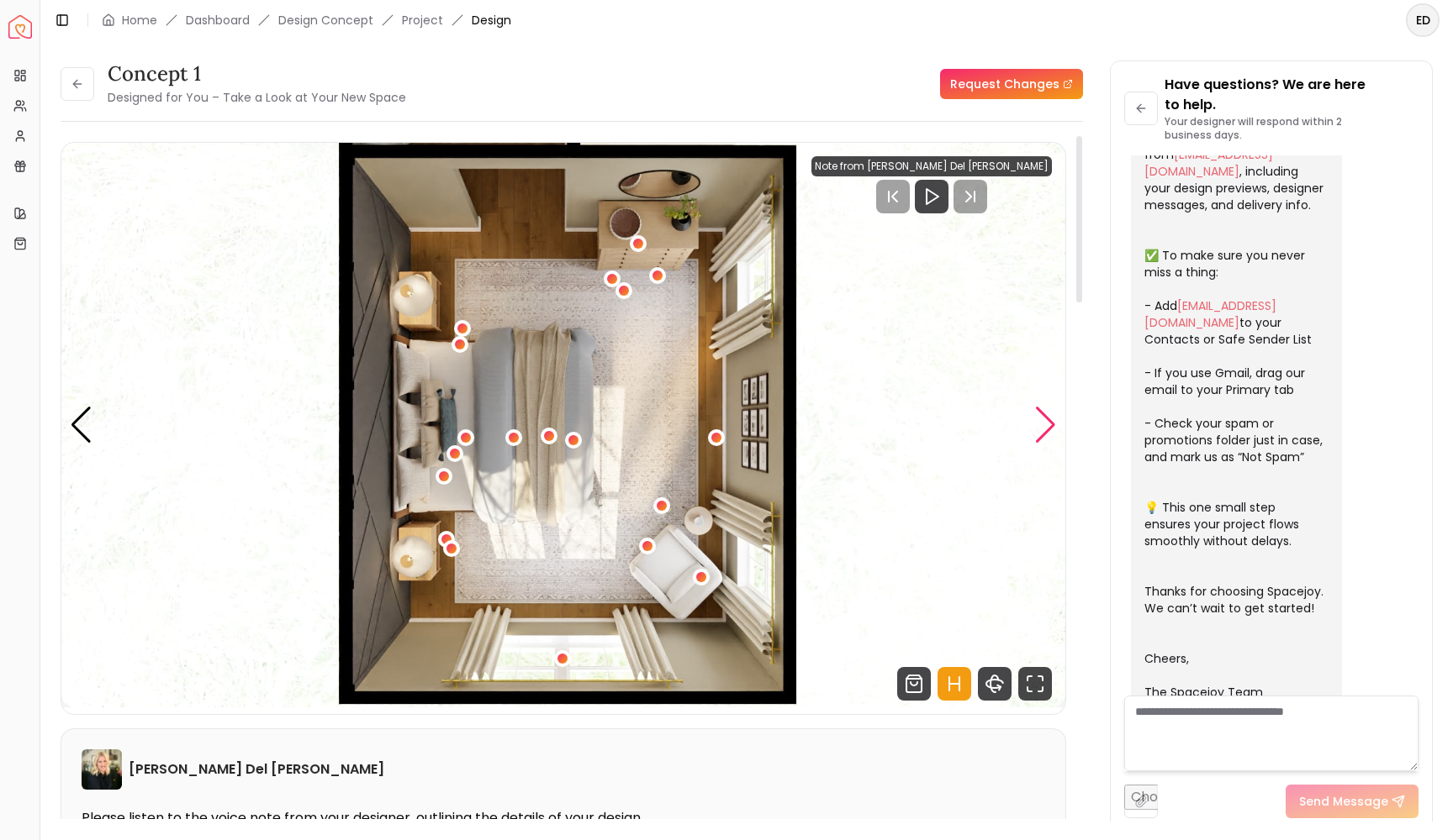
click at [1041, 430] on div "Next slide" at bounding box center [1045, 425] width 22 height 37
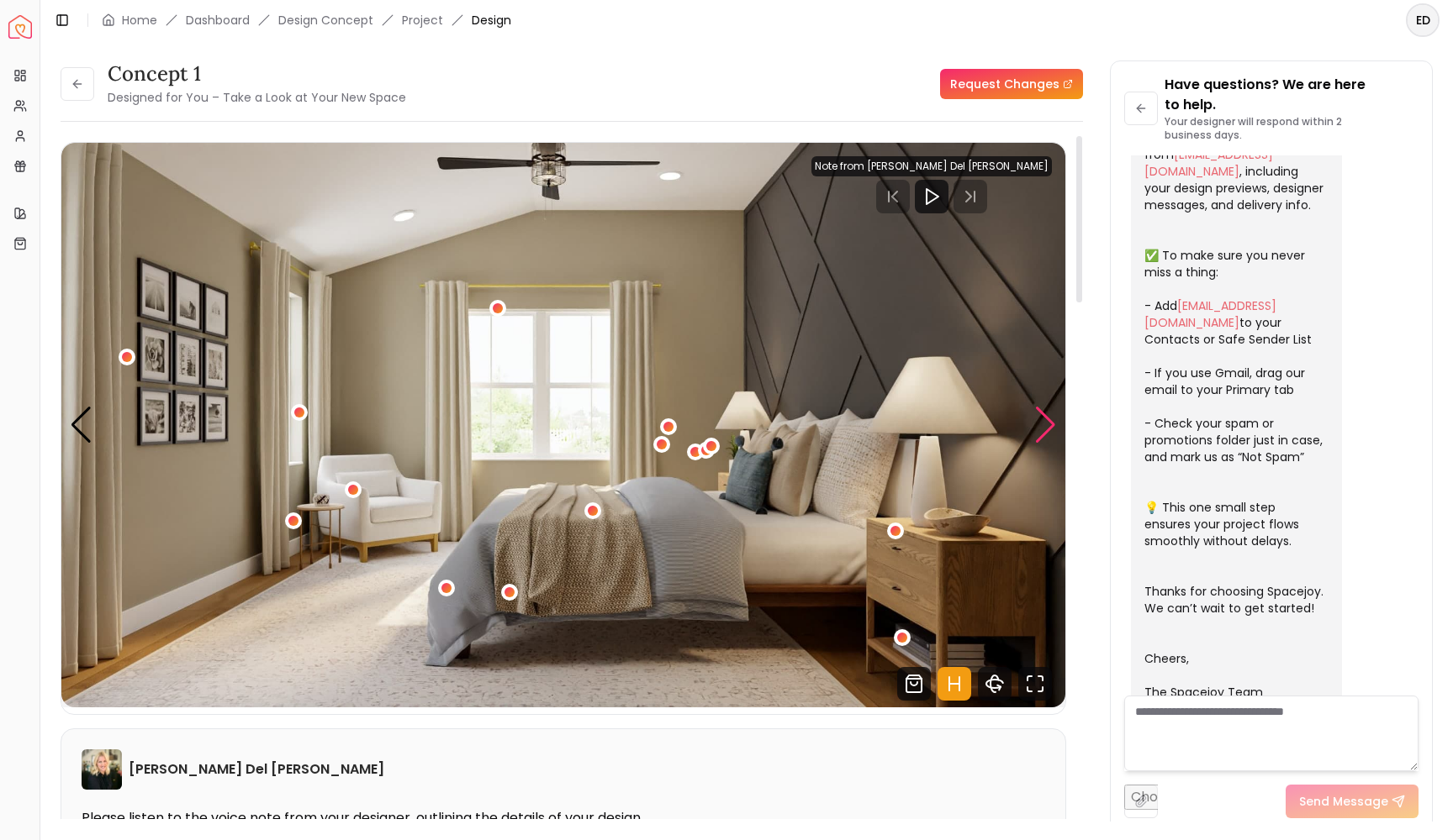
click at [1041, 430] on div "Next slide" at bounding box center [1045, 425] width 22 height 37
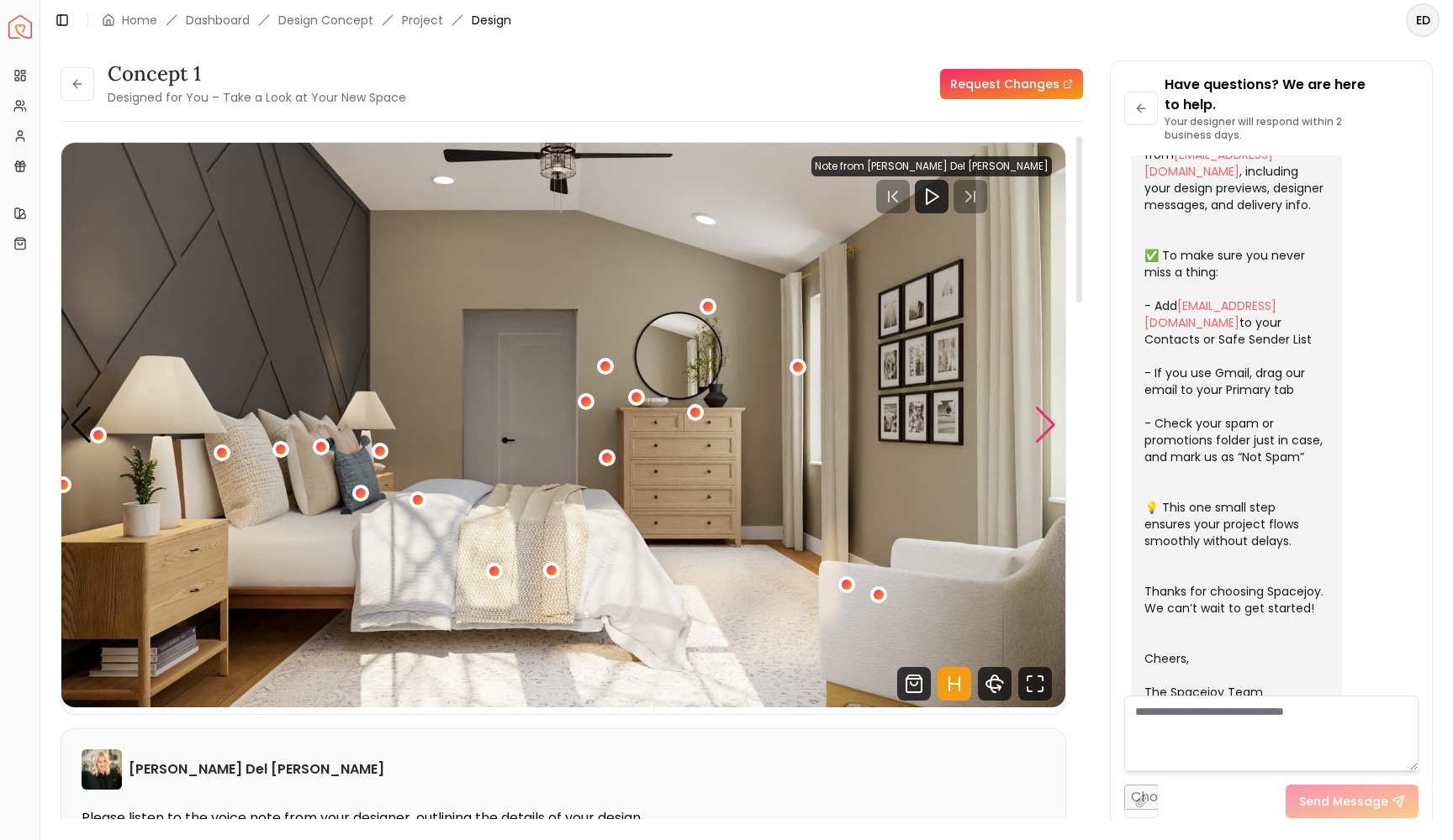
click at [1042, 430] on div "Next slide" at bounding box center [1045, 425] width 22 height 37
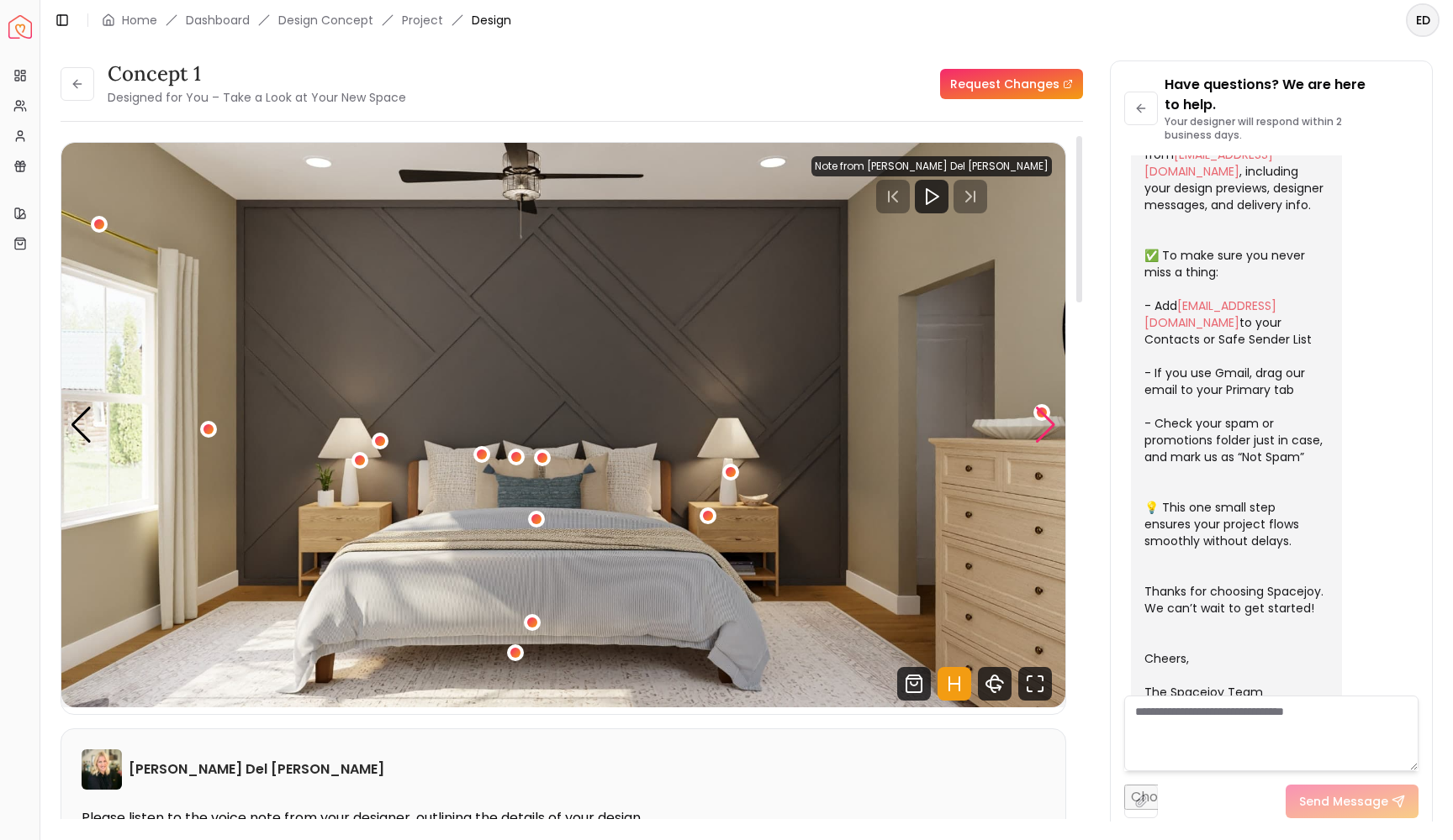
click at [1047, 427] on div "Next slide" at bounding box center [1045, 425] width 22 height 37
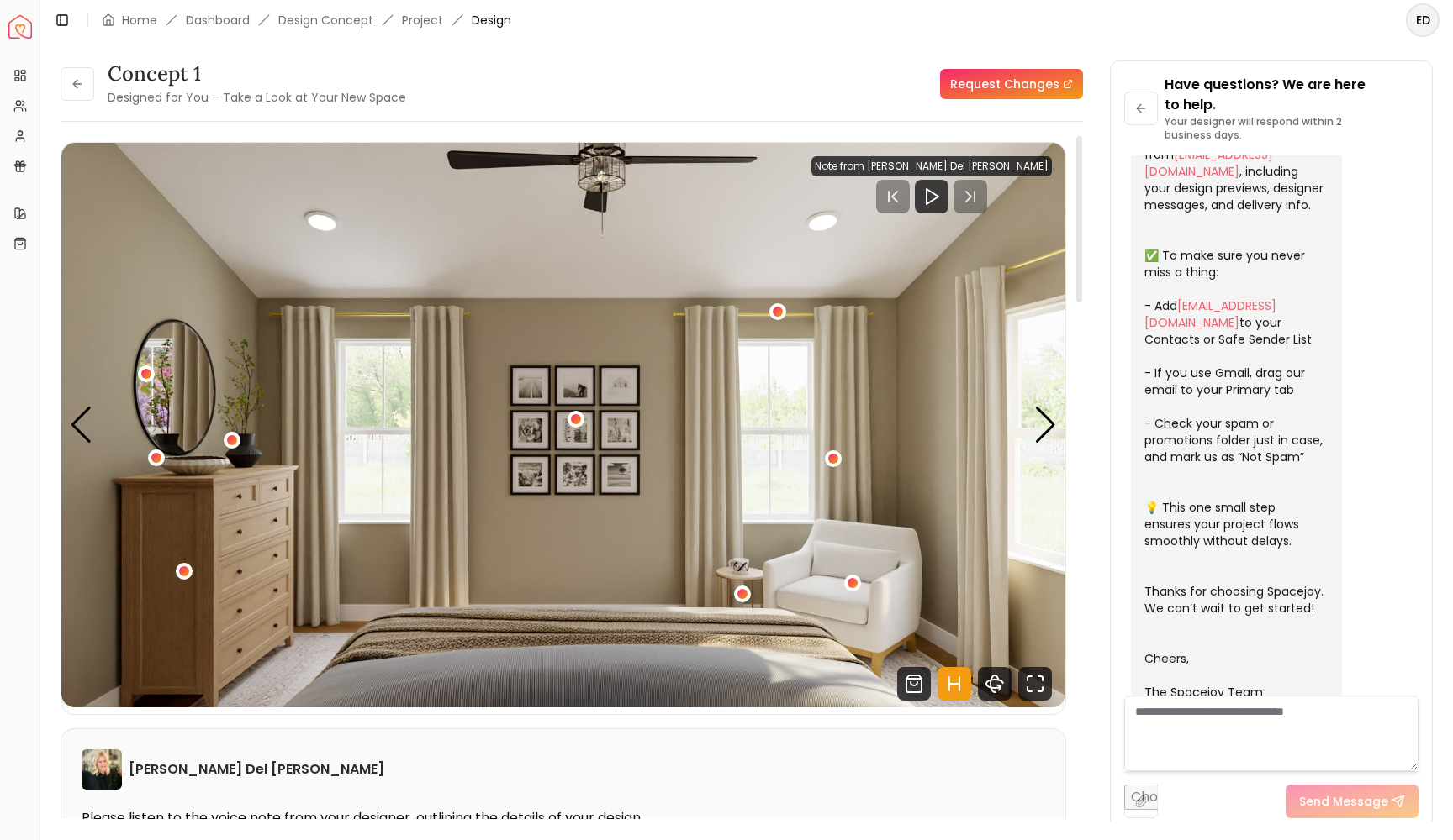
click at [995, 204] on div at bounding box center [931, 197] width 241 height 34
click at [226, 69] on h3 "concept 1" at bounding box center [257, 74] width 298 height 27
click at [85, 94] on button at bounding box center [77, 84] width 34 height 34
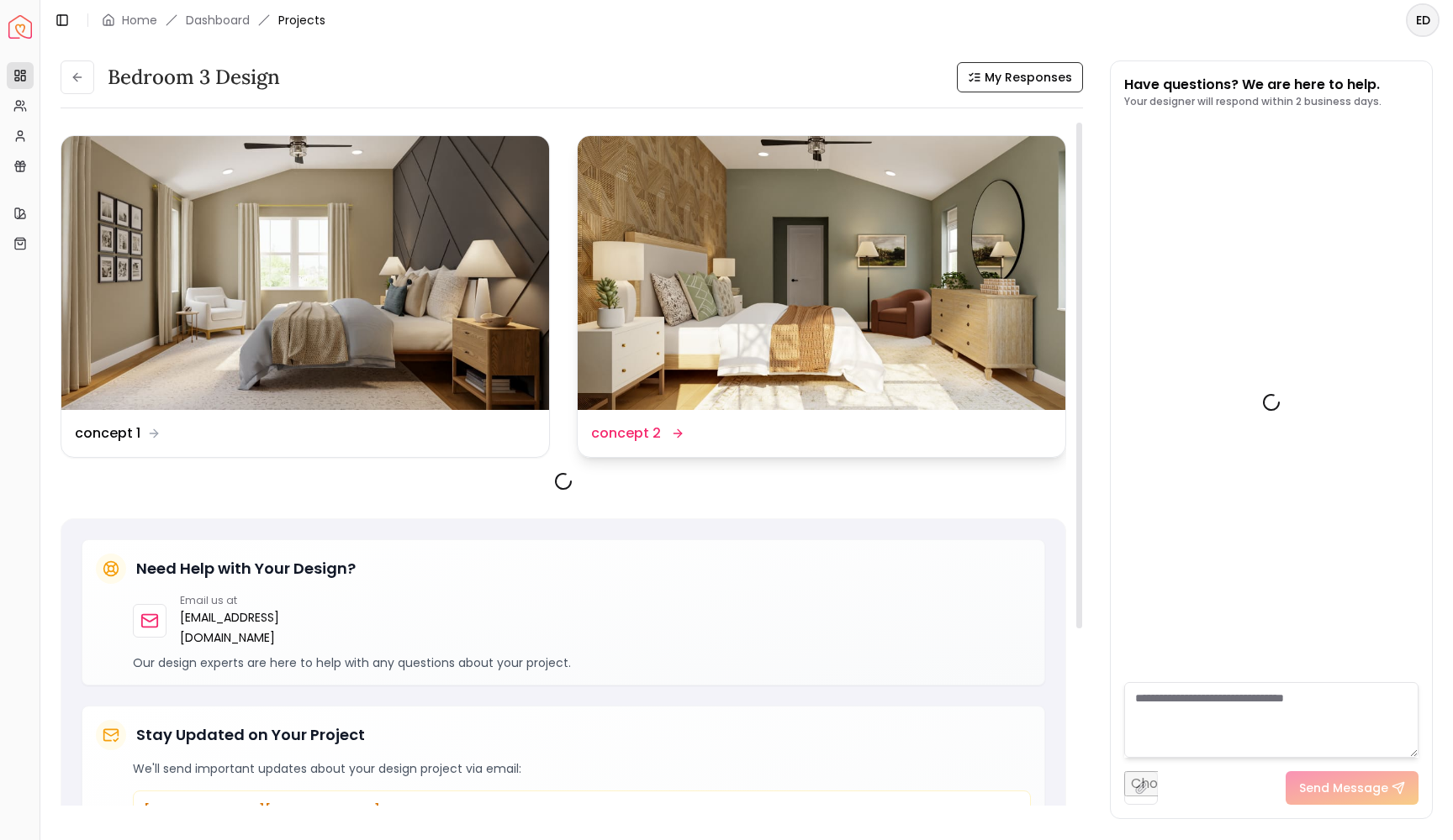
scroll to position [280, 0]
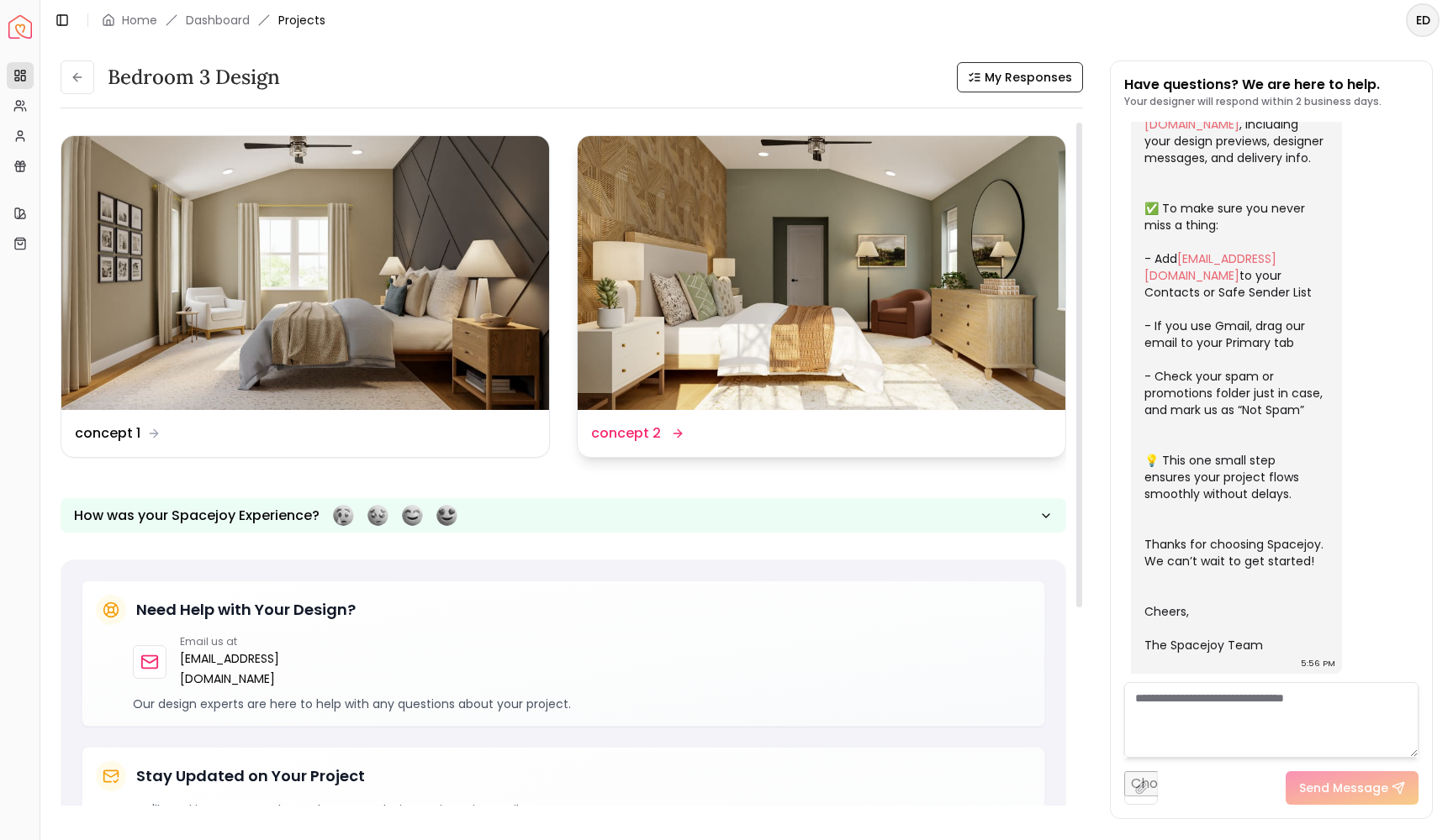
click at [742, 284] on img at bounding box center [821, 273] width 488 height 274
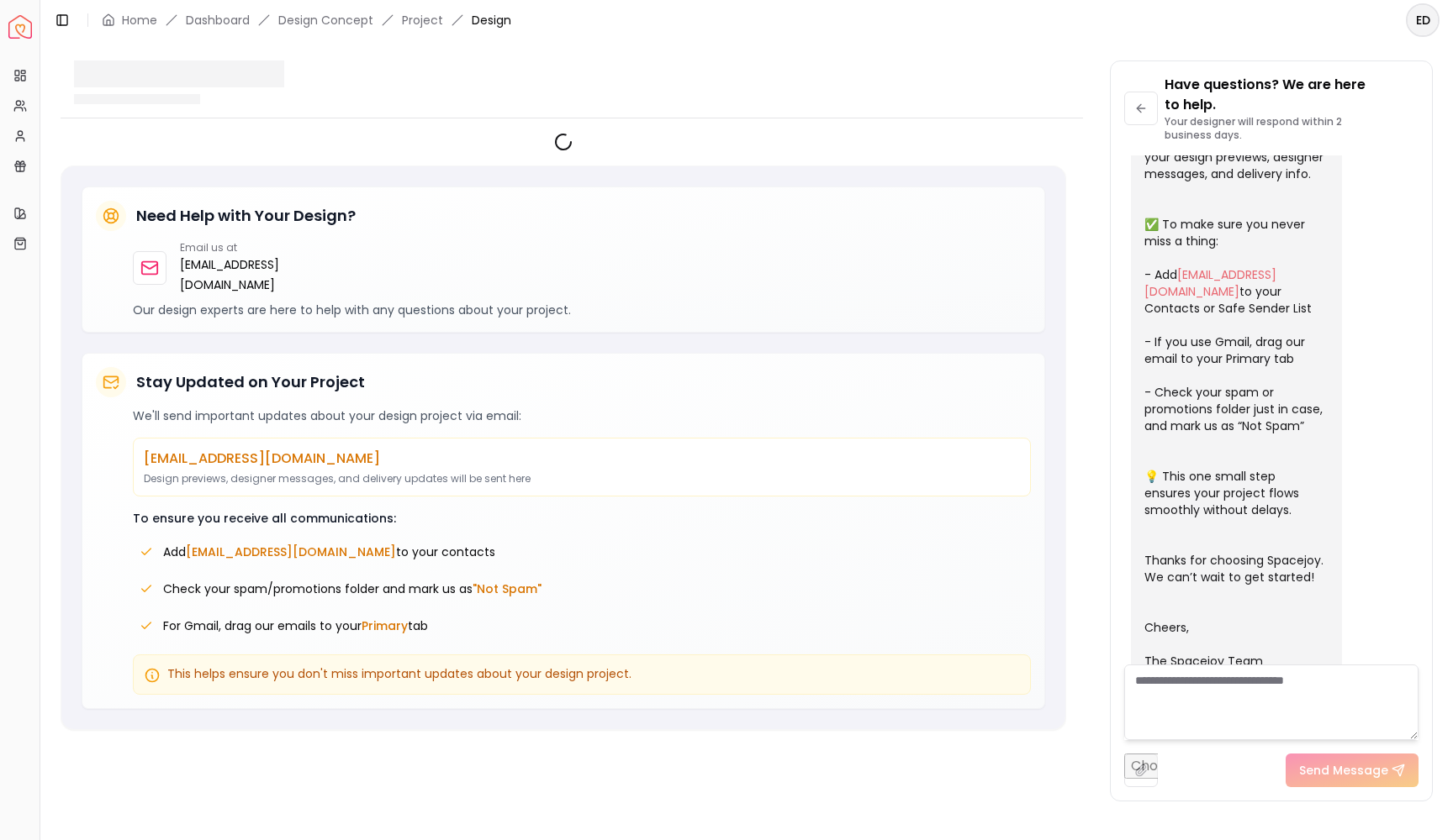
scroll to position [267, 0]
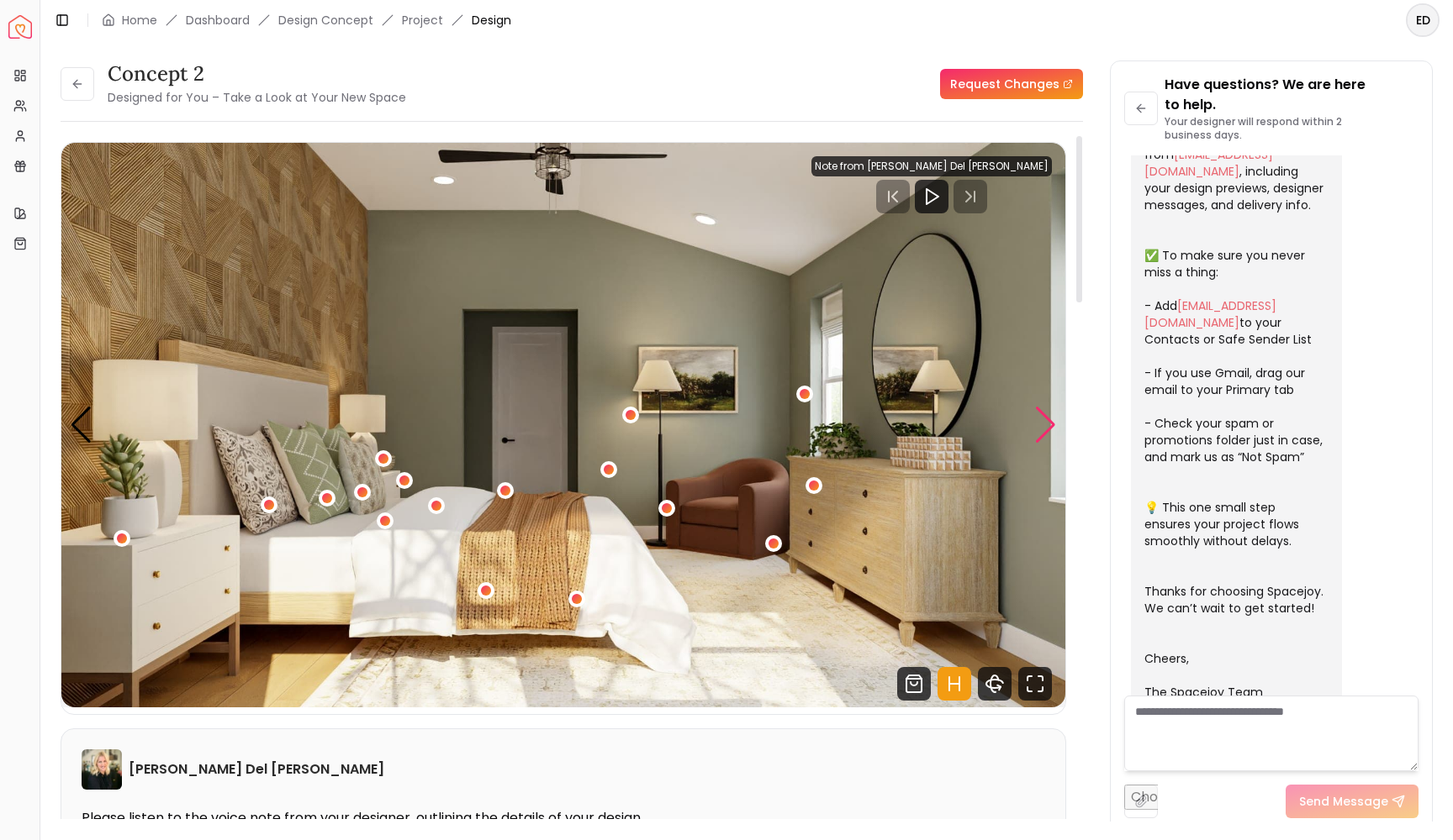
click at [1038, 430] on div "Next slide" at bounding box center [1045, 425] width 22 height 37
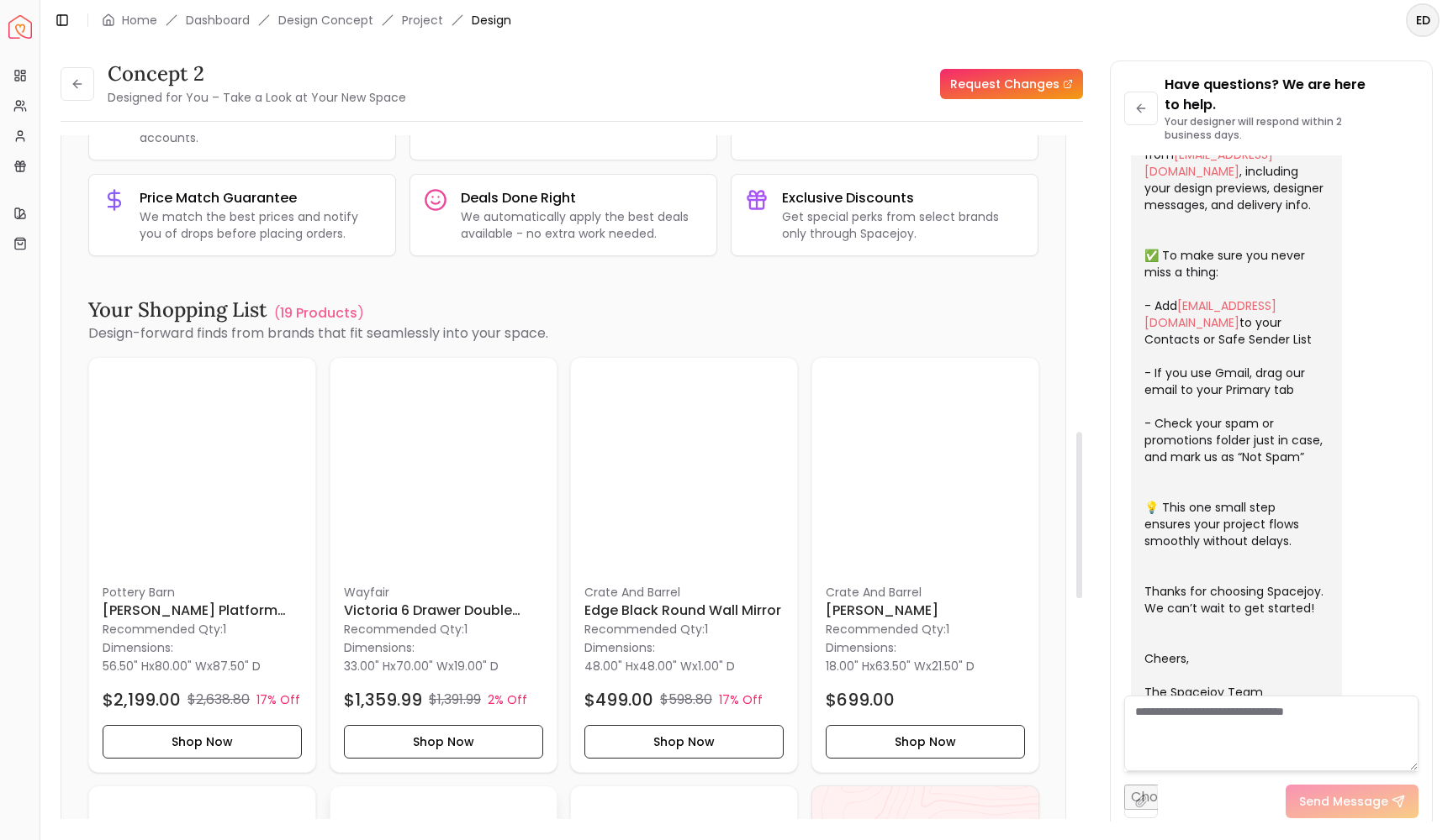
scroll to position [1202, 0]
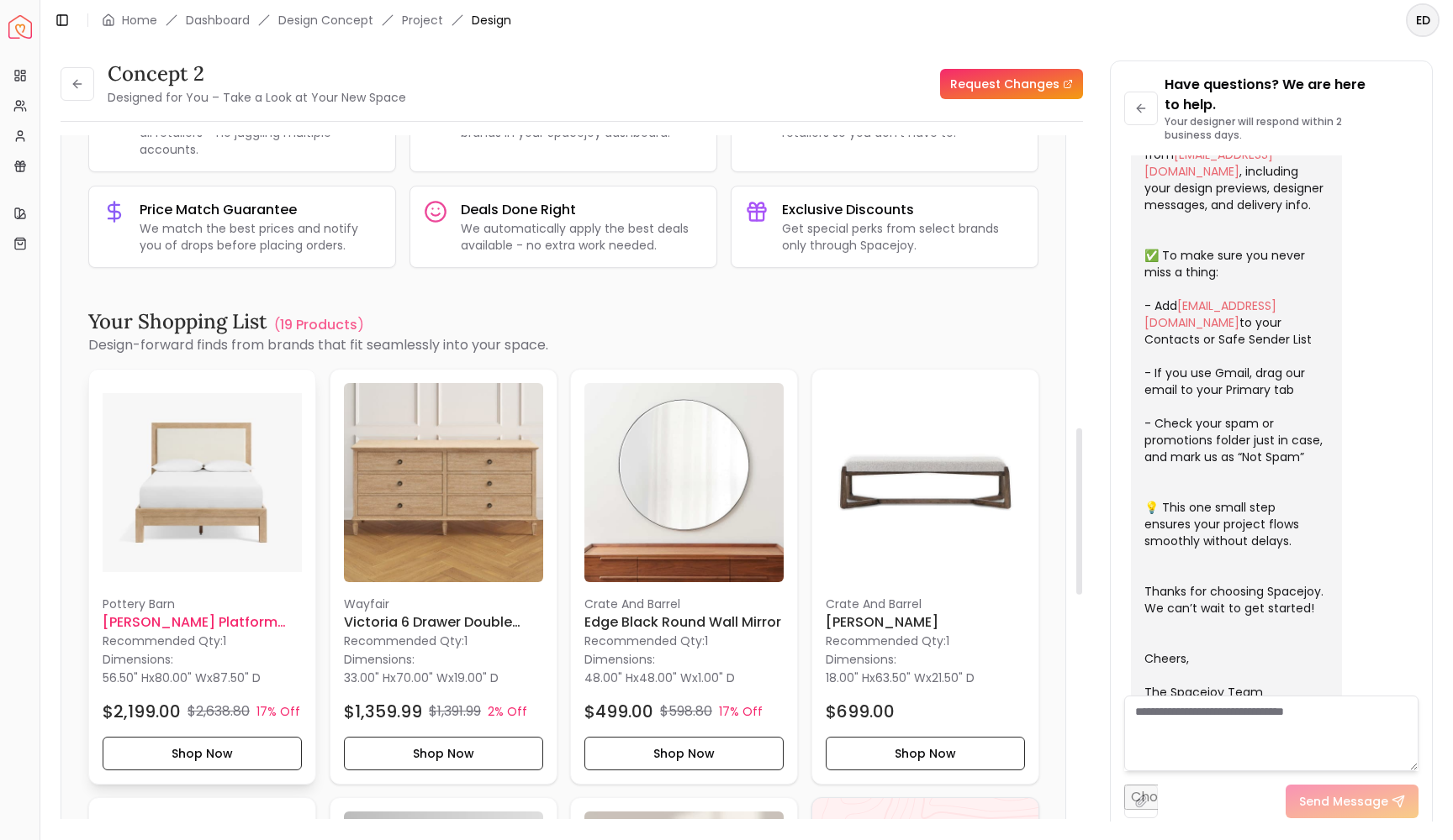
click at [207, 487] on img at bounding box center [202, 483] width 200 height 200
click at [218, 741] on button "Shop Now" at bounding box center [202, 752] width 200 height 34
click at [213, 427] on img at bounding box center [202, 483] width 200 height 200
click at [199, 740] on button "Shop Now" at bounding box center [202, 752] width 200 height 34
click at [255, 492] on img at bounding box center [202, 483] width 200 height 200
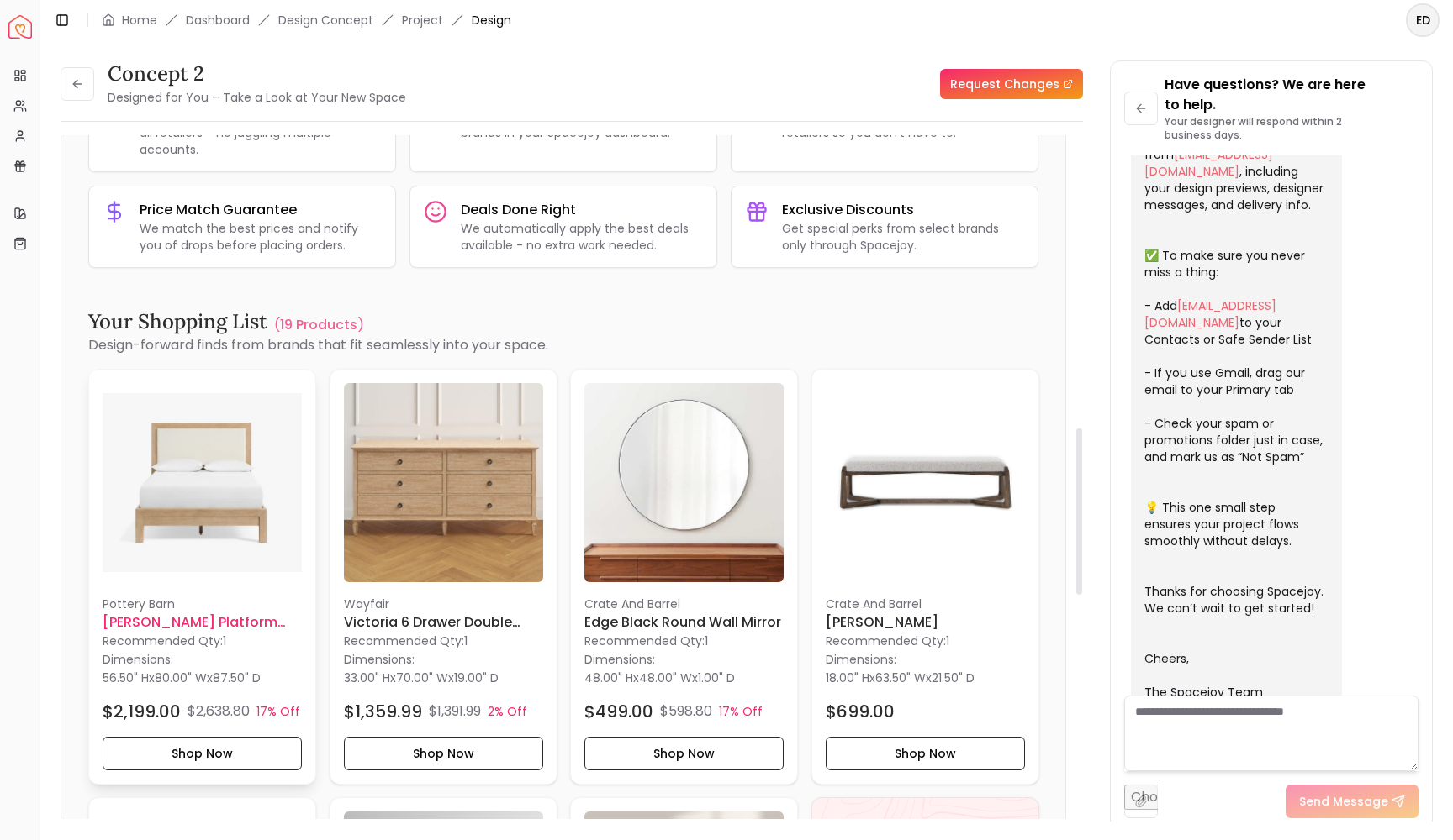
click at [255, 492] on img at bounding box center [202, 483] width 200 height 200
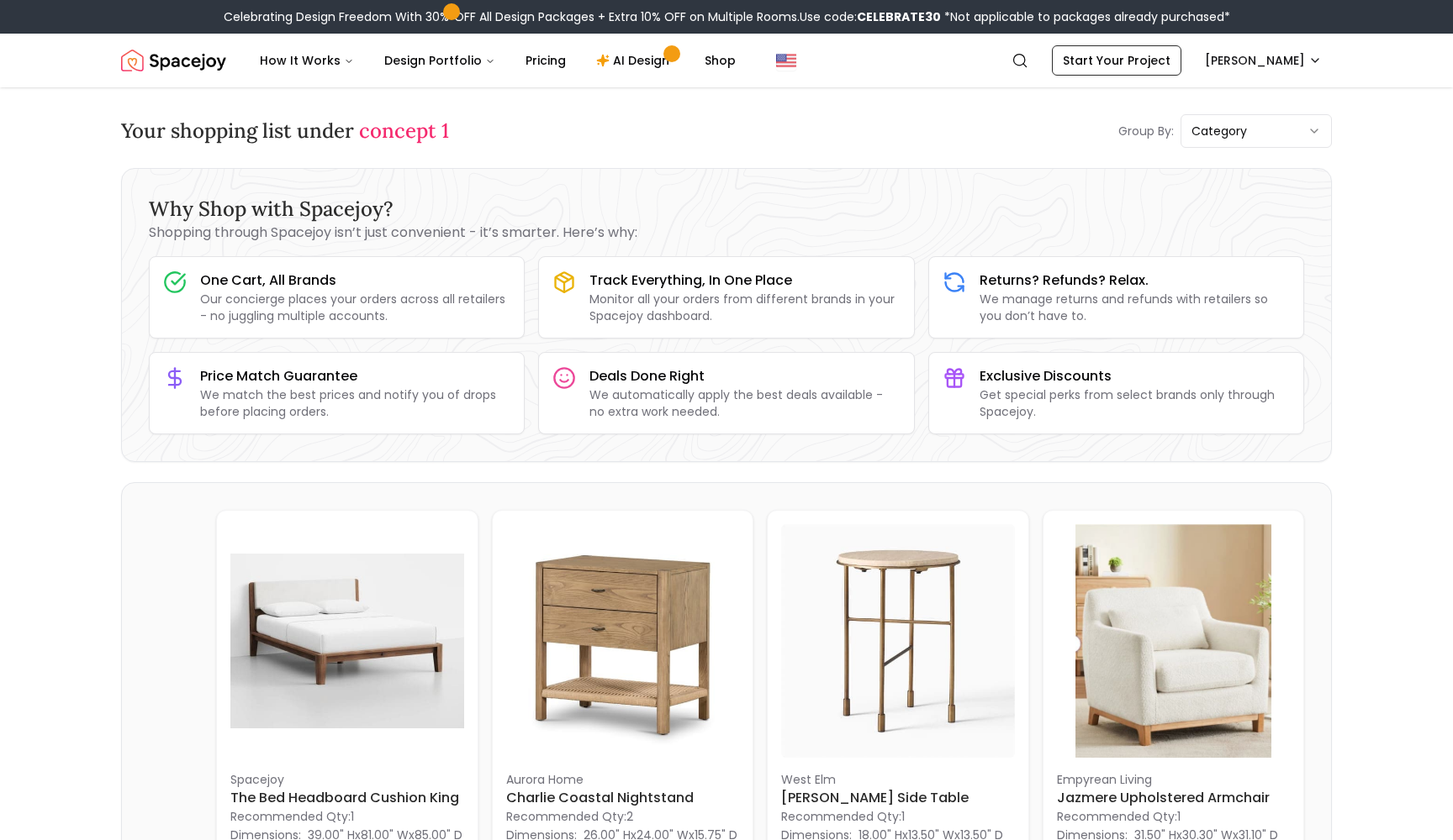
drag, startPoint x: 391, startPoint y: 207, endPoint x: 349, endPoint y: 206, distance: 42.0
click at [373, 207] on h3 "Why Shop with Spacejoy?" at bounding box center [726, 209] width 1155 height 27
drag, startPoint x: 323, startPoint y: 179, endPoint x: 295, endPoint y: 178, distance: 28.0
click at [307, 179] on div "Why Shop with Spacejoy? Shopping through Spacejoy isn’t just convenient - it’s …" at bounding box center [726, 315] width 1210 height 292
